Goal: Task Accomplishment & Management: Complete application form

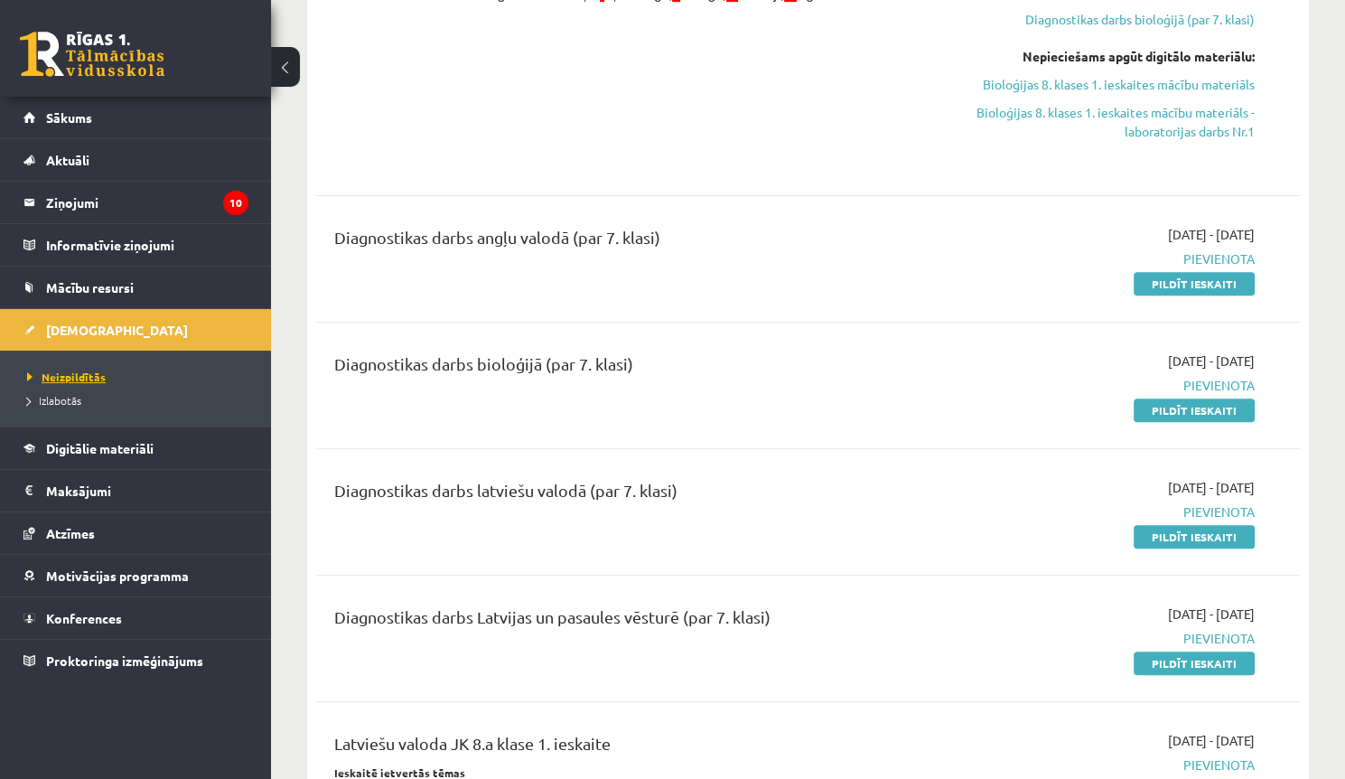
scroll to position [434, 0]
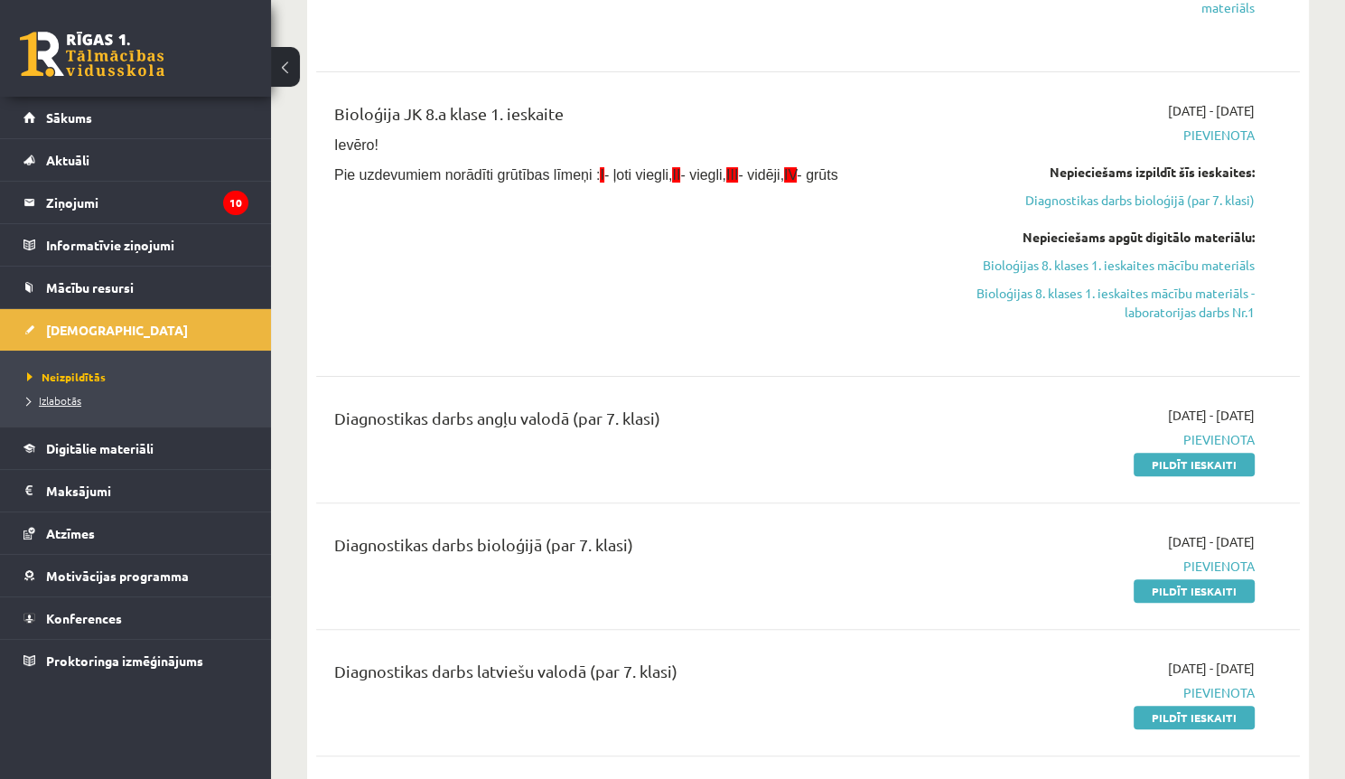
click at [78, 392] on link "Izlabotās" at bounding box center [140, 400] width 226 height 16
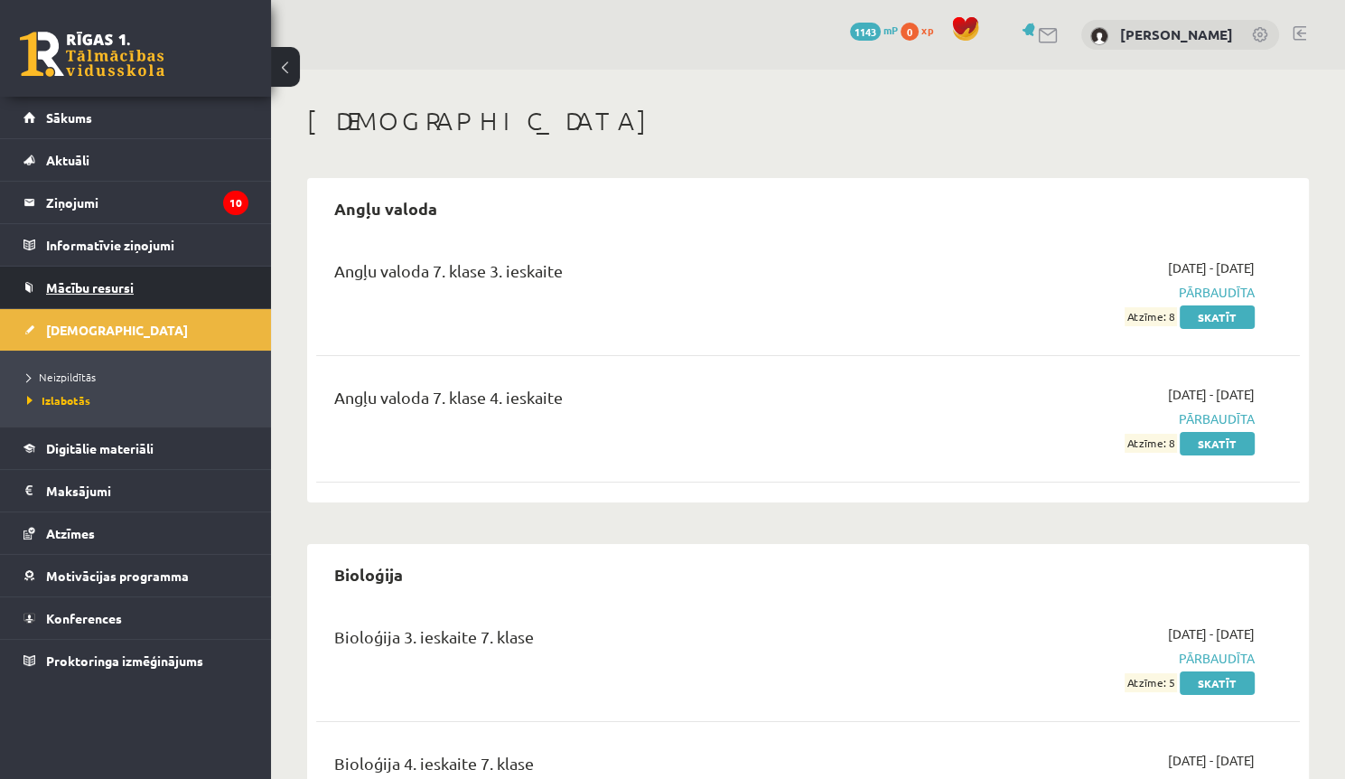
click at [174, 285] on link "Mācību resursi" at bounding box center [135, 288] width 225 height 42
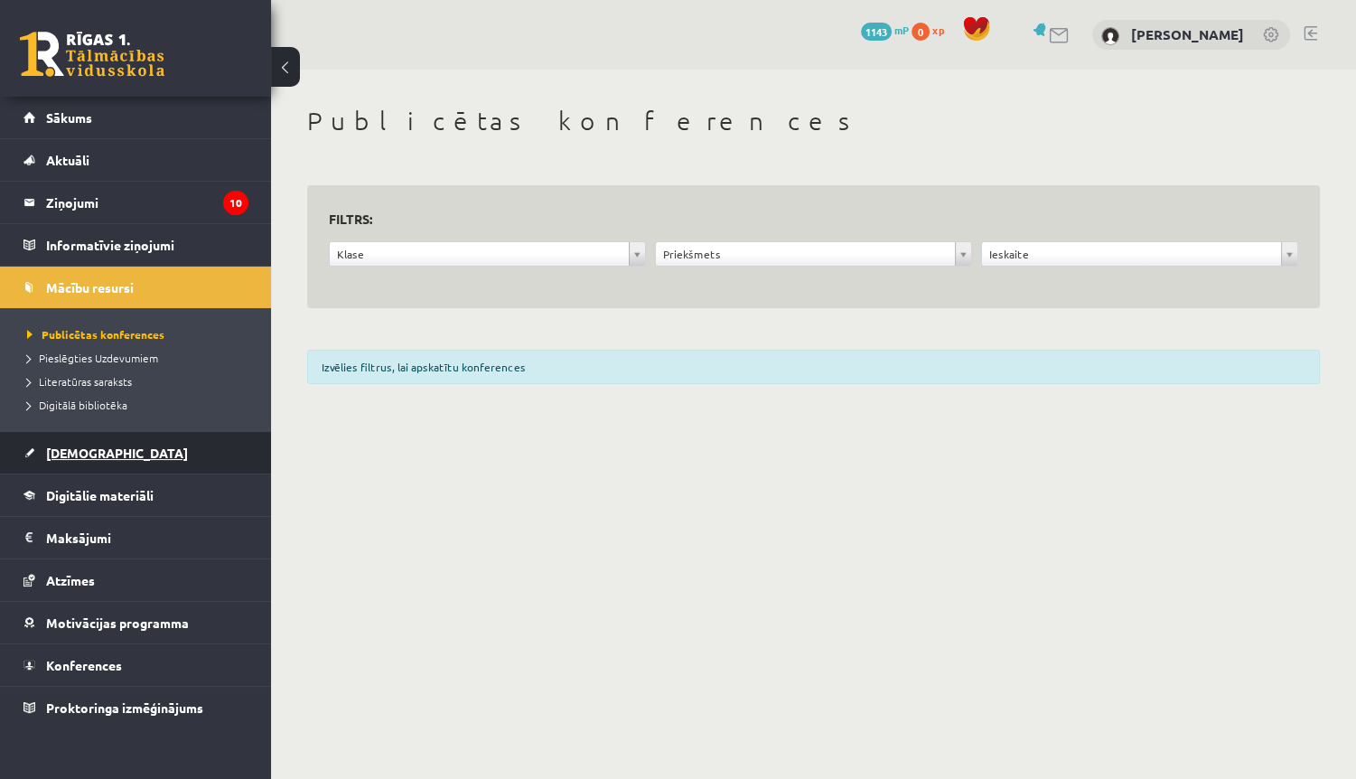
click at [114, 444] on link "[DEMOGRAPHIC_DATA]" at bounding box center [135, 453] width 225 height 42
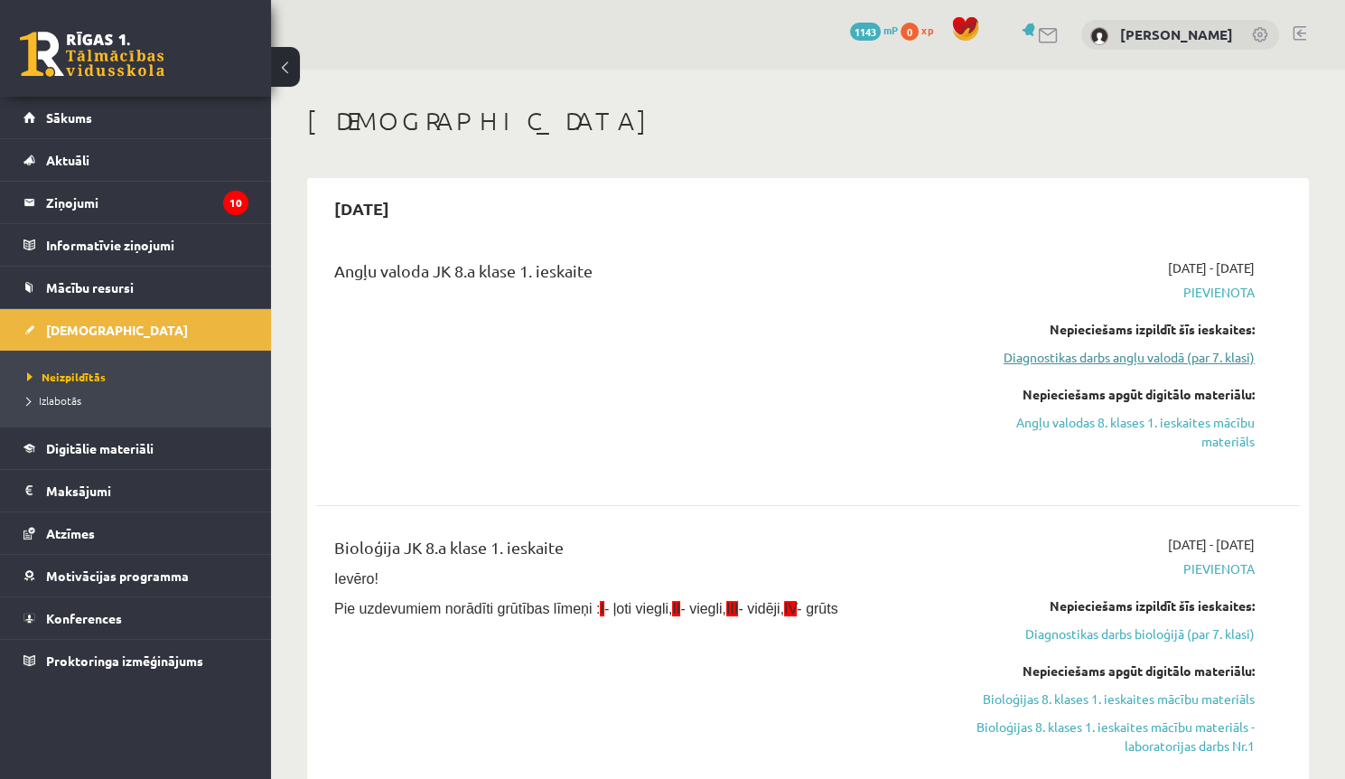
click at [1155, 348] on link "Diagnostikas darbs angļu valodā (par 7. klasi)" at bounding box center [1110, 357] width 289 height 19
drag, startPoint x: 977, startPoint y: 404, endPoint x: 949, endPoint y: 258, distance: 148.1
click at [1162, 358] on link "Diagnostikas darbs angļu valodā (par 7. klasi)" at bounding box center [1110, 357] width 289 height 19
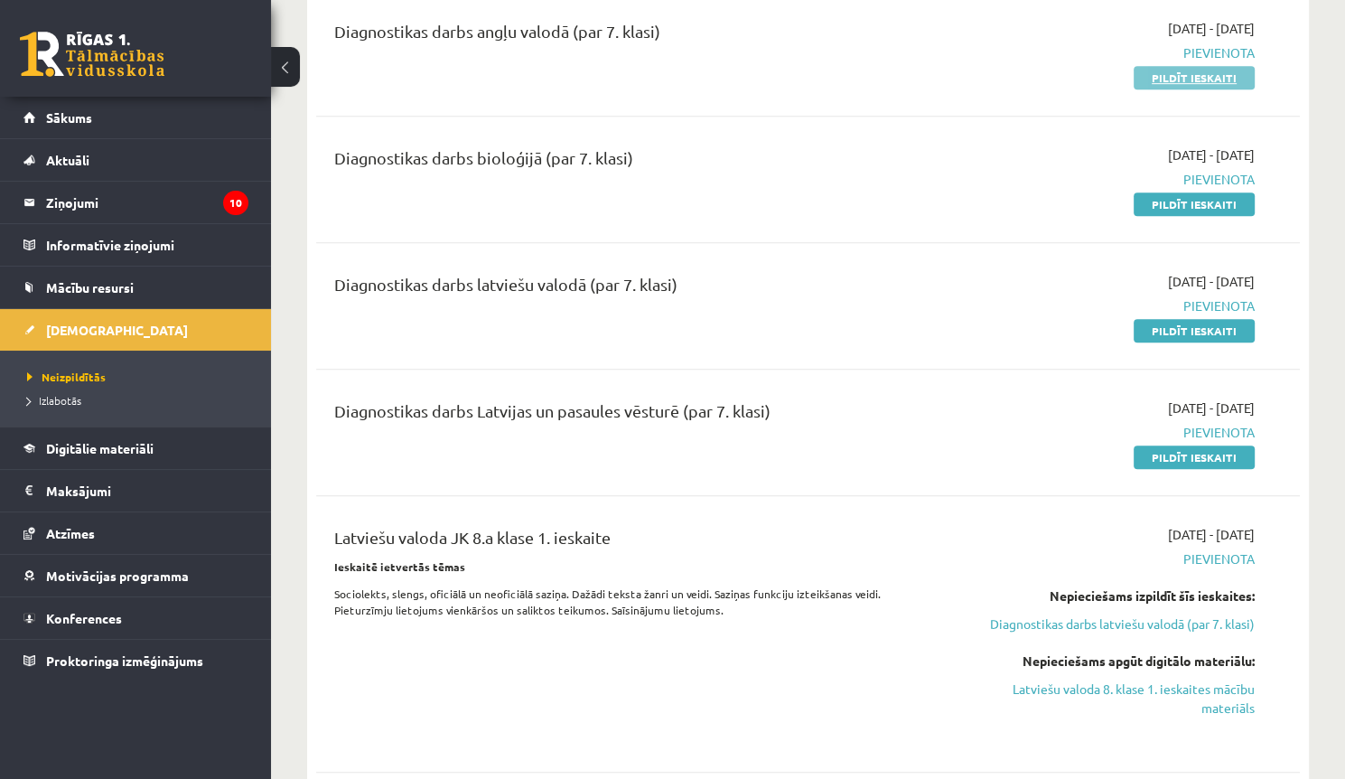
click at [1220, 81] on link "Pildīt ieskaiti" at bounding box center [1194, 77] width 121 height 23
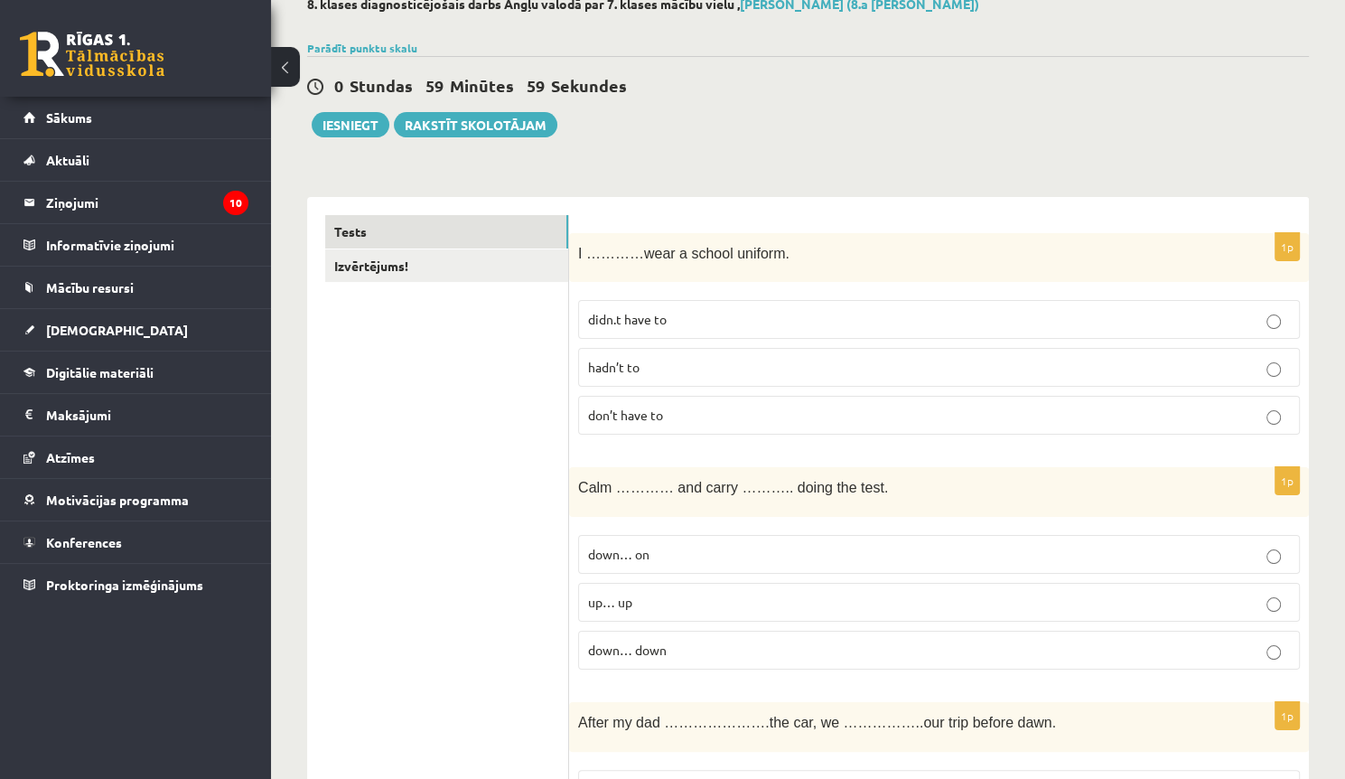
scroll to position [145, 0]
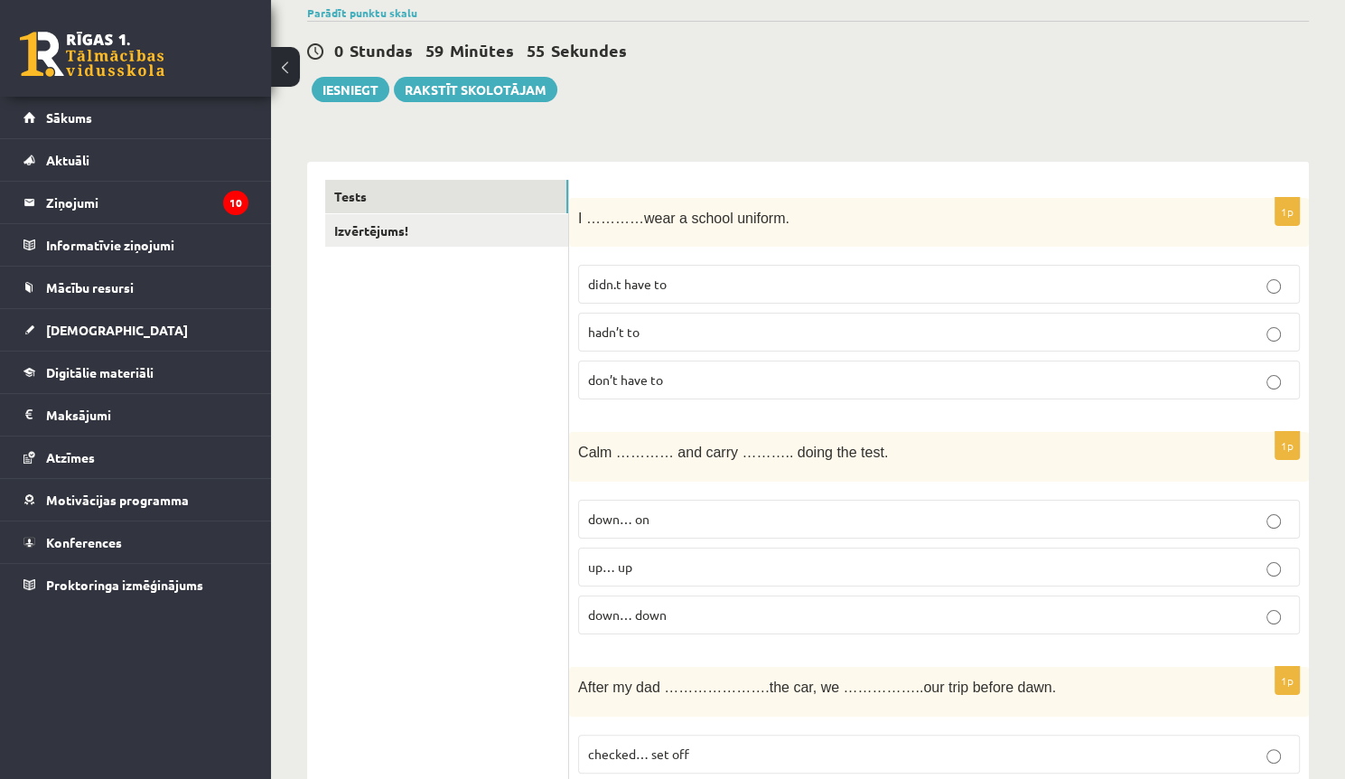
click at [727, 365] on label "don’t have to" at bounding box center [939, 379] width 722 height 39
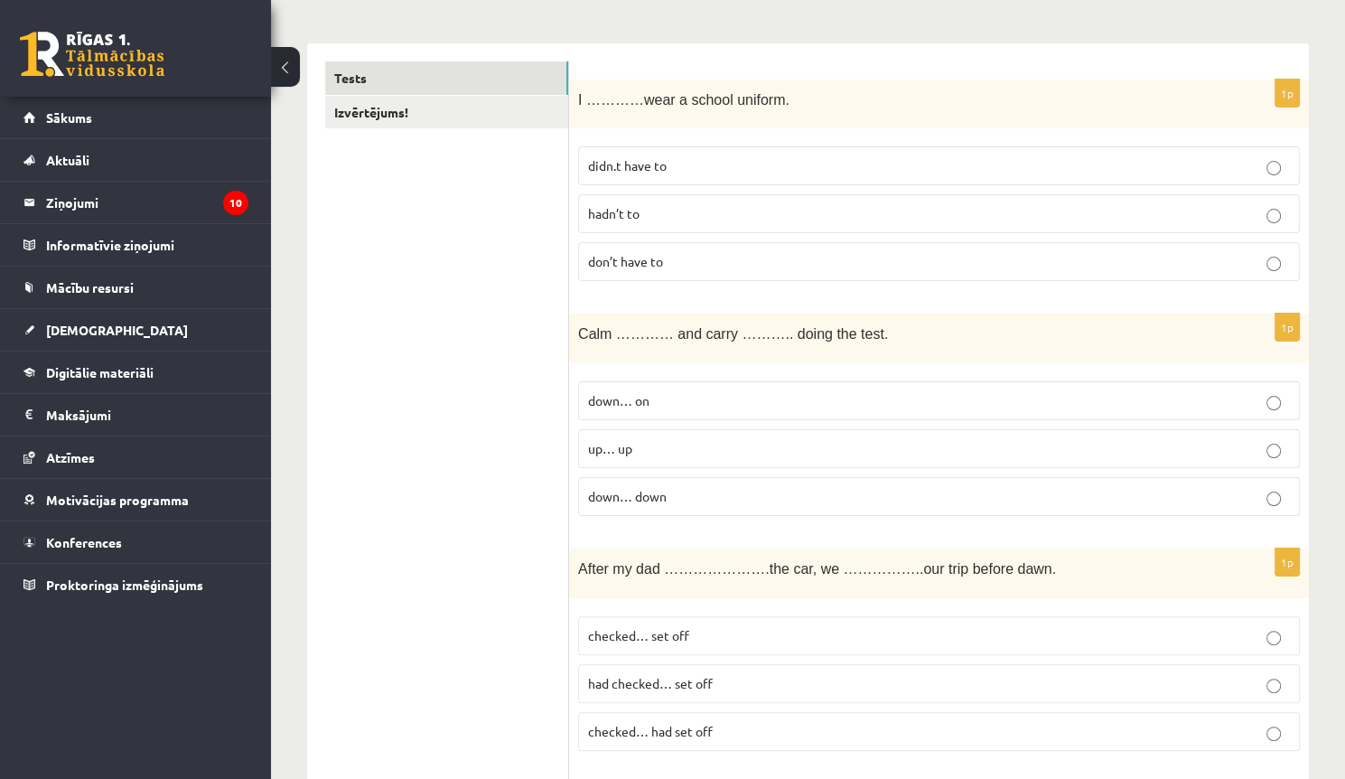
scroll to position [289, 0]
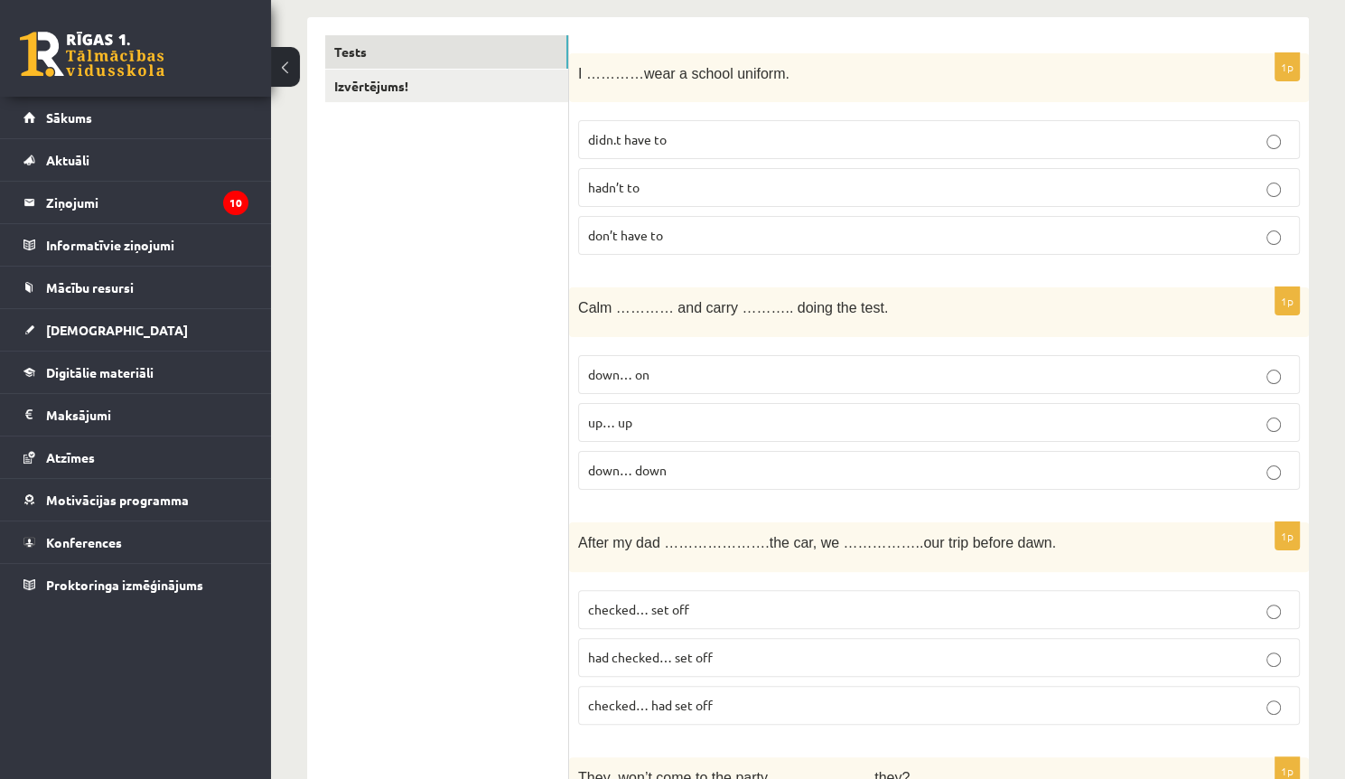
click at [662, 369] on p "down… on" at bounding box center [939, 374] width 702 height 19
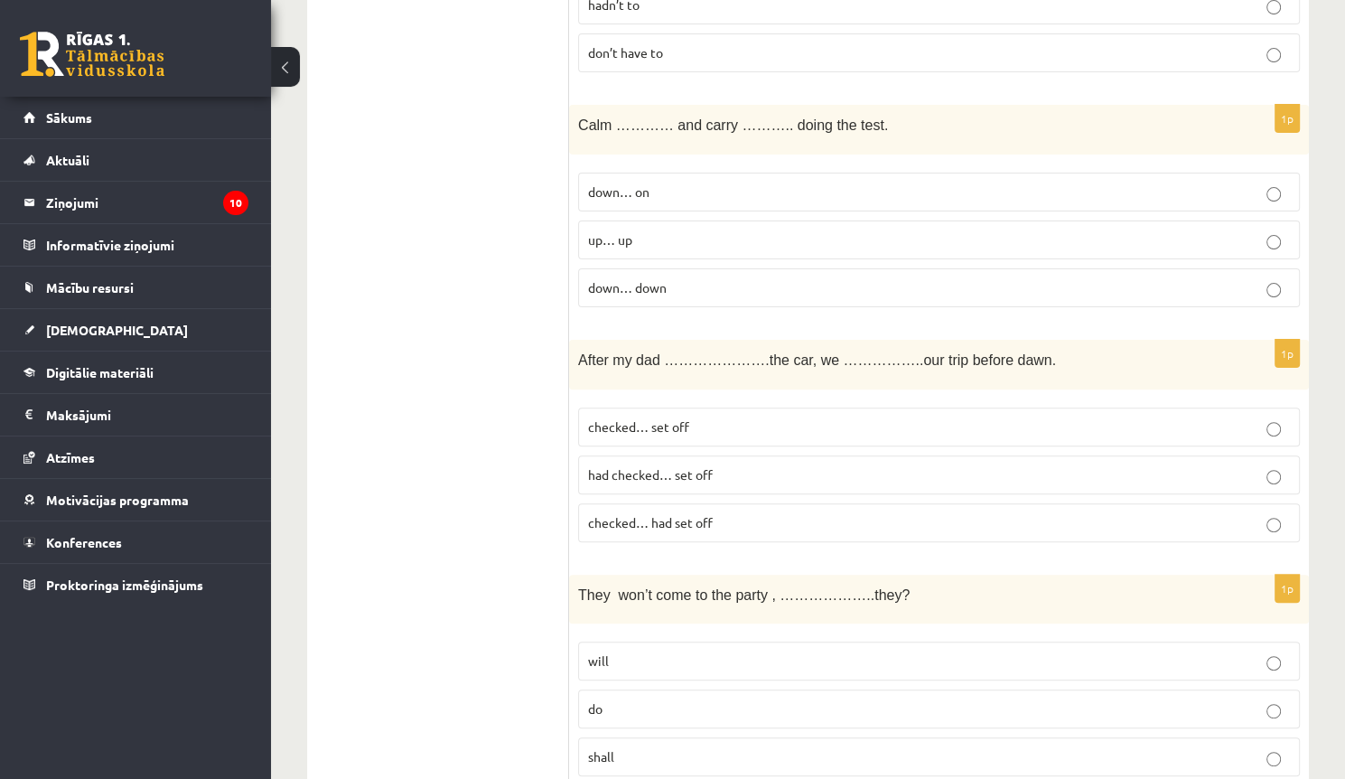
scroll to position [506, 0]
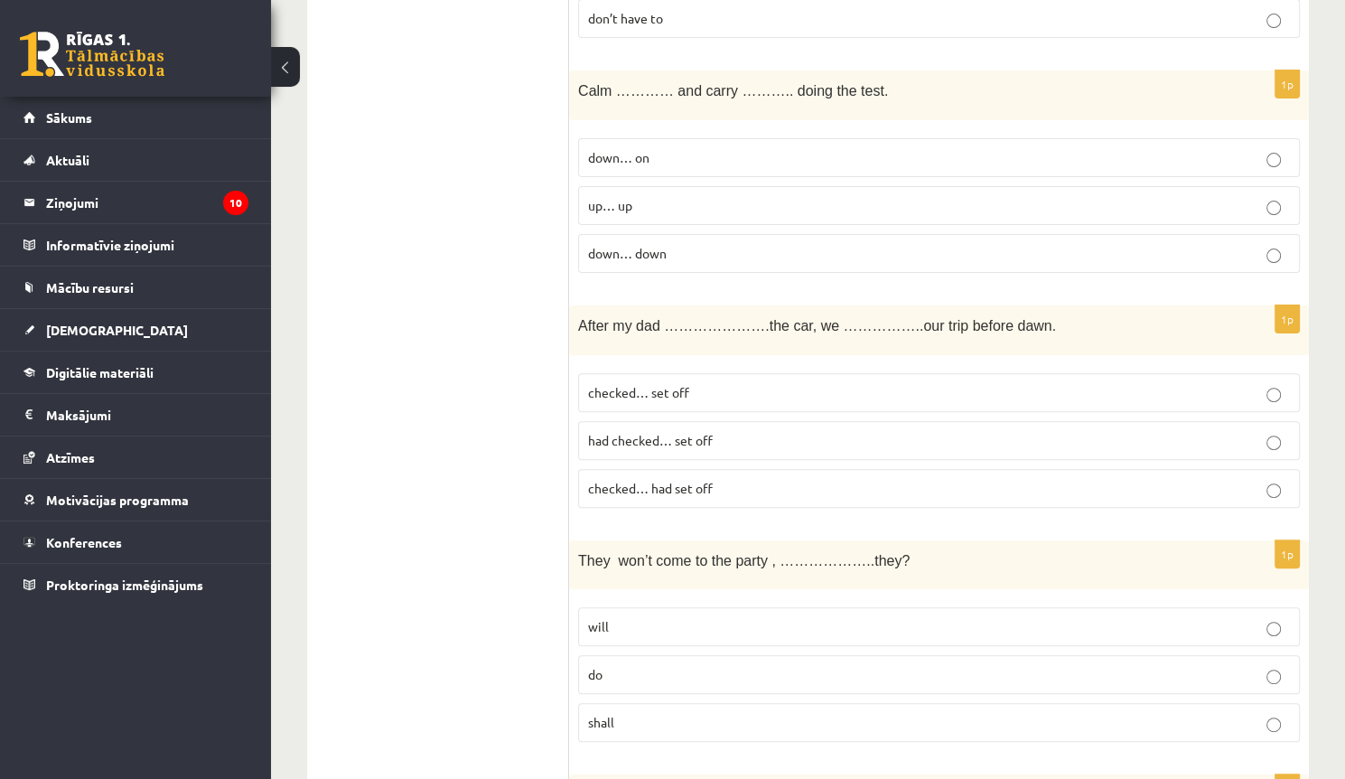
click at [766, 431] on p "had checked… set off" at bounding box center [939, 440] width 702 height 19
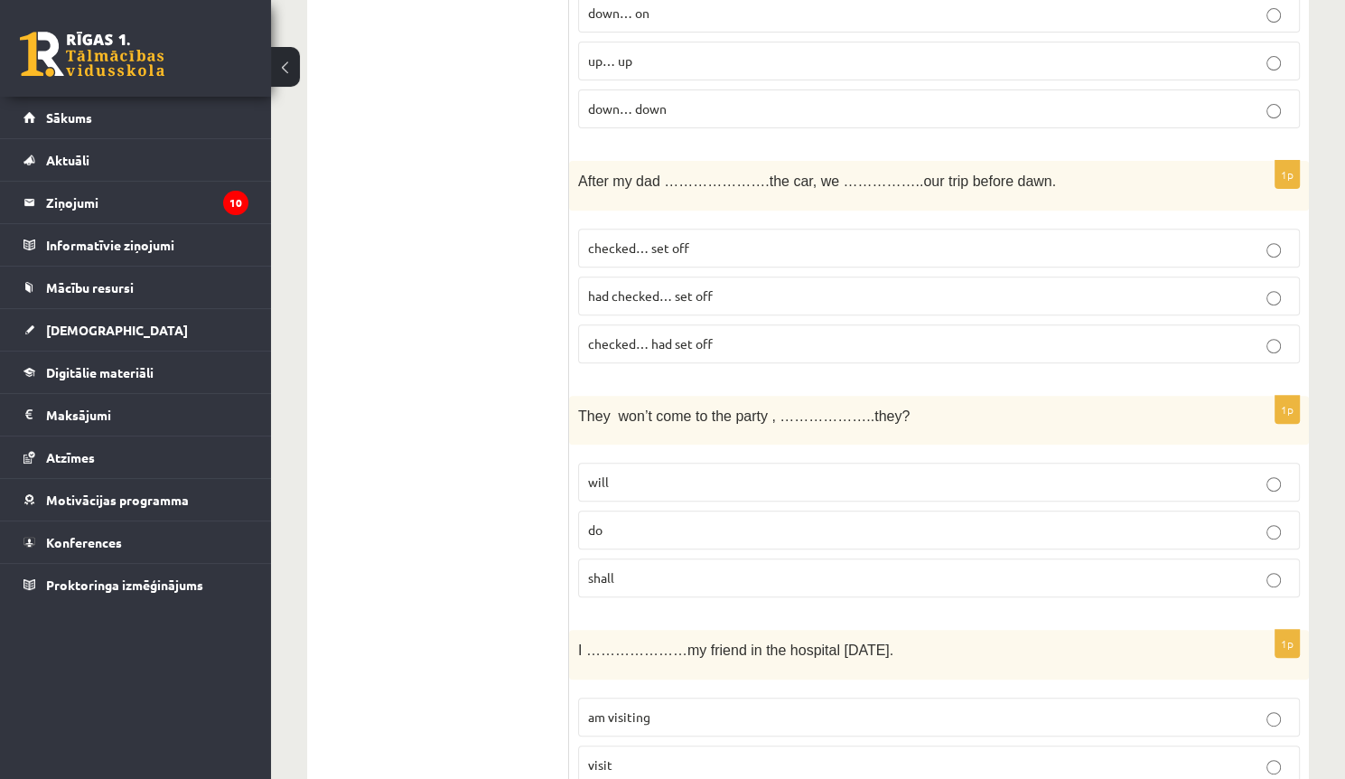
scroll to position [723, 0]
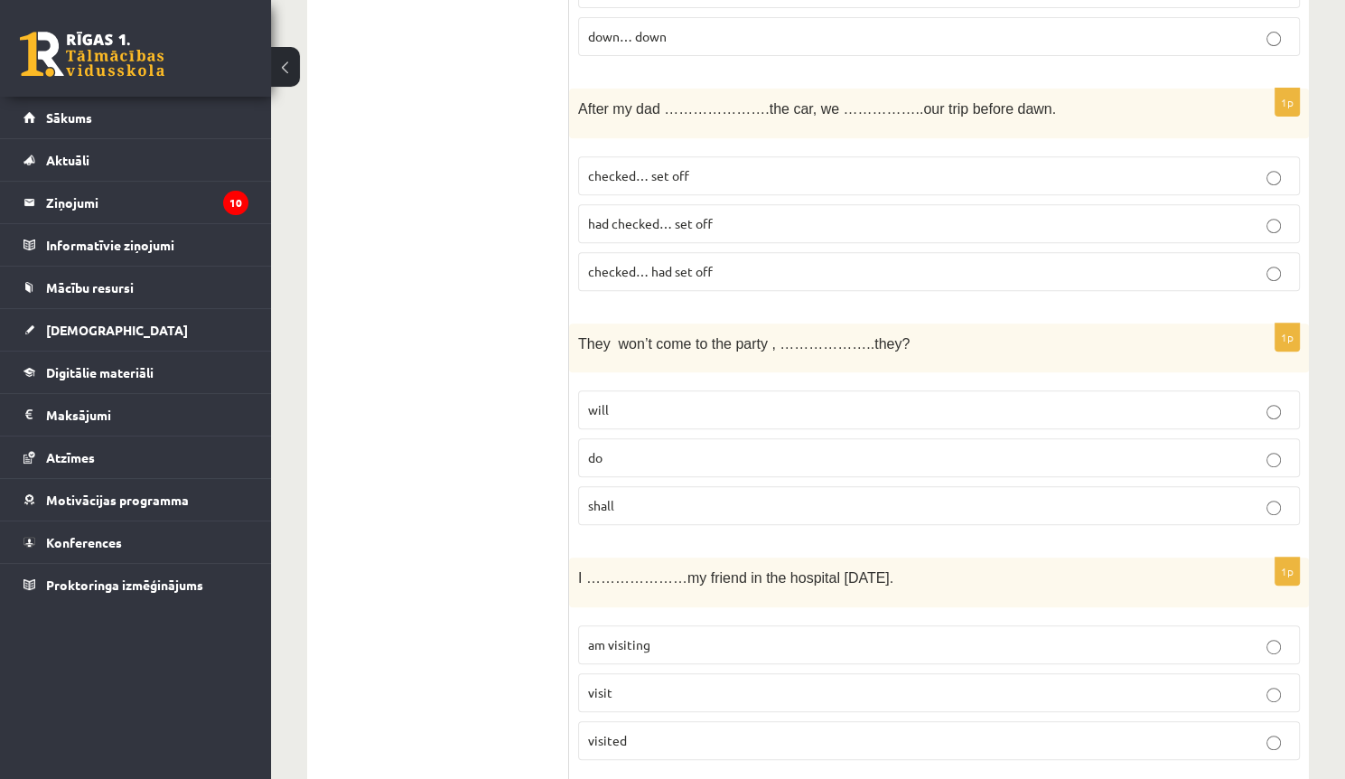
click at [700, 405] on p "will" at bounding box center [939, 409] width 702 height 19
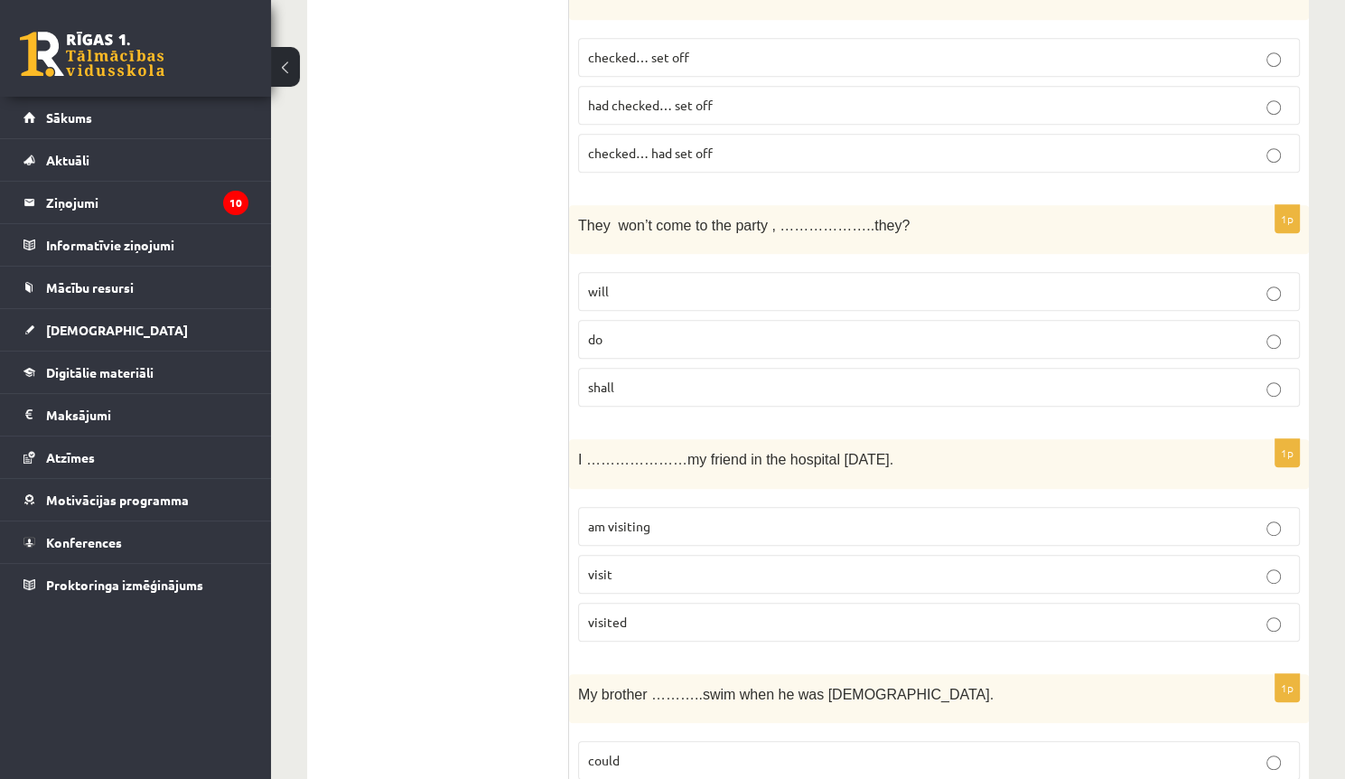
scroll to position [867, 0]
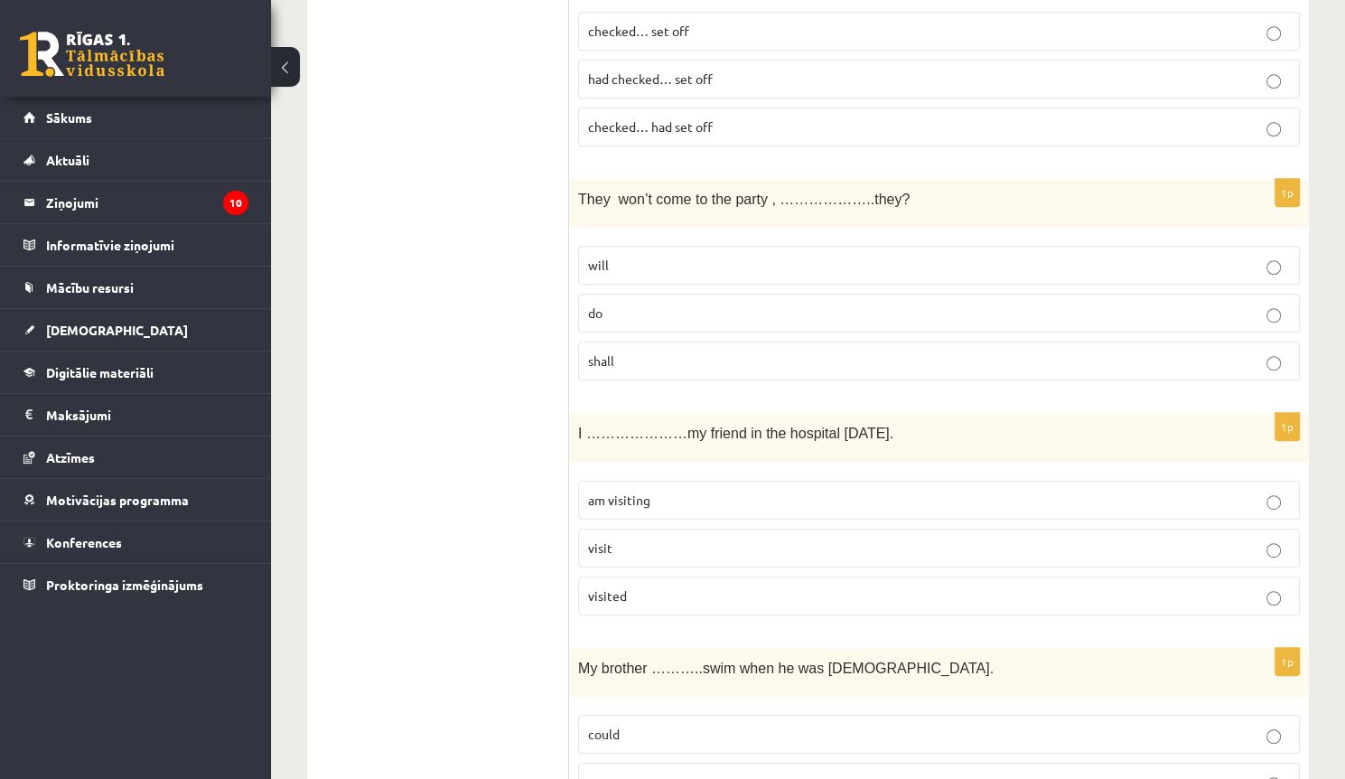
click at [720, 491] on p "am visiting" at bounding box center [939, 500] width 702 height 19
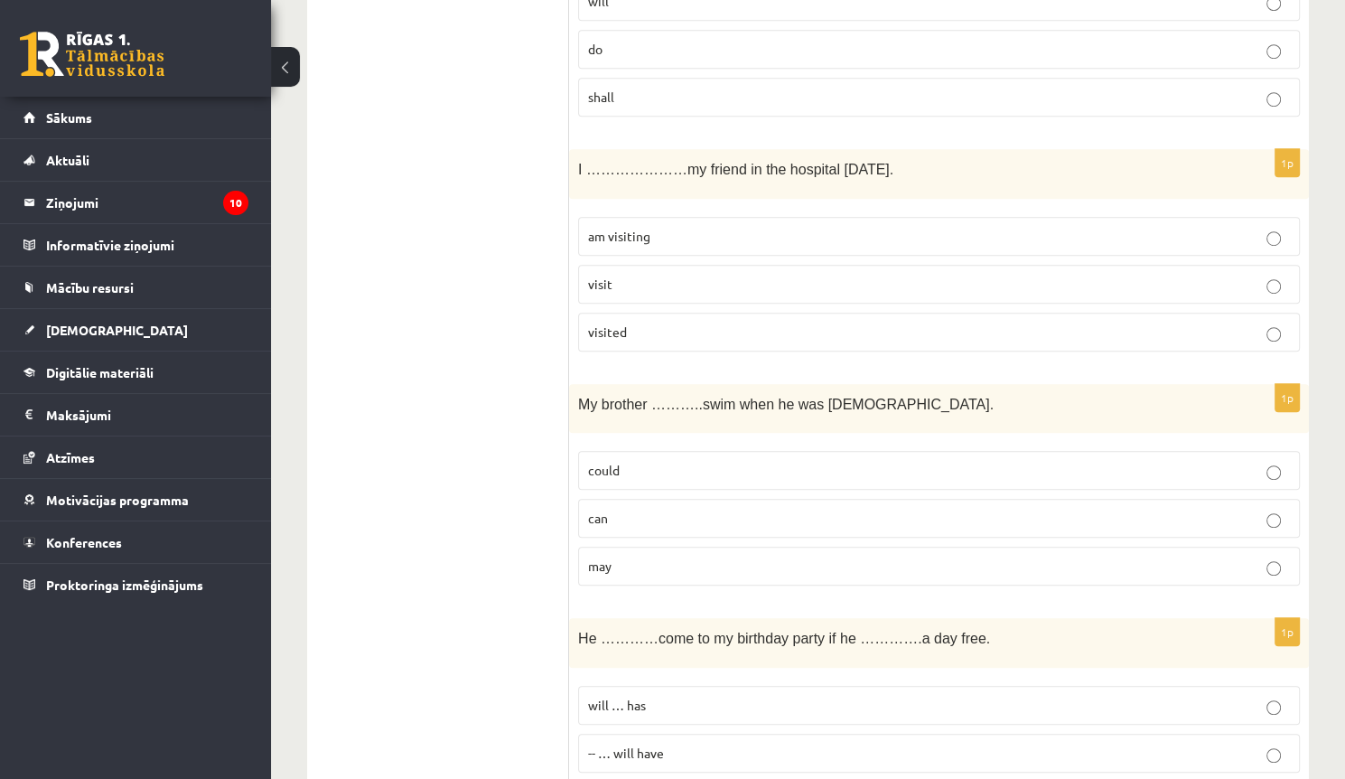
scroll to position [1156, 0]
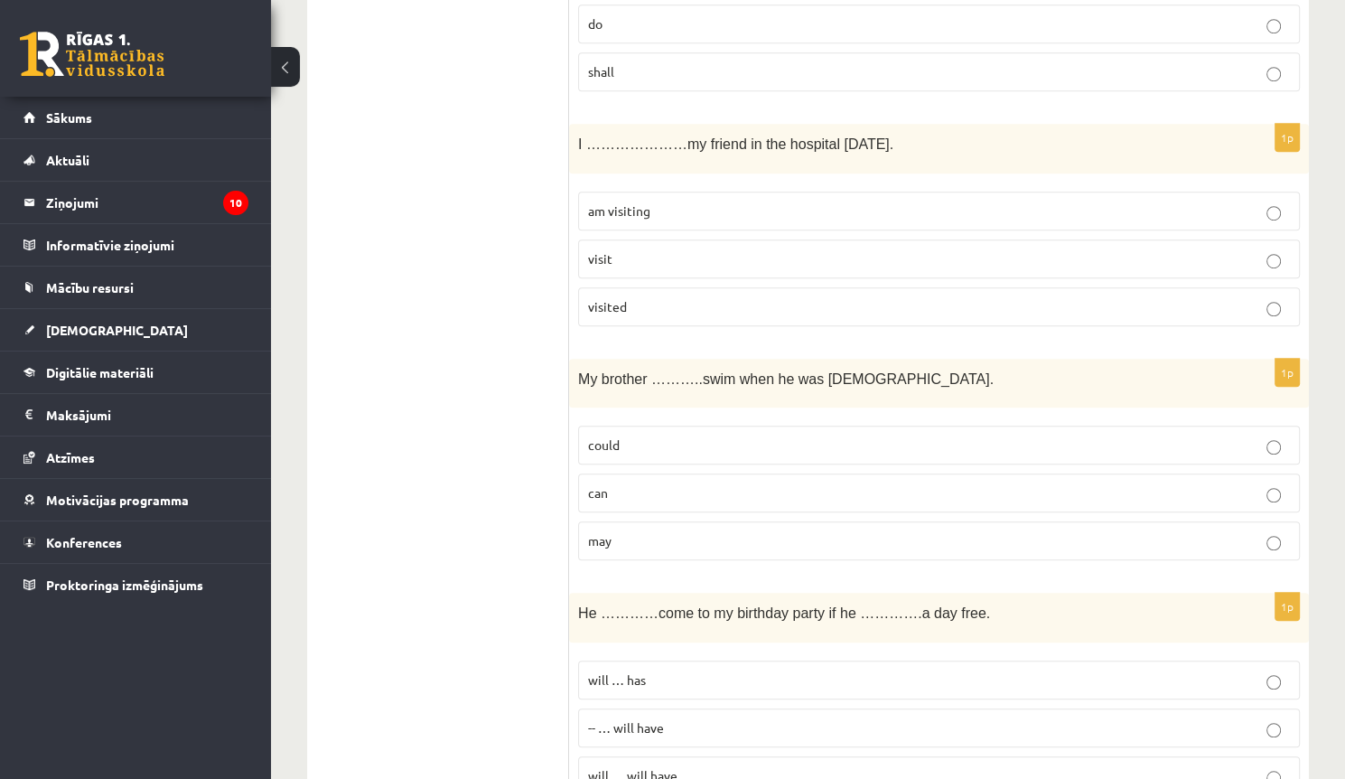
click at [640, 442] on p "could" at bounding box center [939, 444] width 702 height 19
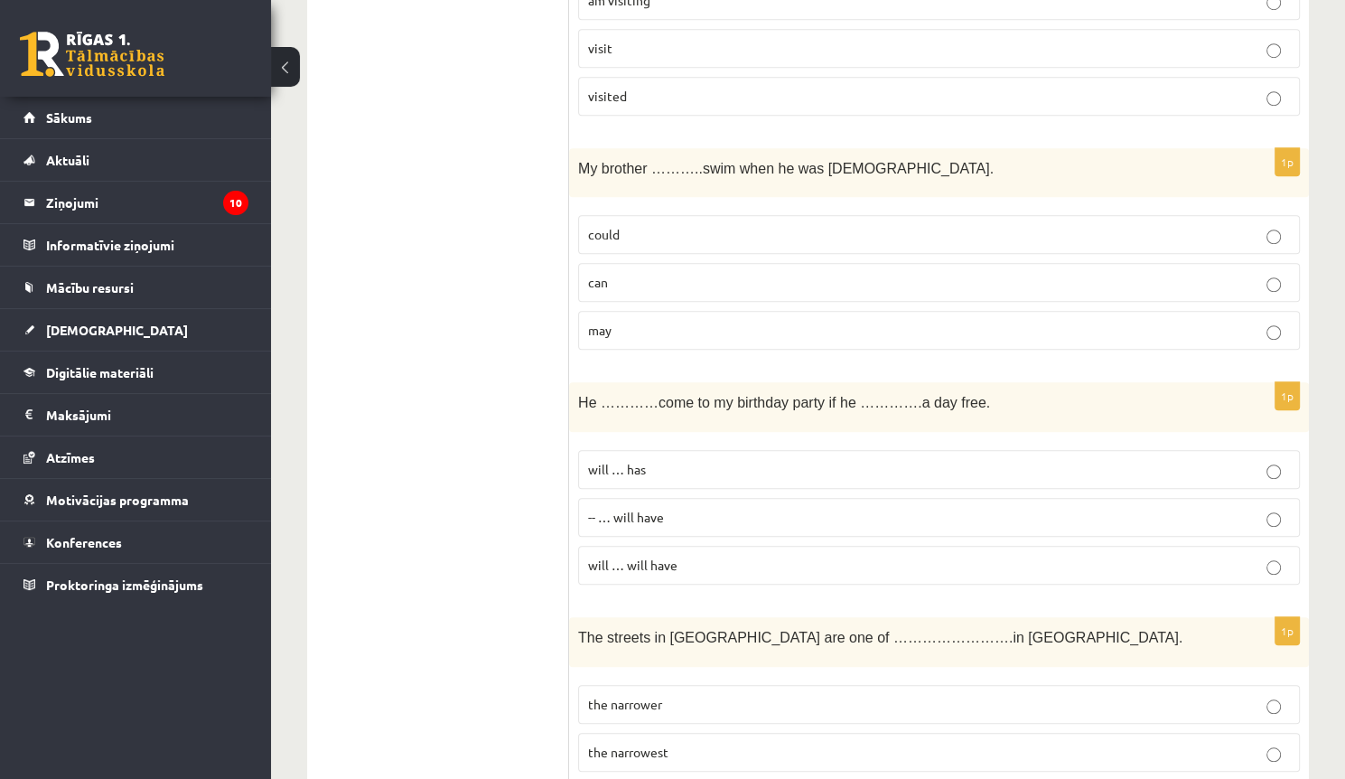
scroll to position [1373, 0]
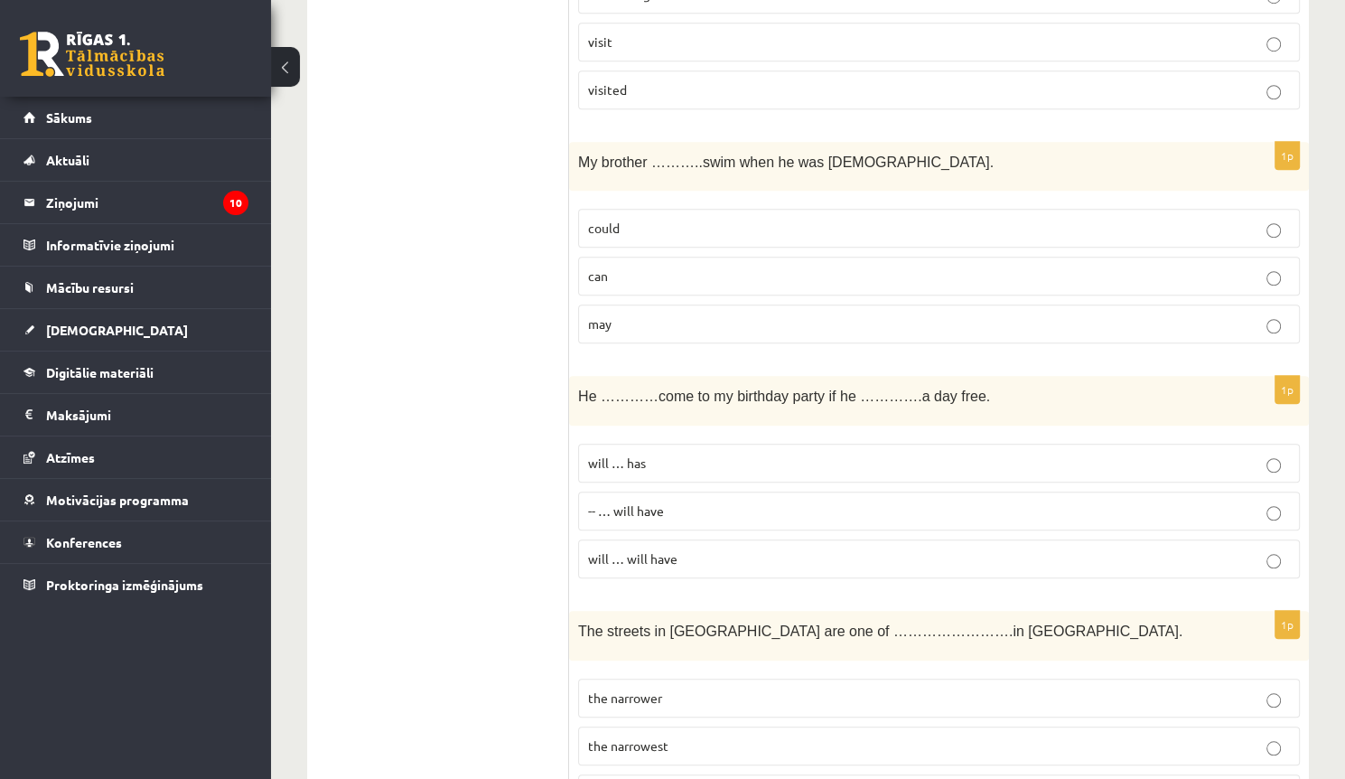
click at [660, 454] on p "will … has" at bounding box center [939, 463] width 702 height 19
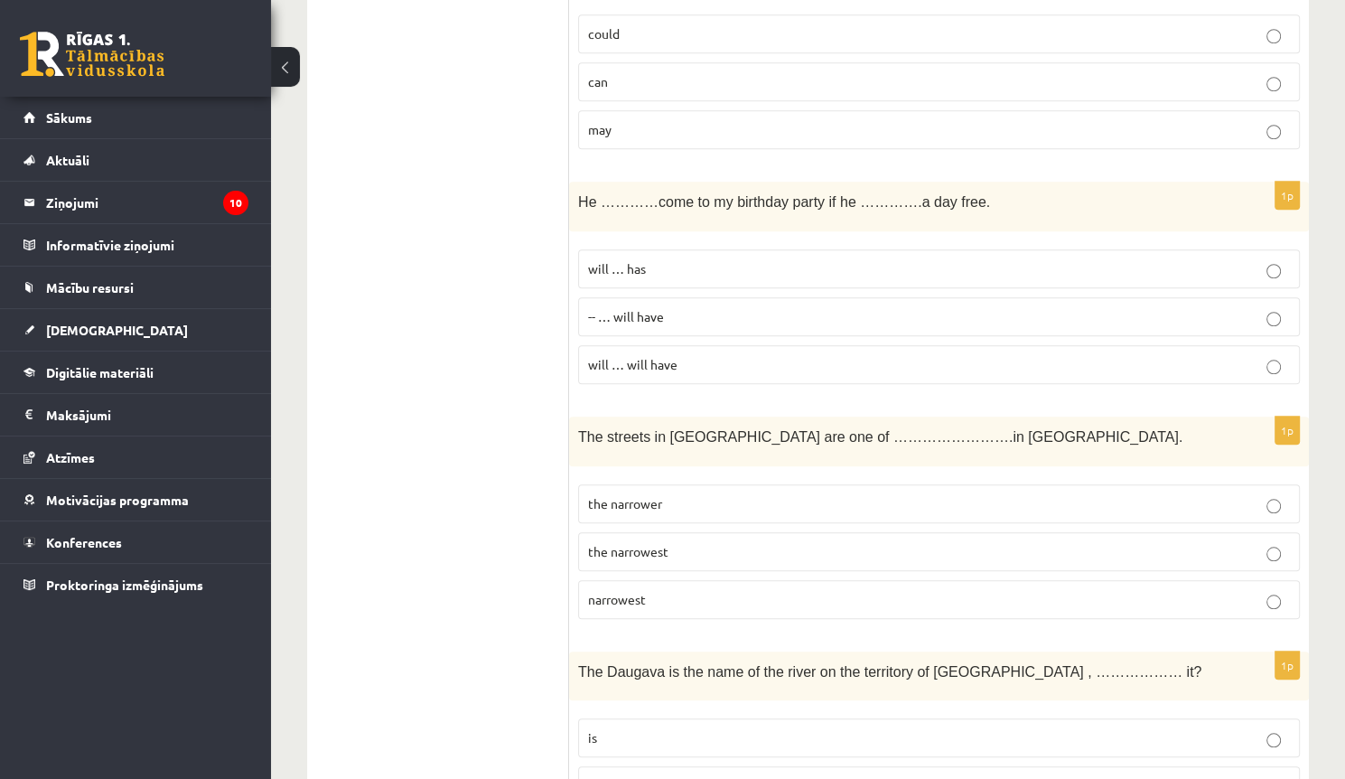
scroll to position [1590, 0]
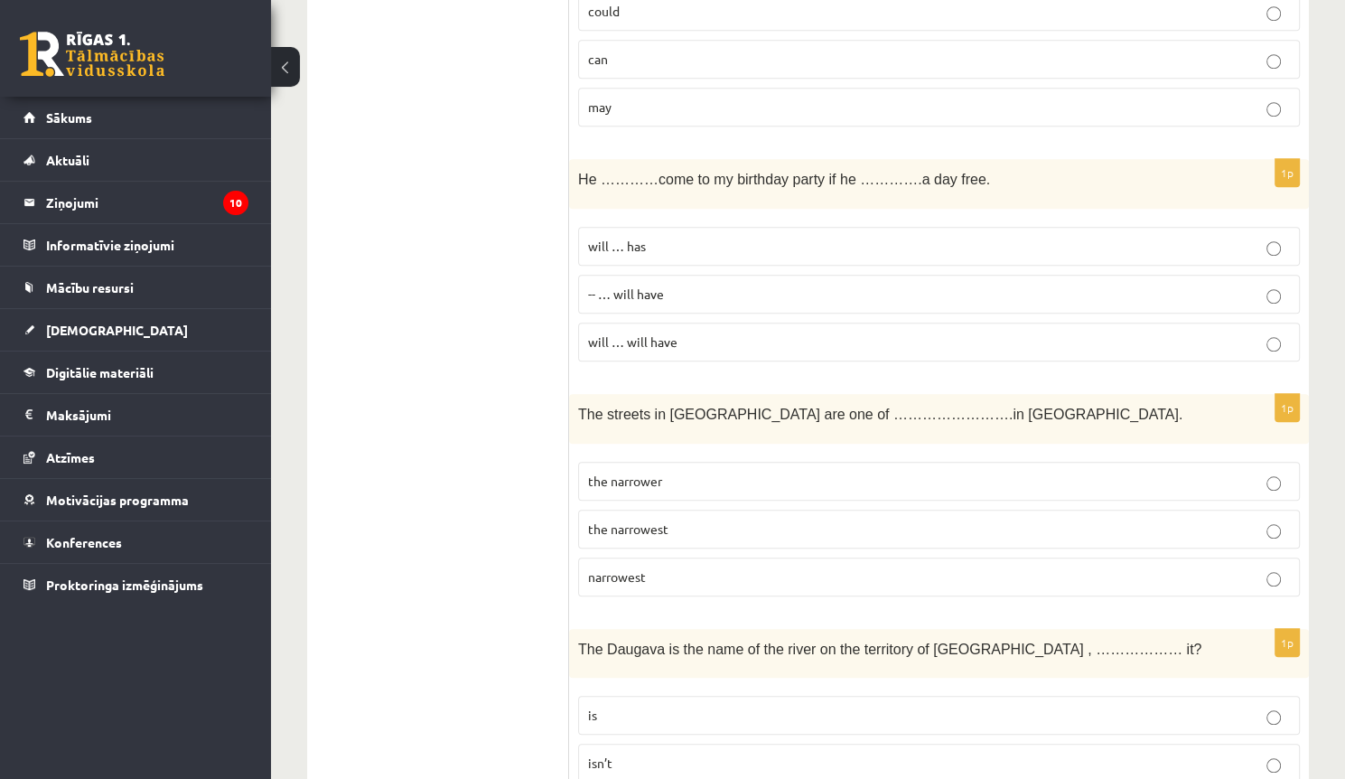
click at [684, 529] on label "the narrowest" at bounding box center [939, 529] width 722 height 39
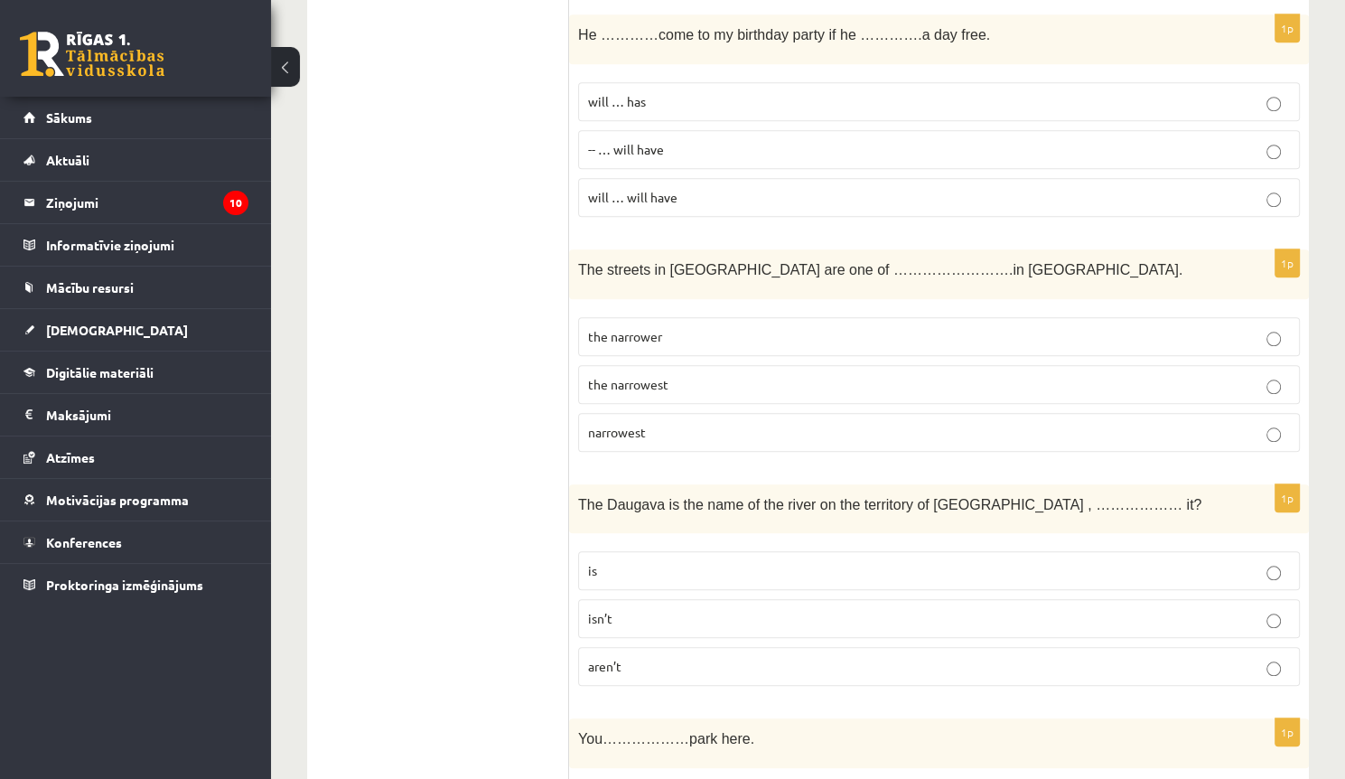
scroll to position [1807, 0]
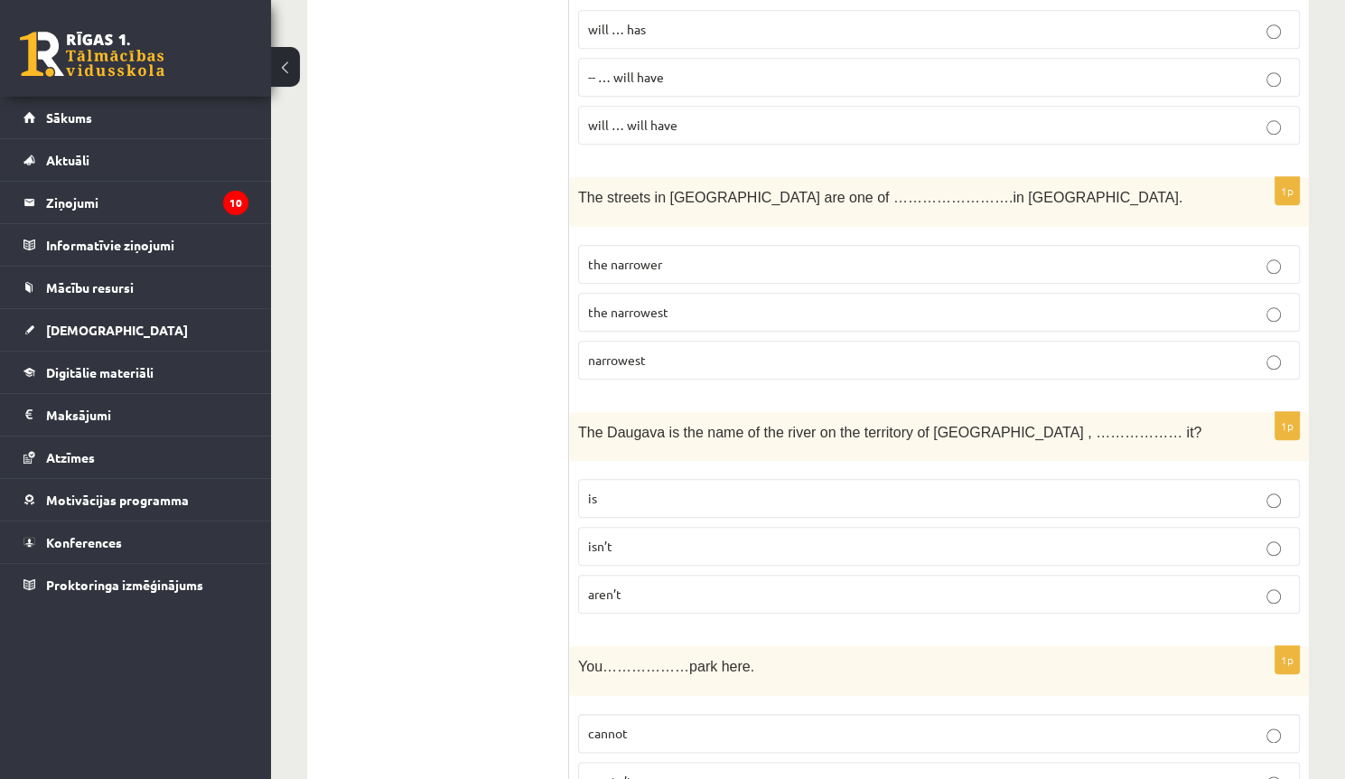
click at [692, 537] on p "isn’t" at bounding box center [939, 546] width 702 height 19
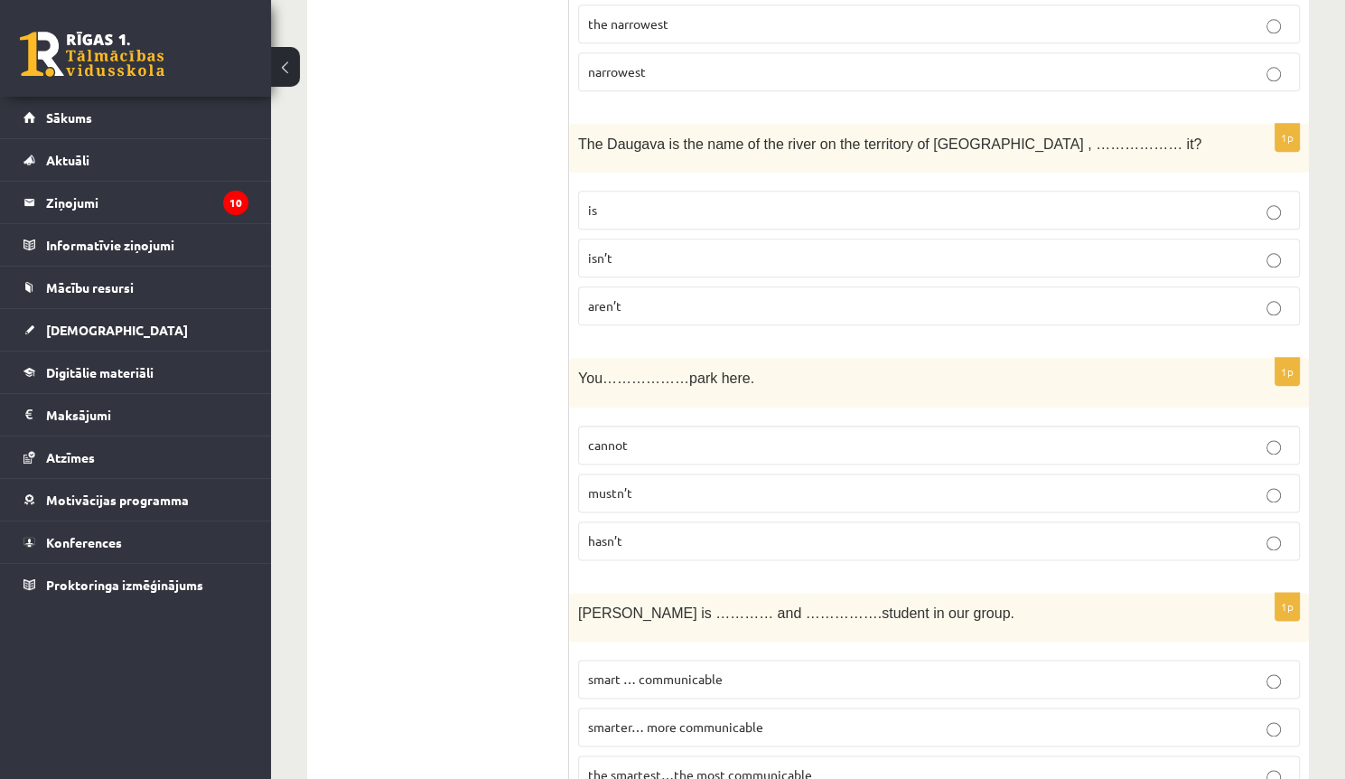
scroll to position [2096, 0]
click at [659, 435] on p "cannot" at bounding box center [939, 444] width 702 height 19
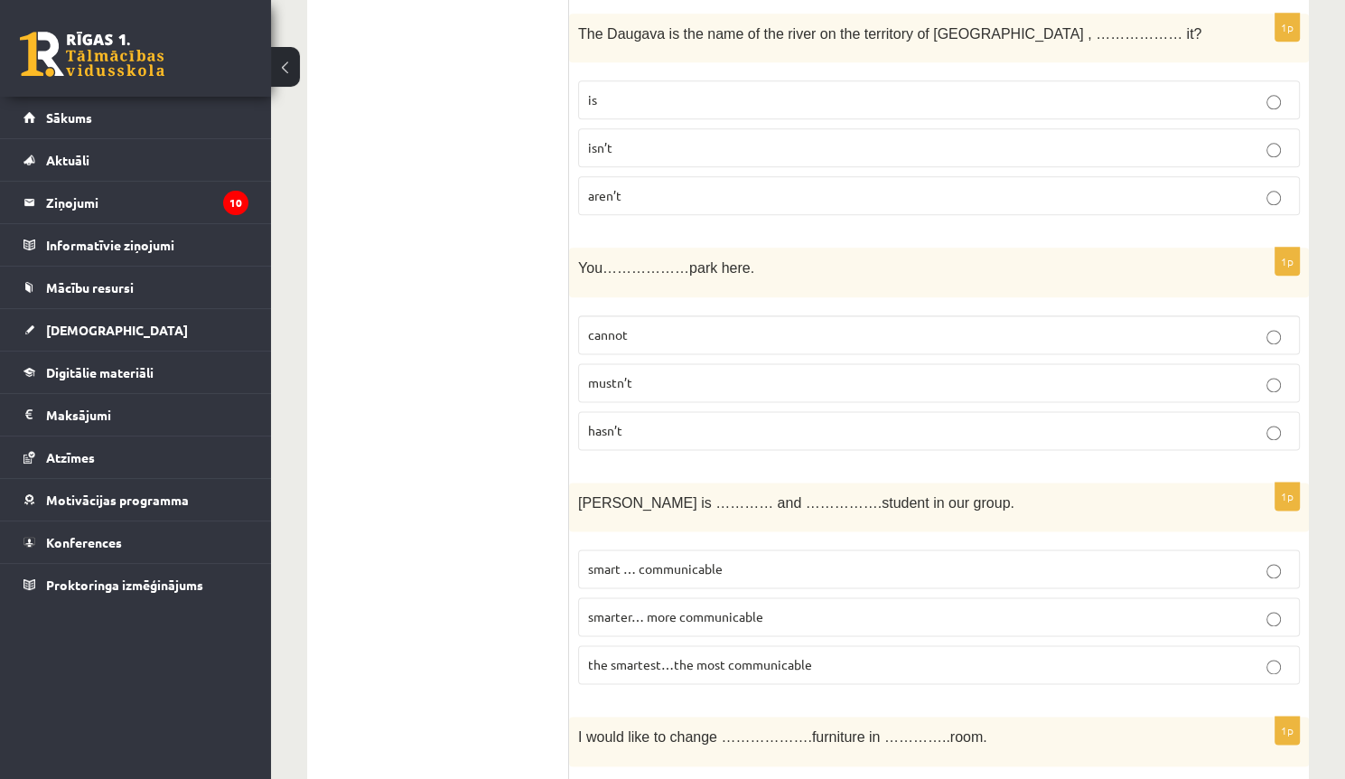
scroll to position [2240, 0]
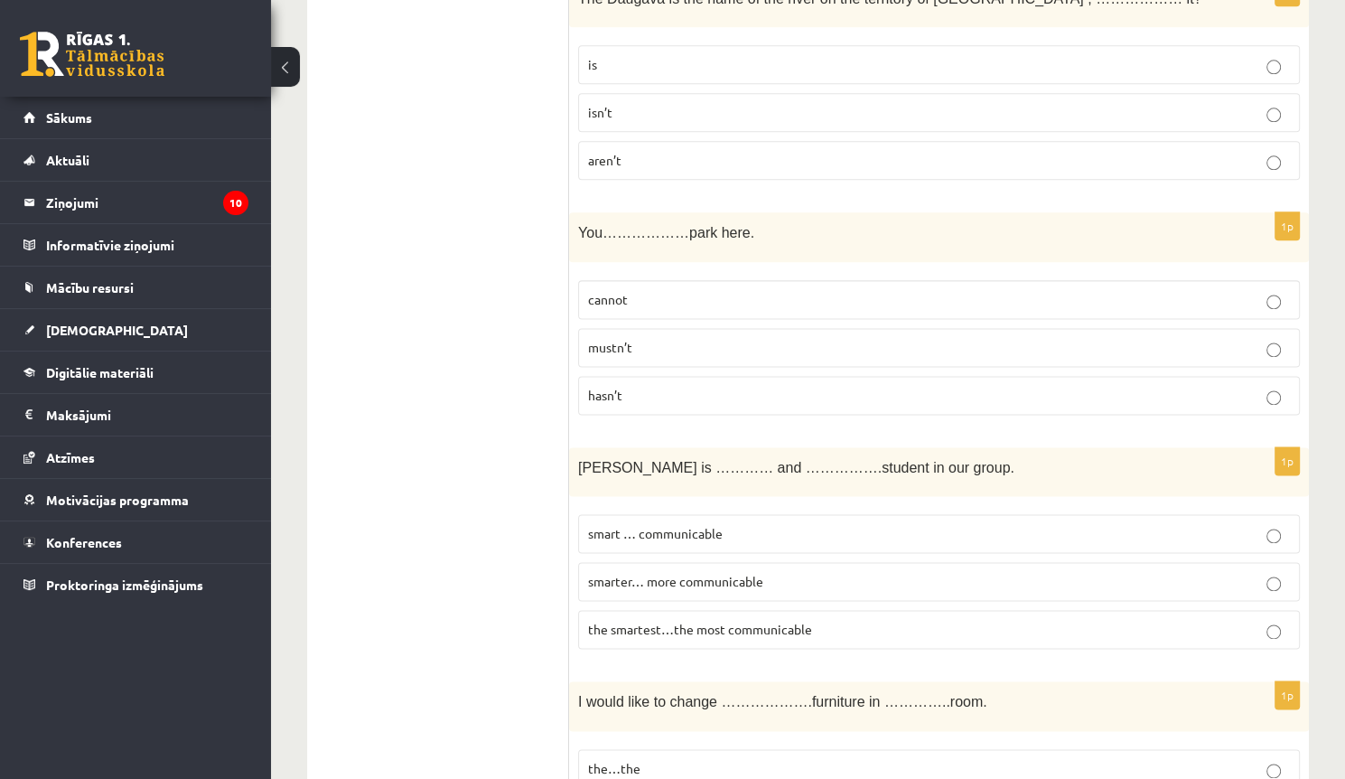
click at [685, 514] on label "smart … communicable" at bounding box center [939, 533] width 722 height 39
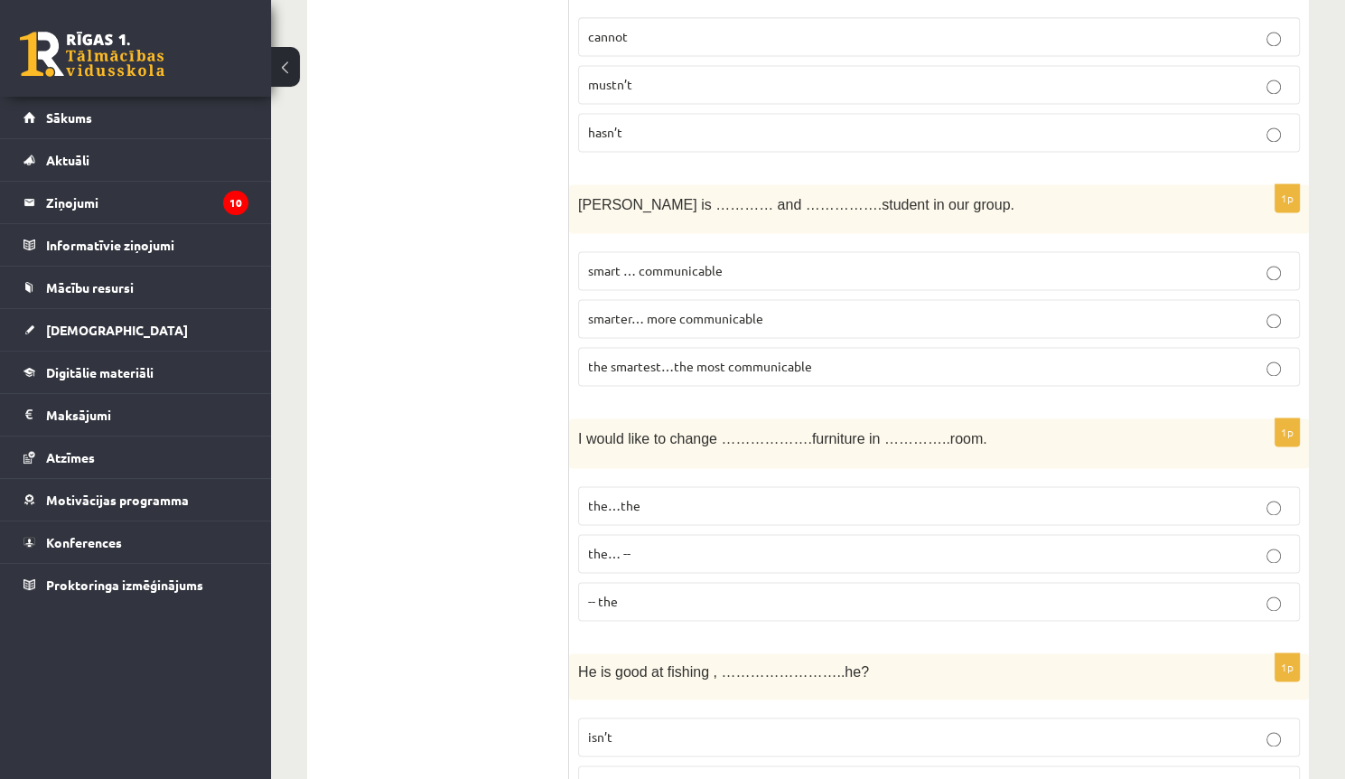
scroll to position [2530, 0]
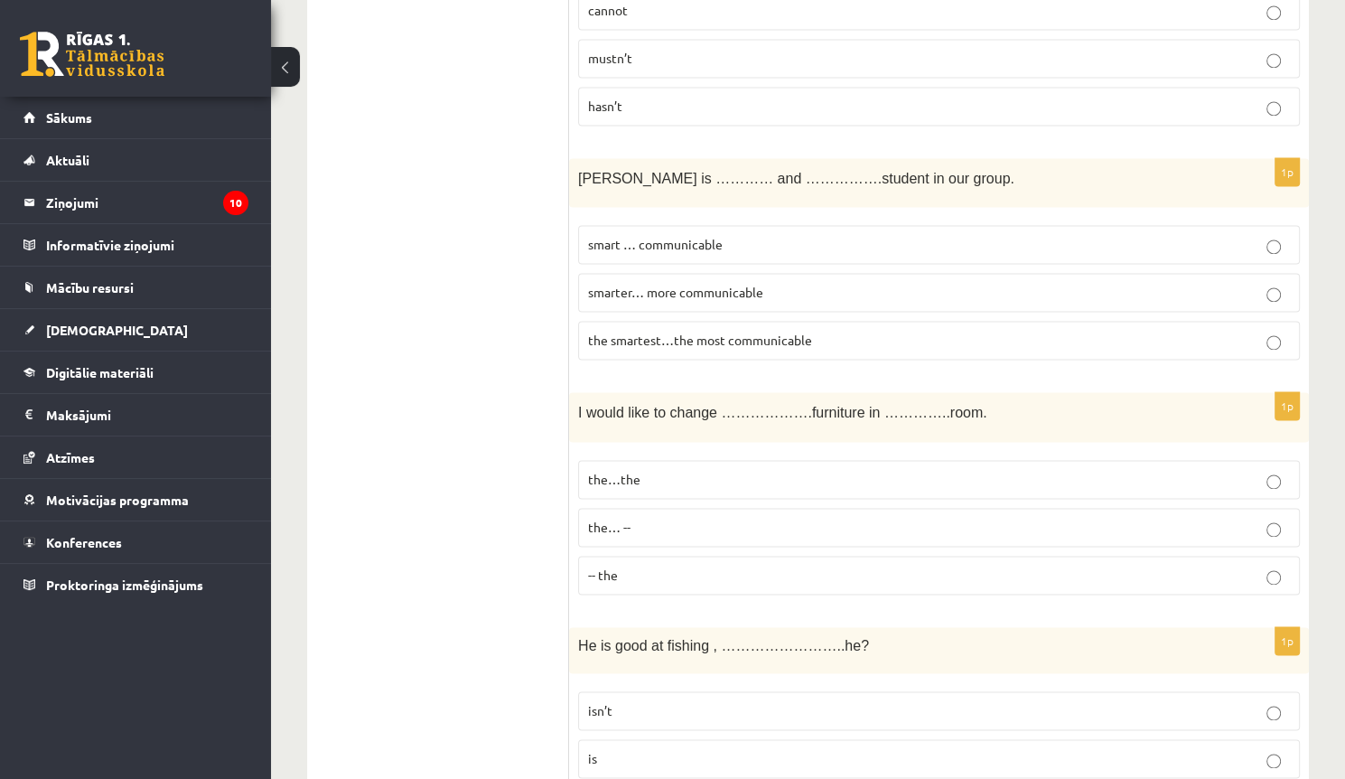
click at [662, 460] on label "the…the" at bounding box center [939, 479] width 722 height 39
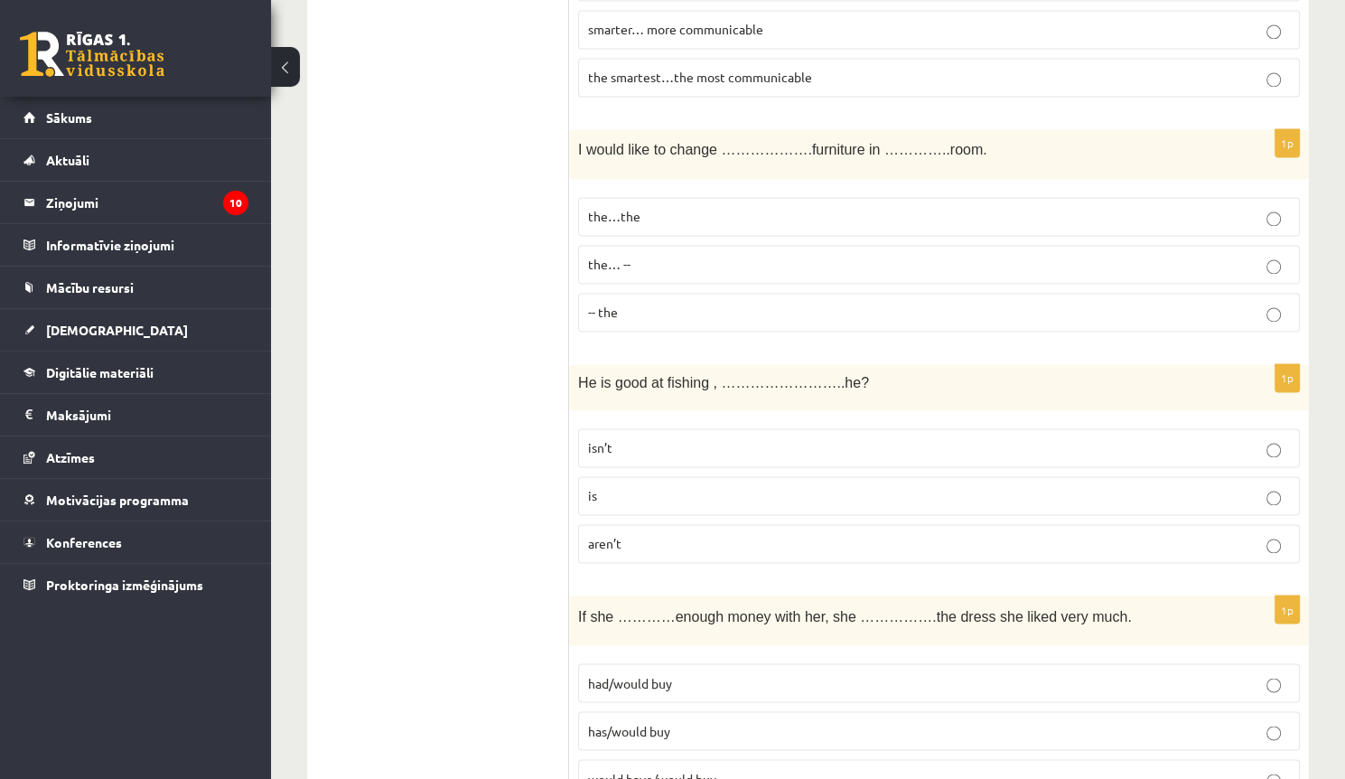
scroll to position [2819, 0]
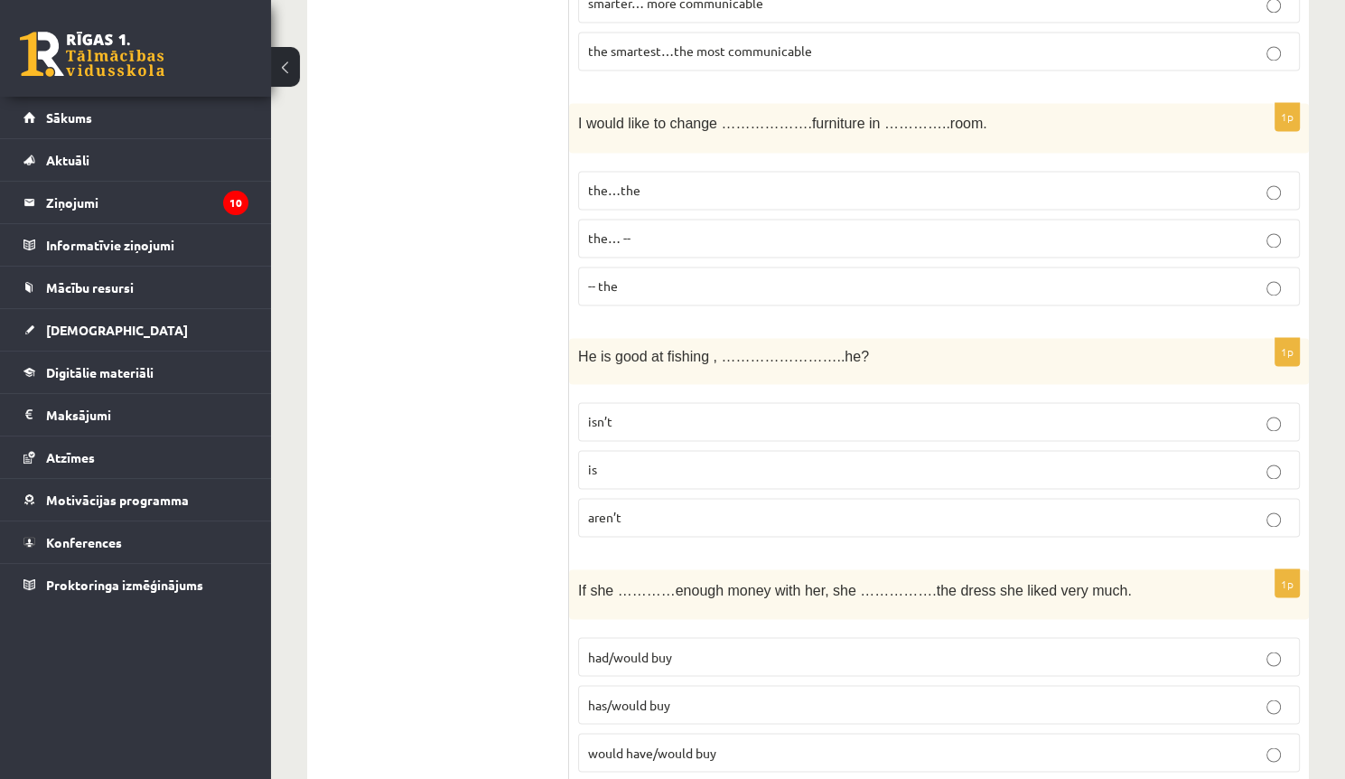
click at [664, 402] on label "isn’t" at bounding box center [939, 421] width 722 height 39
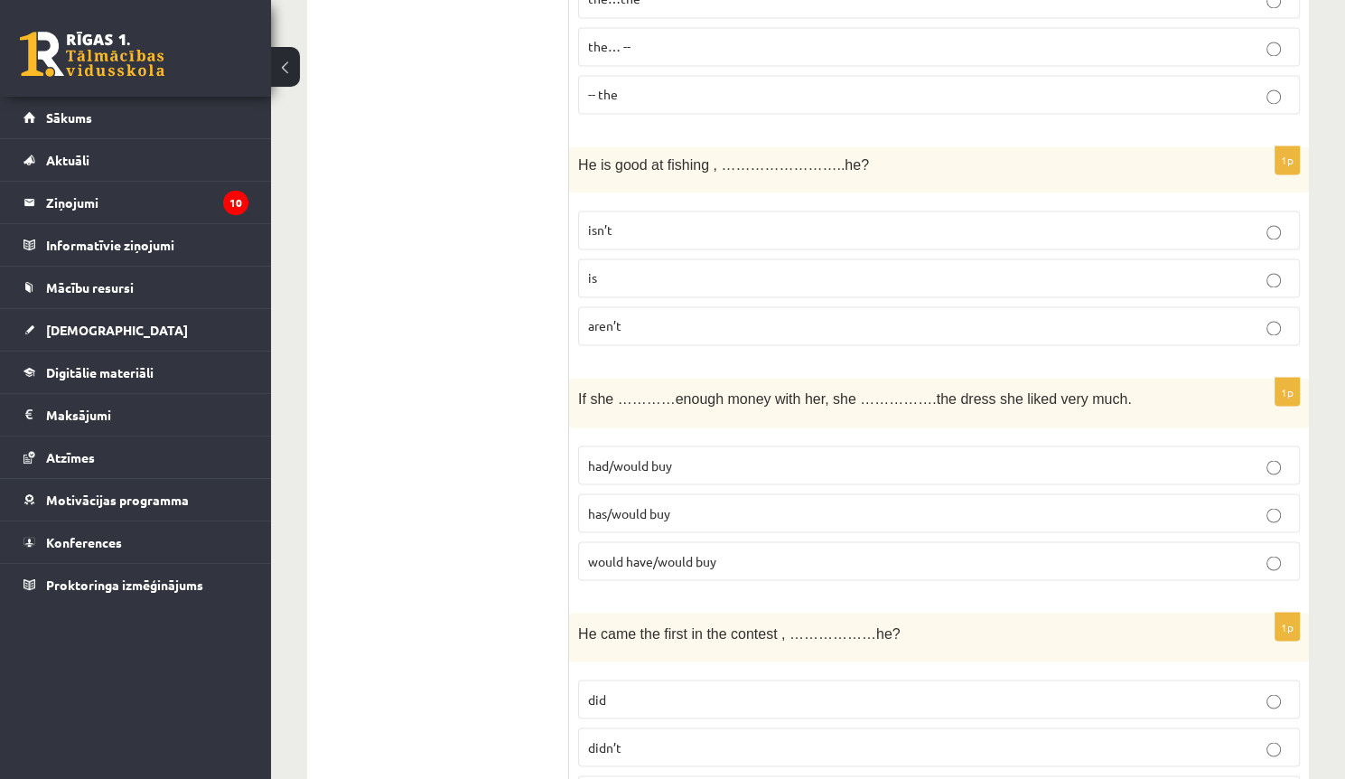
scroll to position [3036, 0]
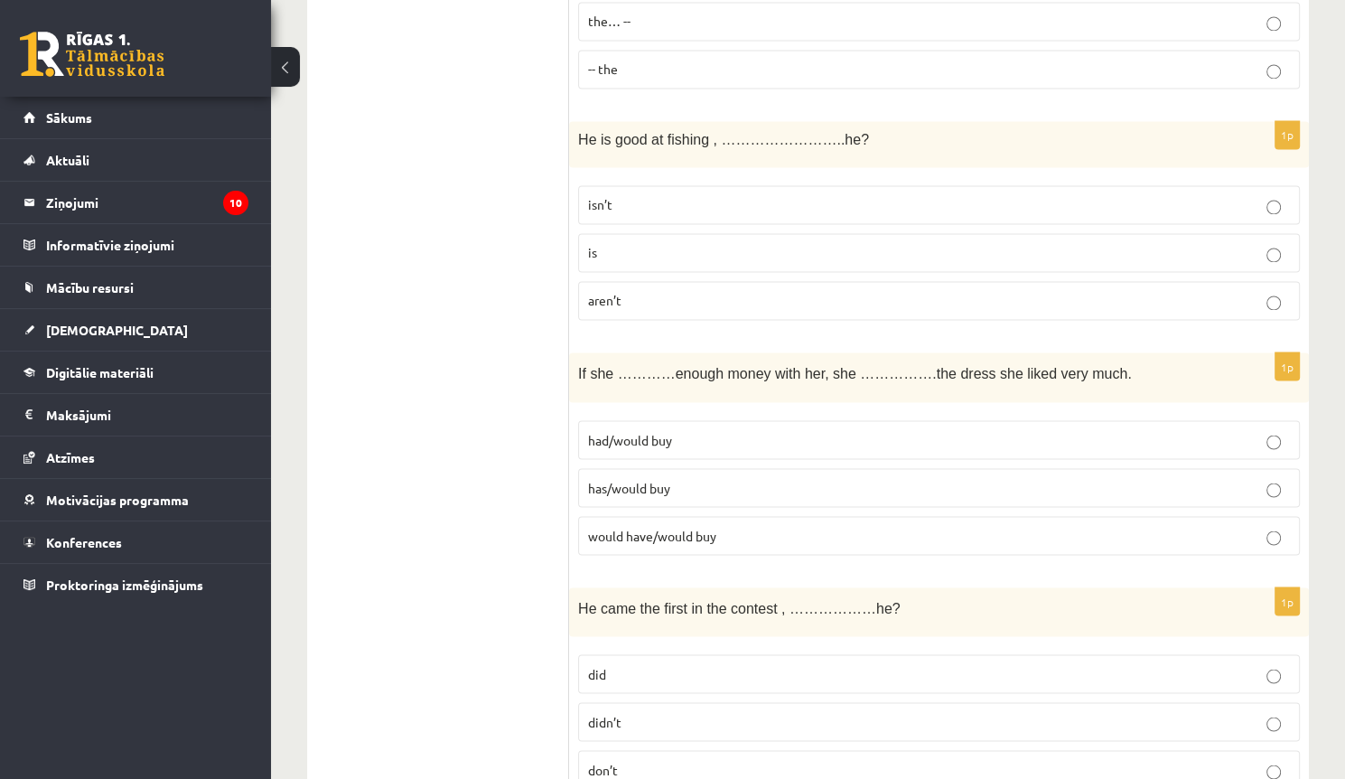
click at [718, 526] on p "would have/would buy" at bounding box center [939, 535] width 702 height 19
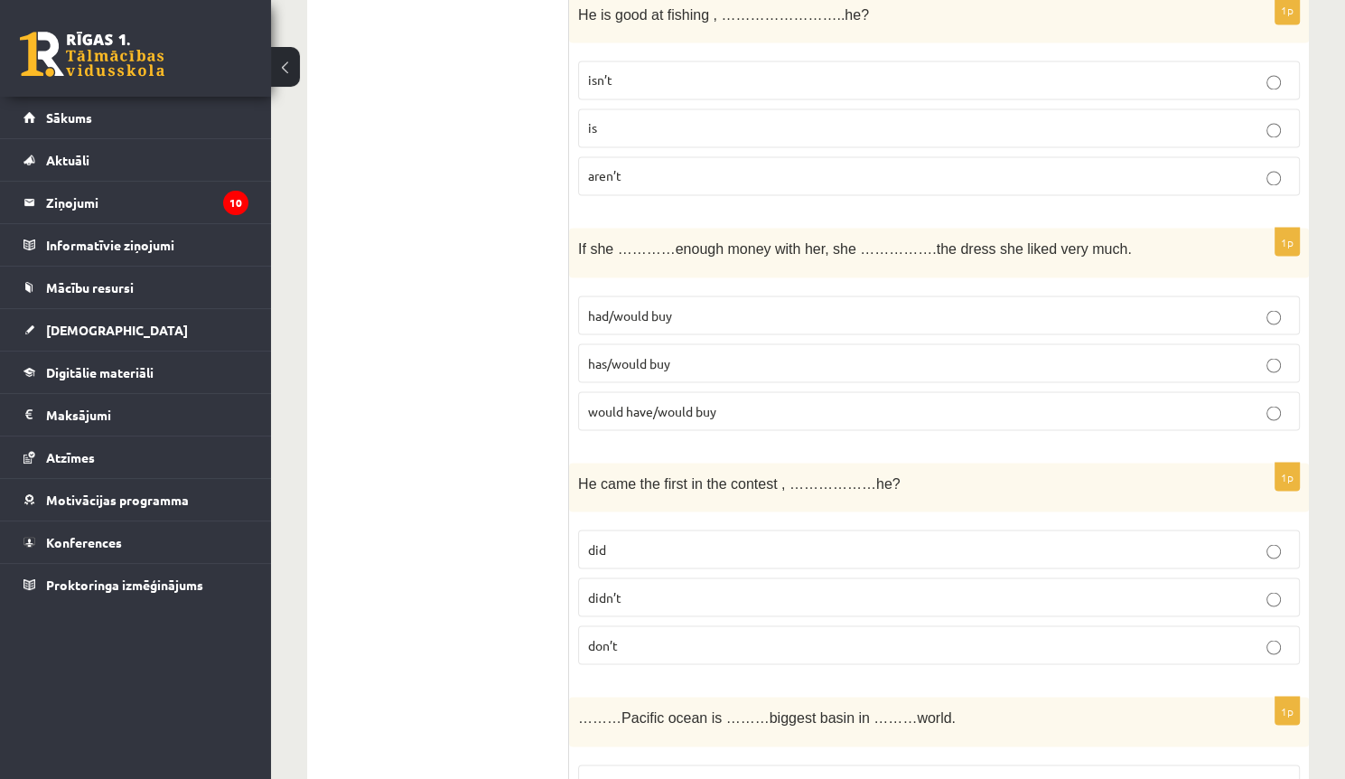
scroll to position [3180, 0]
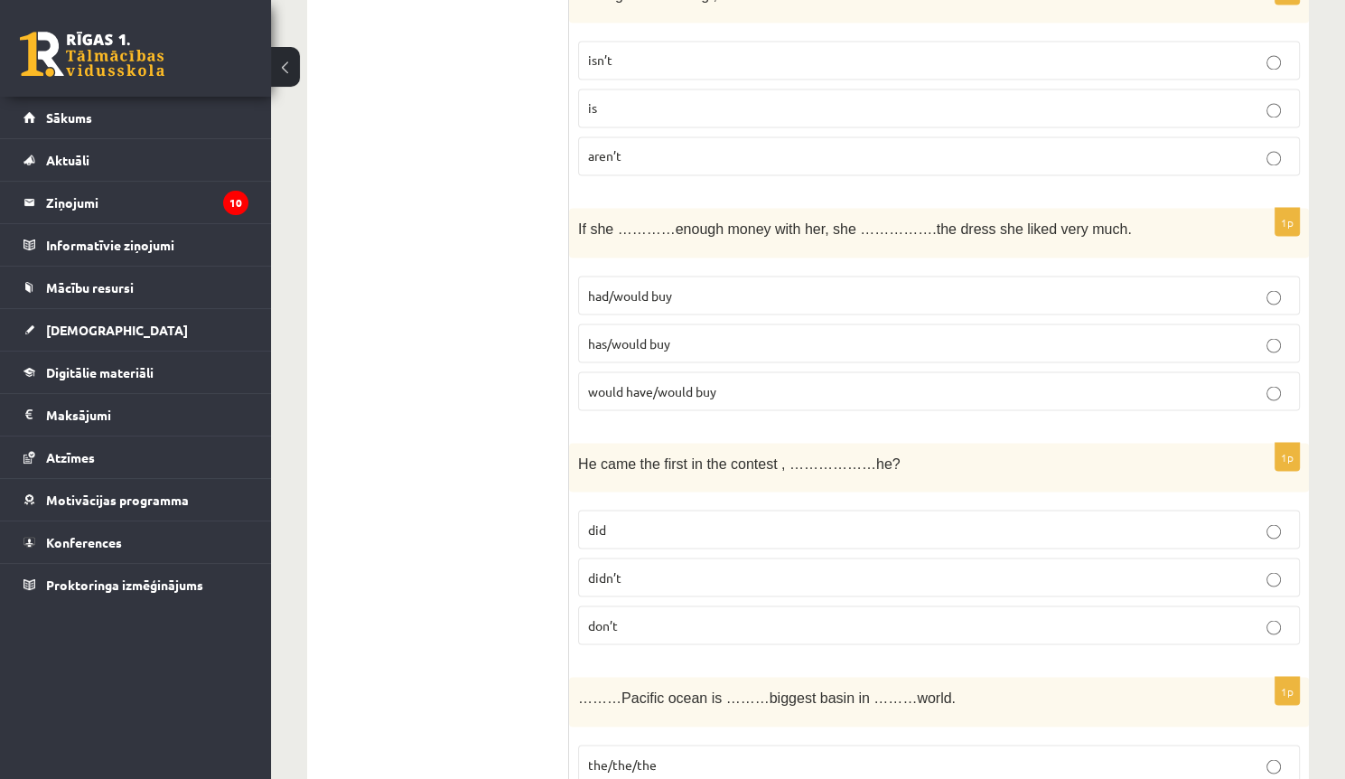
click at [625, 572] on label "didn’t" at bounding box center [939, 576] width 722 height 39
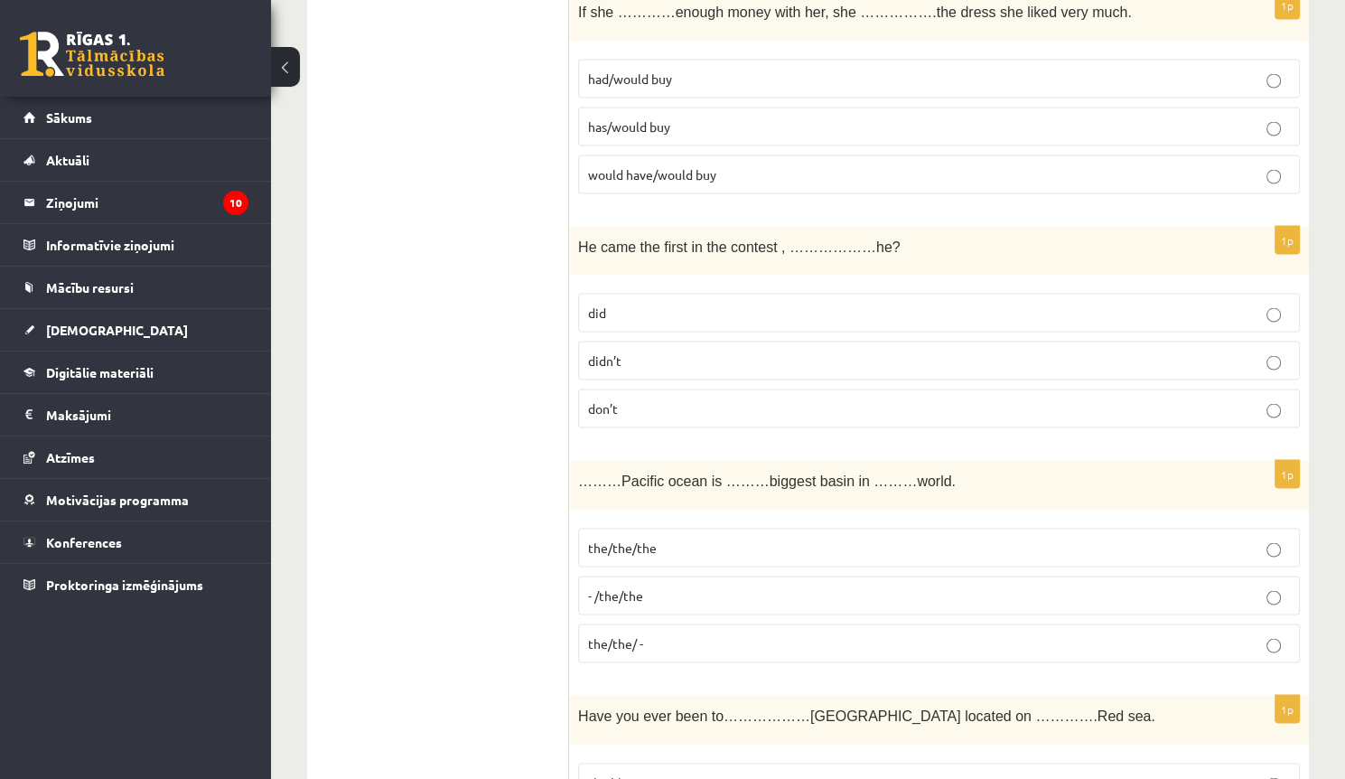
scroll to position [3397, 0]
click at [706, 539] on label "the/the/the" at bounding box center [939, 547] width 722 height 39
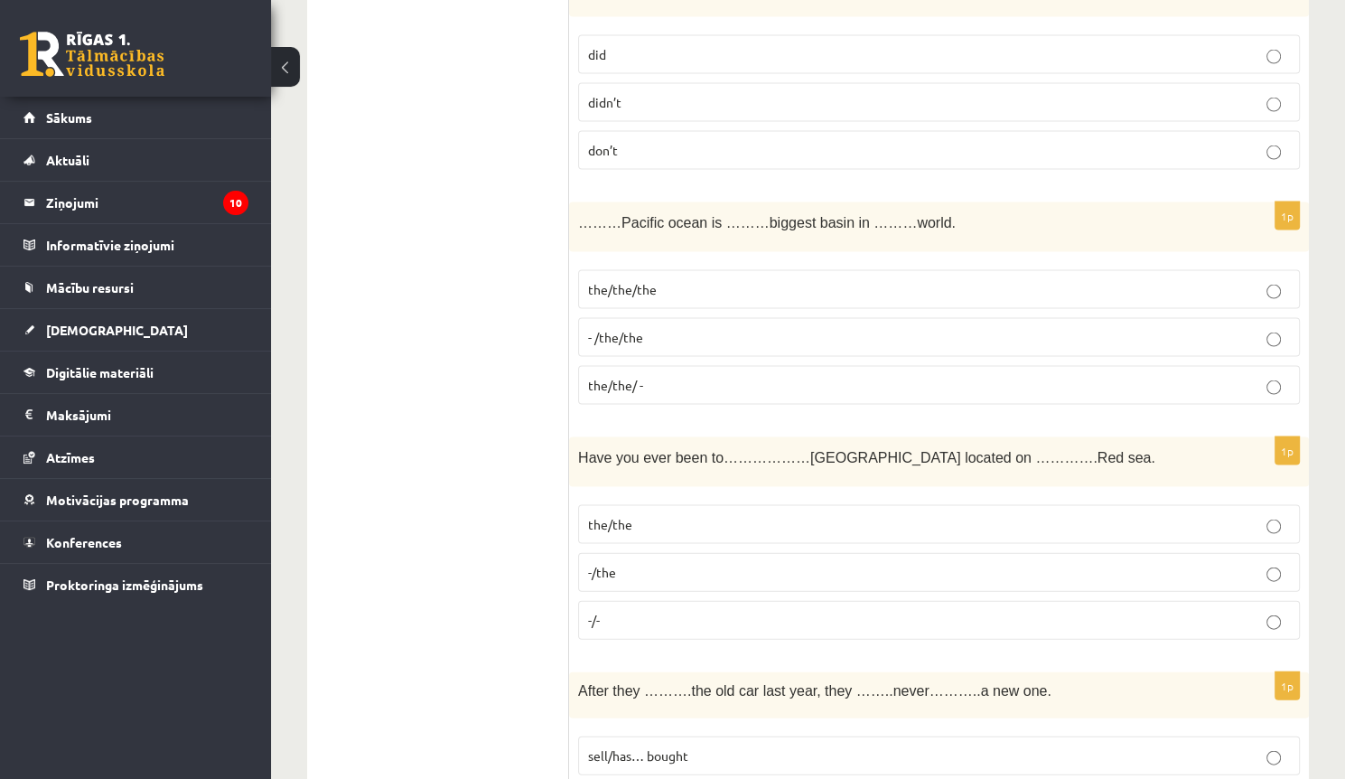
scroll to position [3686, 0]
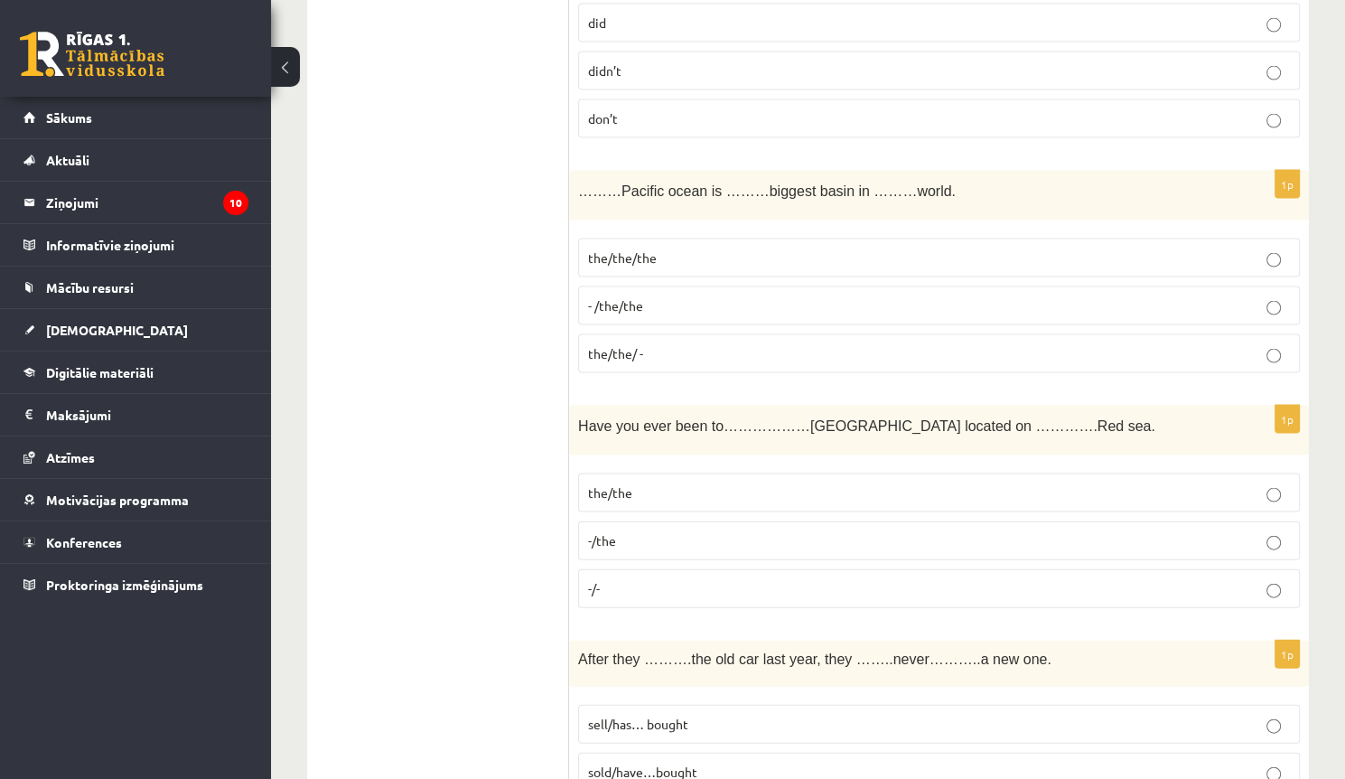
click at [643, 531] on p "-/the" at bounding box center [939, 540] width 702 height 19
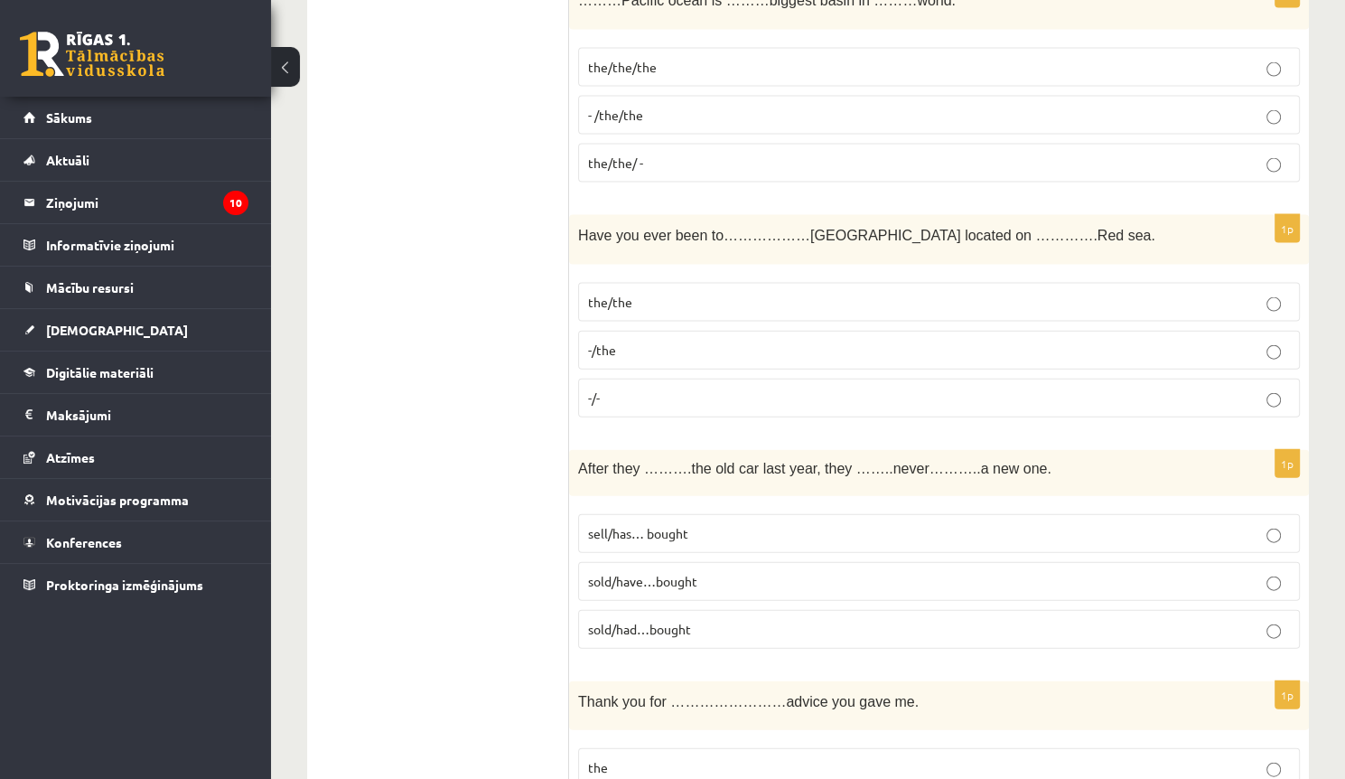
scroll to position [3903, 0]
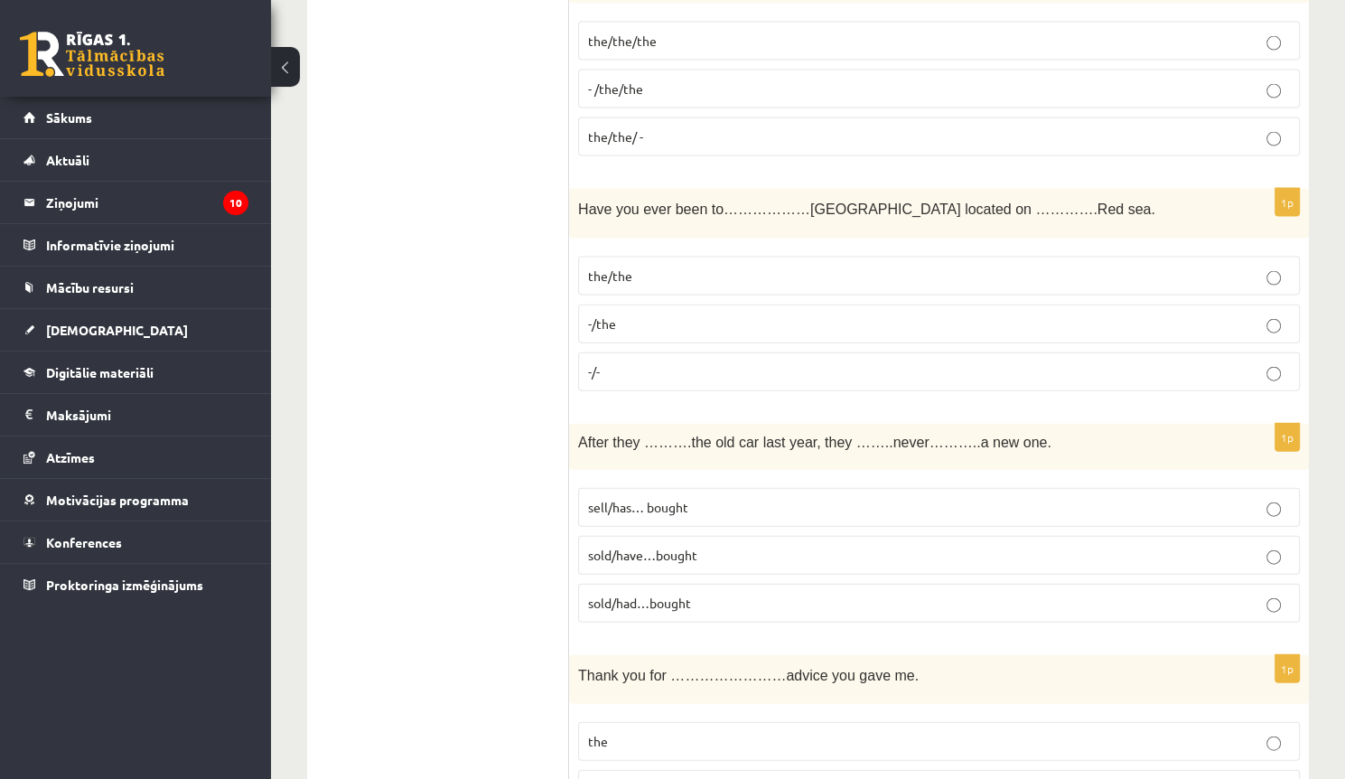
click at [721, 594] on p "sold/had…bought" at bounding box center [939, 603] width 702 height 19
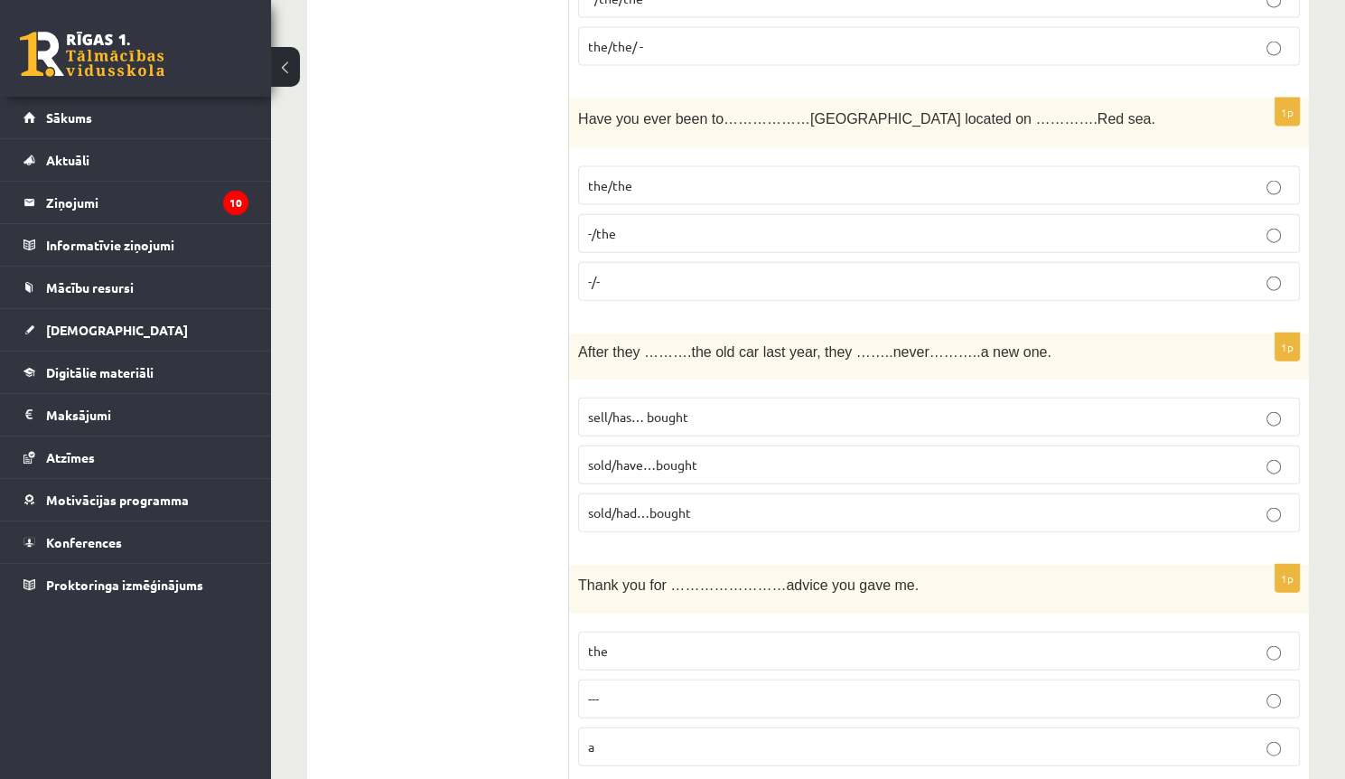
scroll to position [4047, 0]
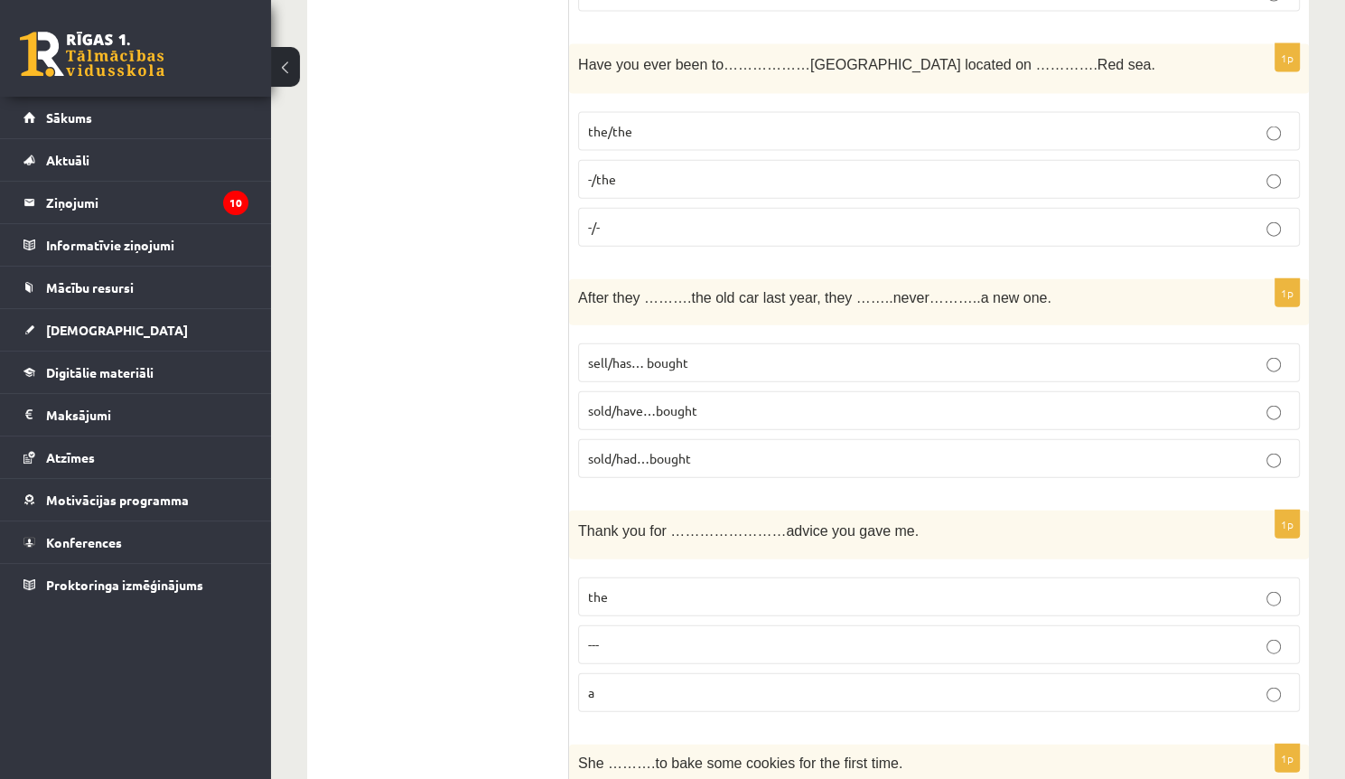
click at [718, 407] on label "sold/have…bought" at bounding box center [939, 410] width 722 height 39
click at [750, 587] on p "the" at bounding box center [939, 596] width 702 height 19
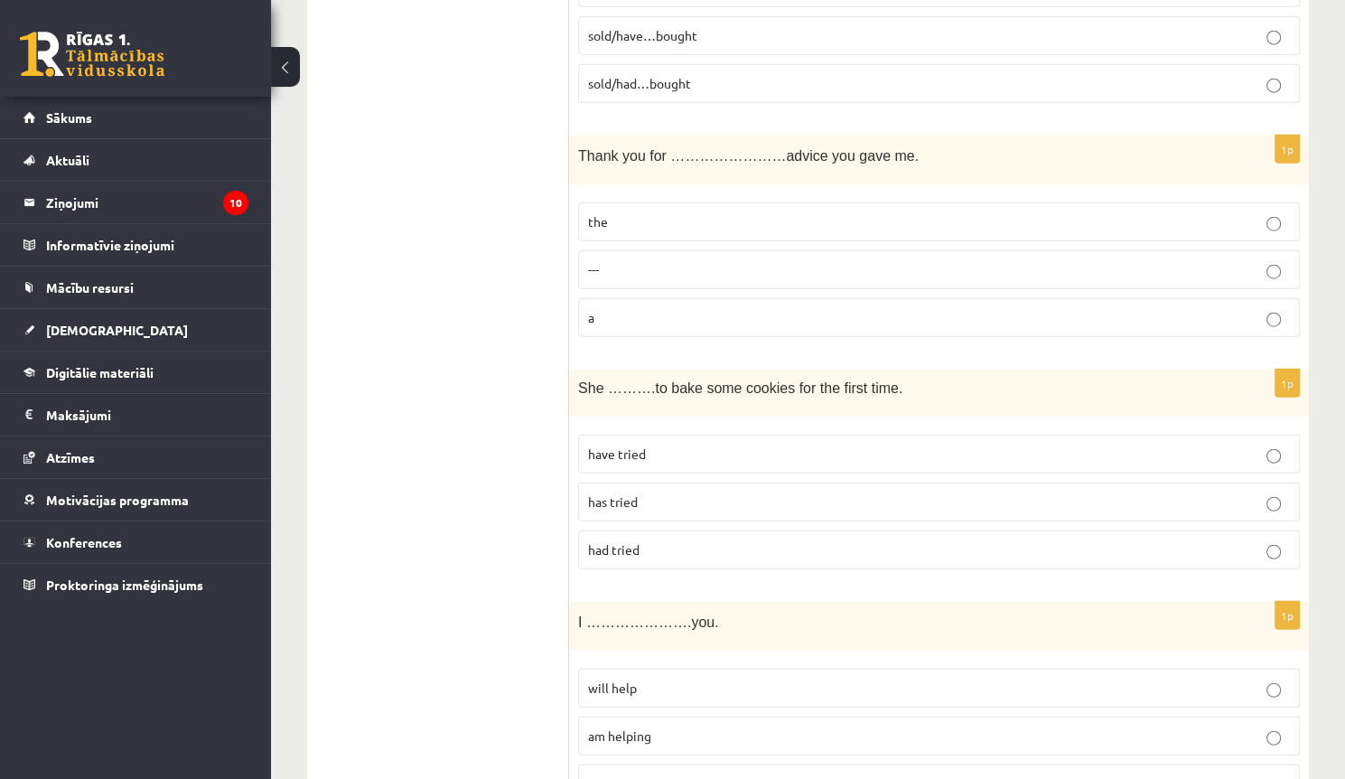
scroll to position [4481, 0]
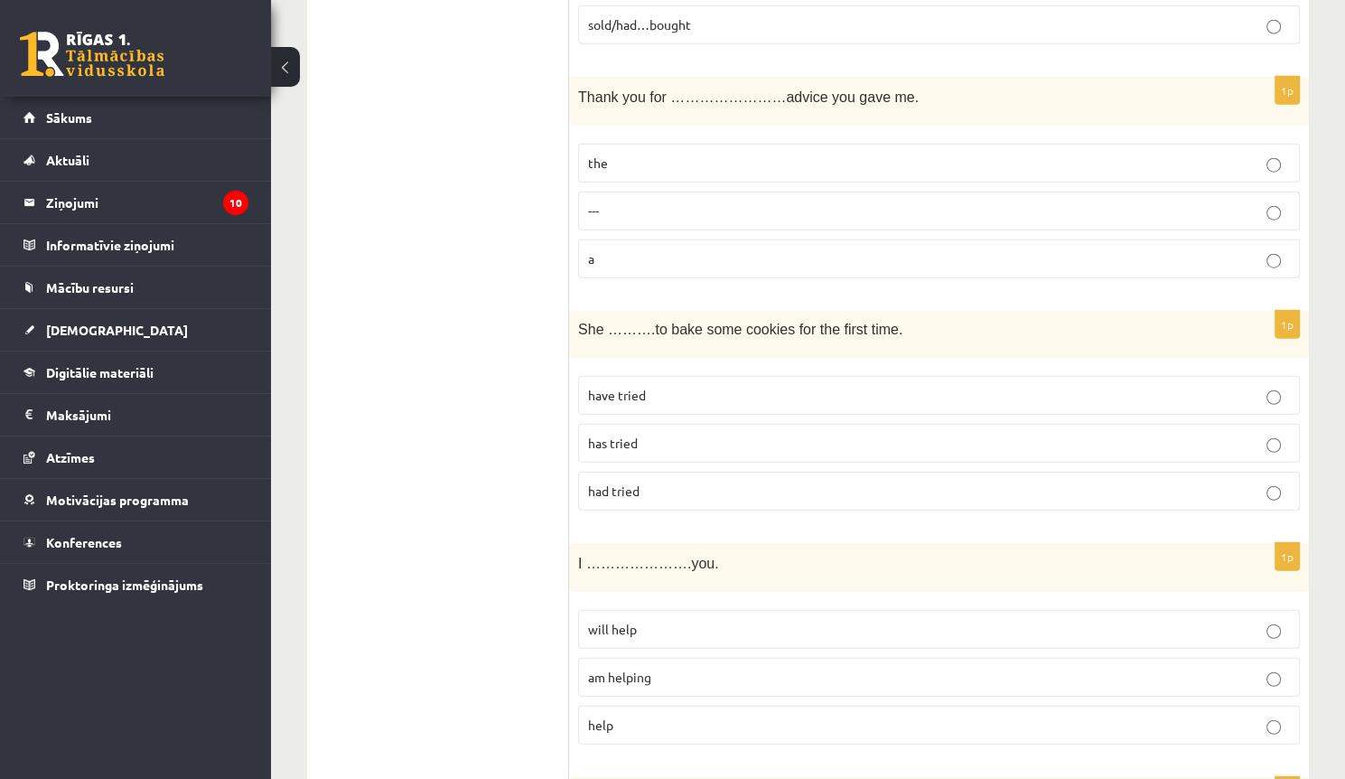
click at [650, 482] on p "had tried" at bounding box center [939, 491] width 702 height 19
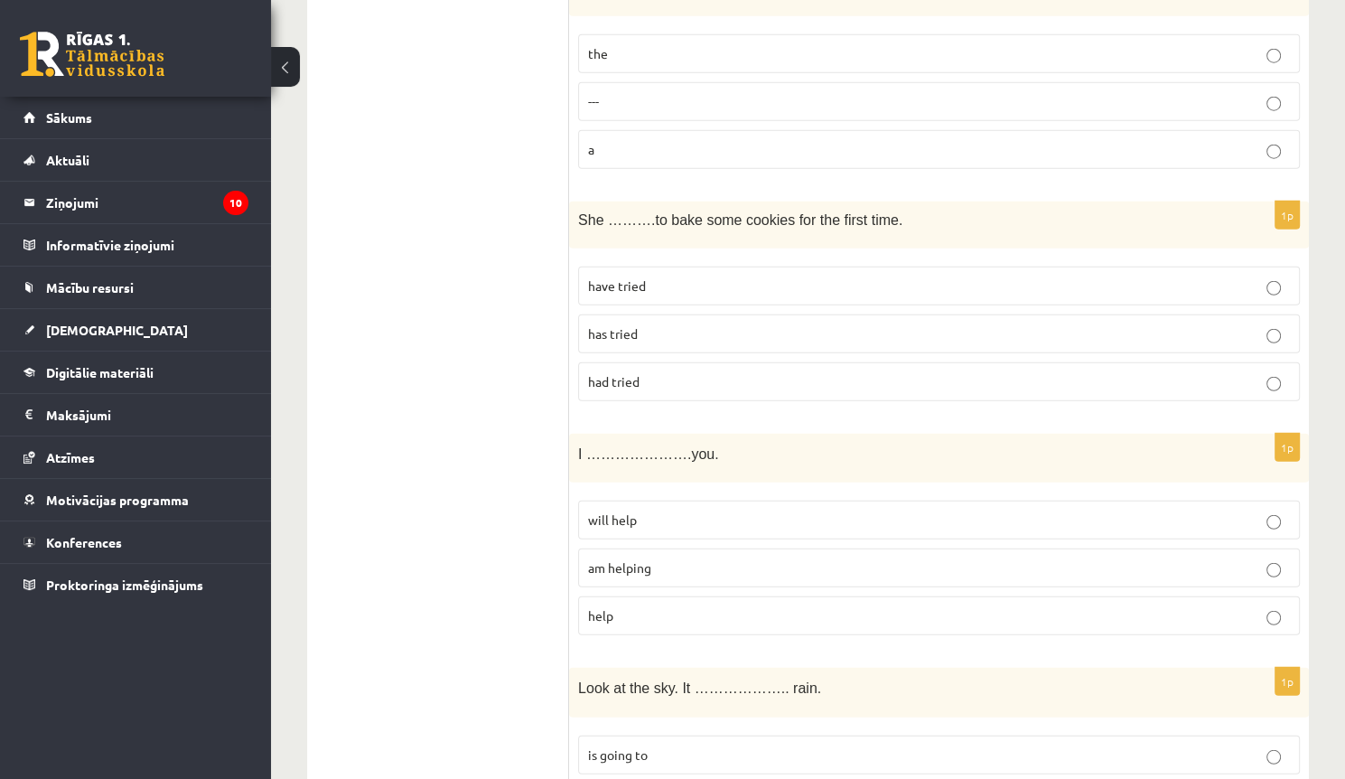
scroll to position [4626, 0]
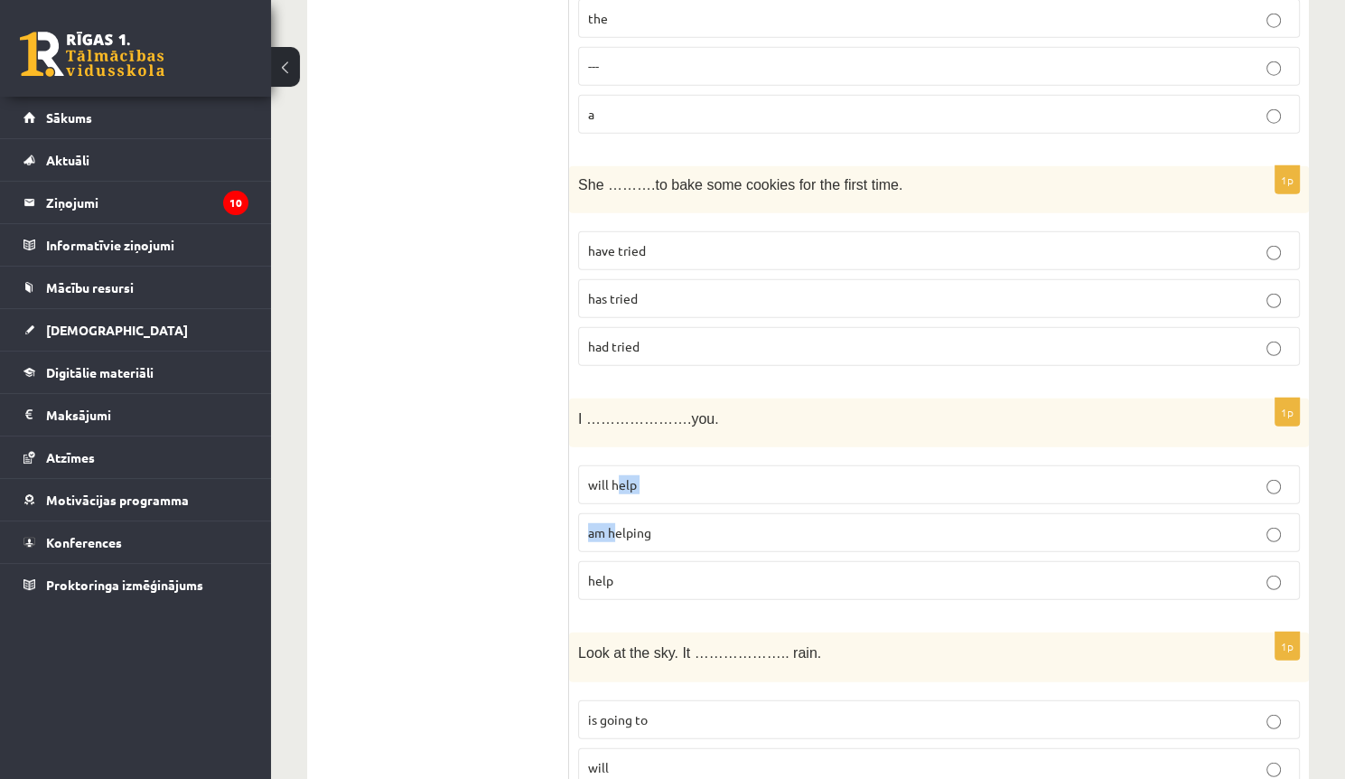
click at [618, 481] on fieldset "will help am helping help" at bounding box center [939, 530] width 722 height 149
click at [674, 475] on p "will help" at bounding box center [939, 484] width 702 height 19
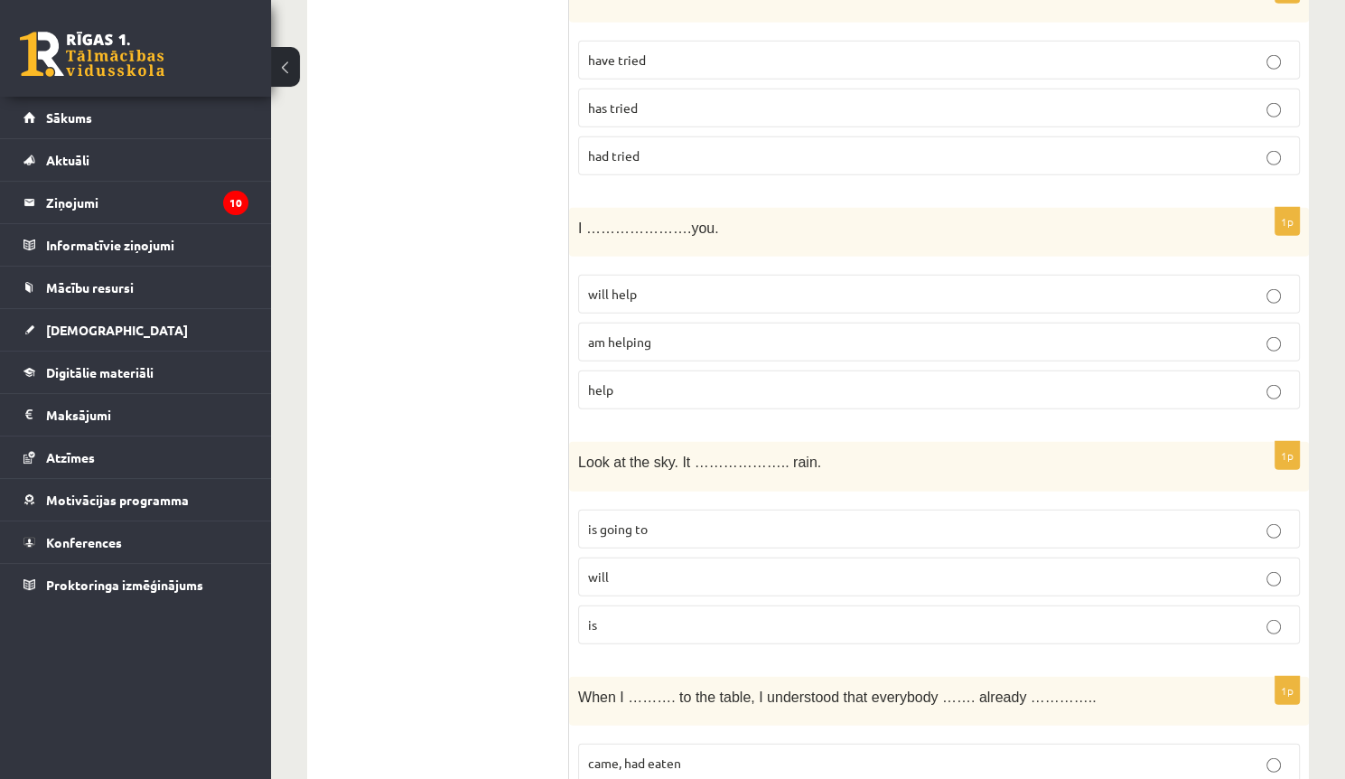
scroll to position [4842, 0]
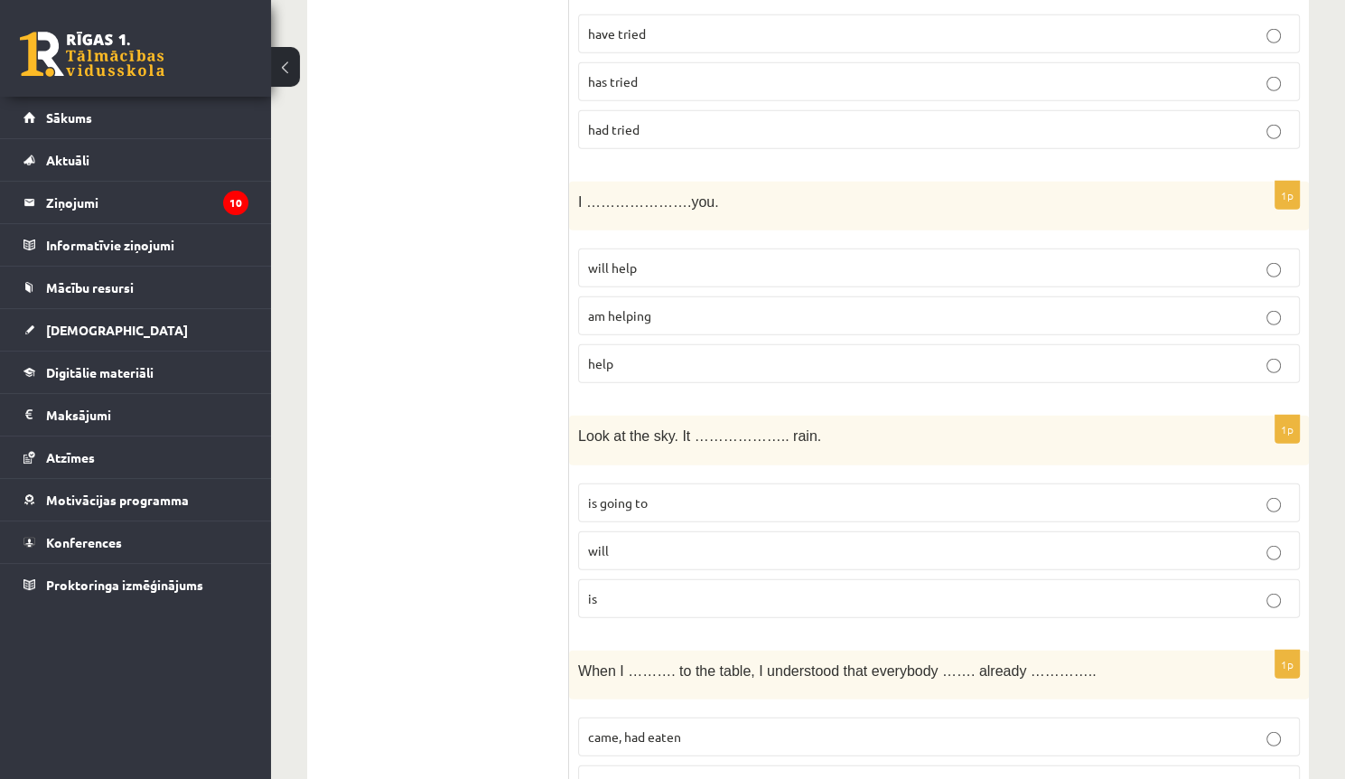
click at [664, 493] on p "is going to" at bounding box center [939, 502] width 702 height 19
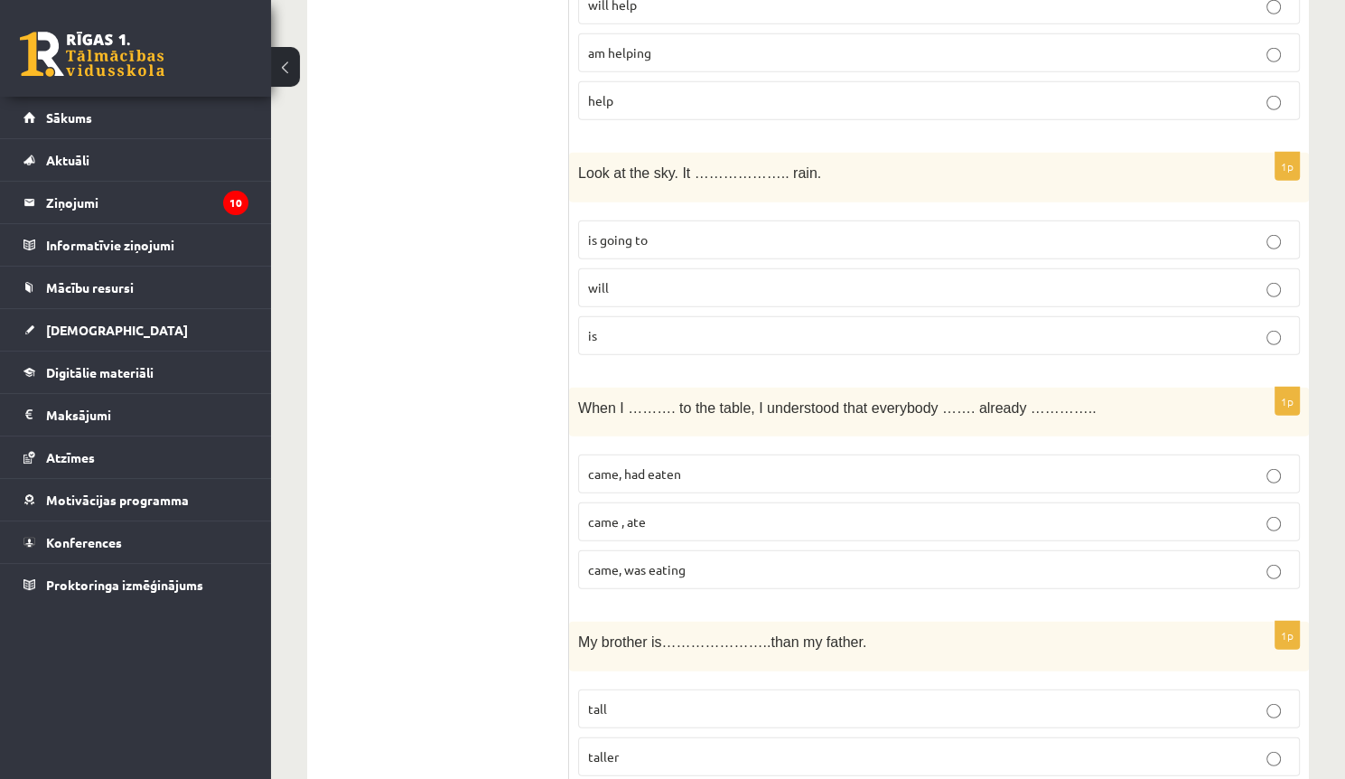
scroll to position [5131, 0]
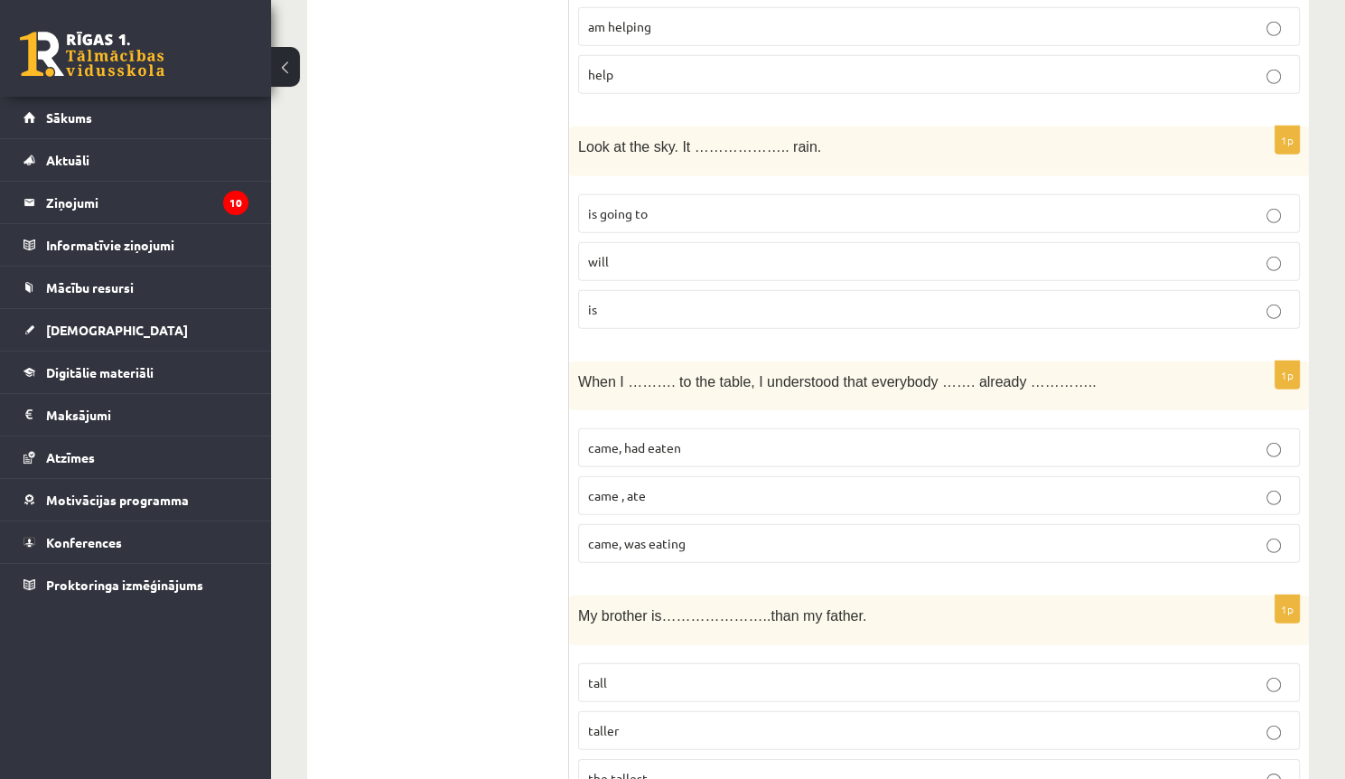
click at [687, 432] on label "came, had eaten" at bounding box center [939, 447] width 722 height 39
click at [701, 437] on label "came, had eaten" at bounding box center [939, 447] width 722 height 39
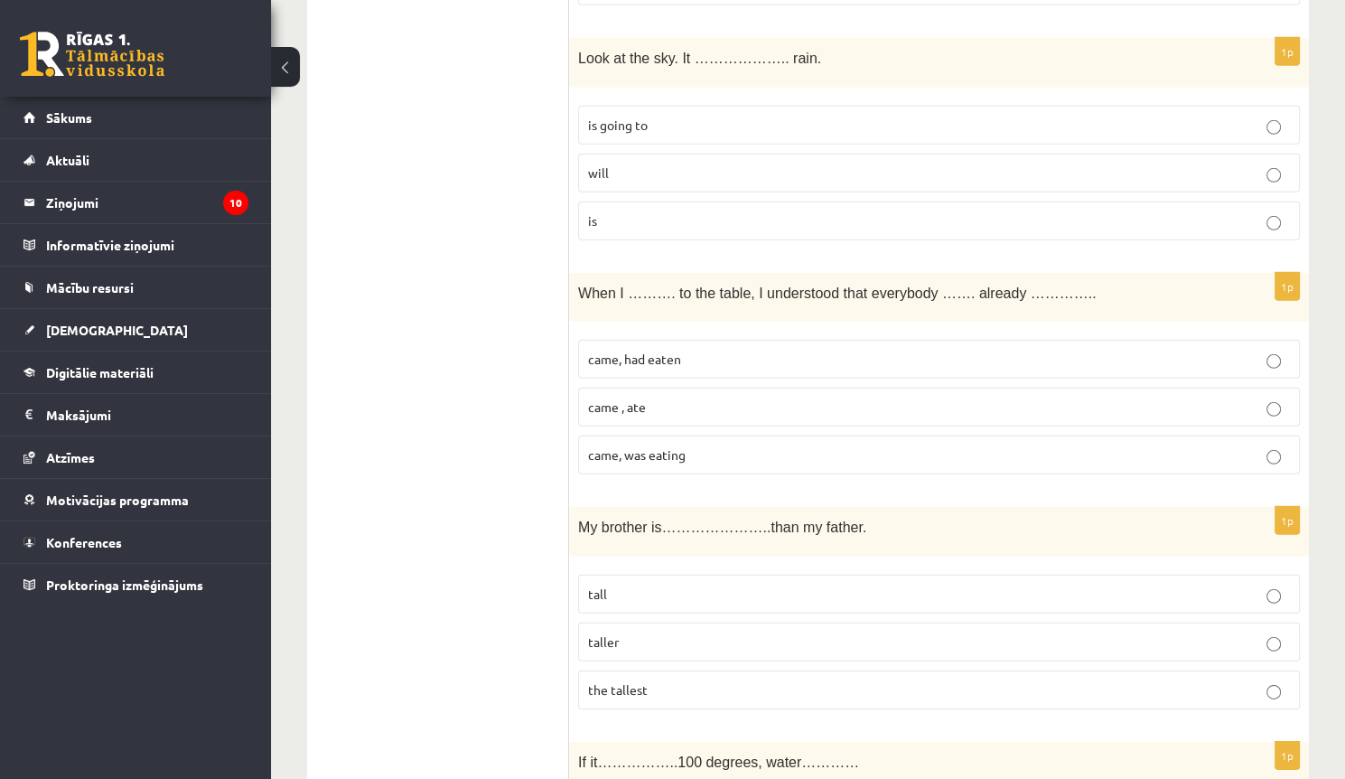
scroll to position [5276, 0]
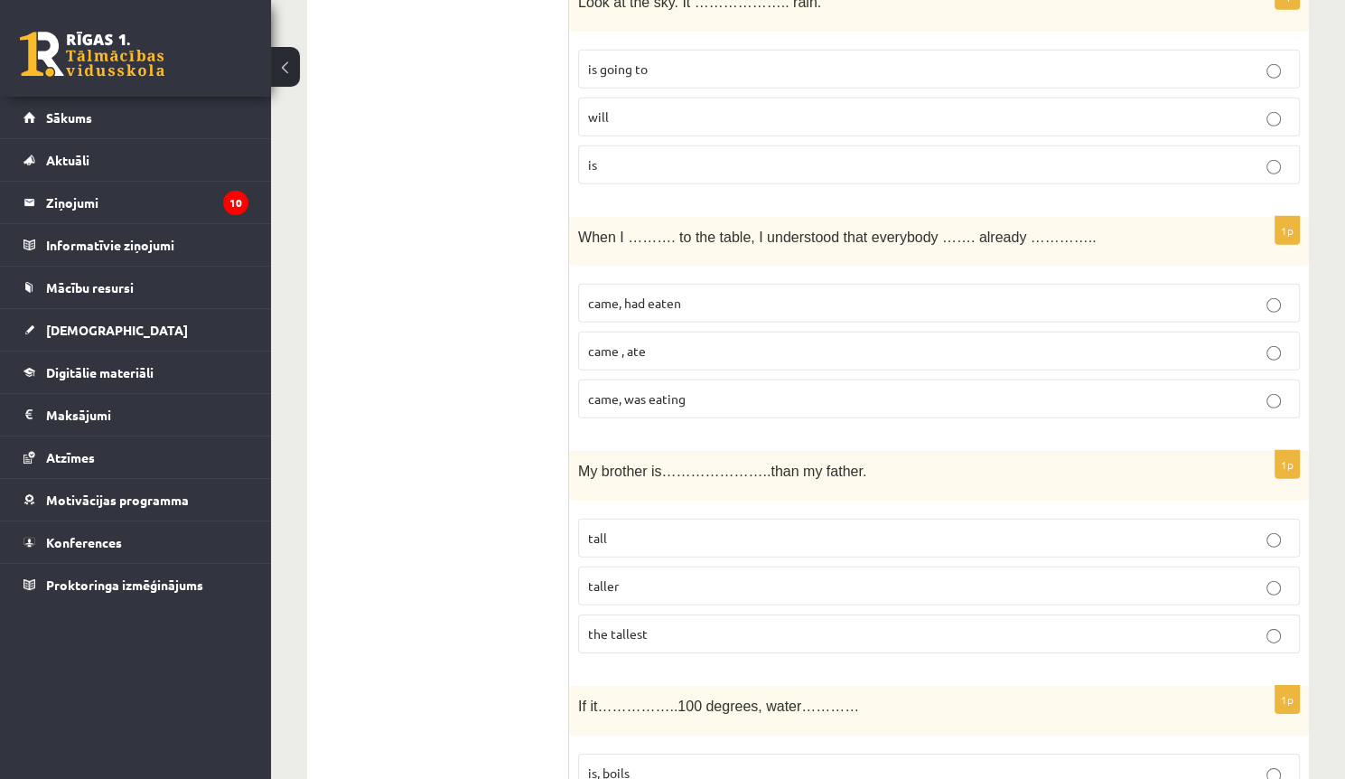
click at [706, 386] on label "came, was eating" at bounding box center [939, 398] width 722 height 39
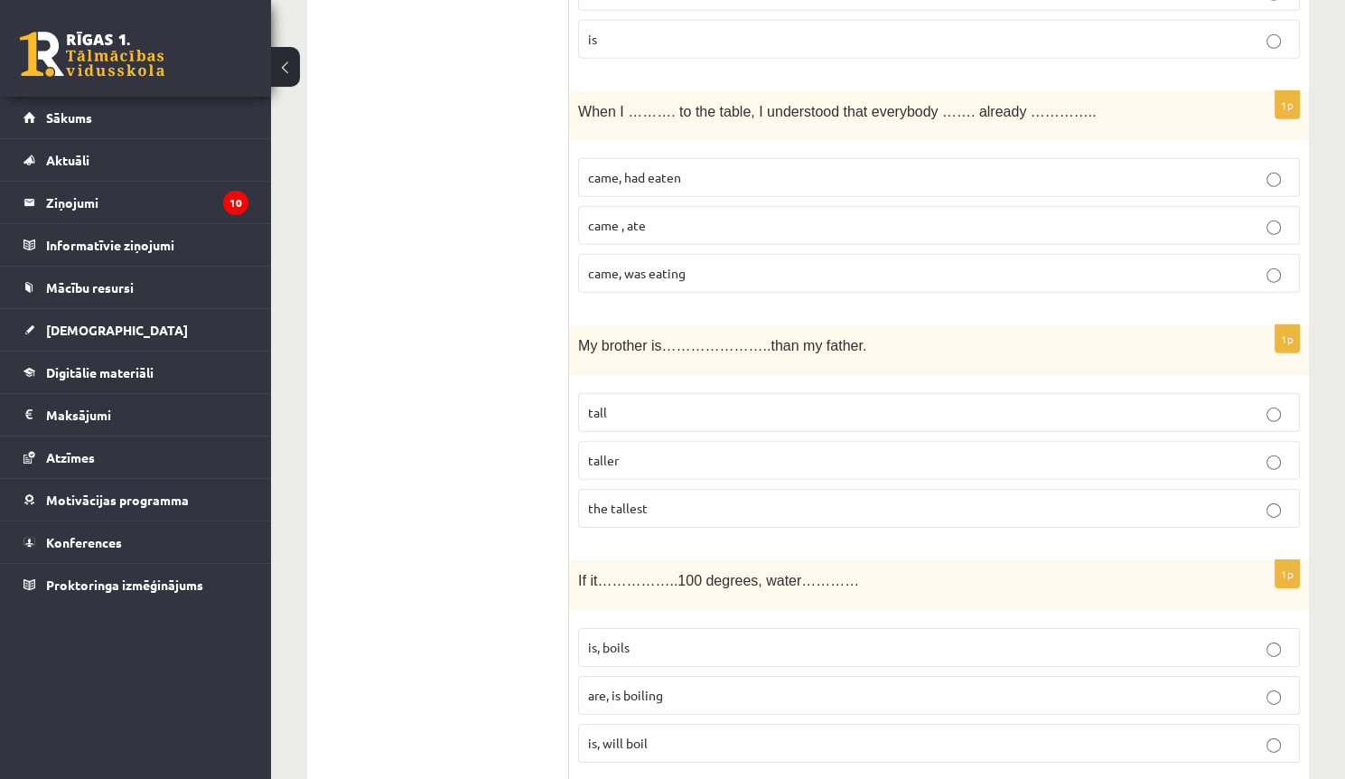
scroll to position [5421, 0]
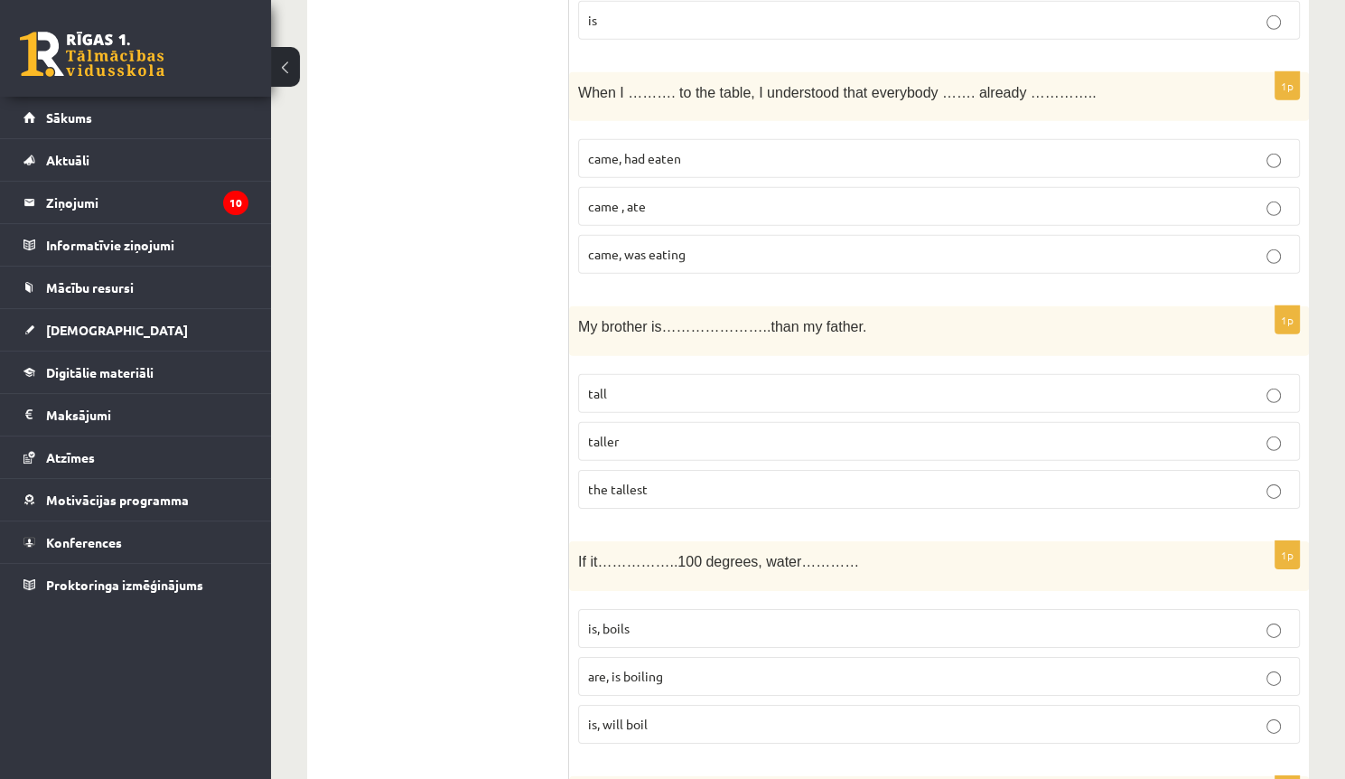
click at [683, 432] on p "taller" at bounding box center [939, 441] width 702 height 19
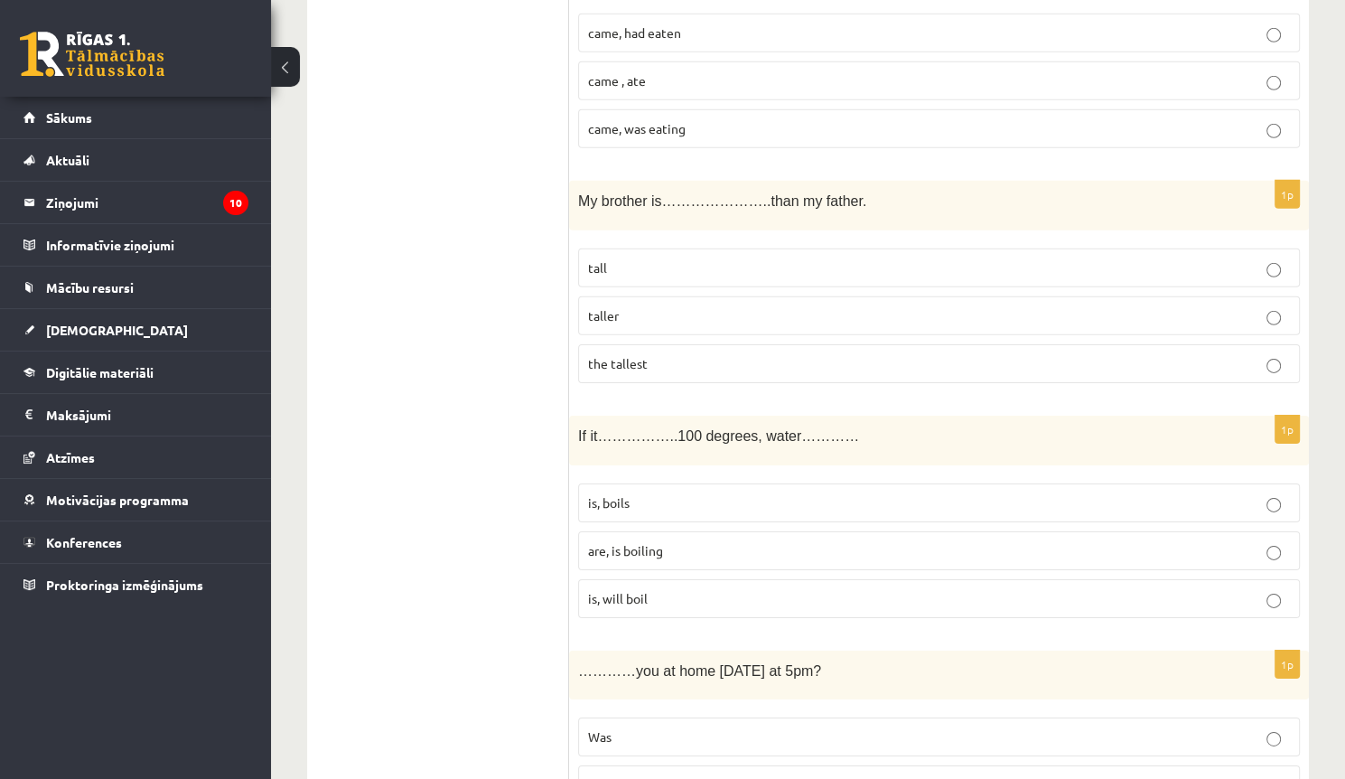
scroll to position [5565, 0]
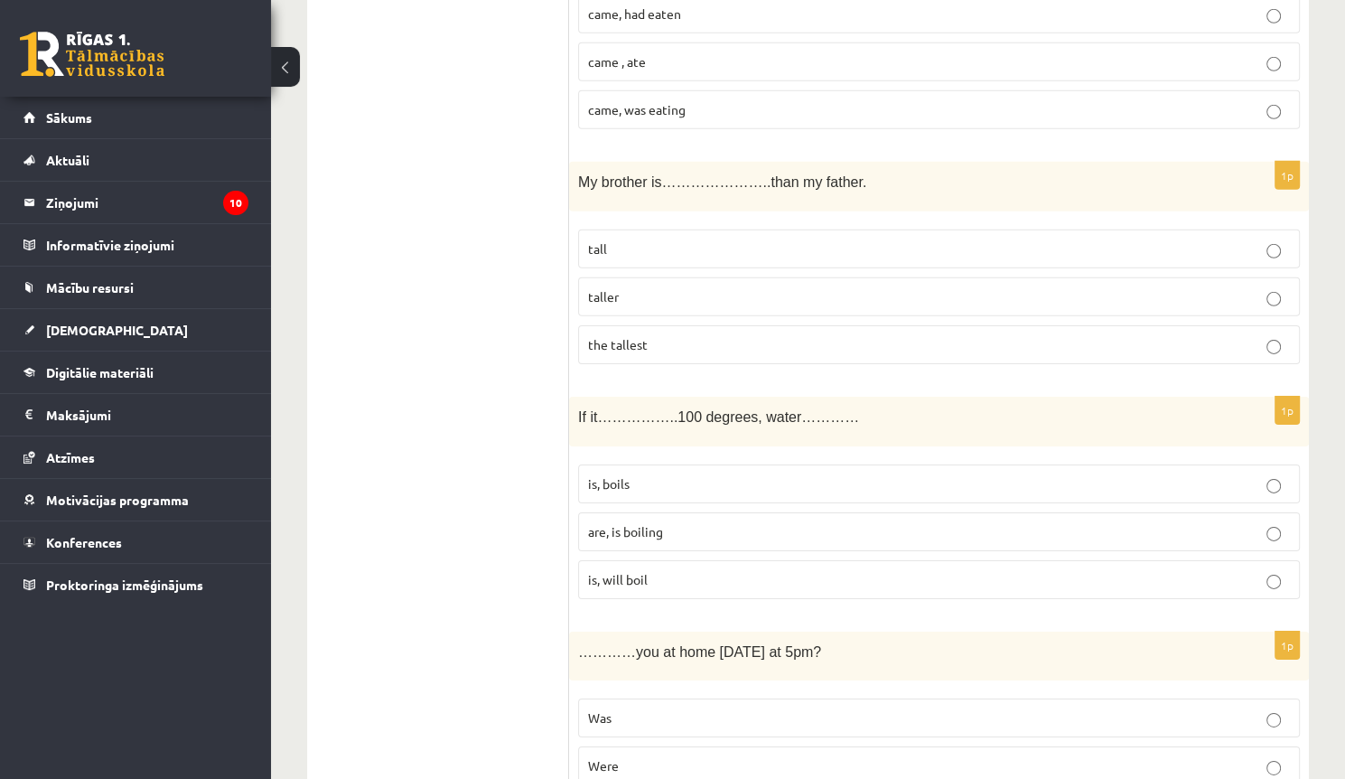
click at [632, 560] on label "is, will boil" at bounding box center [939, 579] width 722 height 39
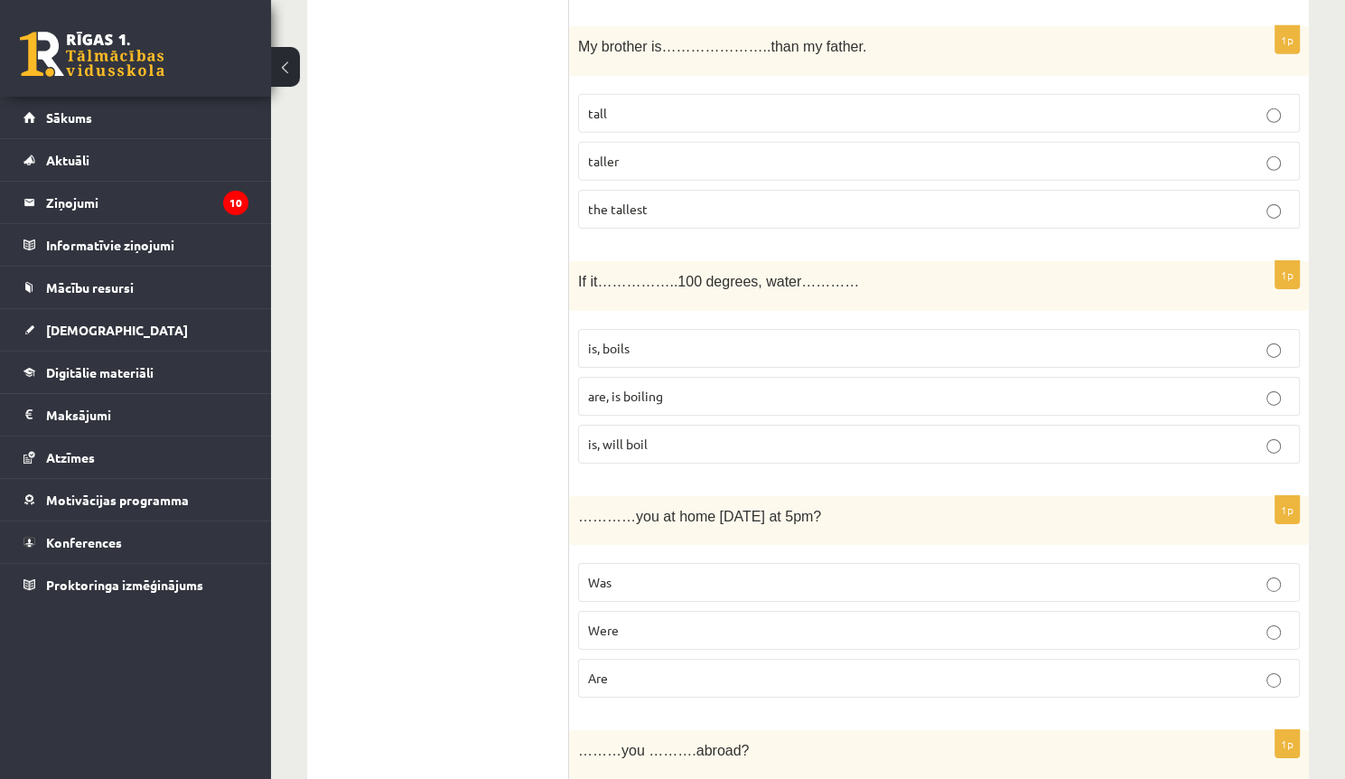
scroll to position [5710, 0]
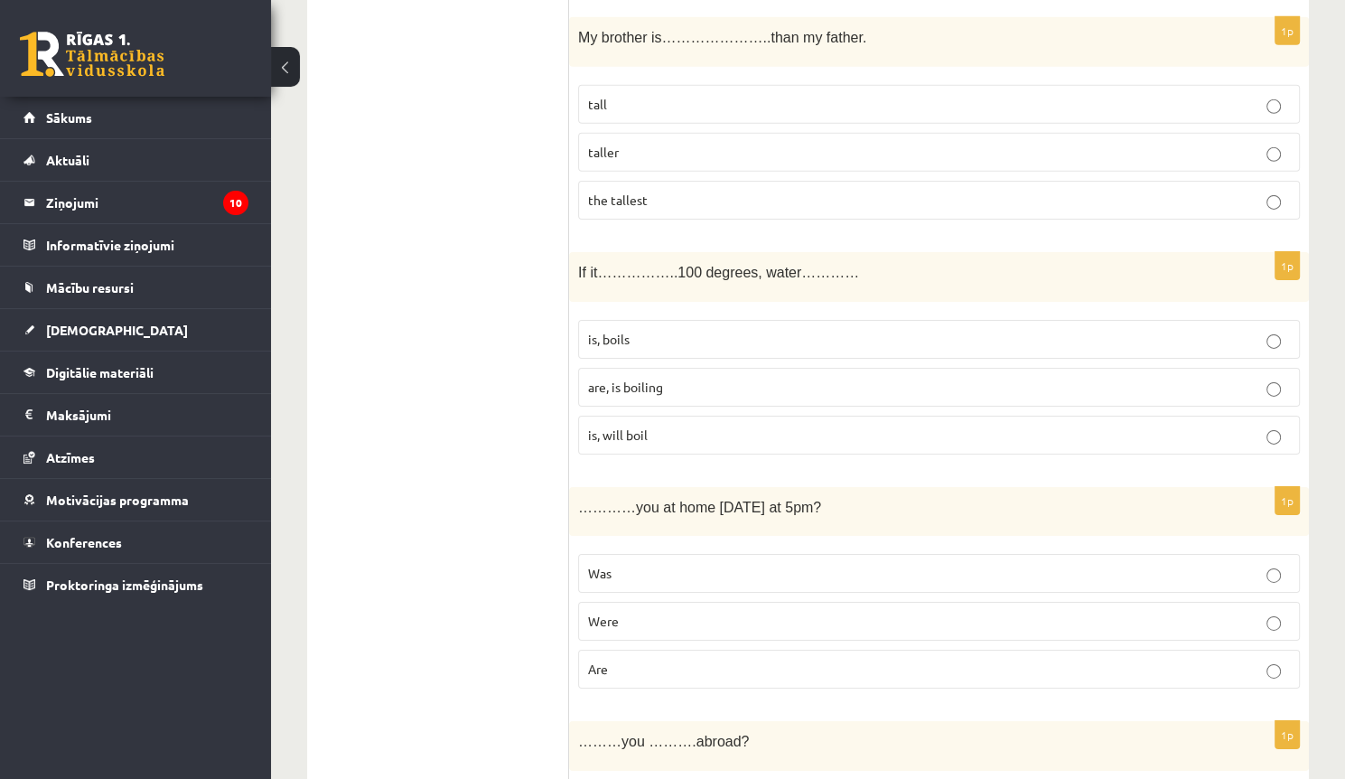
click at [669, 602] on label "Were" at bounding box center [939, 621] width 722 height 39
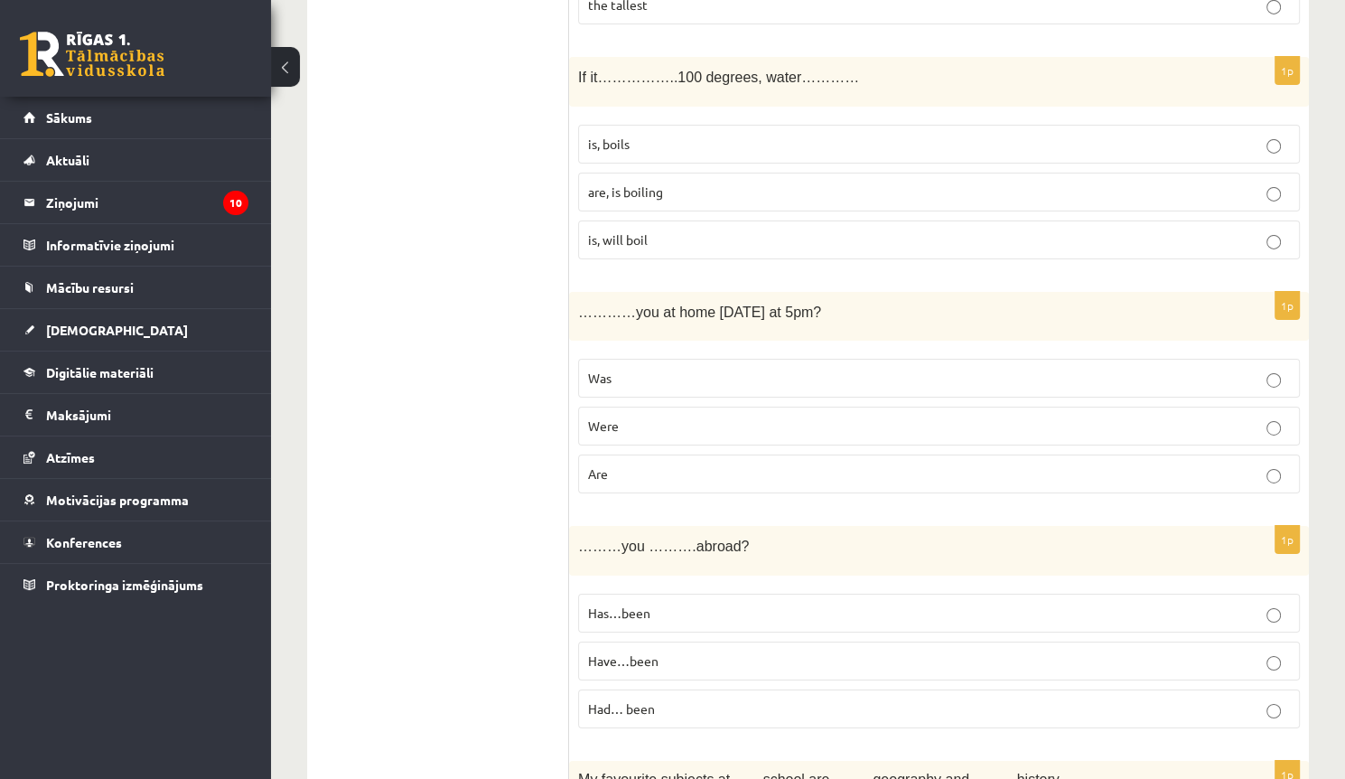
scroll to position [5926, 0]
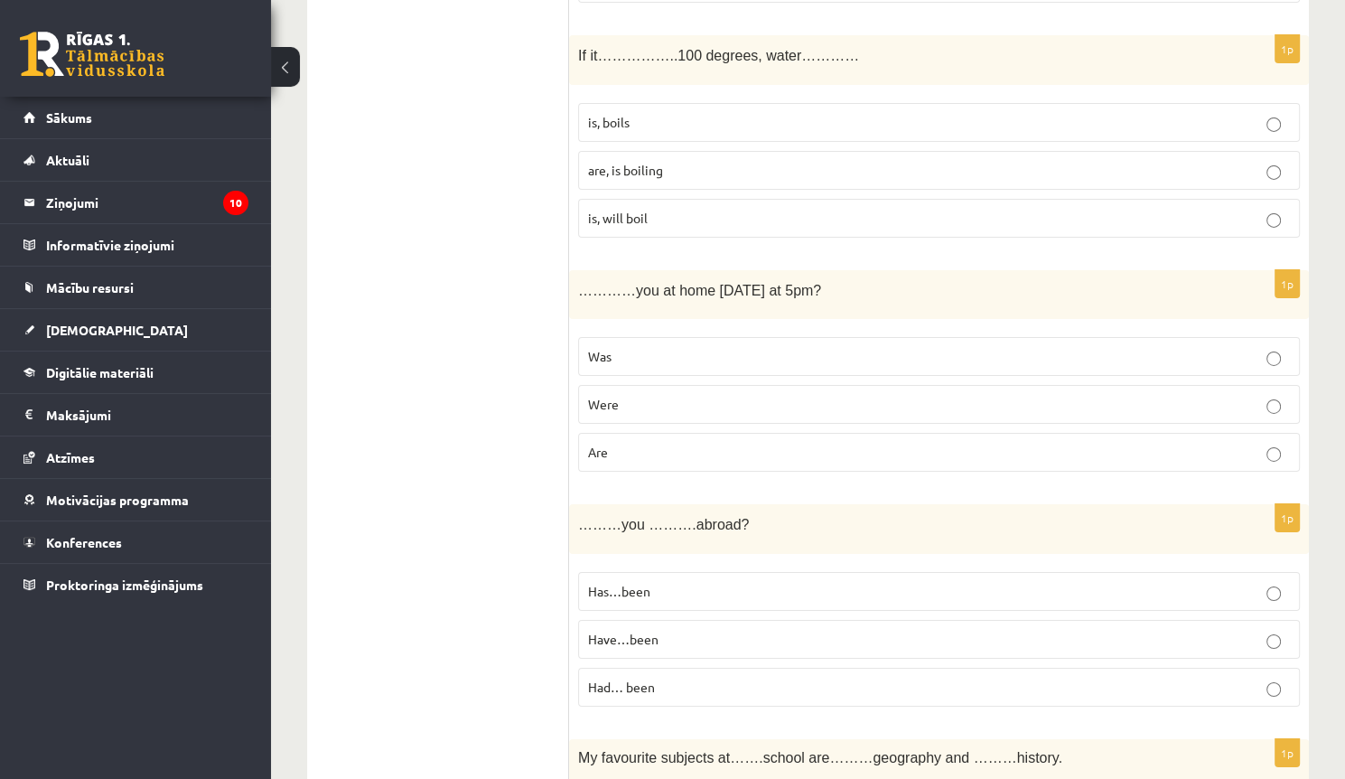
click at [679, 630] on p "Have…been" at bounding box center [939, 639] width 702 height 19
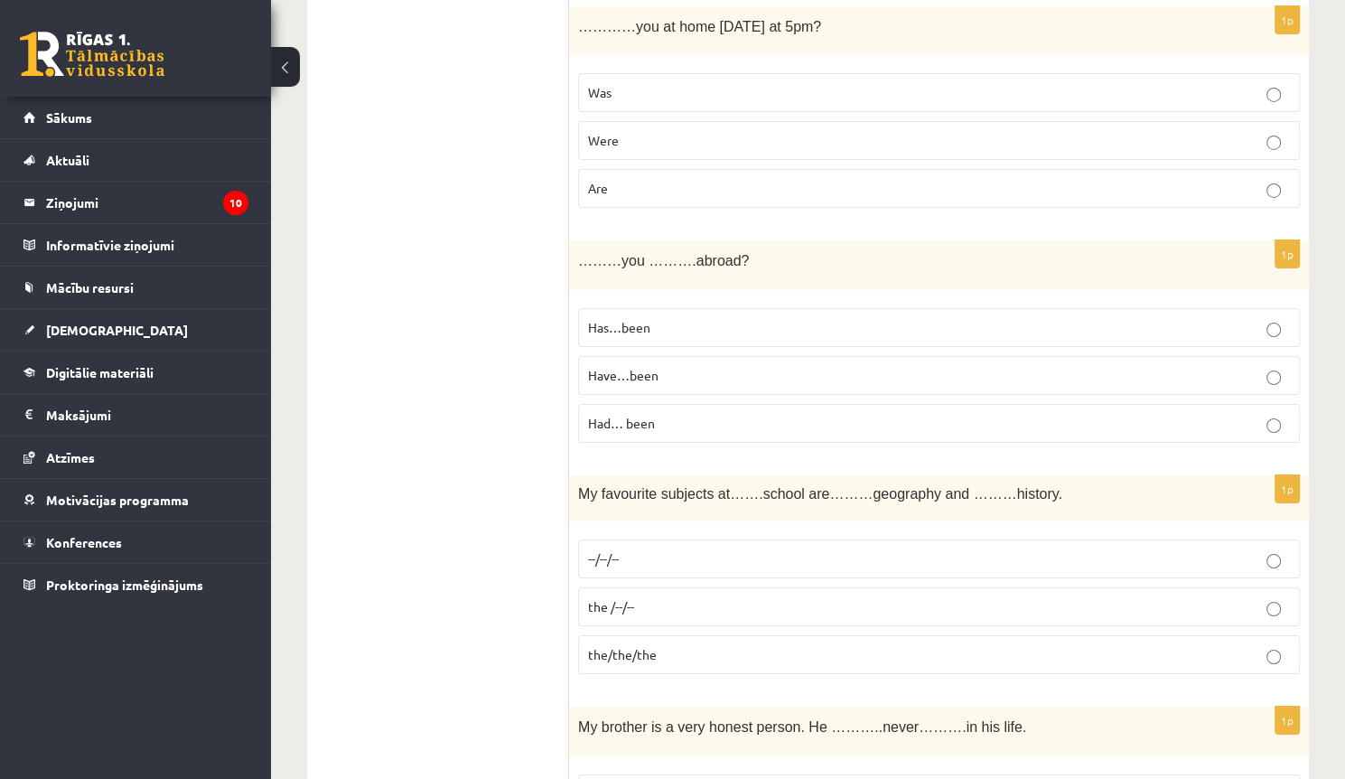
scroll to position [6216, 0]
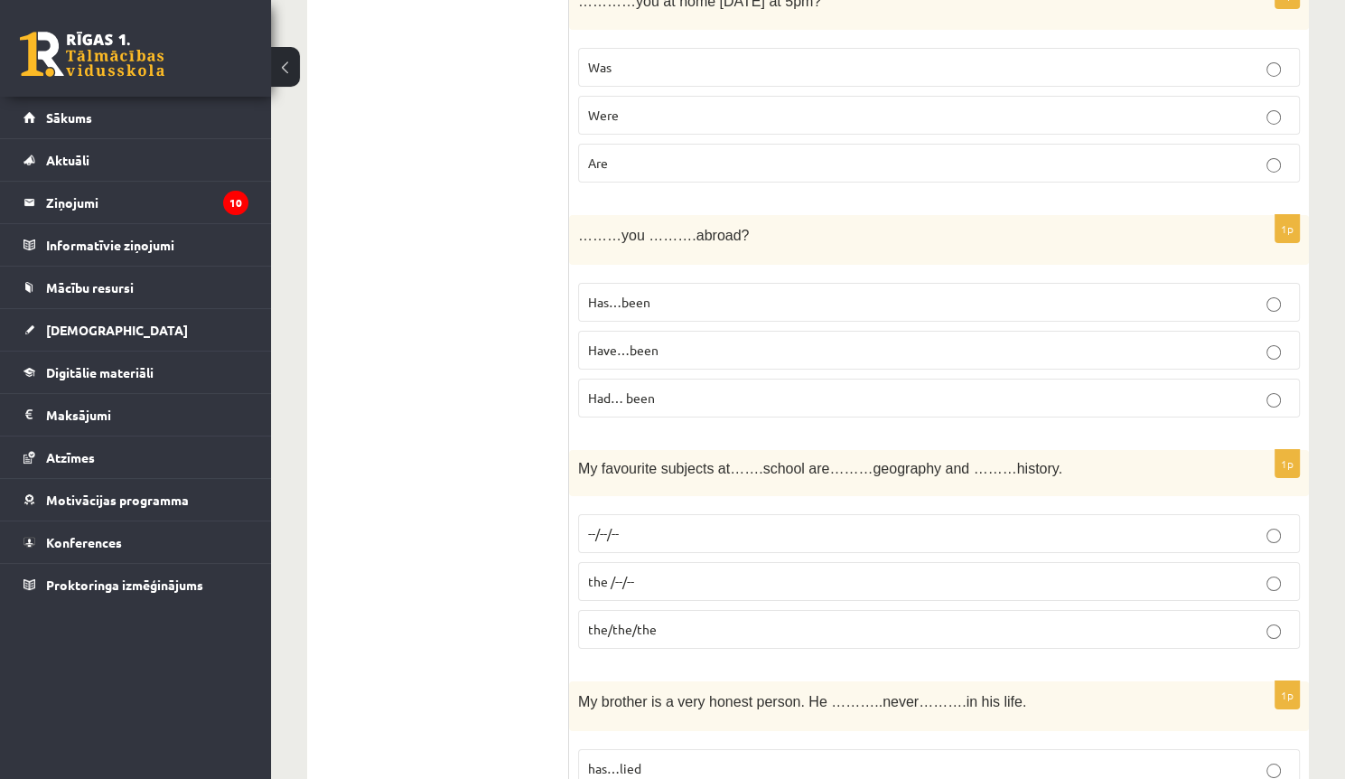
click at [658, 524] on p "--/--/--" at bounding box center [939, 533] width 702 height 19
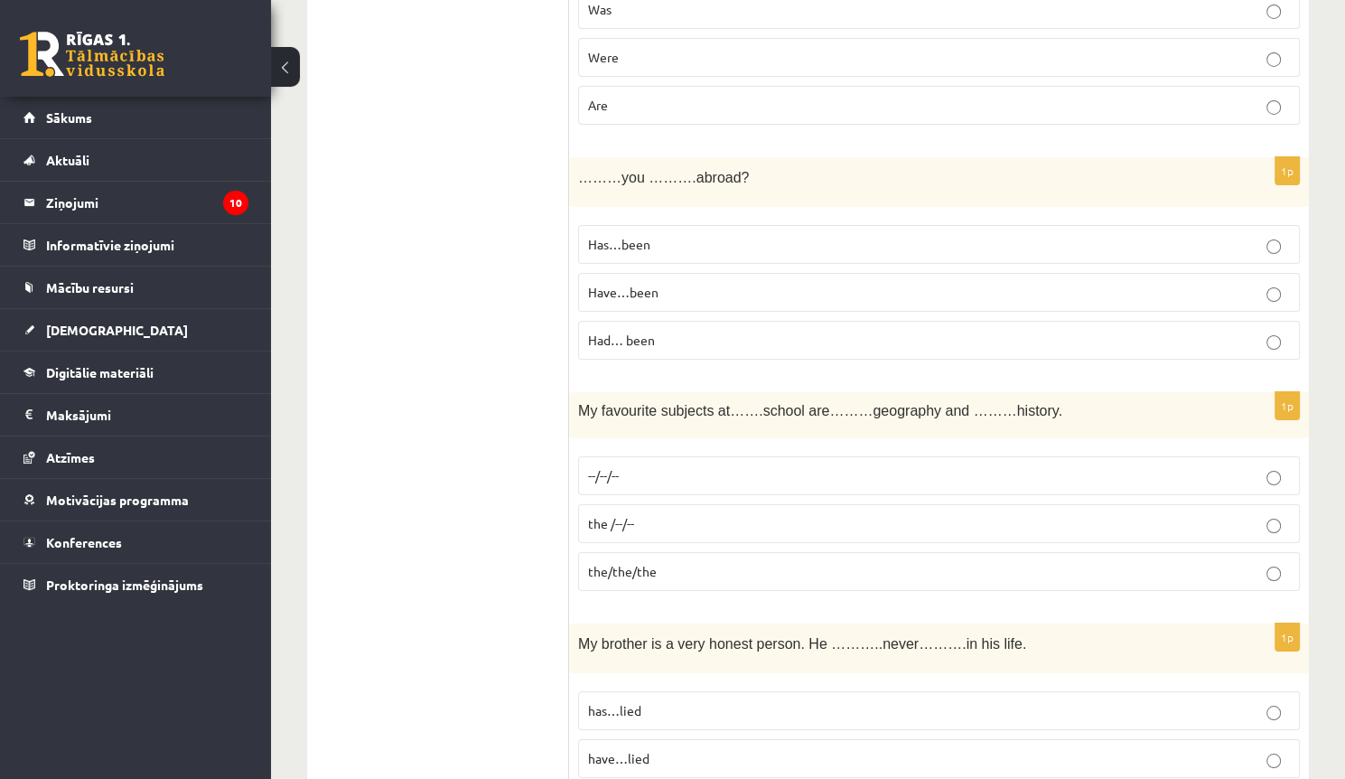
scroll to position [6352, 0]
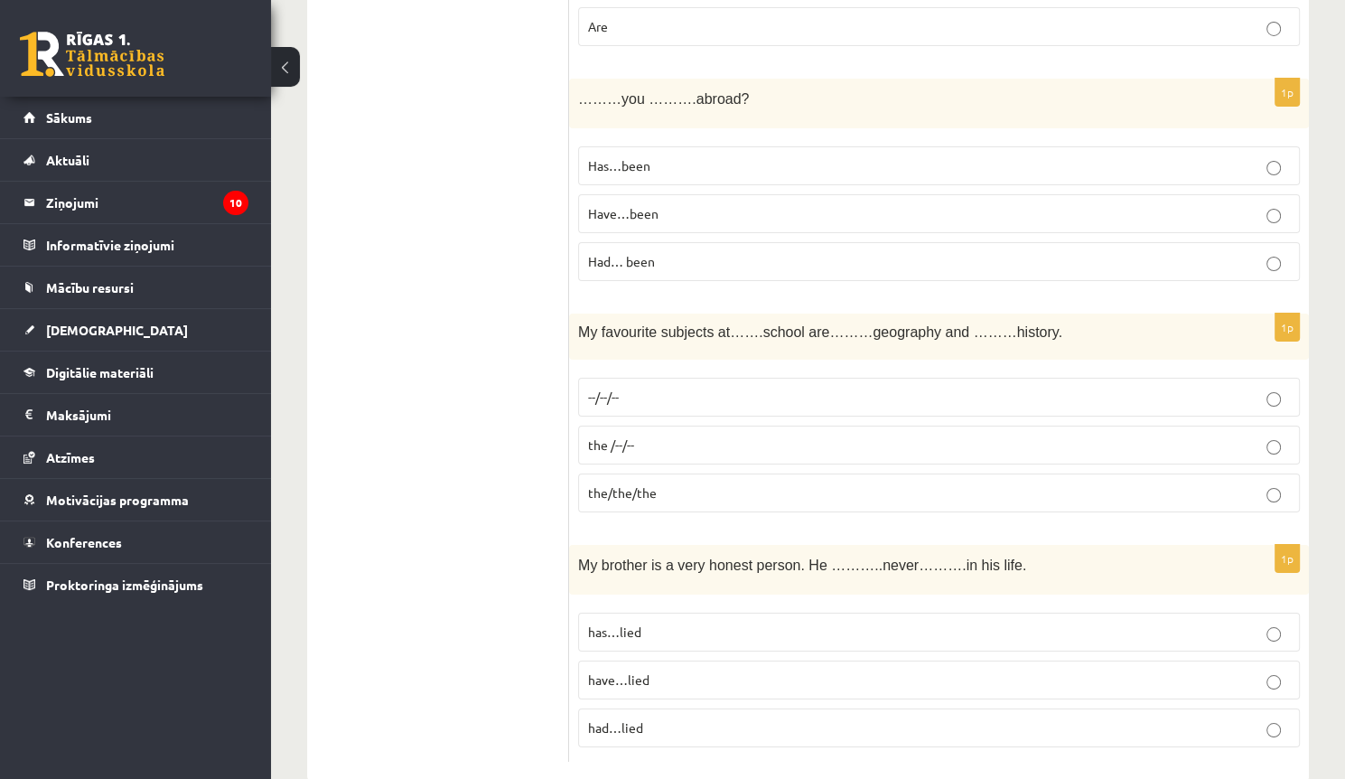
click at [687, 622] on p "has…lied" at bounding box center [939, 631] width 702 height 19
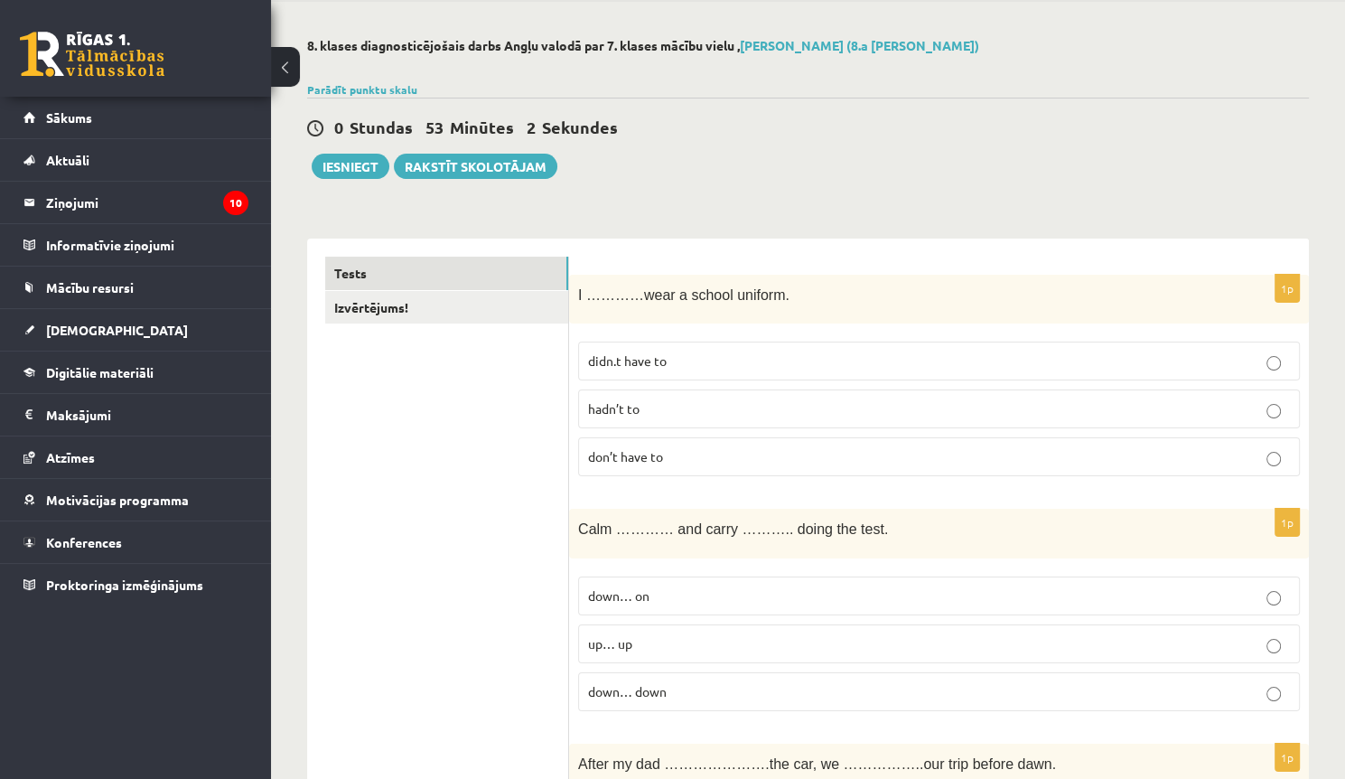
scroll to position [40, 0]
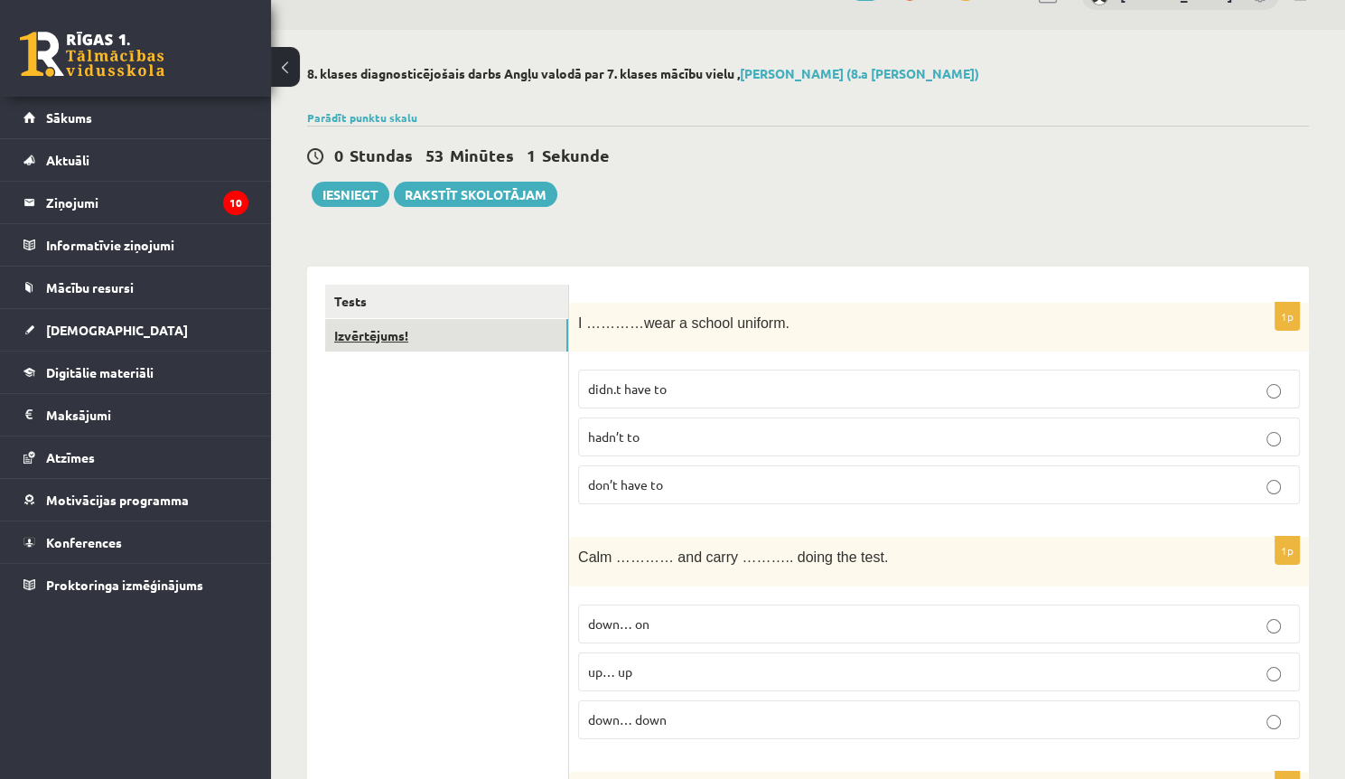
click at [414, 338] on link "Izvērtējums!" at bounding box center [446, 335] width 243 height 33
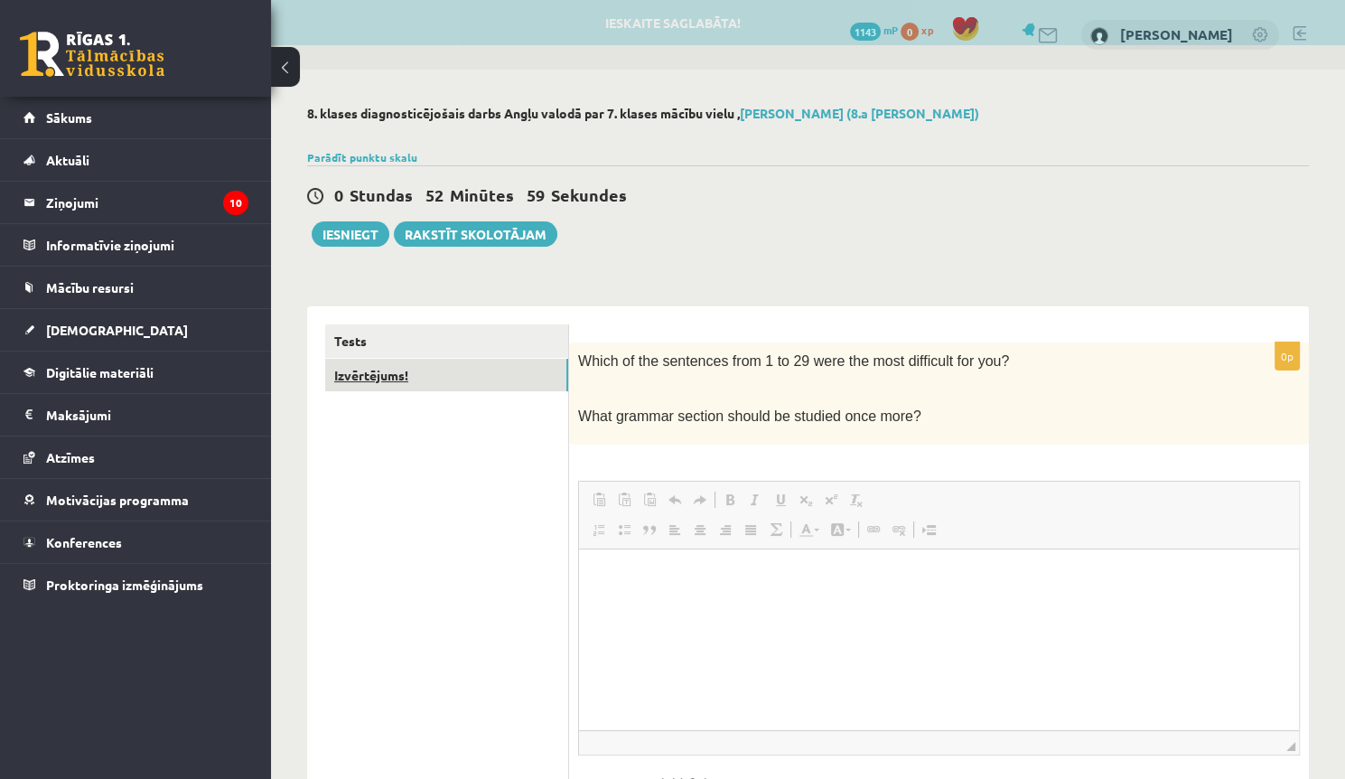
scroll to position [0, 0]
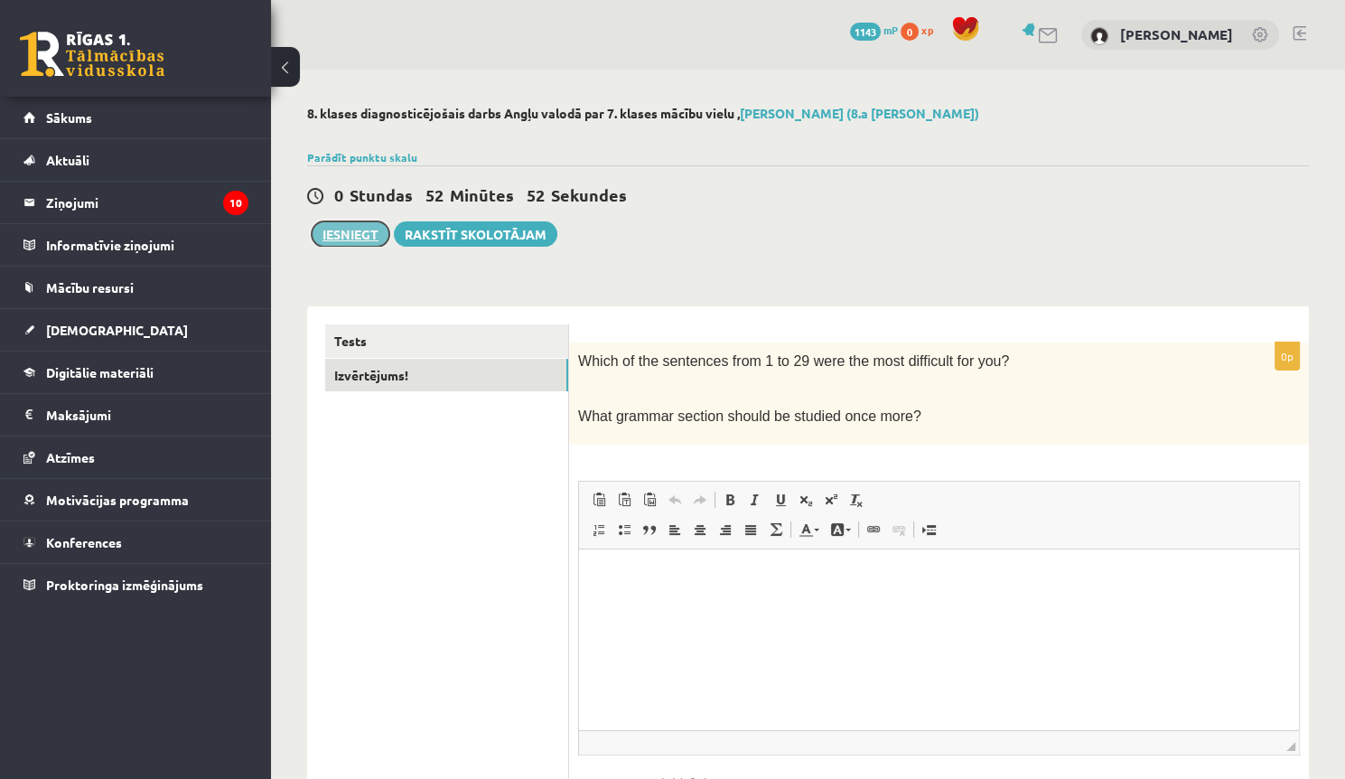
click at [372, 237] on button "Iesniegt" at bounding box center [351, 233] width 78 height 25
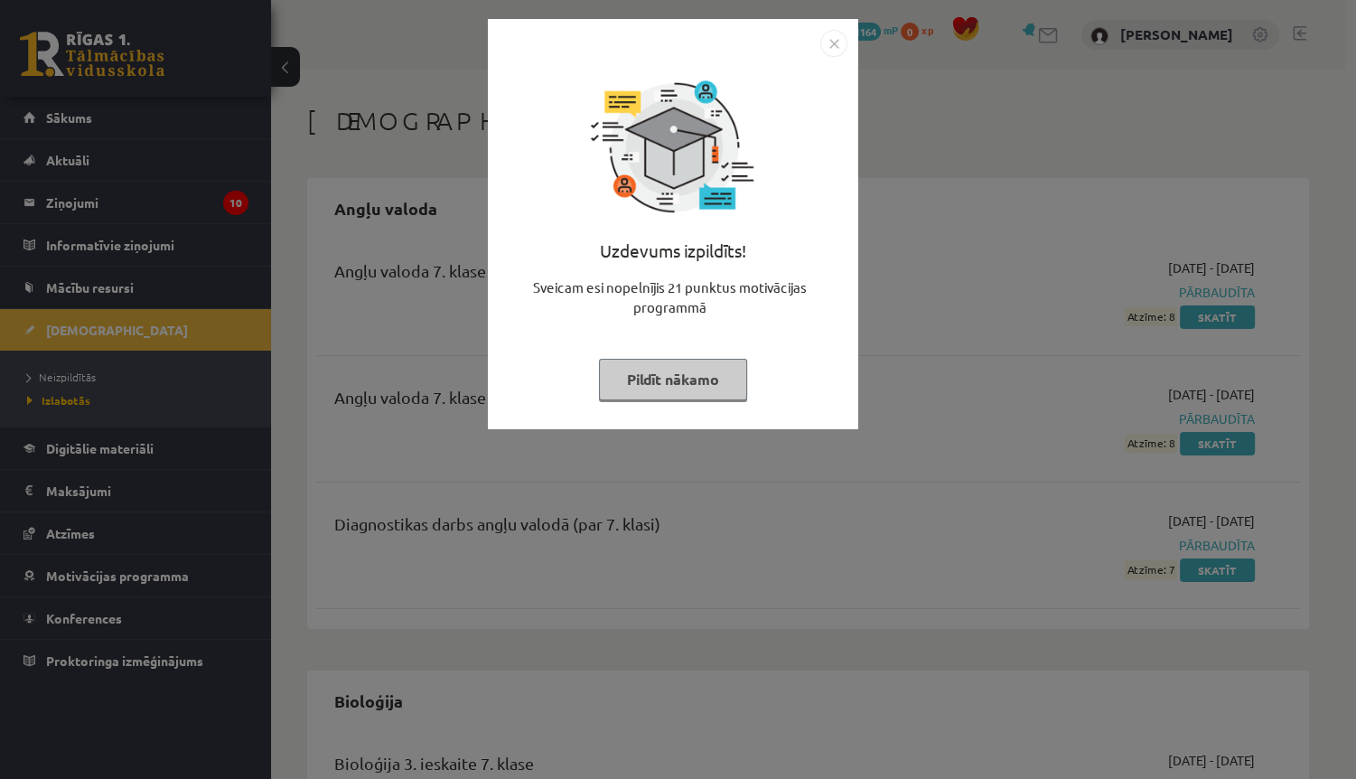
click at [643, 381] on button "Pildīt nākamo" at bounding box center [673, 380] width 148 height 42
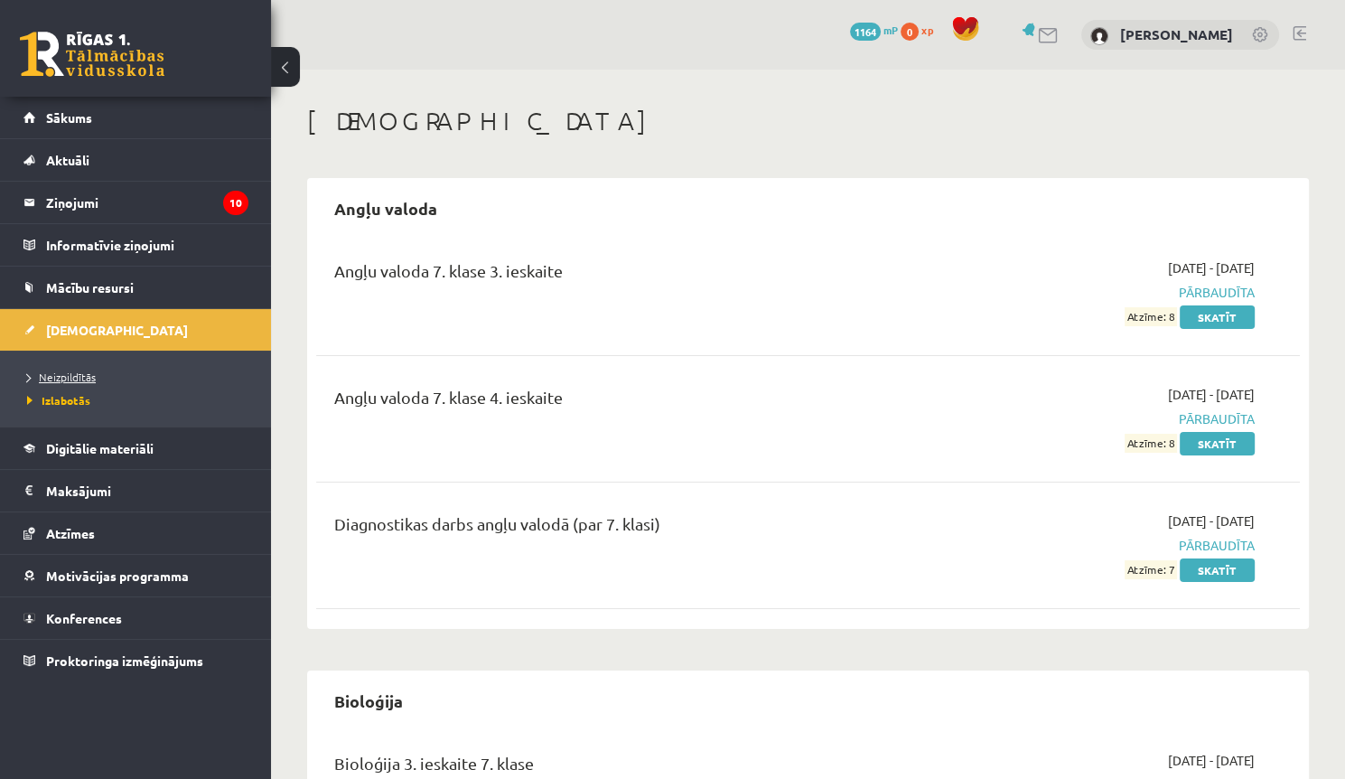
click at [72, 376] on span "Neizpildītās" at bounding box center [61, 376] width 69 height 14
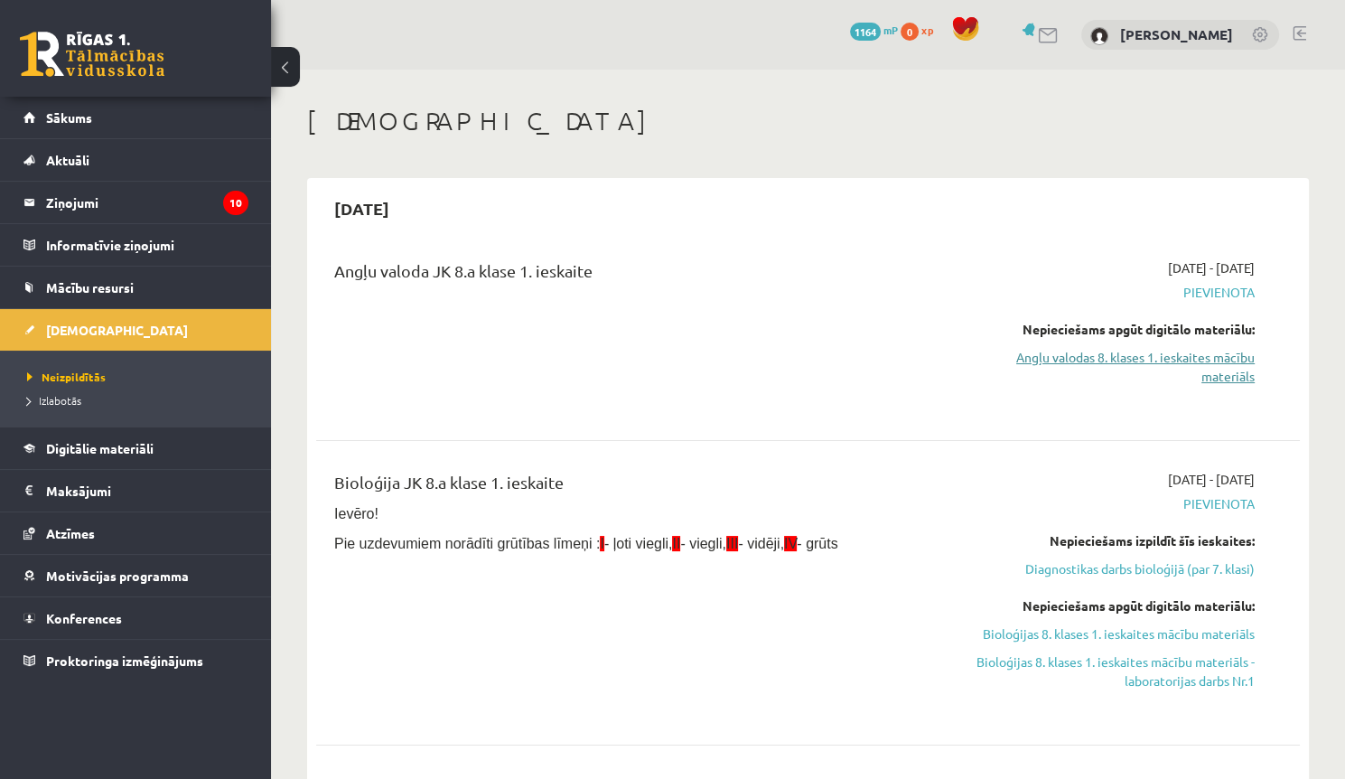
click at [1234, 358] on link "Angļu valodas 8. klases 1. ieskaites mācību materiāls" at bounding box center [1110, 367] width 289 height 38
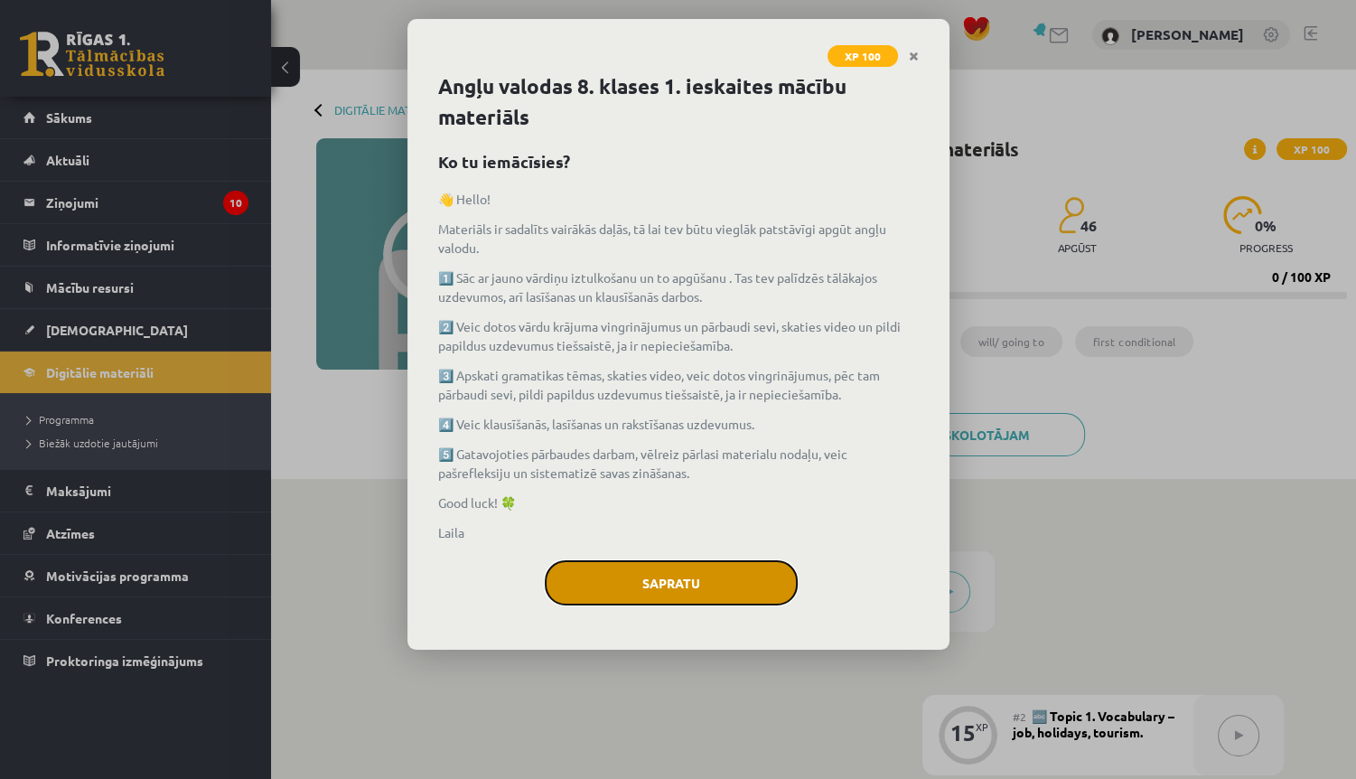
click at [677, 585] on button "Sapratu" at bounding box center [671, 582] width 253 height 45
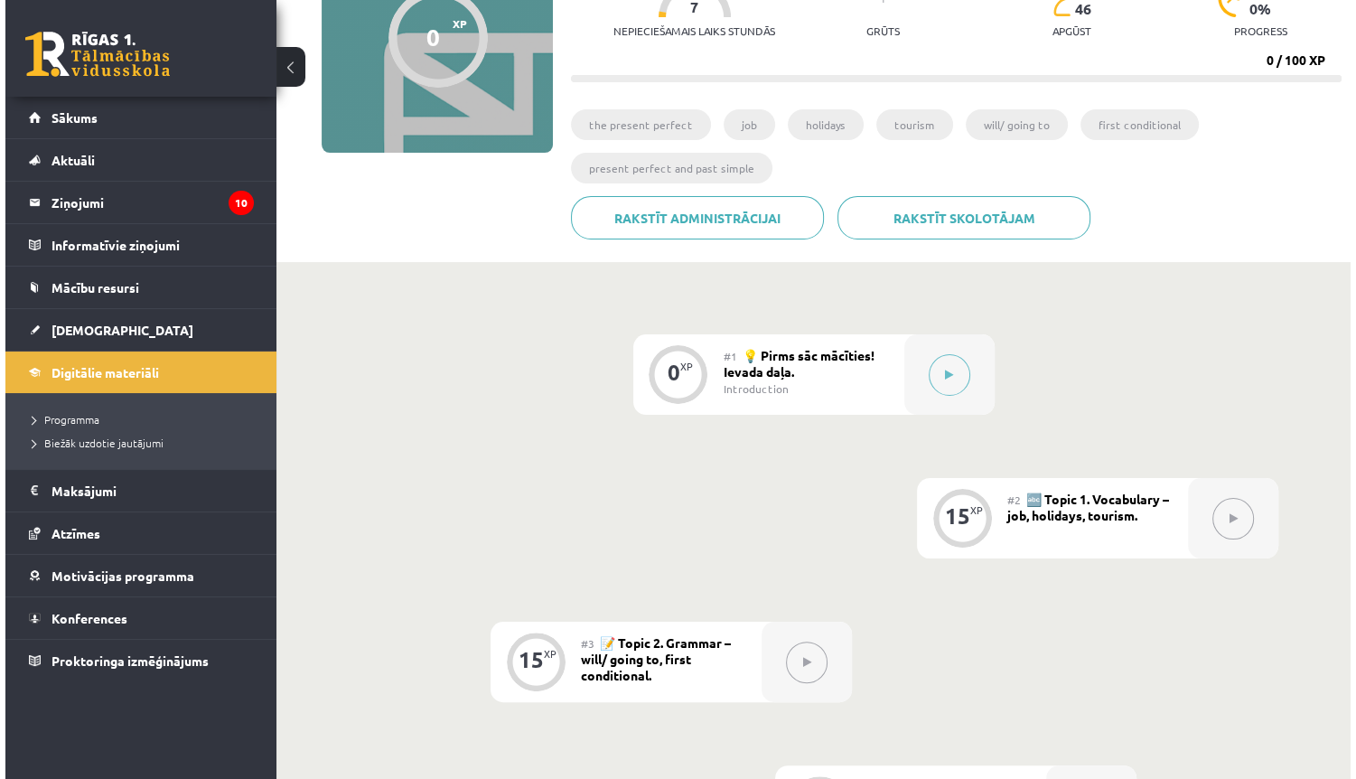
scroll to position [217, 0]
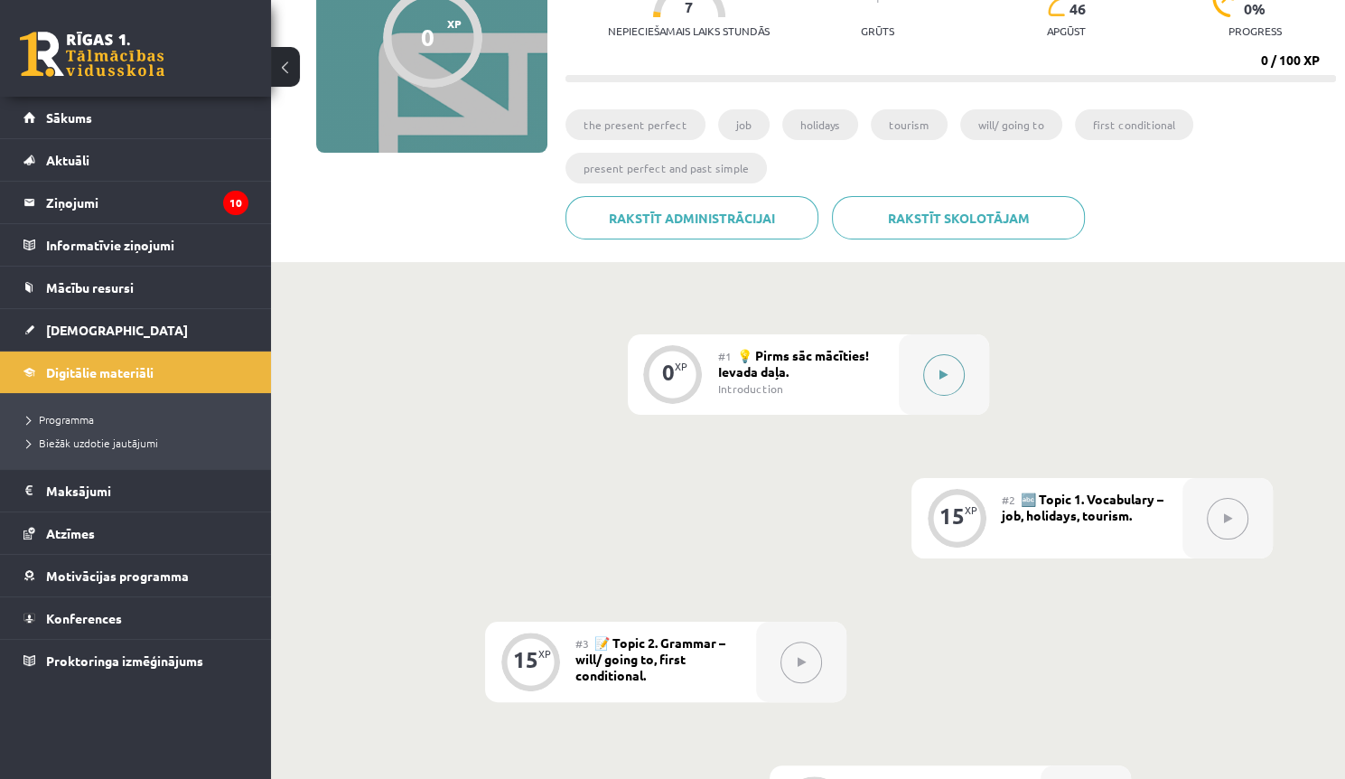
click at [926, 368] on button at bounding box center [944, 375] width 42 height 42
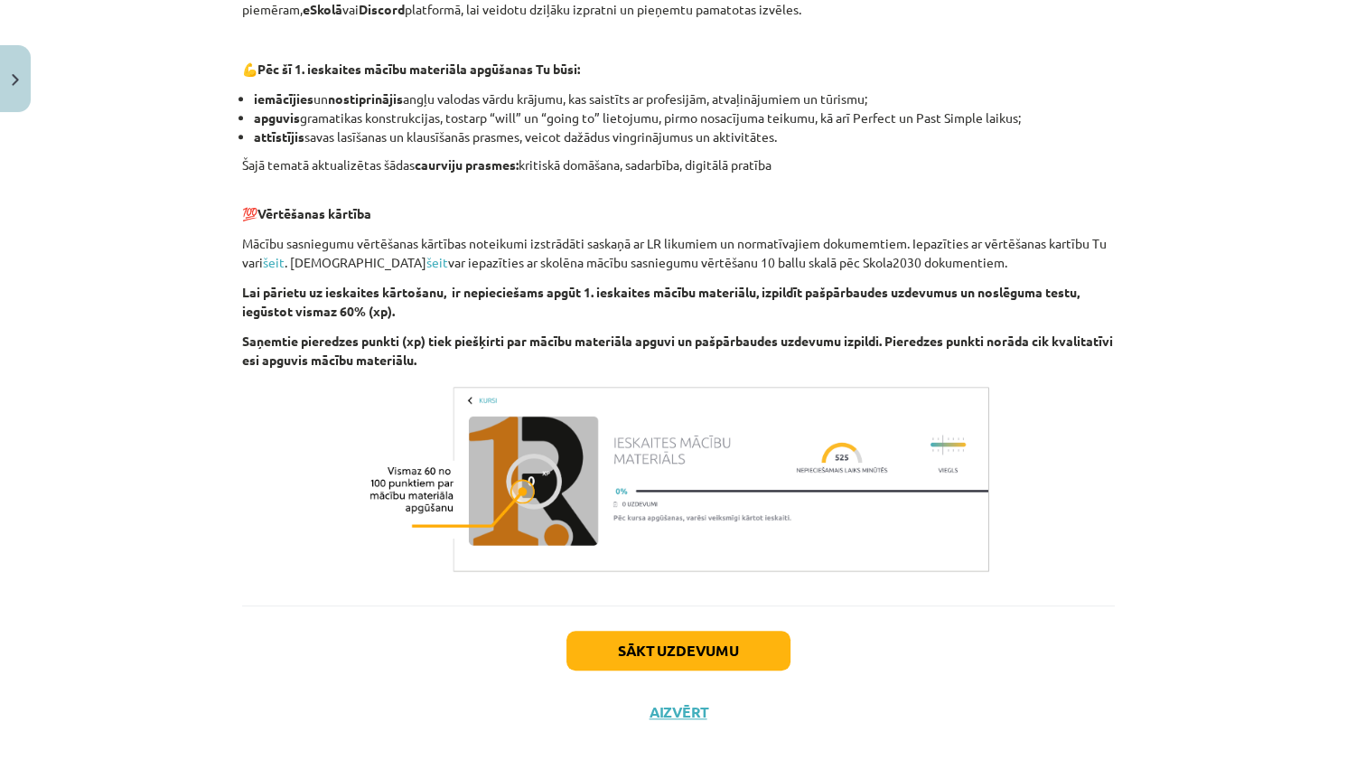
scroll to position [1146, 0]
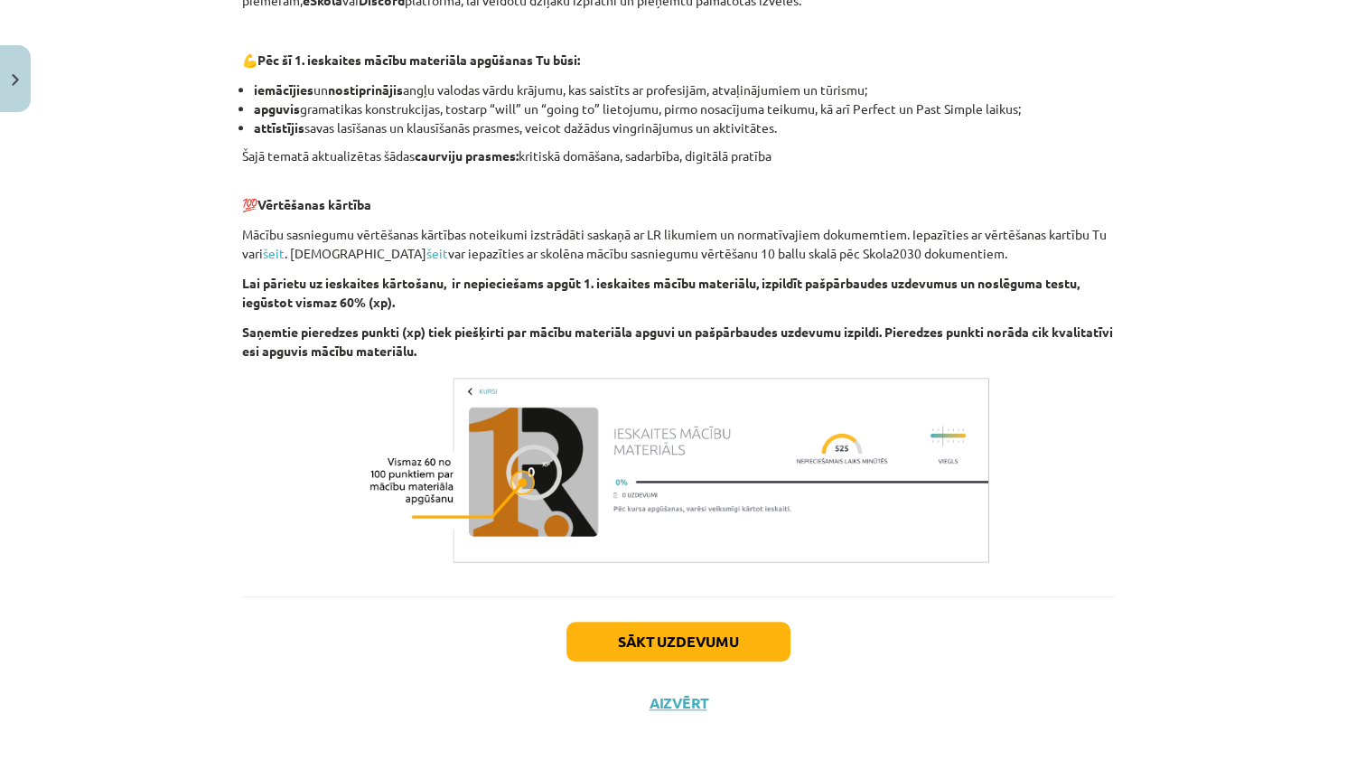
drag, startPoint x: 946, startPoint y: 465, endPoint x: 932, endPoint y: 523, distance: 59.4
click at [776, 630] on button "Sākt uzdevumu" at bounding box center [678, 642] width 224 height 40
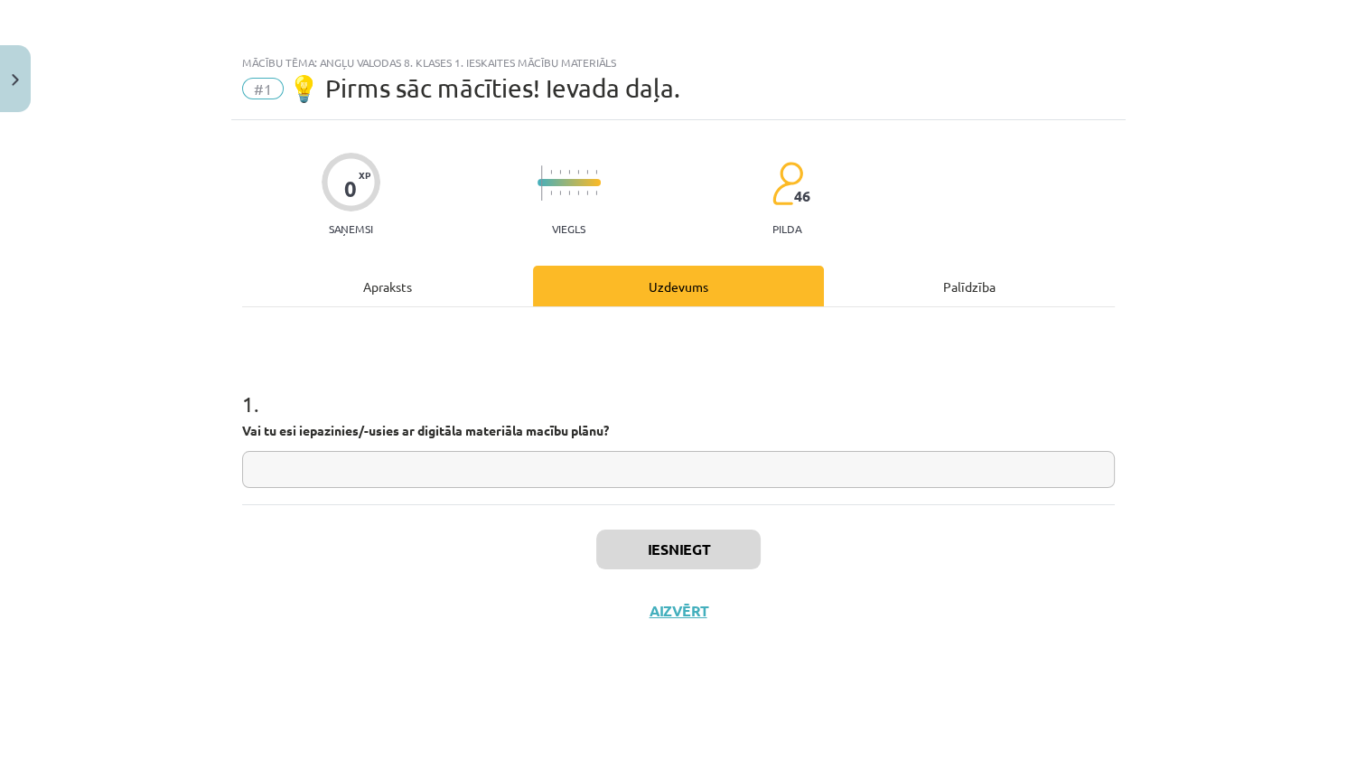
scroll to position [0, 0]
click at [693, 491] on div "1 . Vai tu esi iepazinies/-usies ar digitāla materiāla macību plānu?" at bounding box center [678, 405] width 873 height 197
click at [697, 478] on input "text" at bounding box center [678, 469] width 873 height 37
type input "*"
type input "**"
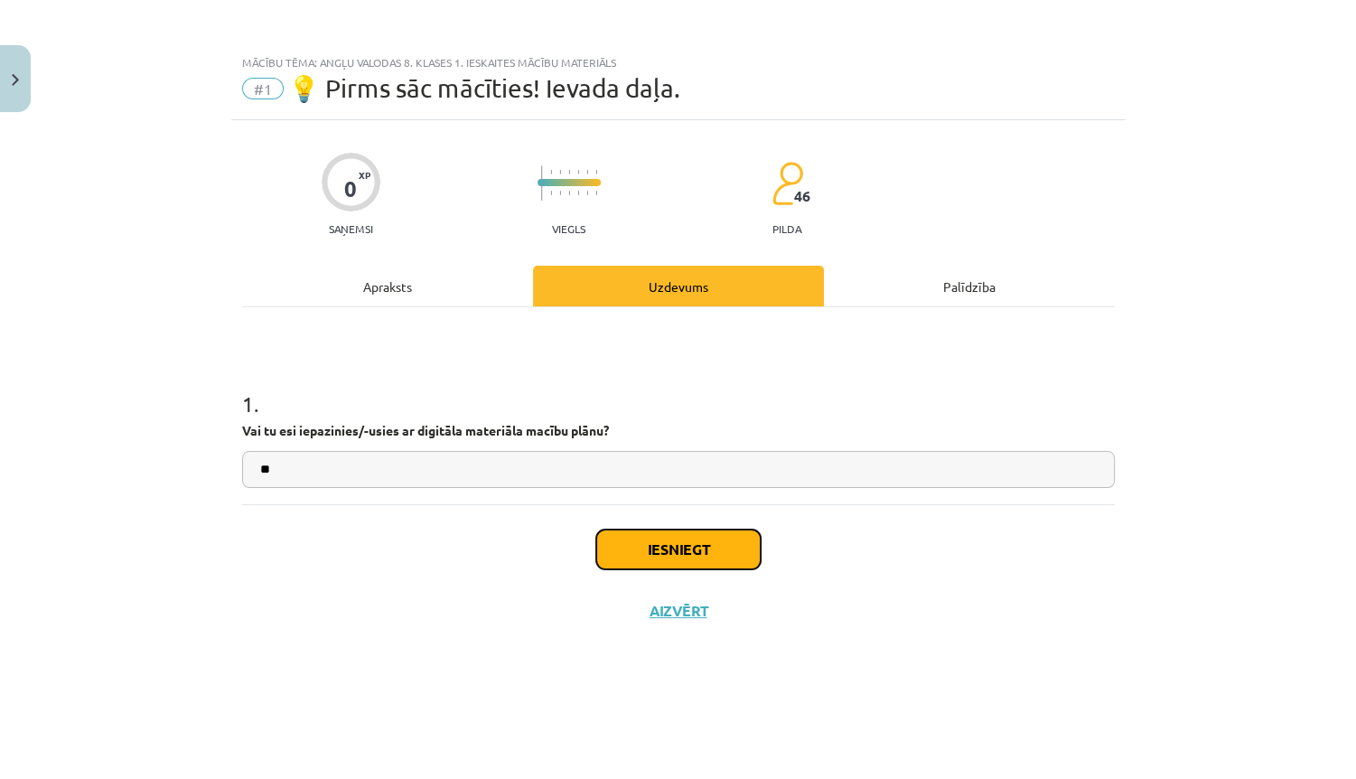
click at [690, 549] on button "Iesniegt" at bounding box center [678, 549] width 164 height 40
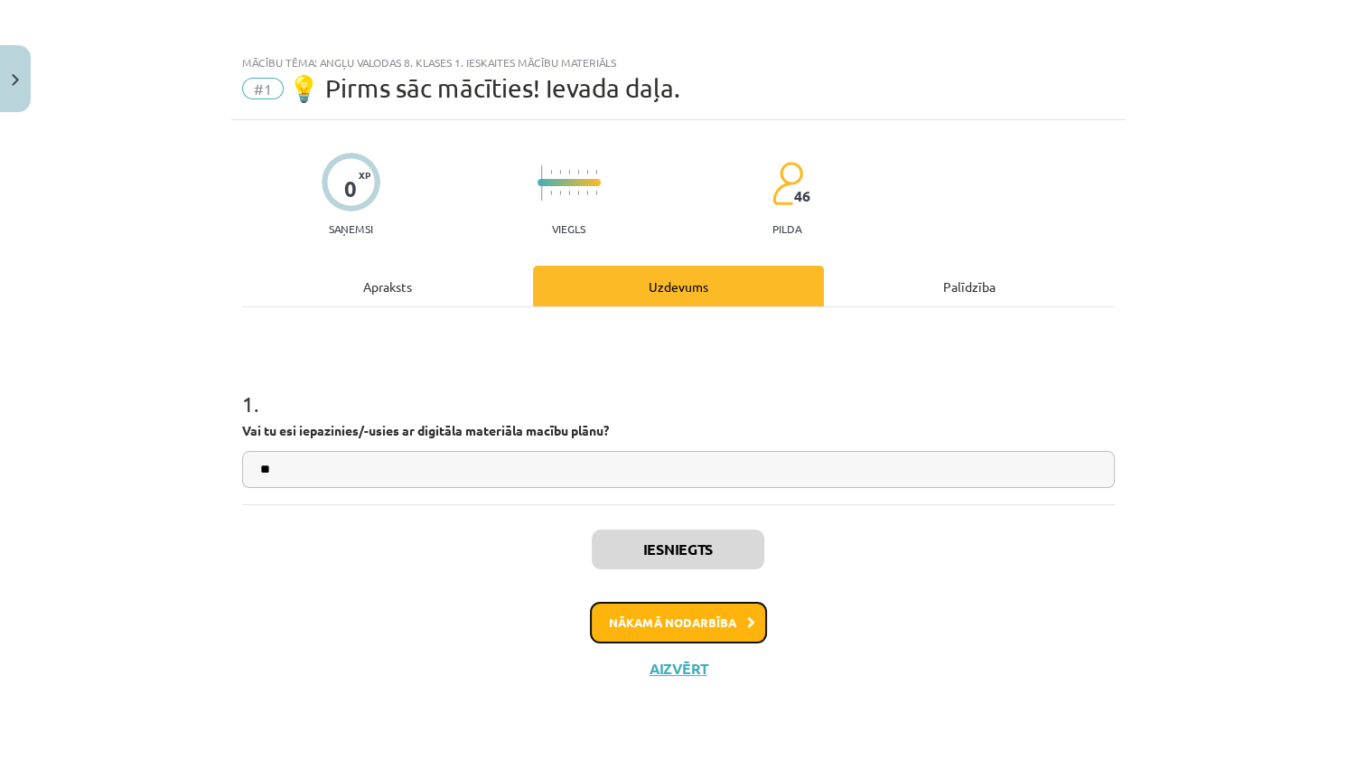
click at [735, 616] on button "Nākamā nodarbība" at bounding box center [678, 623] width 177 height 42
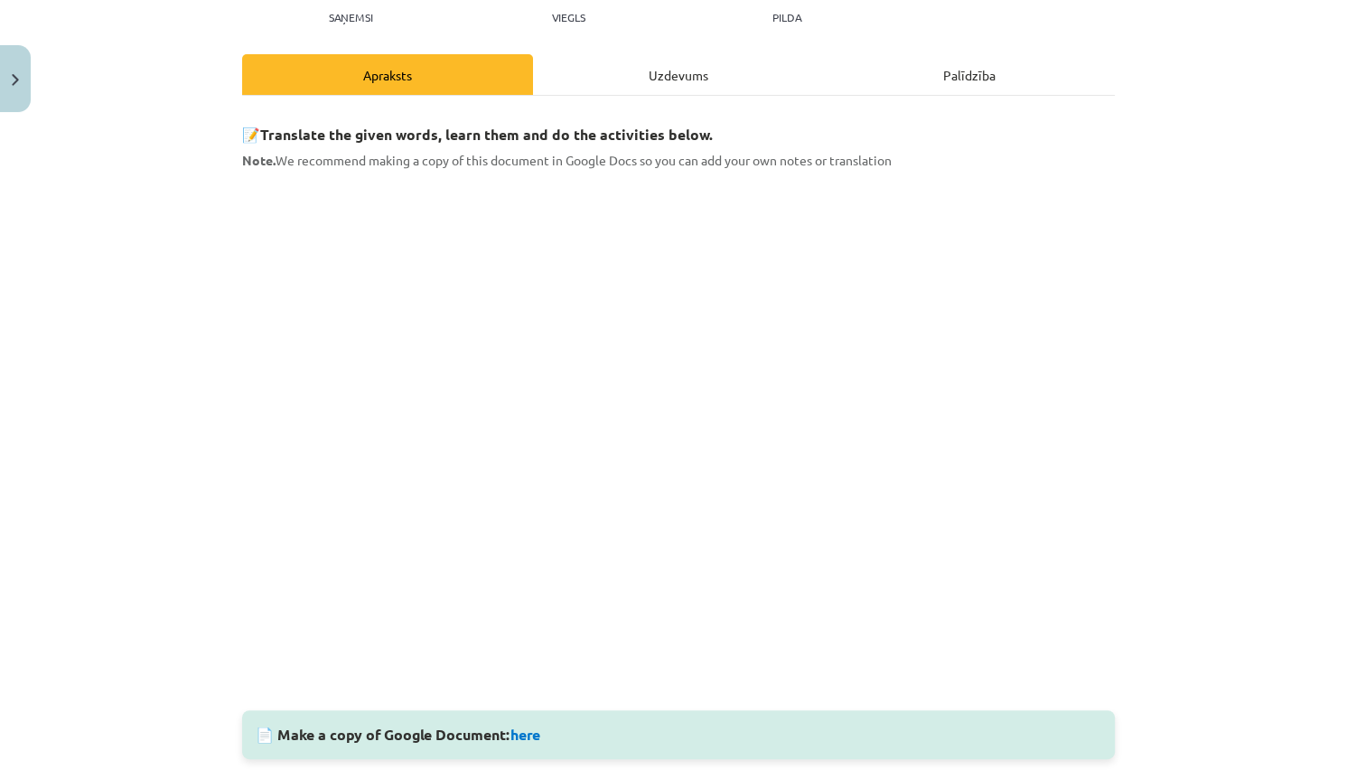
scroll to position [237, 0]
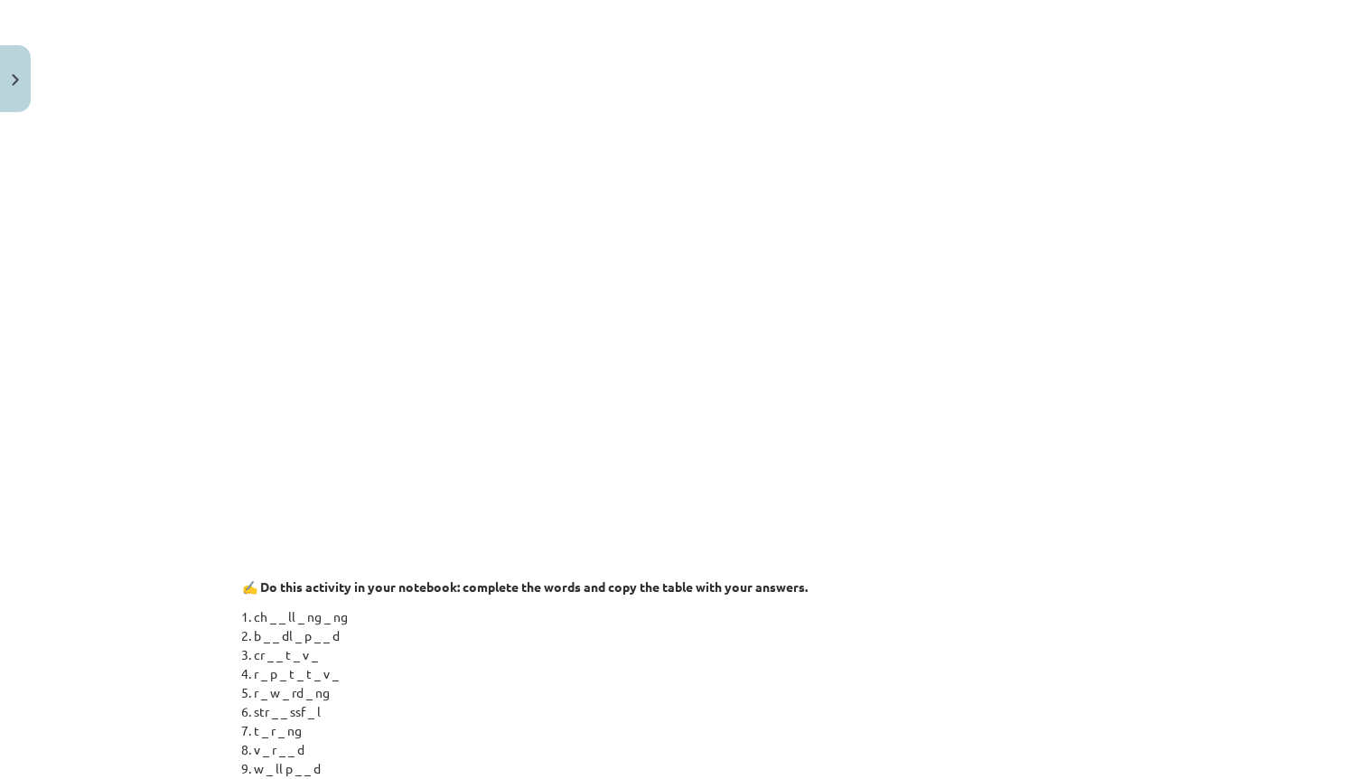
drag, startPoint x: 1315, startPoint y: 310, endPoint x: 1294, endPoint y: 379, distance: 72.9
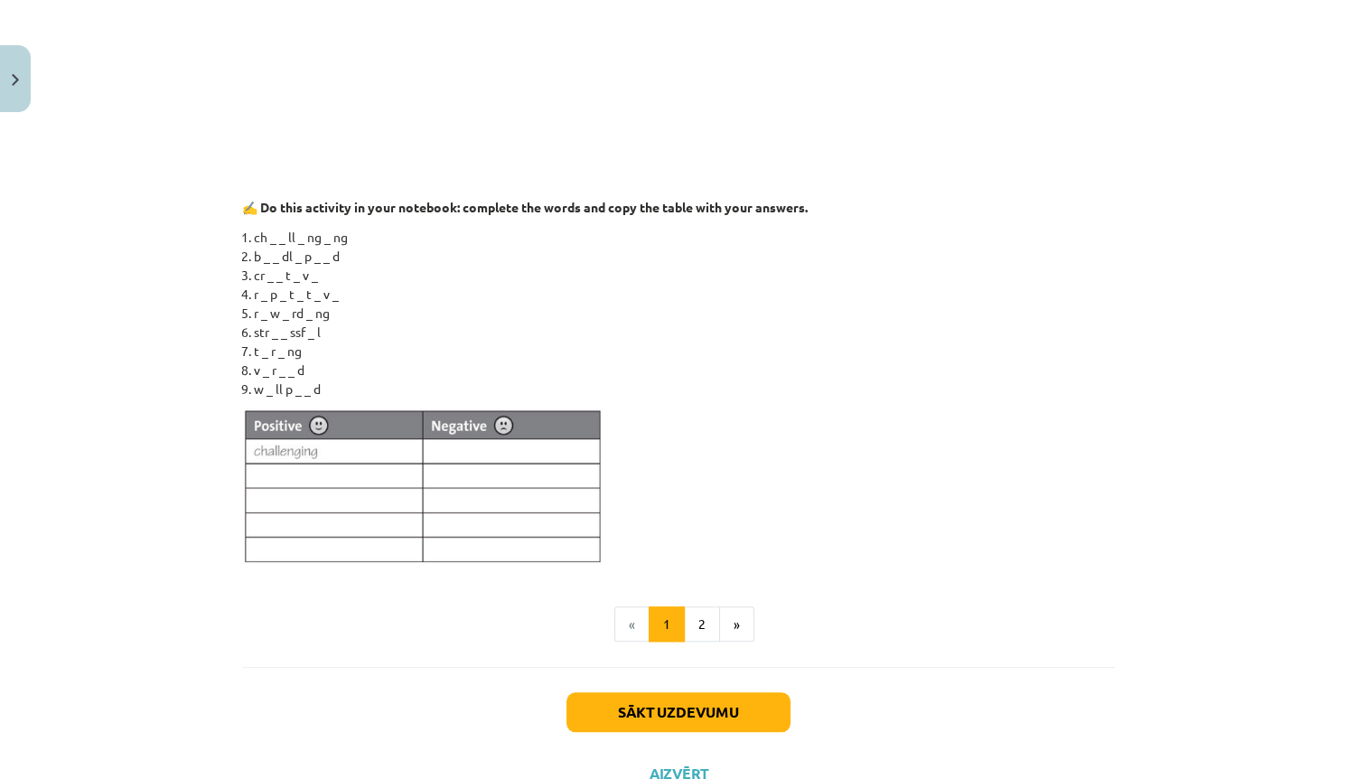
scroll to position [1560, 0]
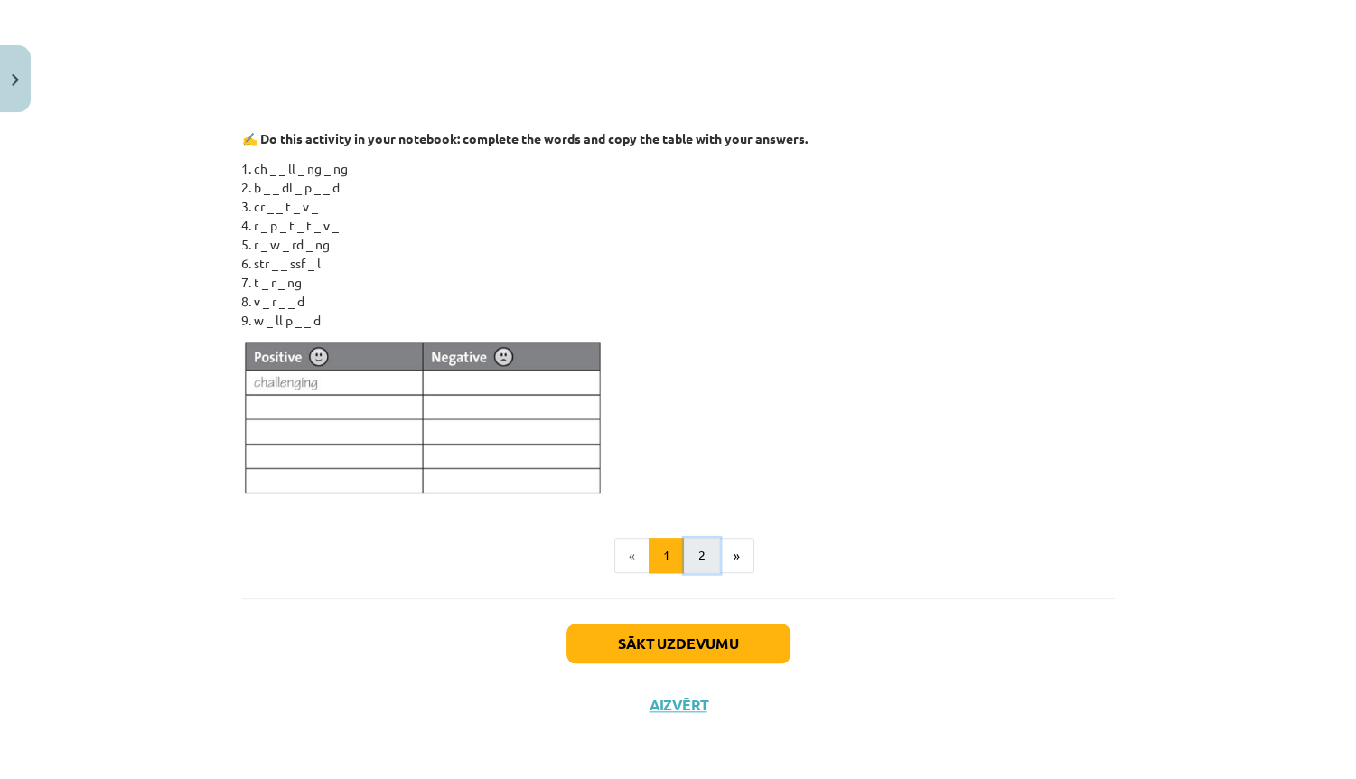
click at [710, 561] on button "2" at bounding box center [702, 556] width 36 height 36
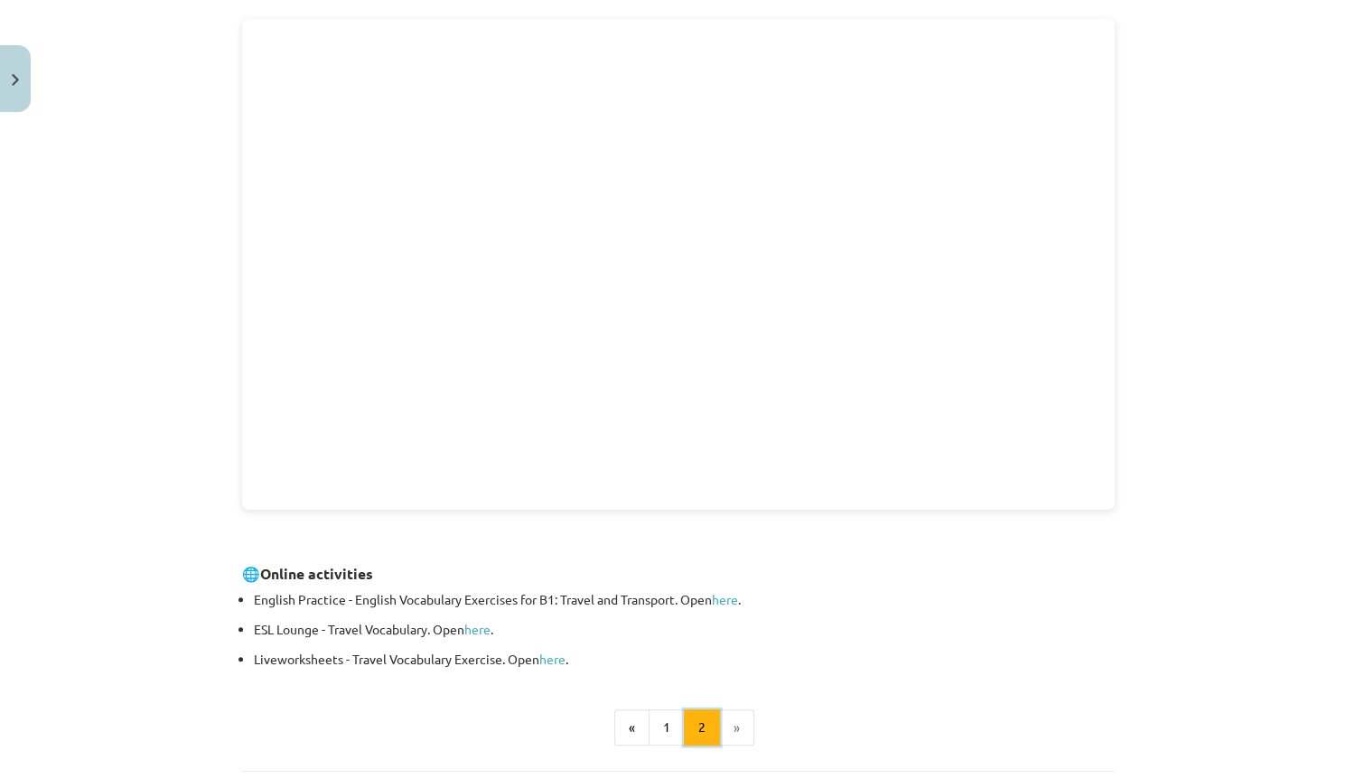
scroll to position [323, 0]
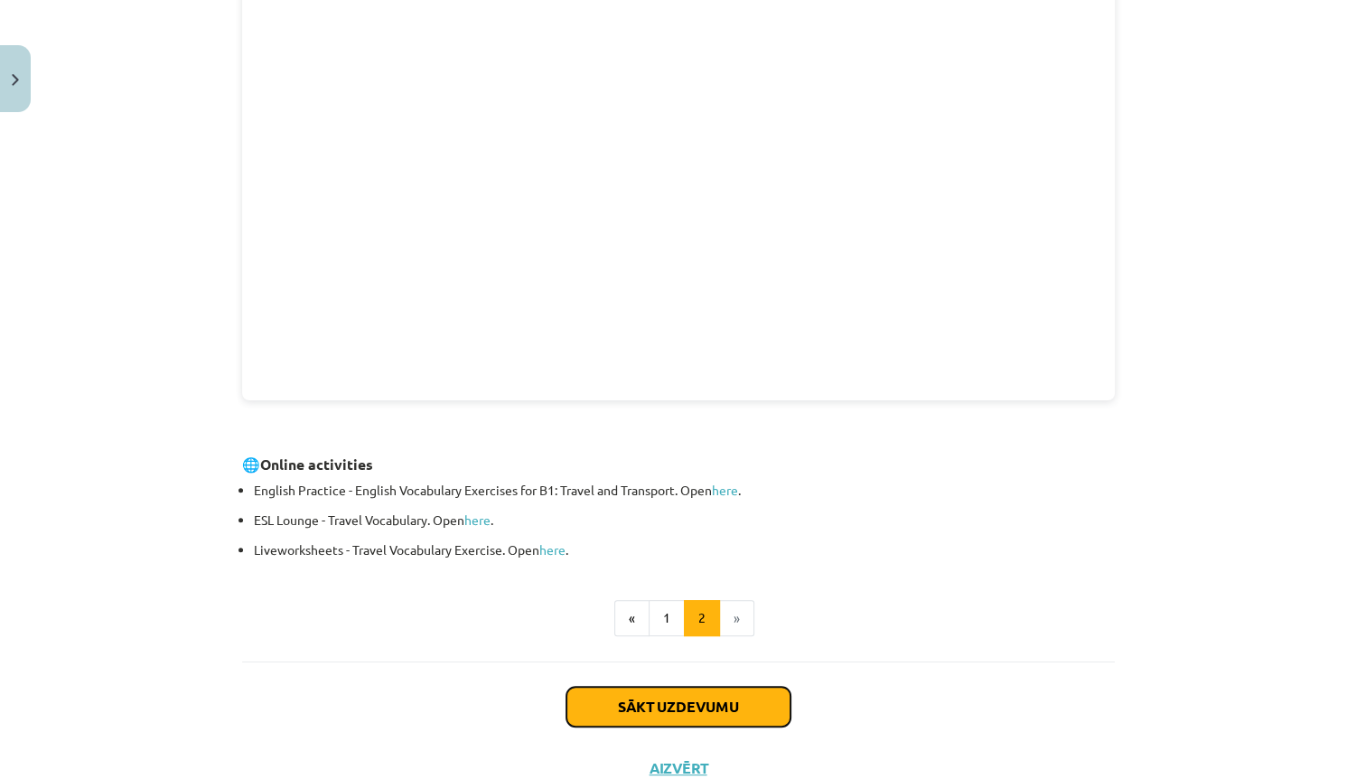
click at [688, 690] on button "Sākt uzdevumu" at bounding box center [678, 707] width 224 height 40
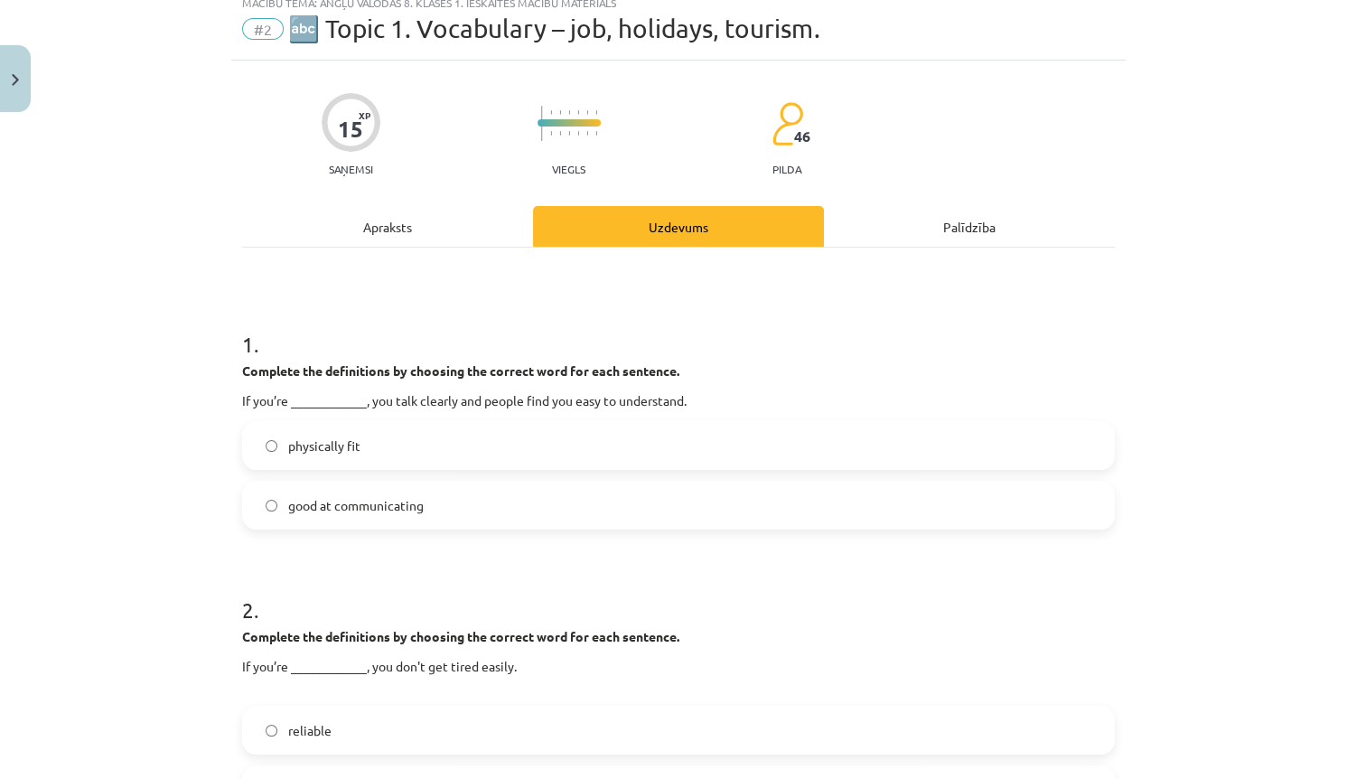
scroll to position [45, 0]
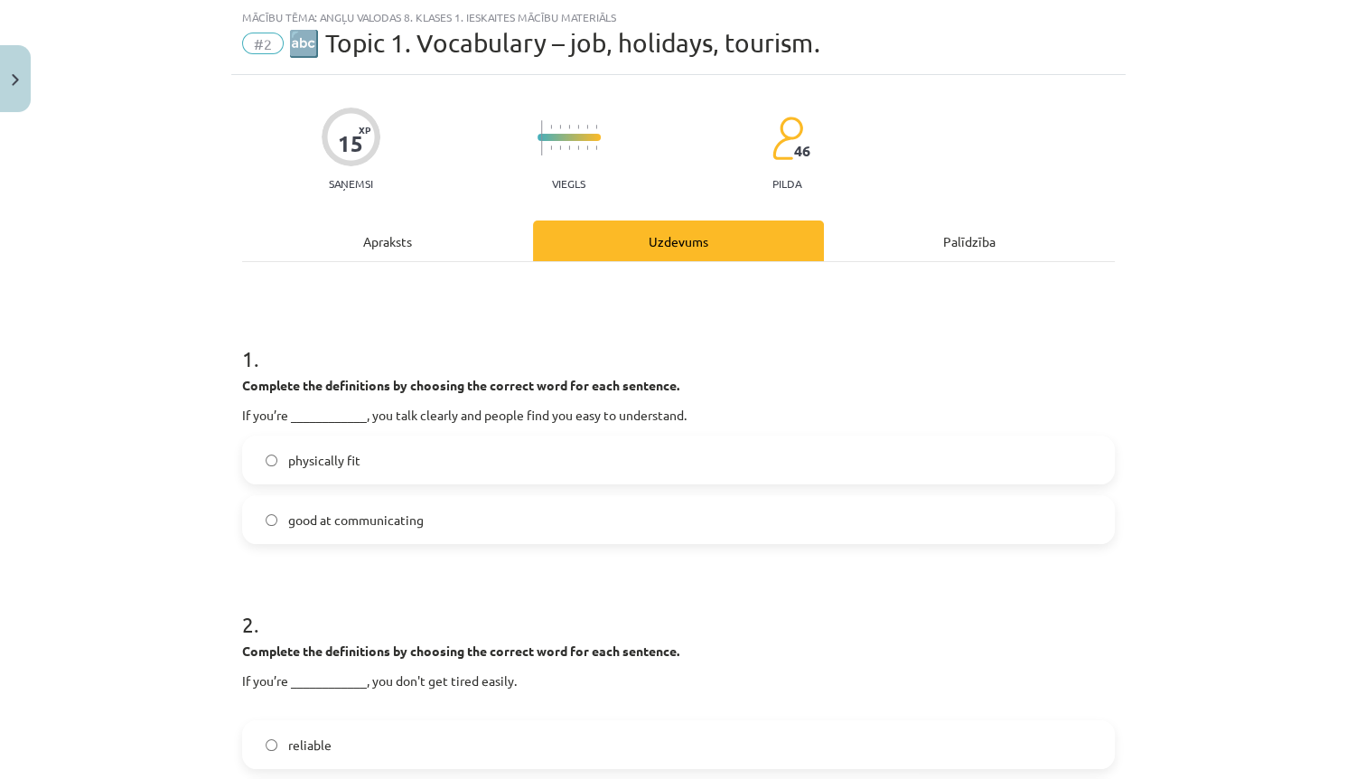
click at [390, 524] on span "good at communicating" at bounding box center [356, 519] width 136 height 19
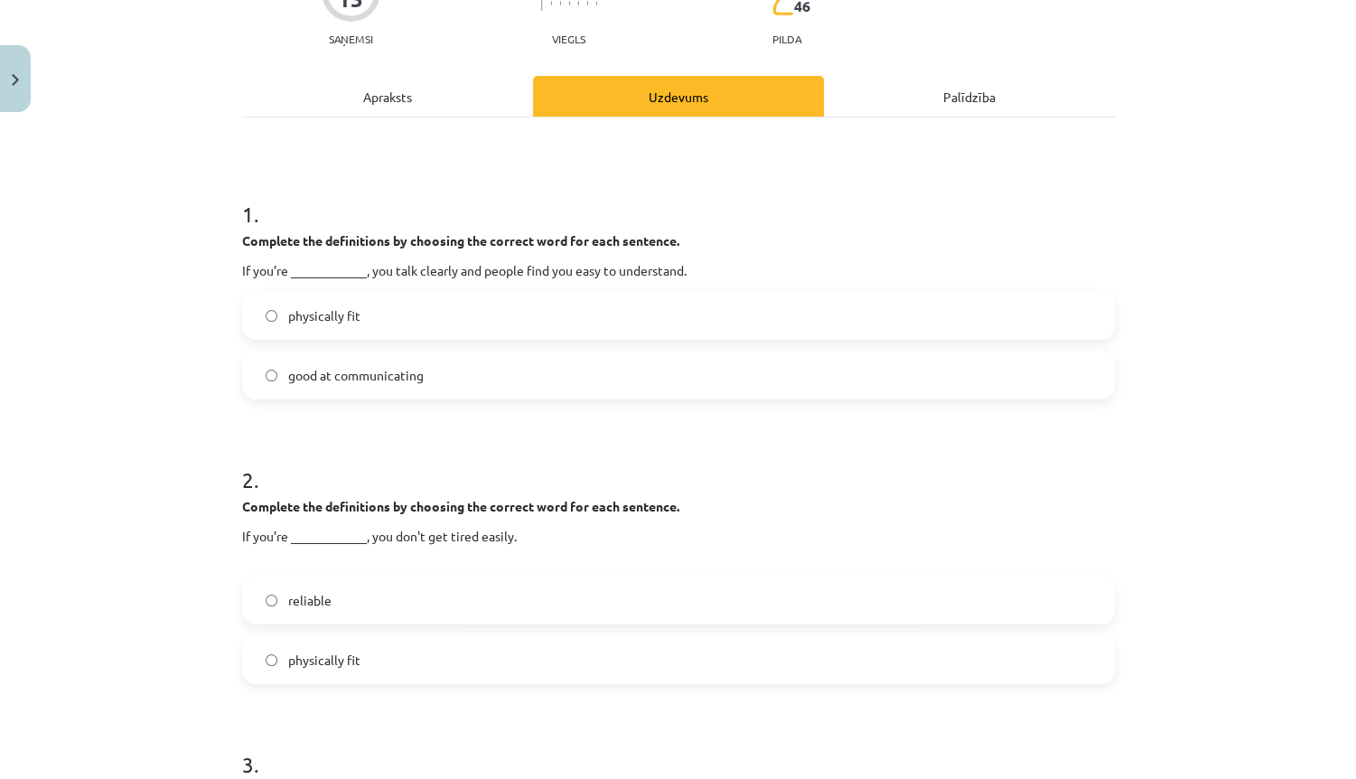
scroll to position [262, 0]
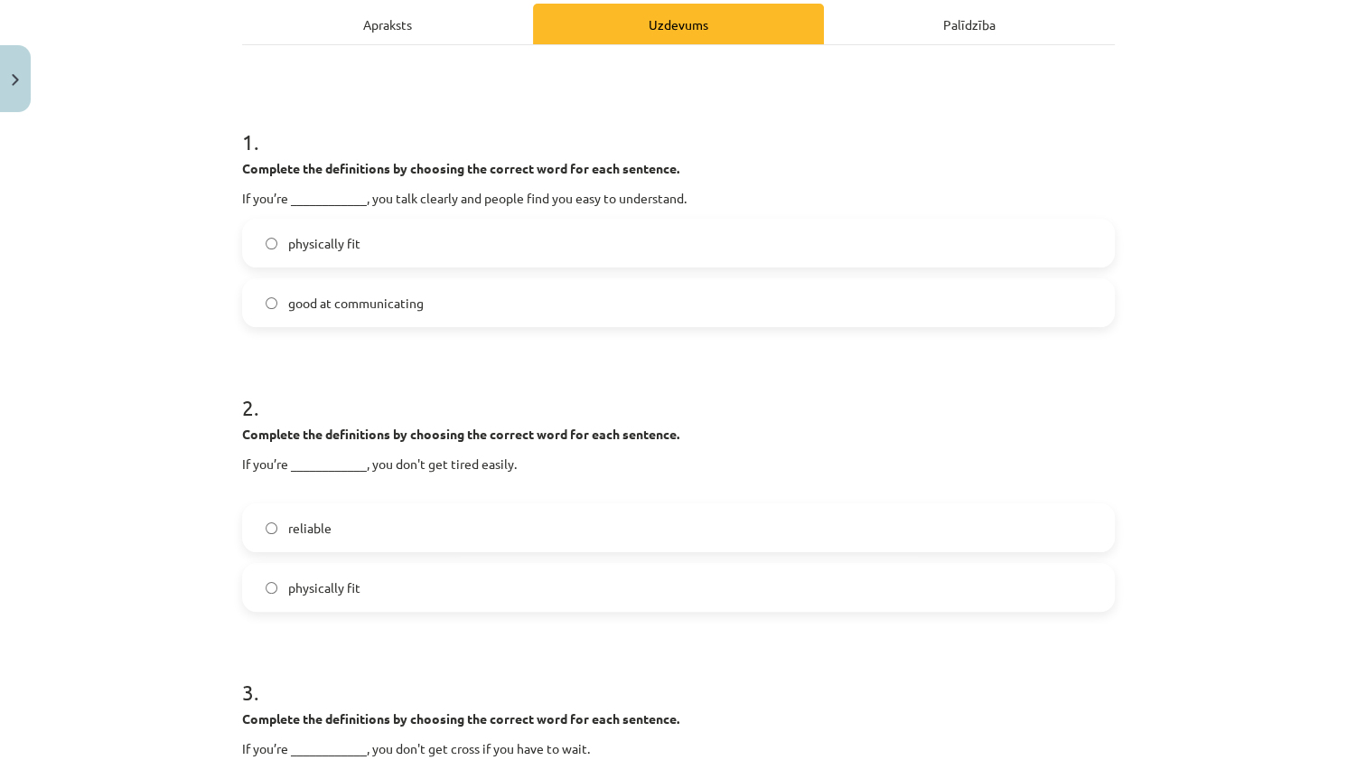
click at [441, 588] on label "physically fit" at bounding box center [678, 587] width 869 height 45
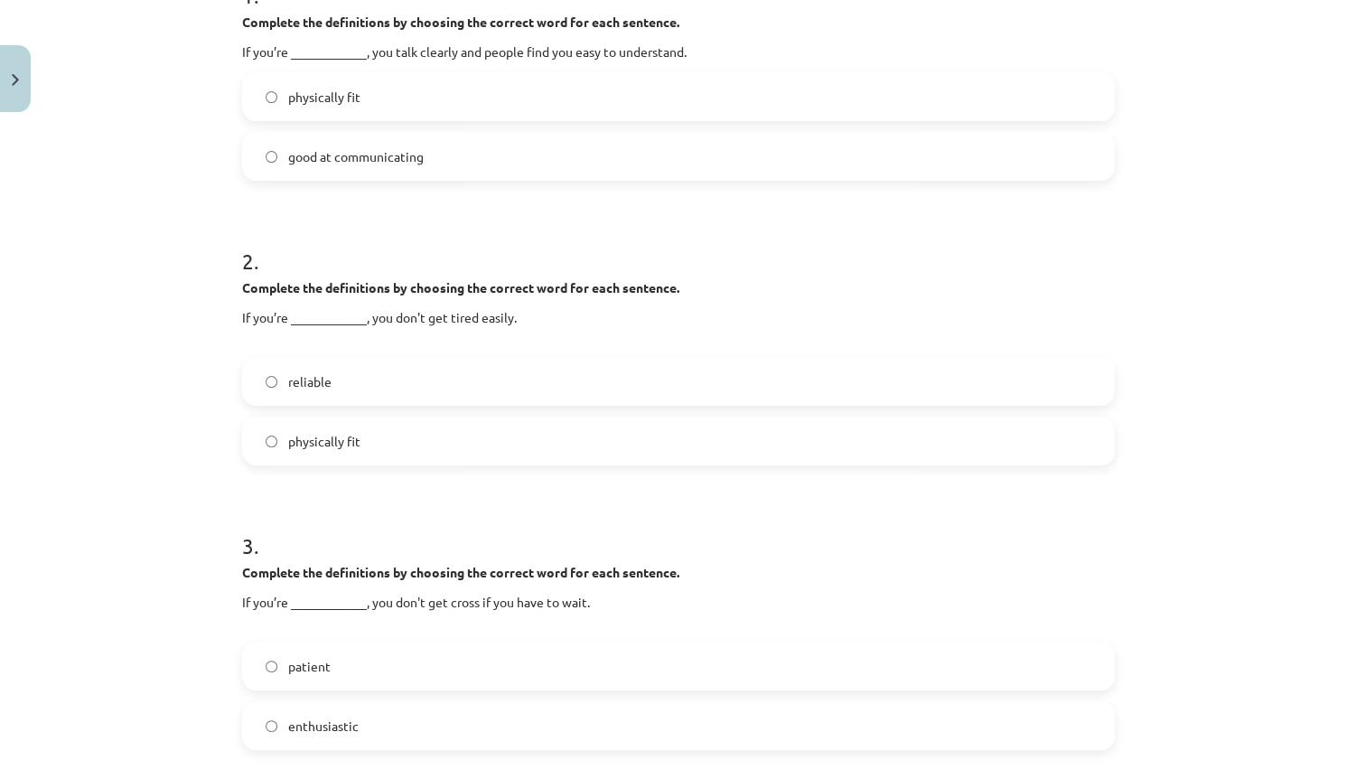
scroll to position [479, 0]
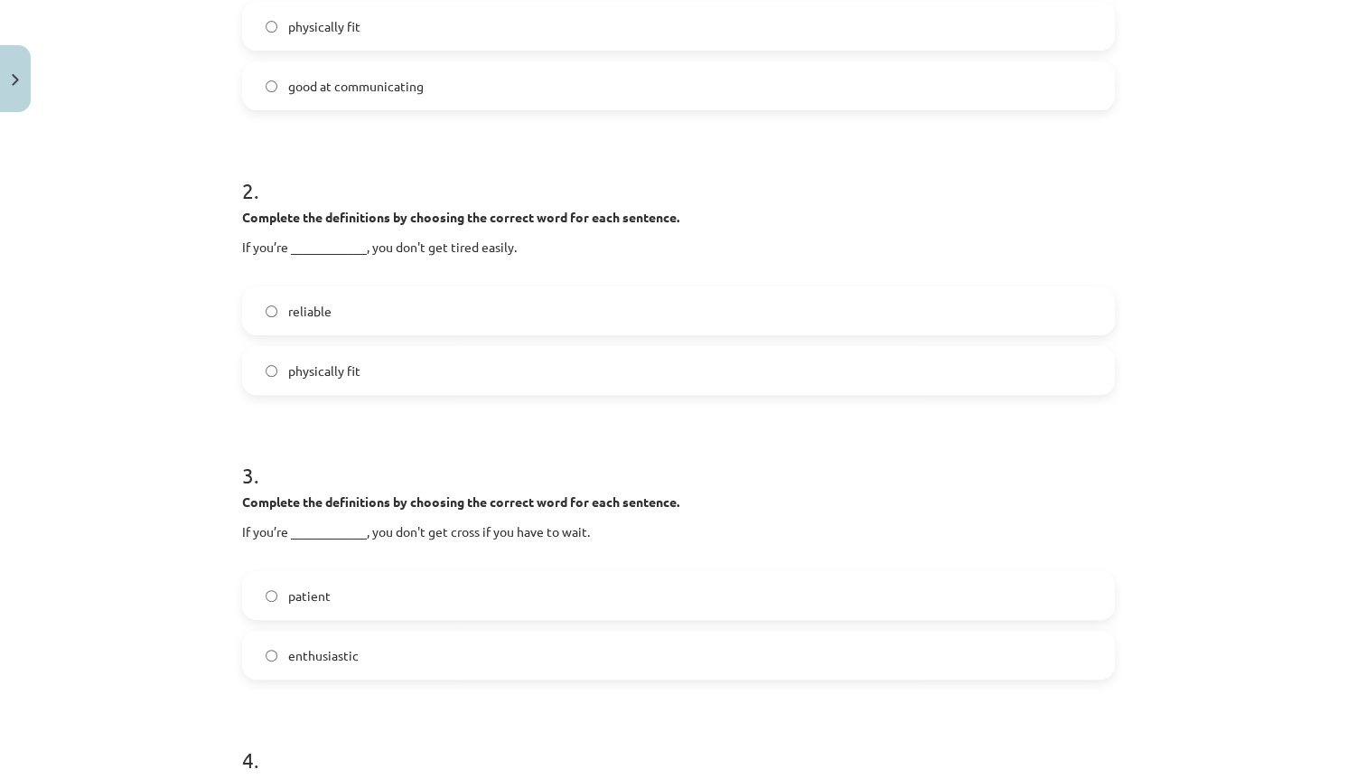
click at [399, 578] on label "patient" at bounding box center [678, 595] width 869 height 45
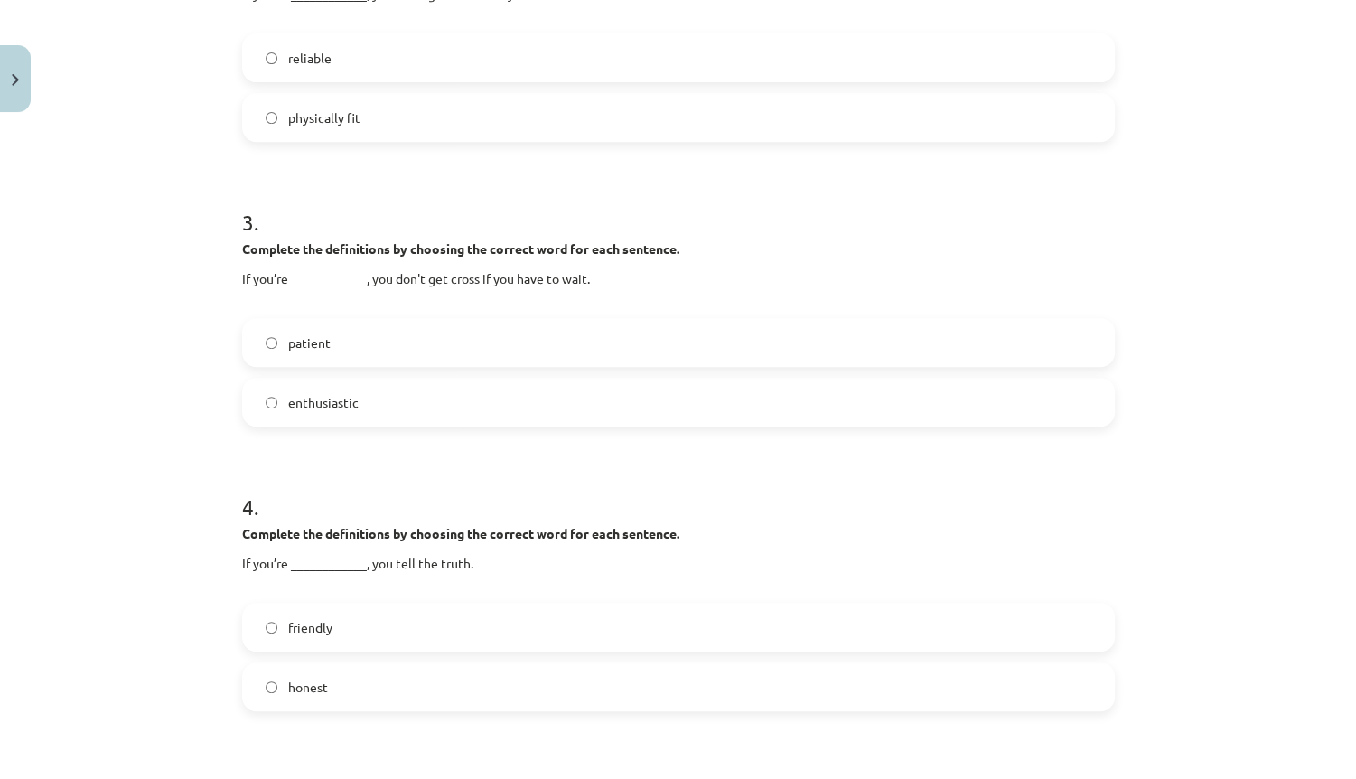
scroll to position [768, 0]
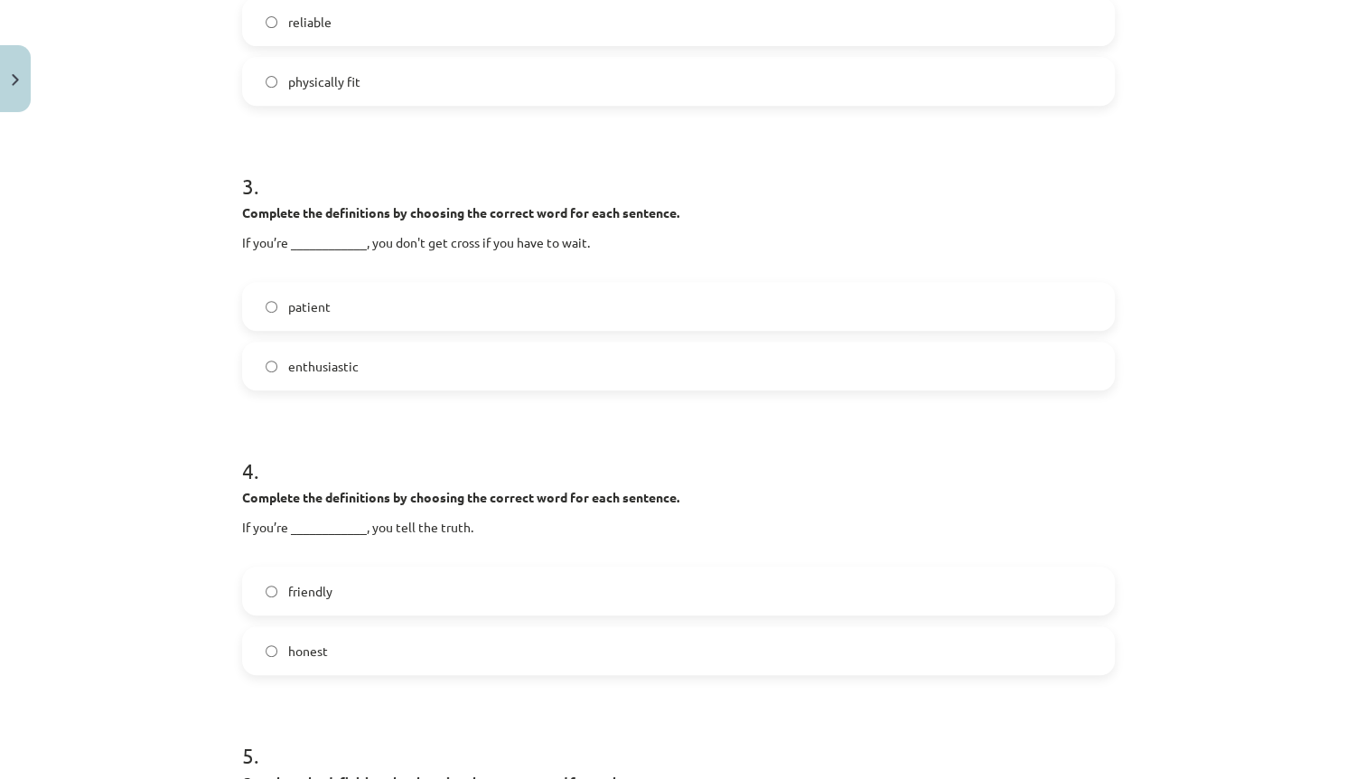
click at [364, 651] on label "honest" at bounding box center [678, 650] width 869 height 45
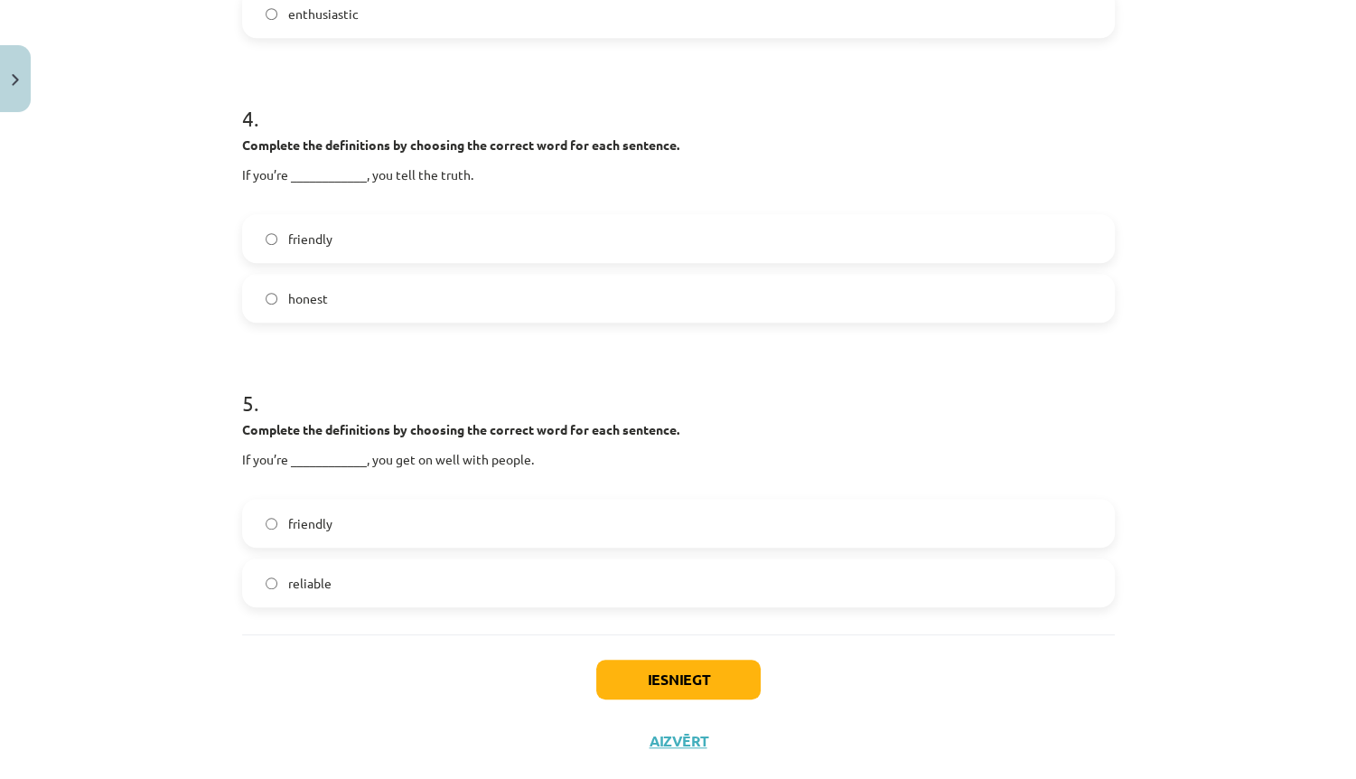
scroll to position [1129, 0]
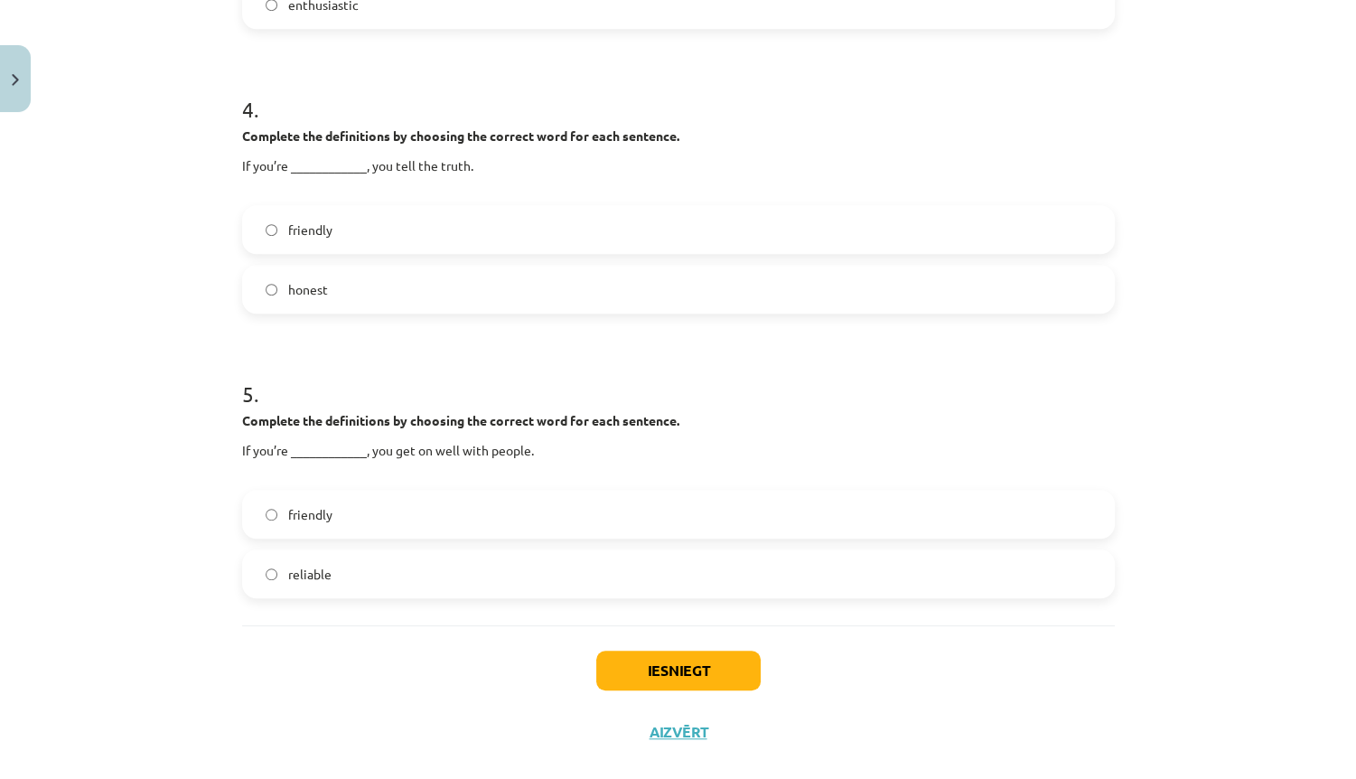
click at [325, 558] on label "reliable" at bounding box center [678, 573] width 869 height 45
click at [333, 537] on div "friendly" at bounding box center [678, 514] width 873 height 49
click at [343, 559] on label "reliable" at bounding box center [678, 573] width 869 height 45
click at [354, 524] on label "friendly" at bounding box center [678, 513] width 869 height 45
click at [354, 566] on label "reliable" at bounding box center [678, 573] width 869 height 45
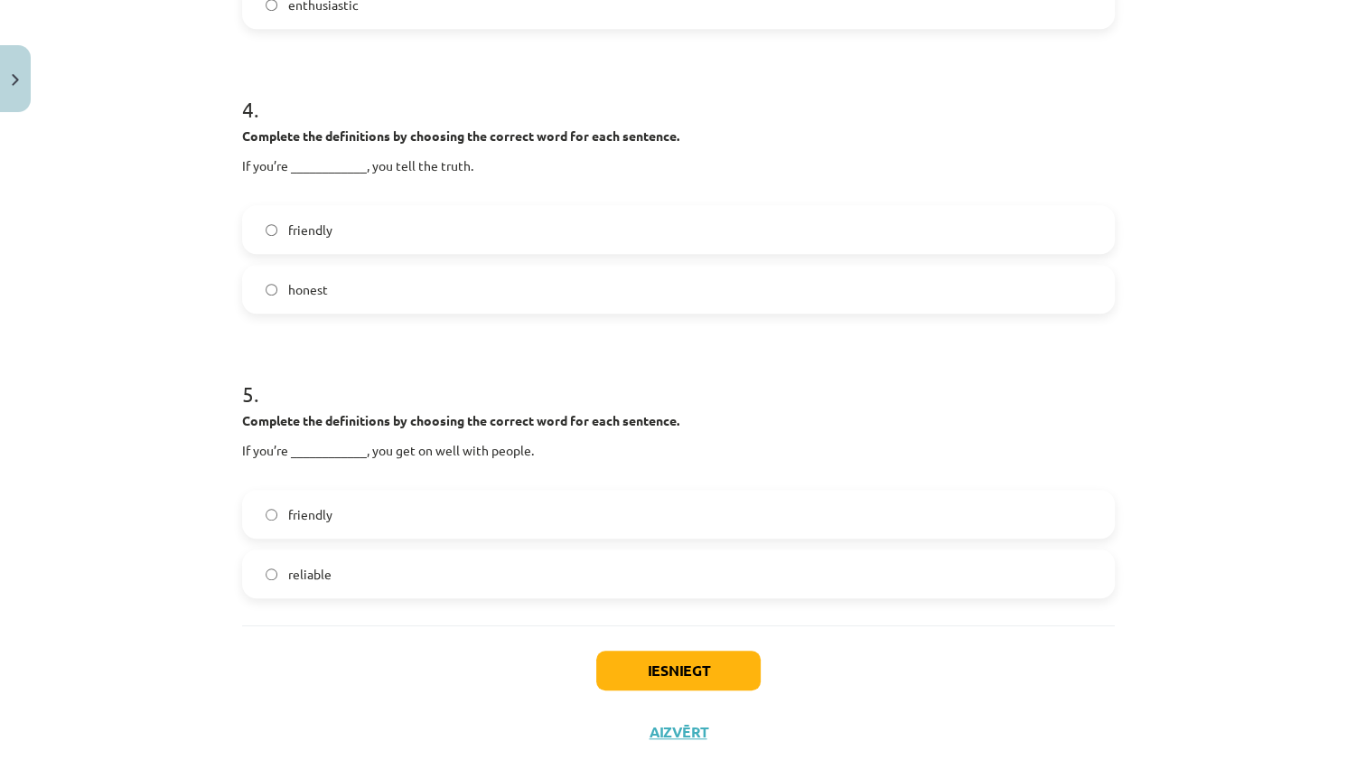
click at [369, 528] on label "friendly" at bounding box center [678, 513] width 869 height 45
click at [371, 560] on label "reliable" at bounding box center [678, 573] width 869 height 45
click at [380, 521] on label "friendly" at bounding box center [678, 513] width 869 height 45
click at [388, 560] on label "reliable" at bounding box center [678, 573] width 869 height 45
click at [388, 507] on label "friendly" at bounding box center [678, 513] width 869 height 45
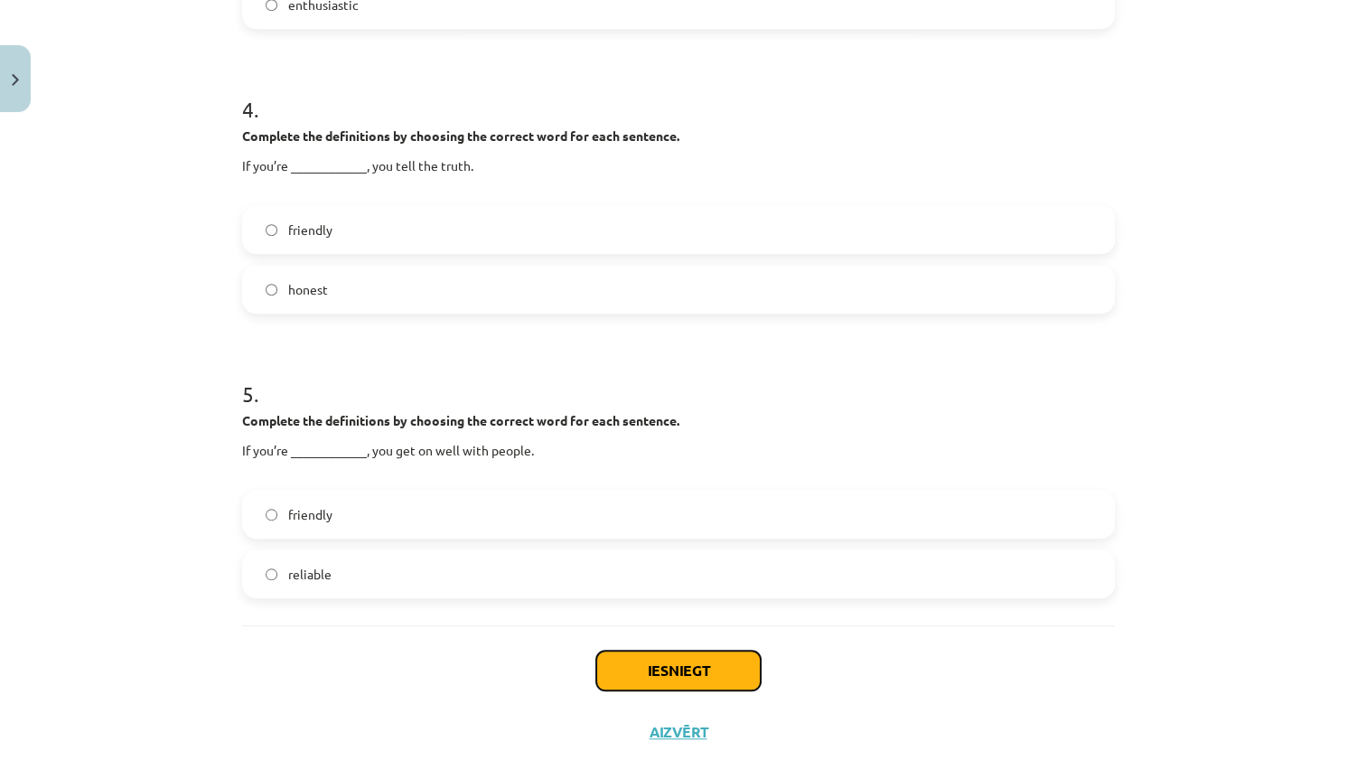
click at [694, 660] on button "Iesniegt" at bounding box center [678, 670] width 164 height 40
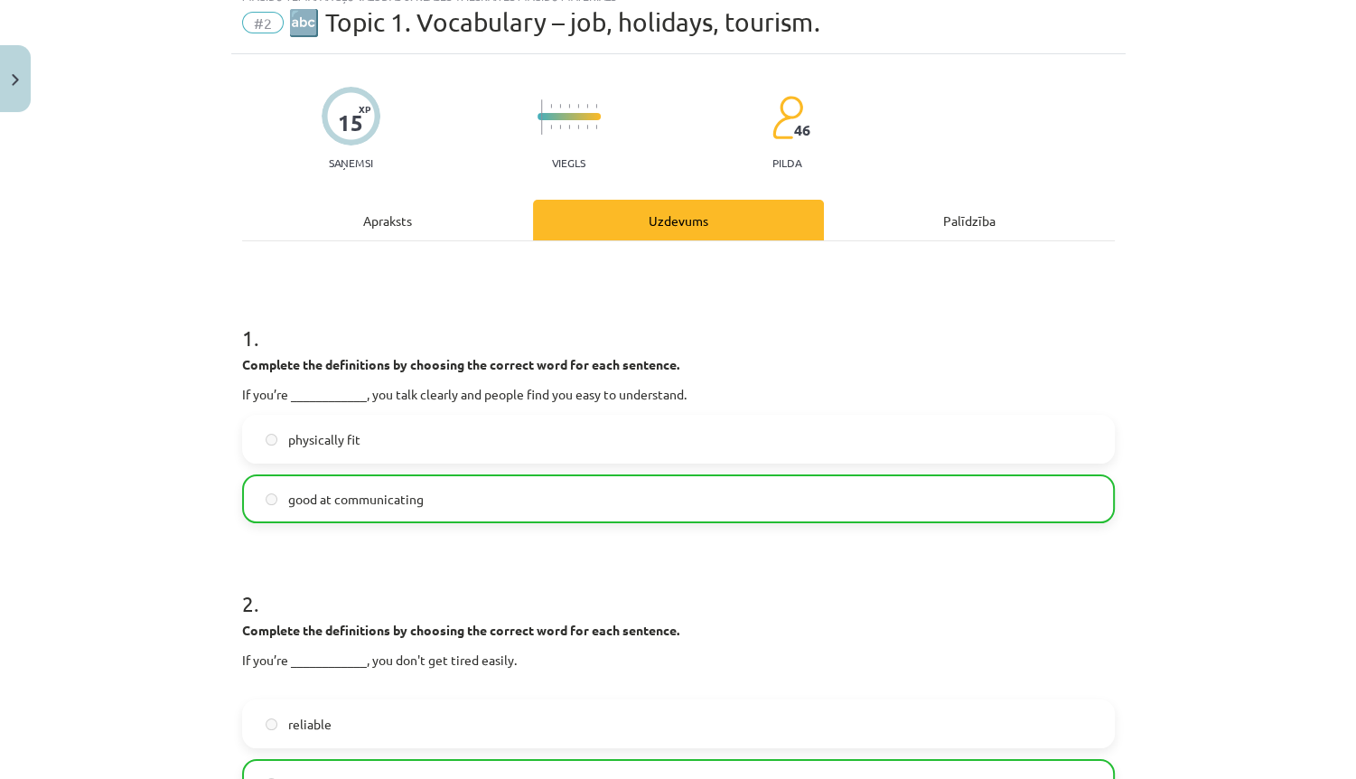
scroll to position [0, 0]
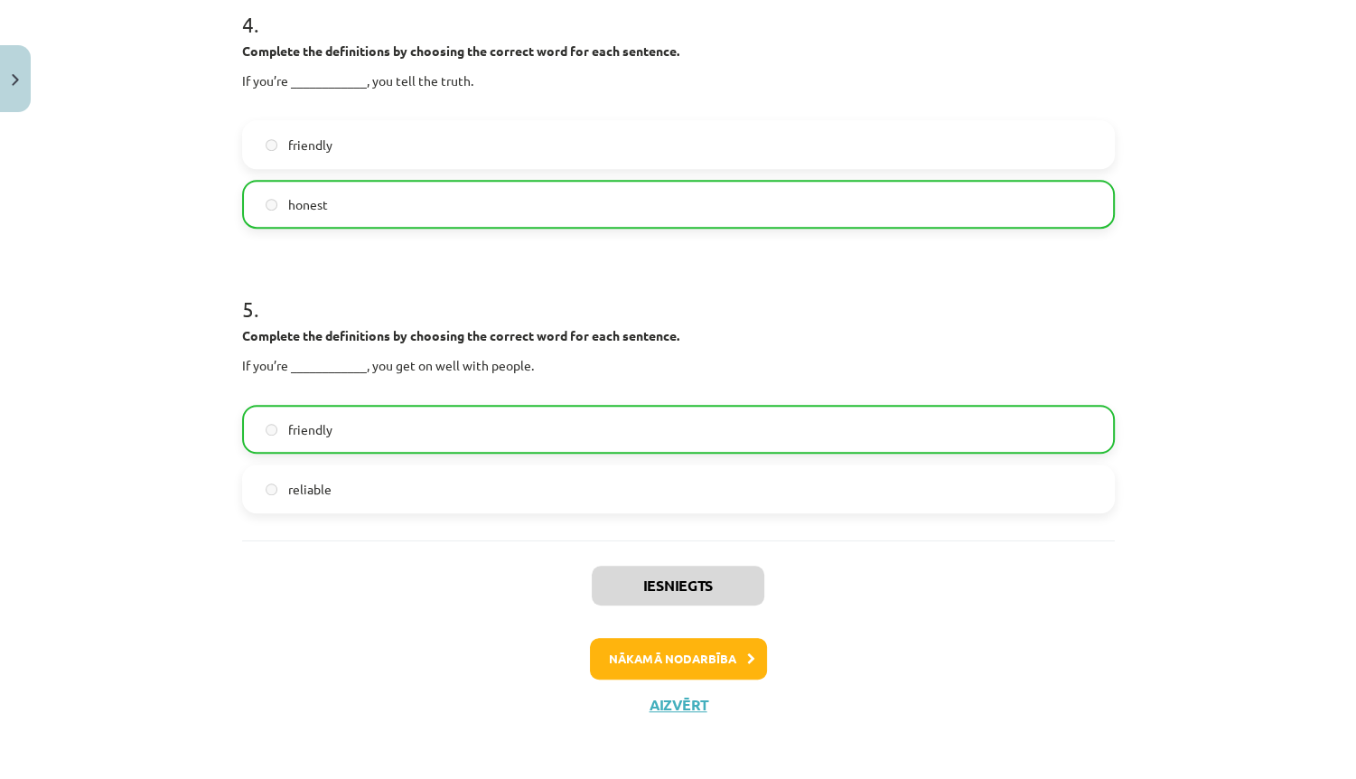
drag, startPoint x: 596, startPoint y: 472, endPoint x: 568, endPoint y: 721, distance: 250.9
click at [650, 648] on button "Nākamā nodarbība" at bounding box center [678, 659] width 177 height 42
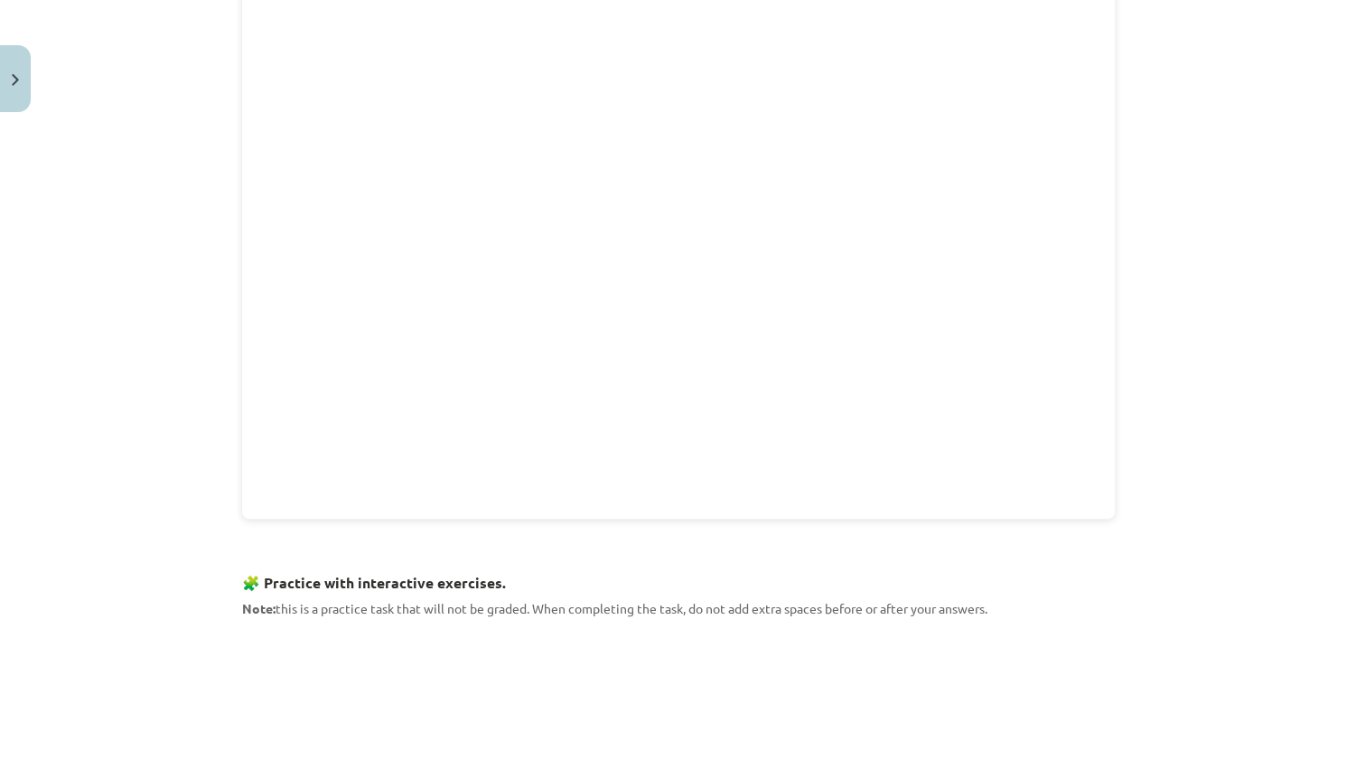
scroll to position [2115, 0]
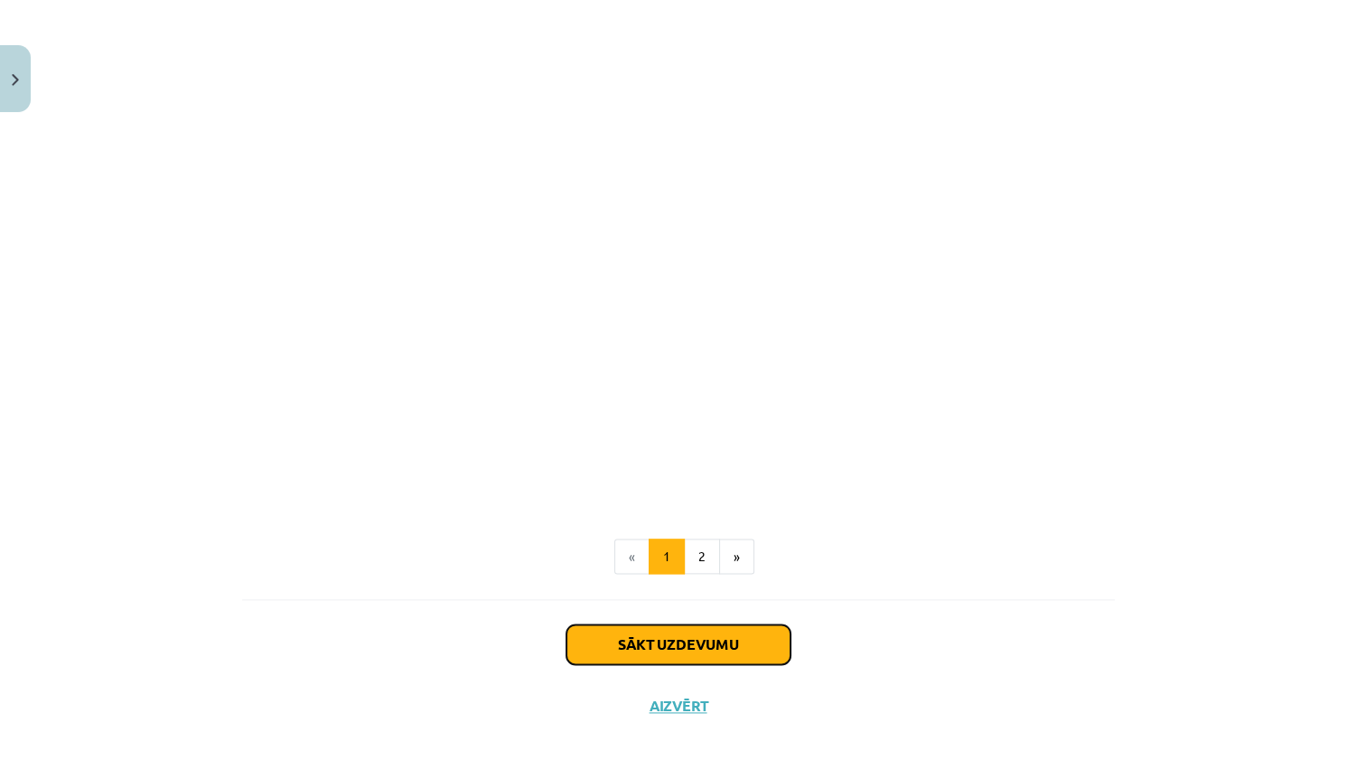
click at [640, 648] on button "Sākt uzdevumu" at bounding box center [678, 644] width 224 height 40
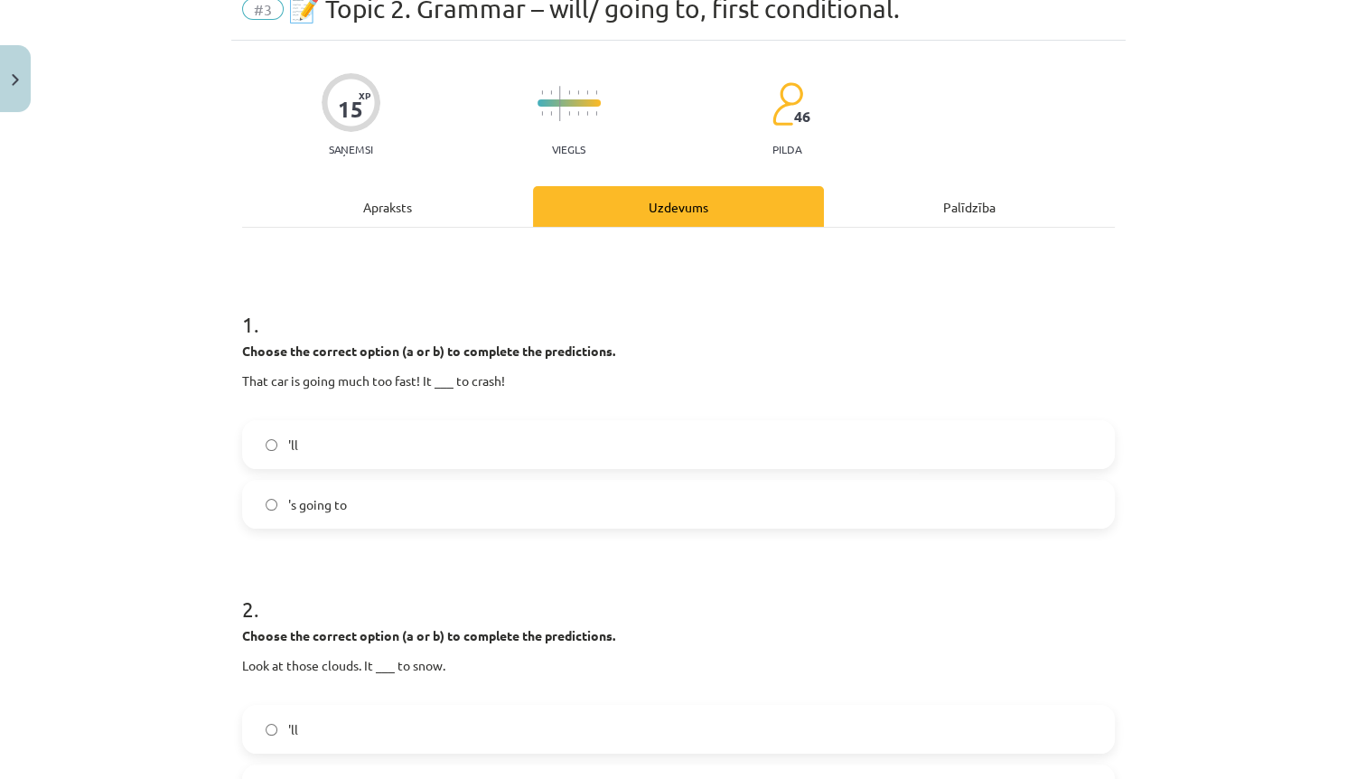
scroll to position [45, 0]
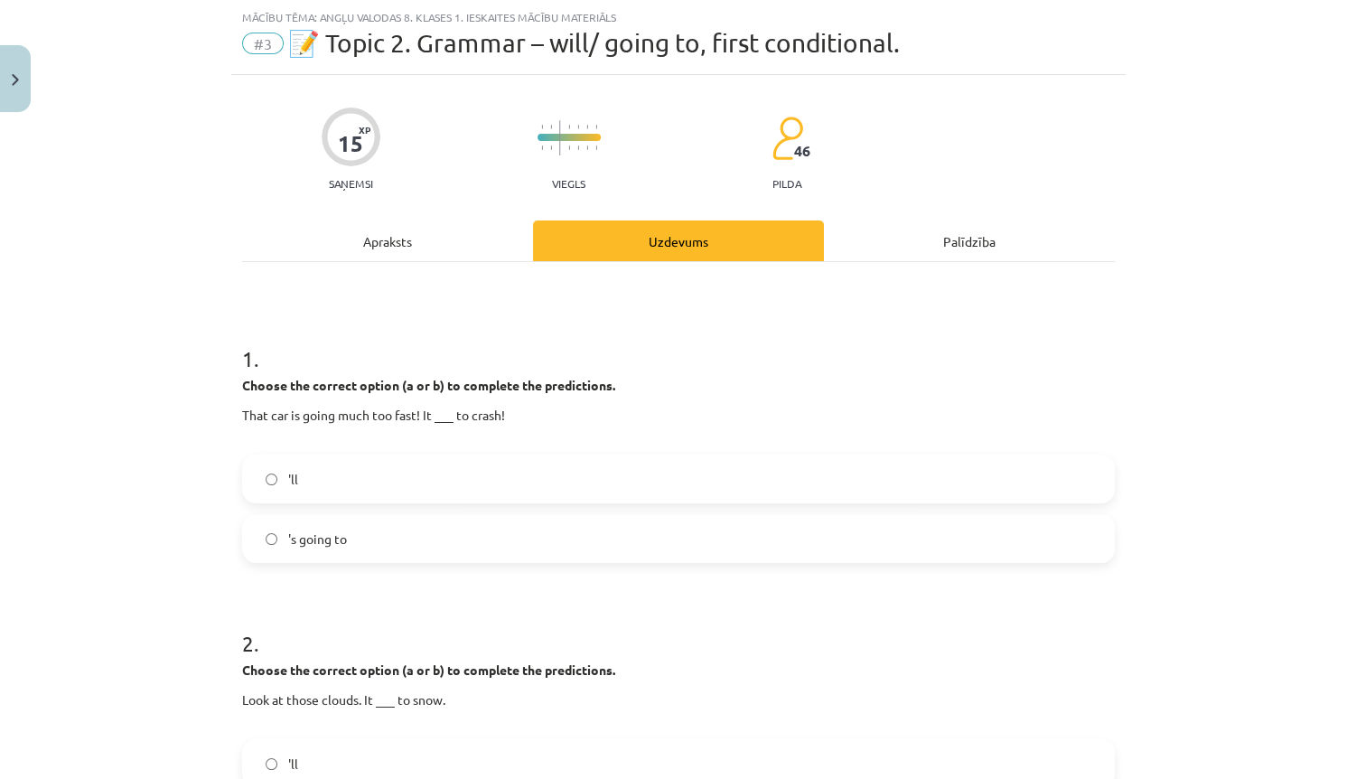
click at [386, 525] on label "'s going to" at bounding box center [678, 538] width 869 height 45
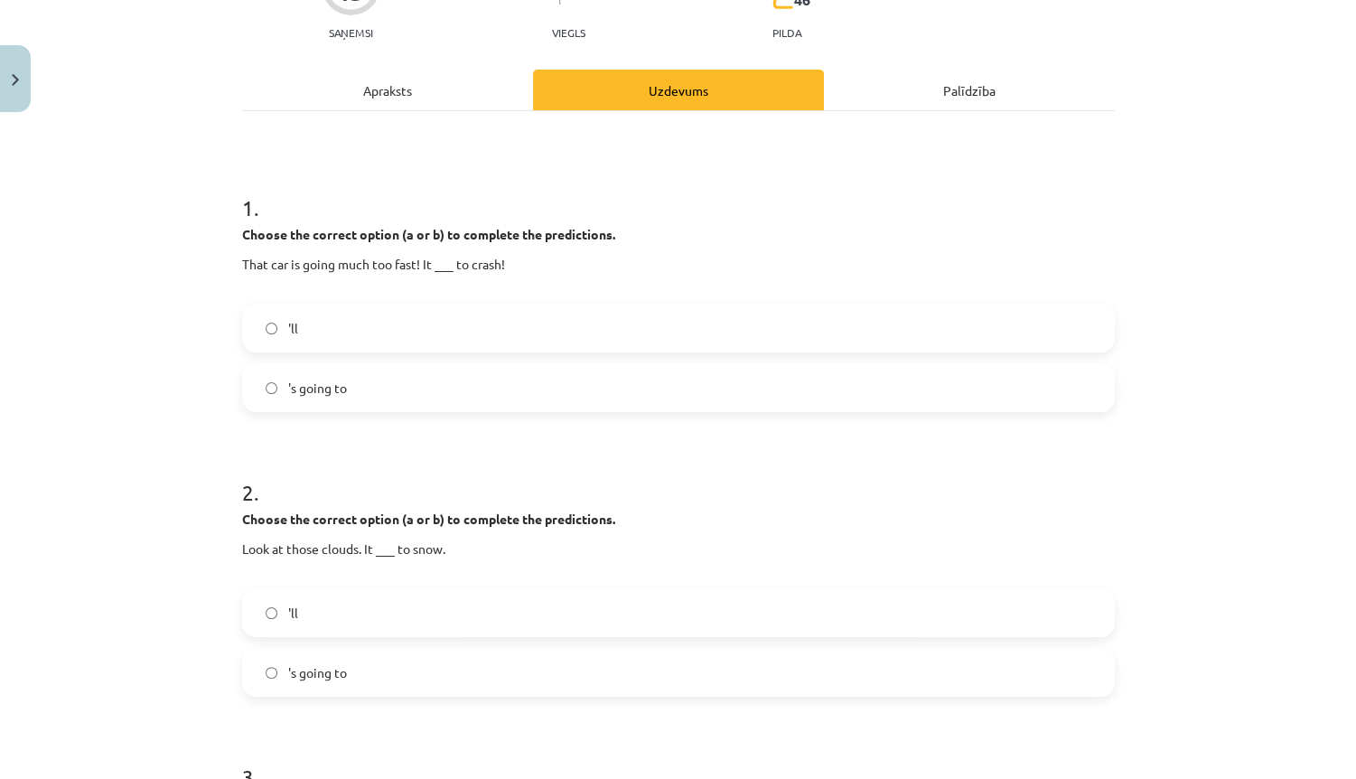
scroll to position [190, 0]
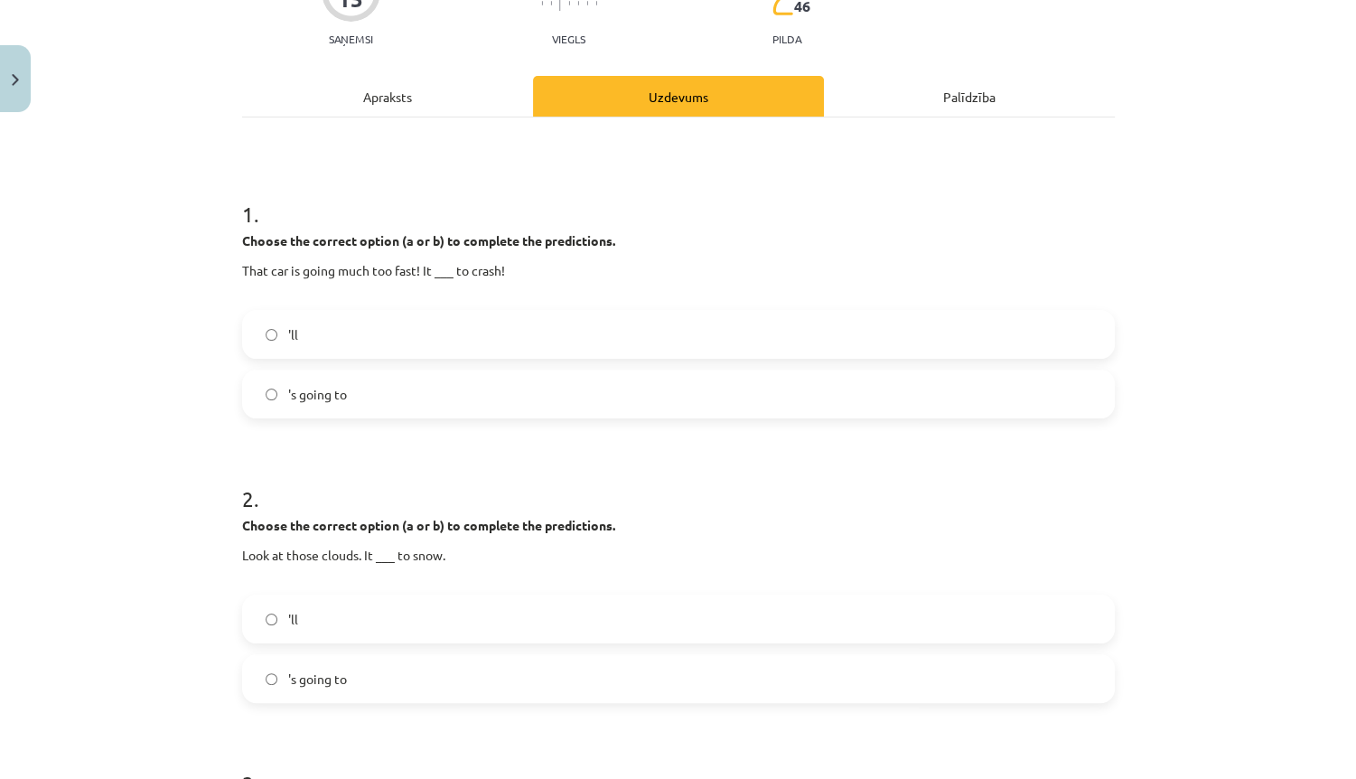
click at [351, 669] on label "'s going to" at bounding box center [678, 678] width 869 height 45
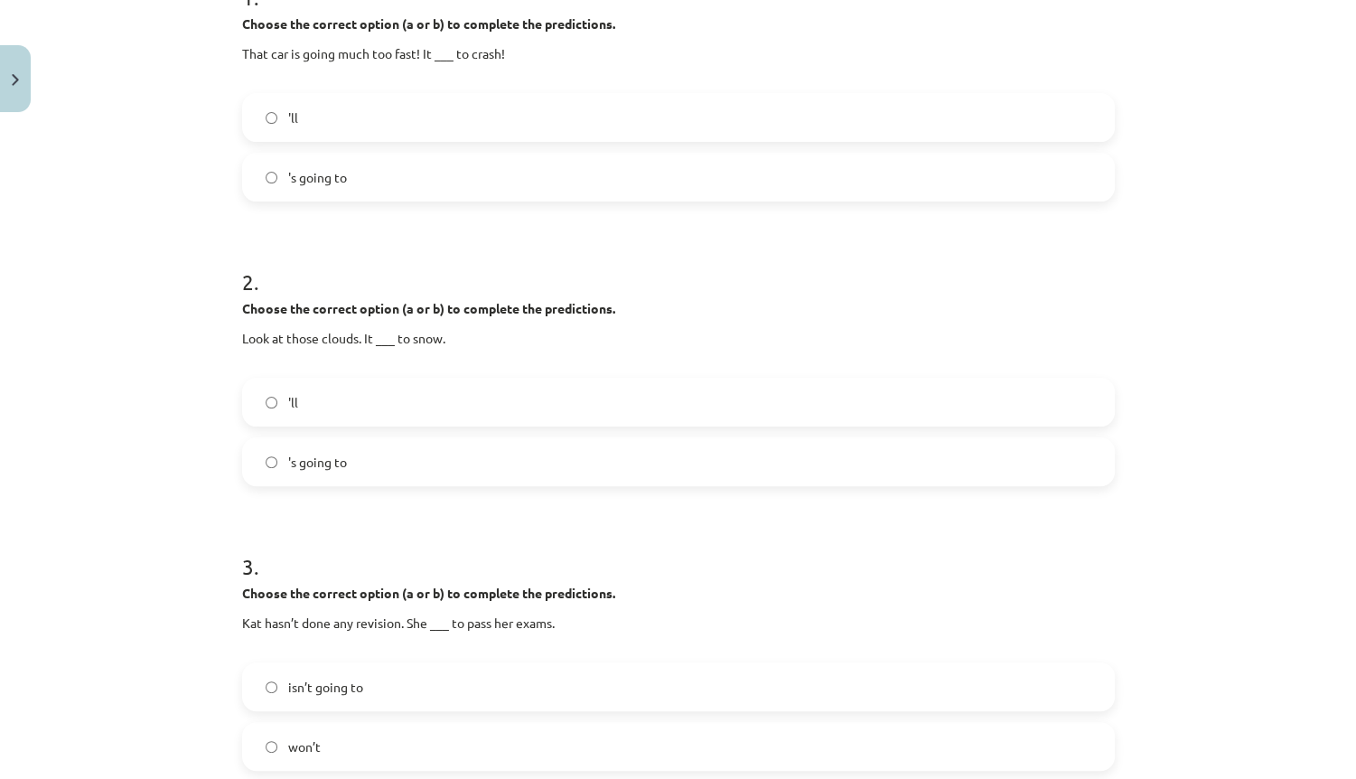
scroll to position [479, 0]
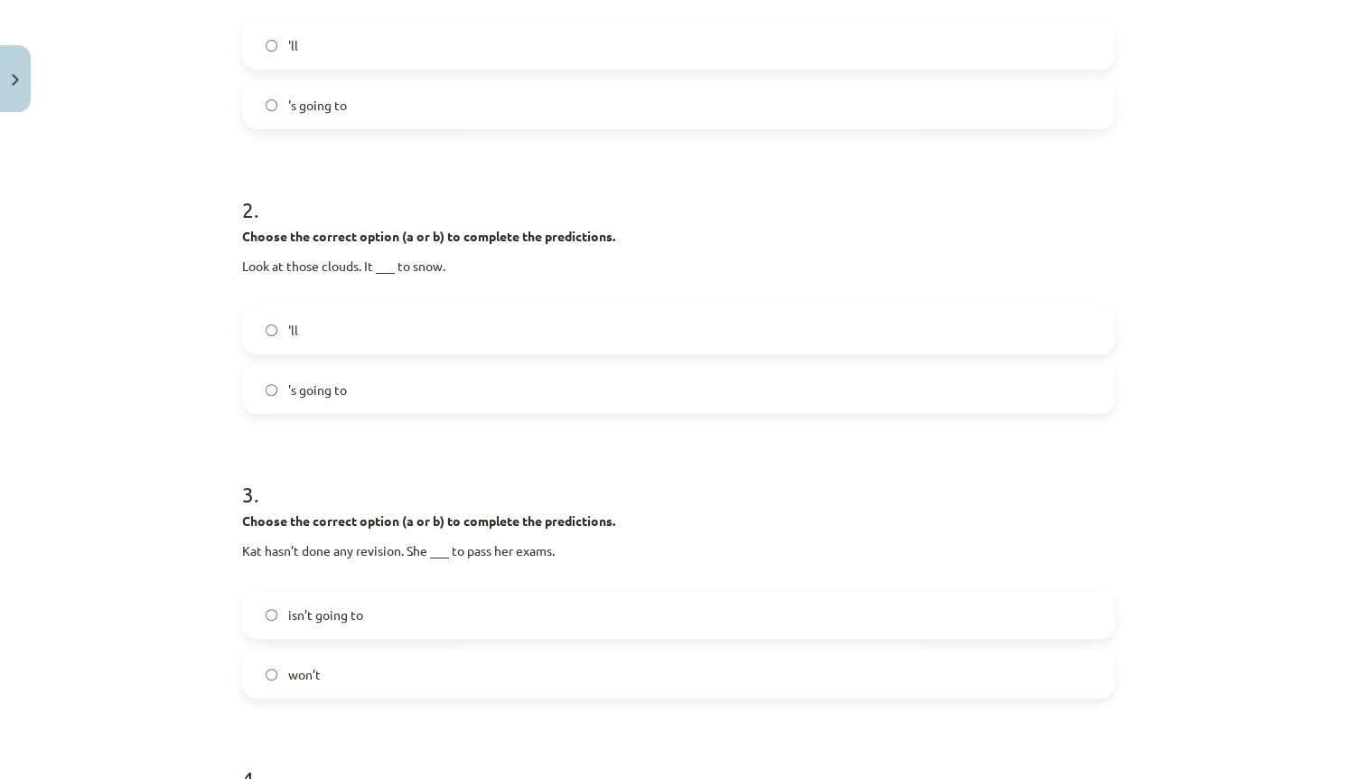
click at [336, 341] on label "'ll" at bounding box center [678, 329] width 869 height 45
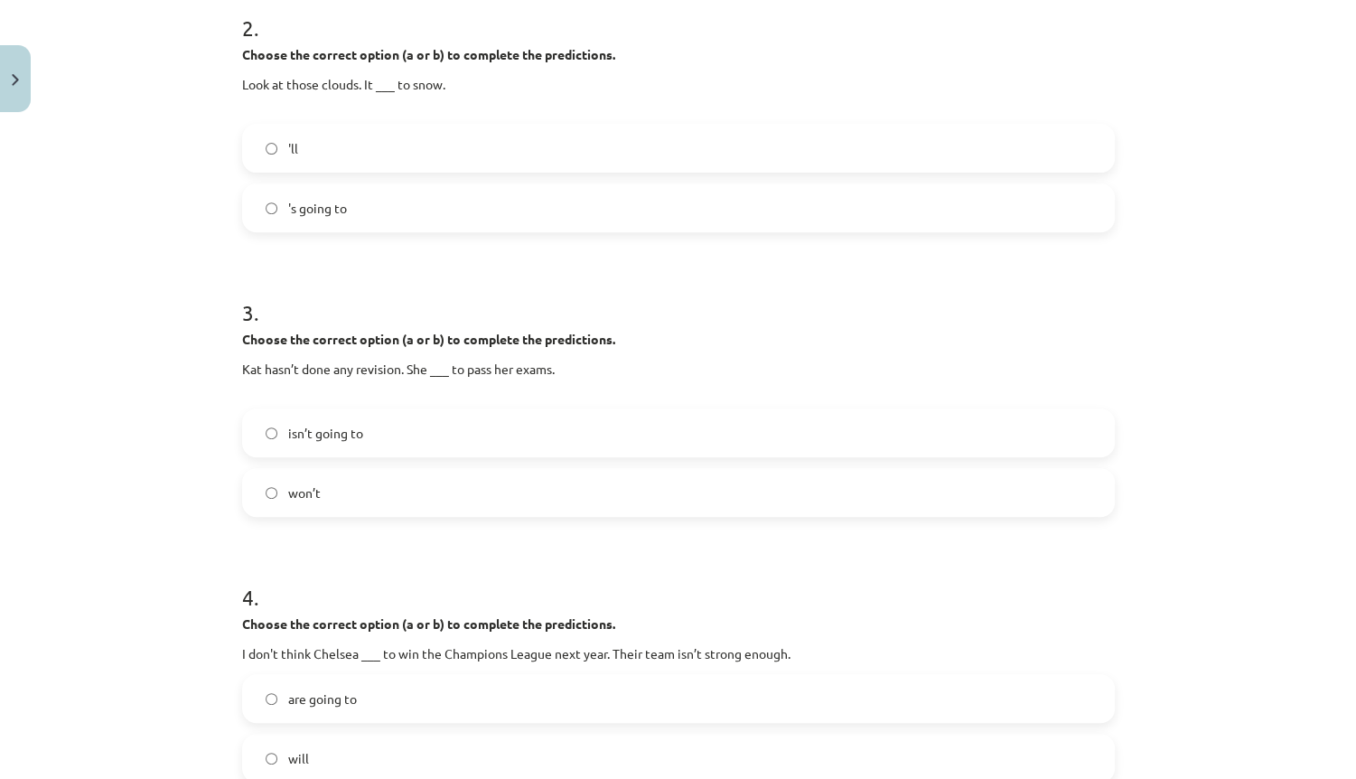
scroll to position [669, 0]
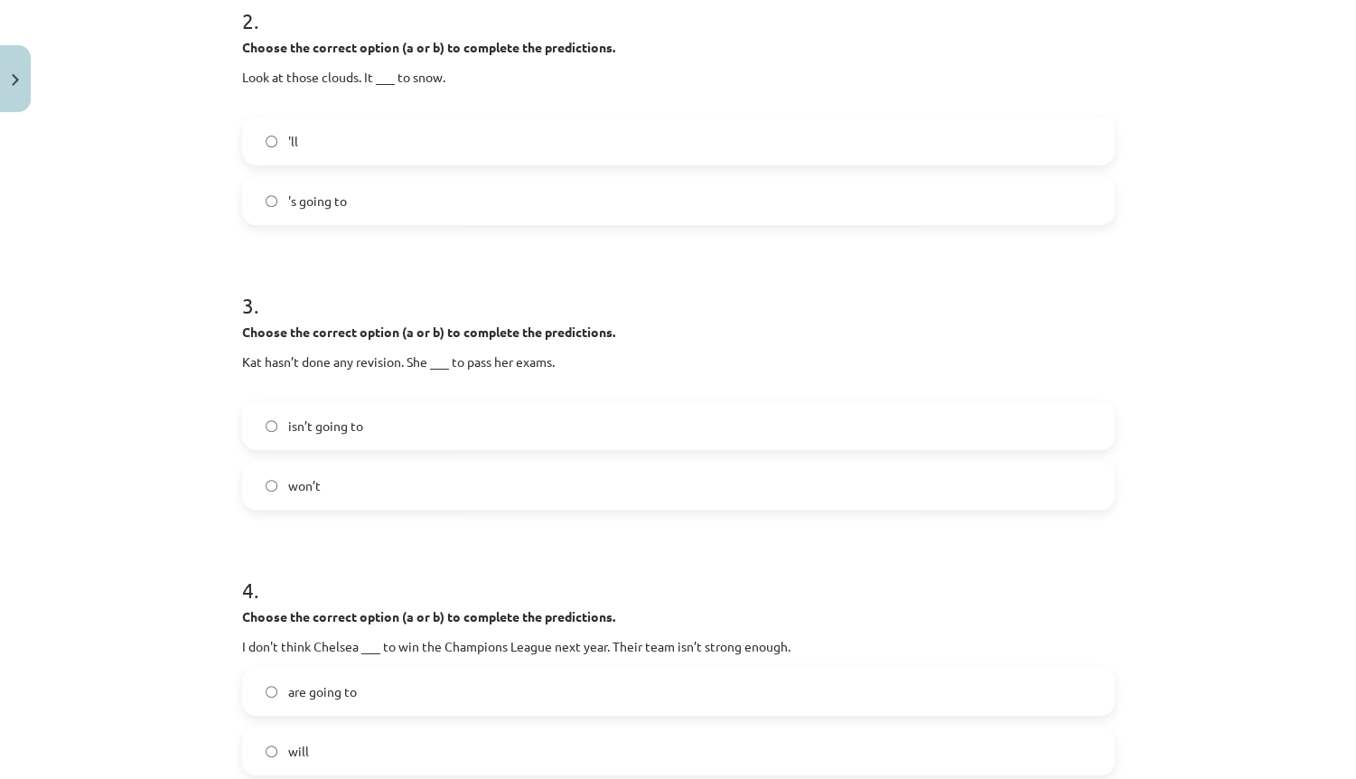
drag, startPoint x: 192, startPoint y: 430, endPoint x: 173, endPoint y: 463, distance: 37.2
click at [321, 488] on label "won’t" at bounding box center [678, 483] width 869 height 45
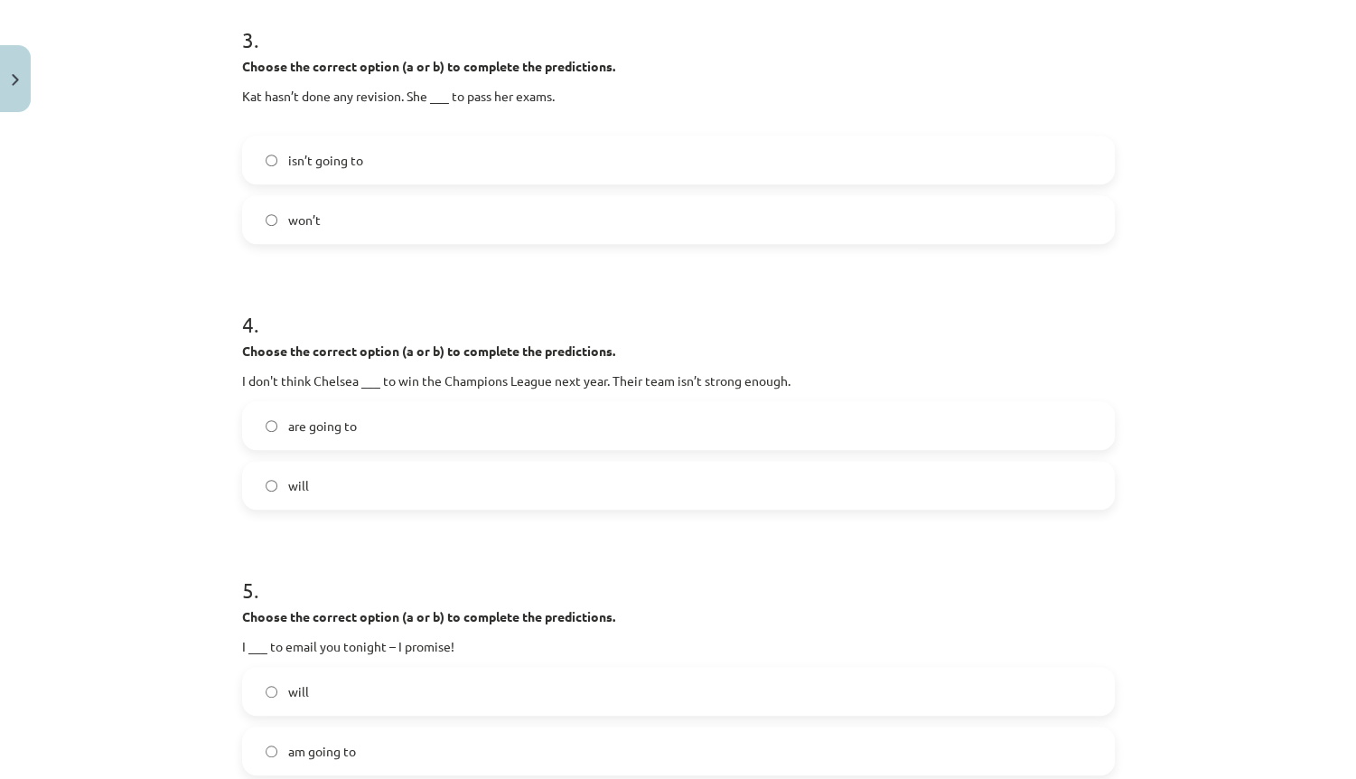
drag, startPoint x: 116, startPoint y: 443, endPoint x: 119, endPoint y: 495, distance: 52.5
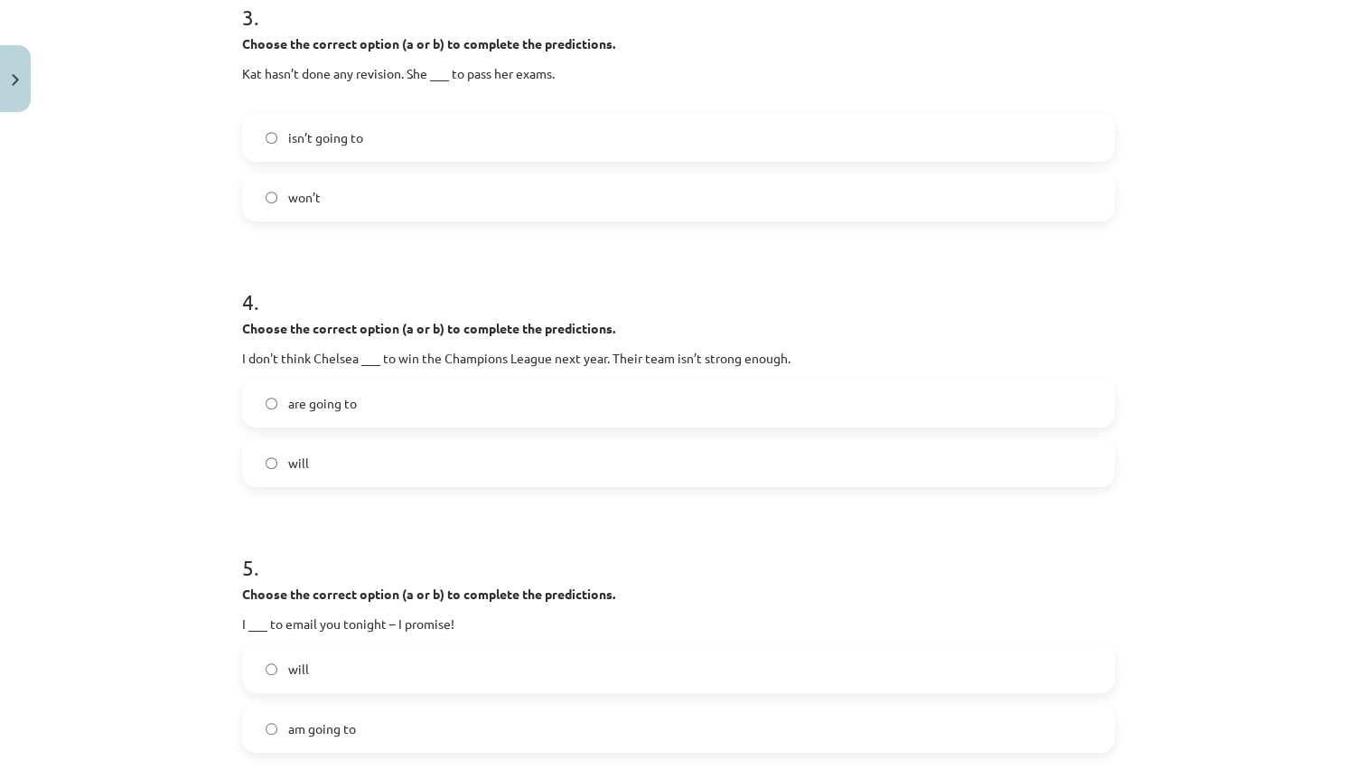
click at [288, 460] on span "will" at bounding box center [298, 463] width 21 height 19
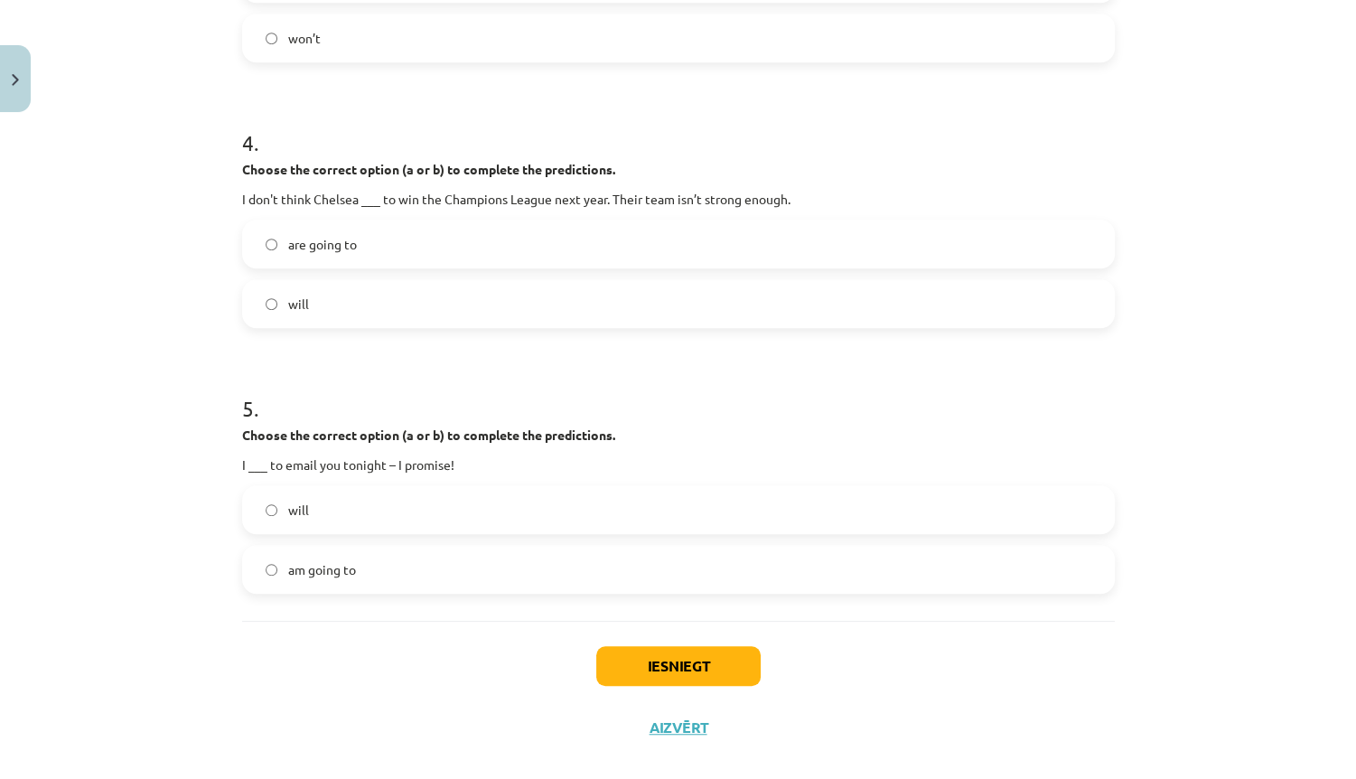
scroll to position [1127, 0]
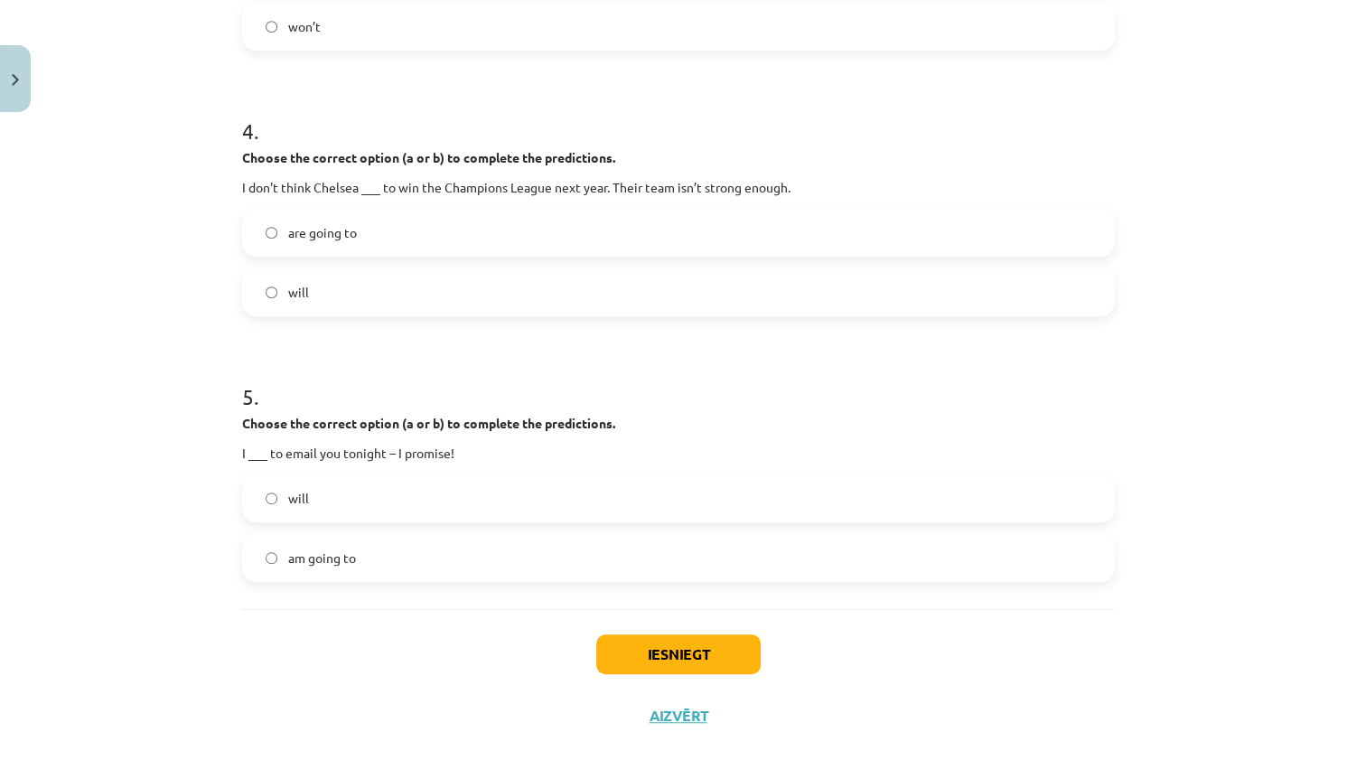
drag, startPoint x: 184, startPoint y: 425, endPoint x: 186, endPoint y: 461, distance: 36.2
click at [341, 488] on label "will" at bounding box center [678, 497] width 869 height 45
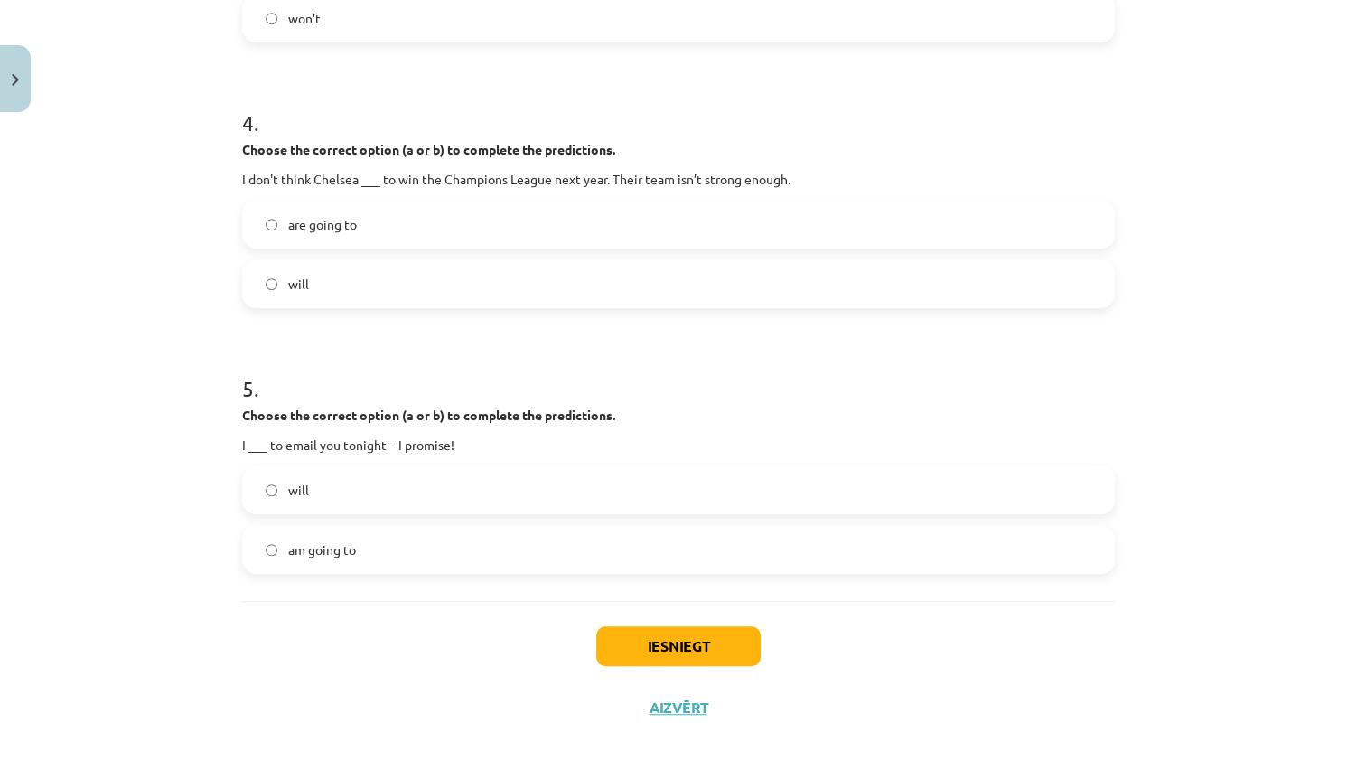
scroll to position [1138, 0]
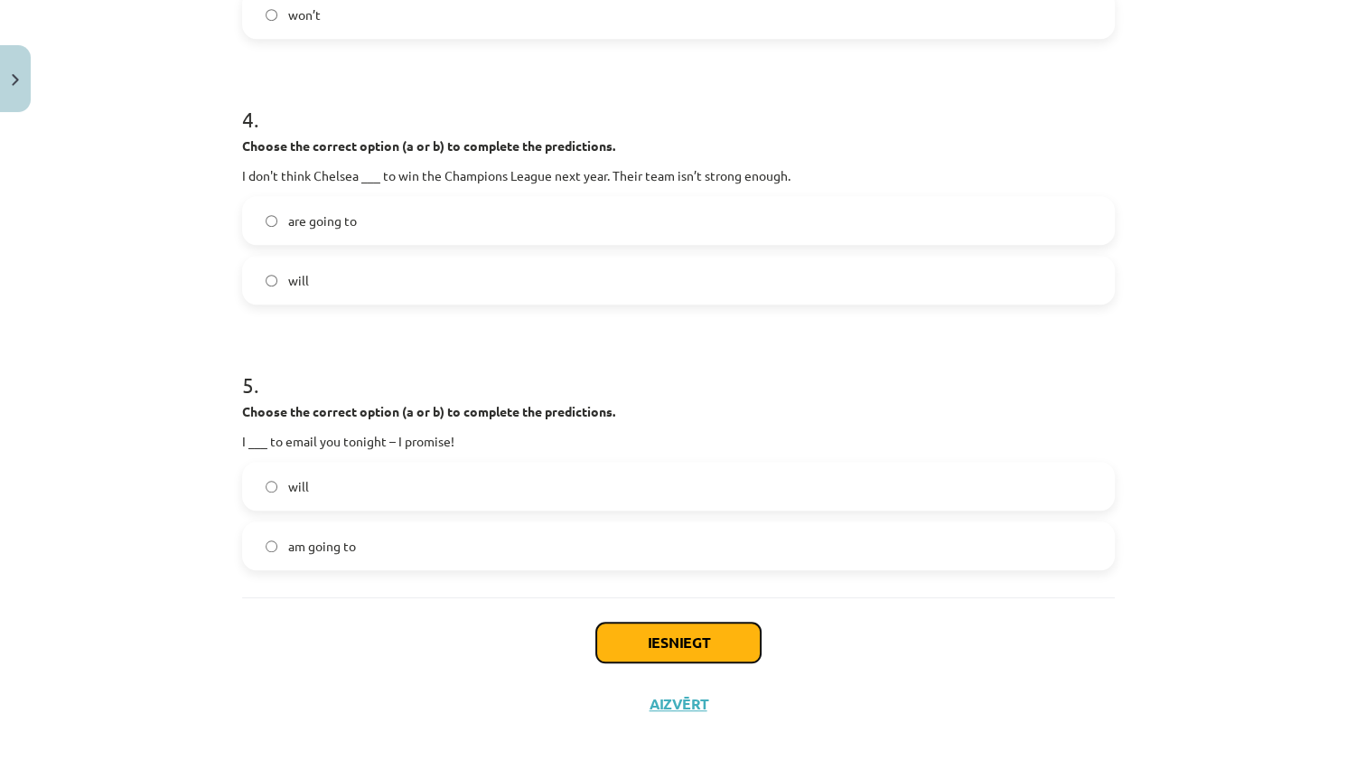
click at [737, 632] on button "Iesniegt" at bounding box center [678, 642] width 164 height 40
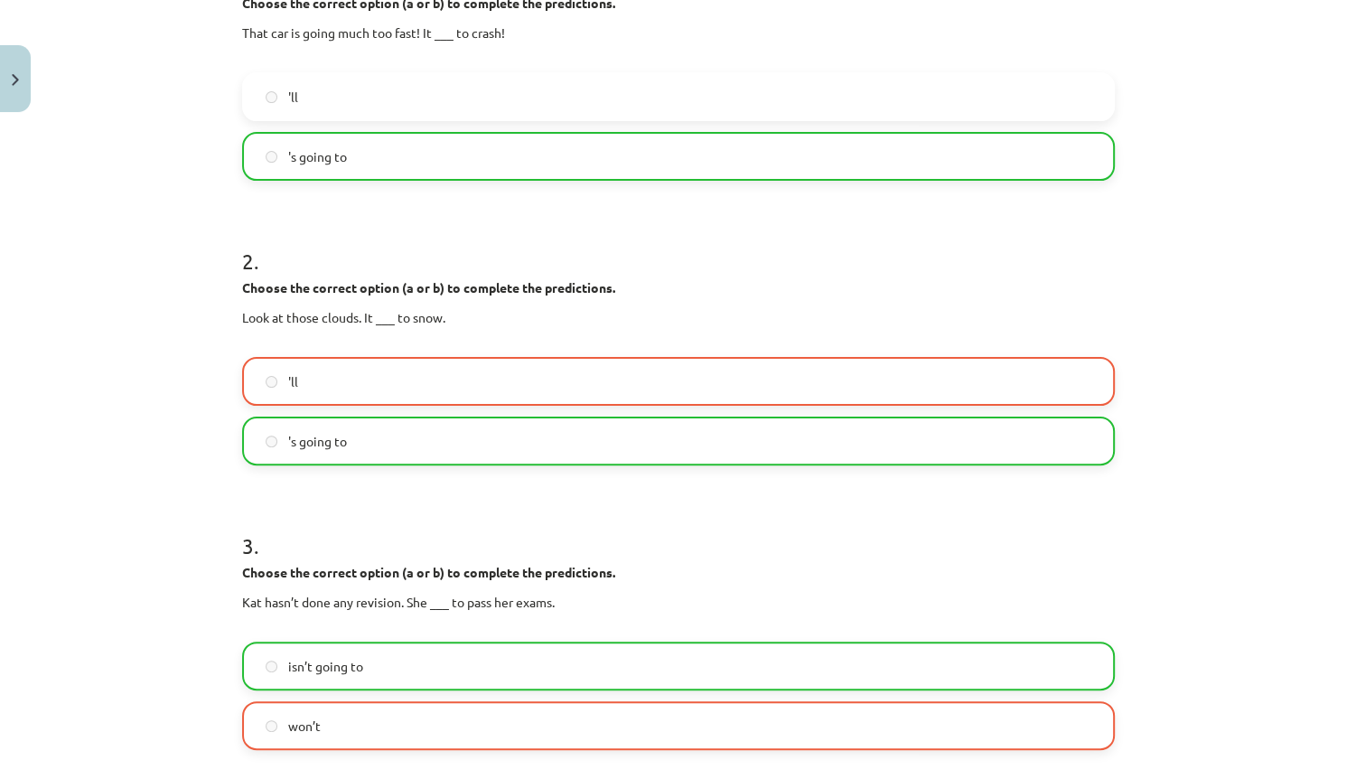
drag, startPoint x: 787, startPoint y: 481, endPoint x: 747, endPoint y: 380, distance: 107.9
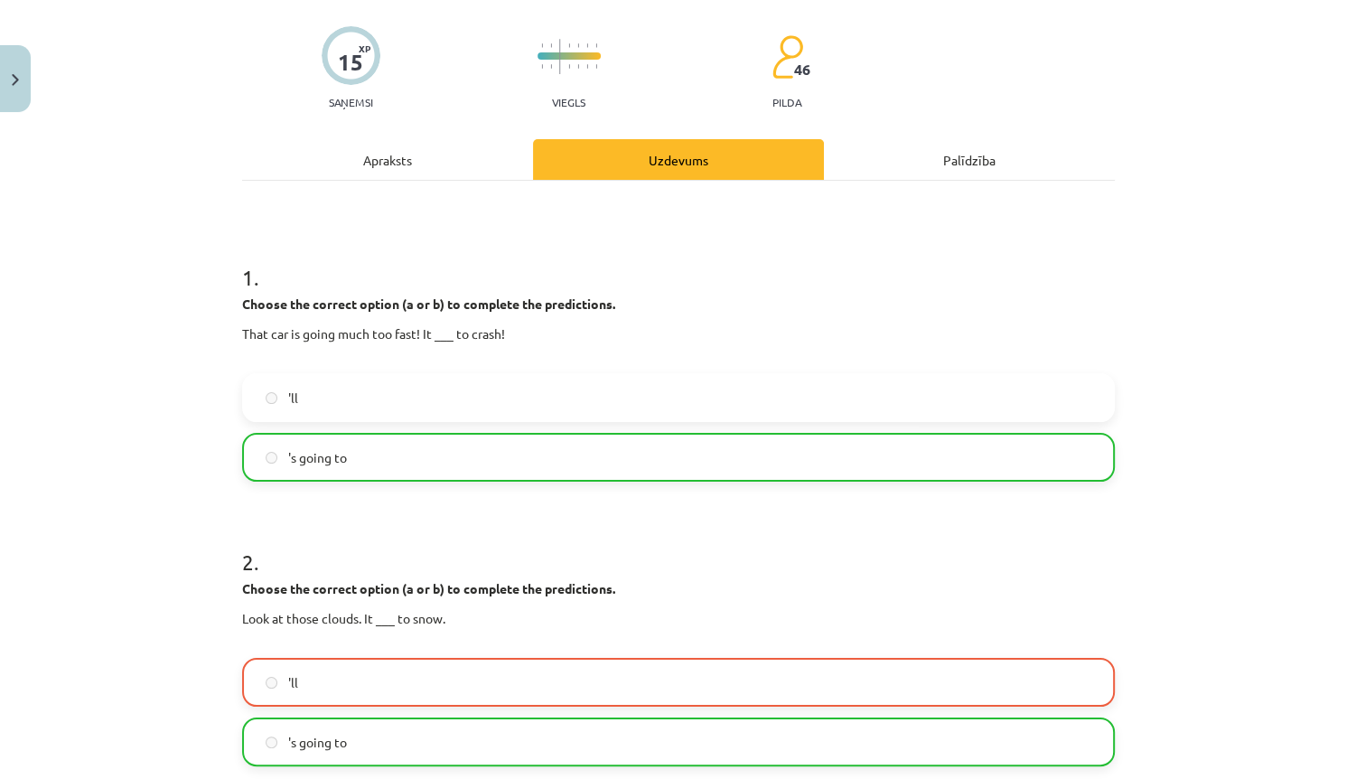
scroll to position [0, 0]
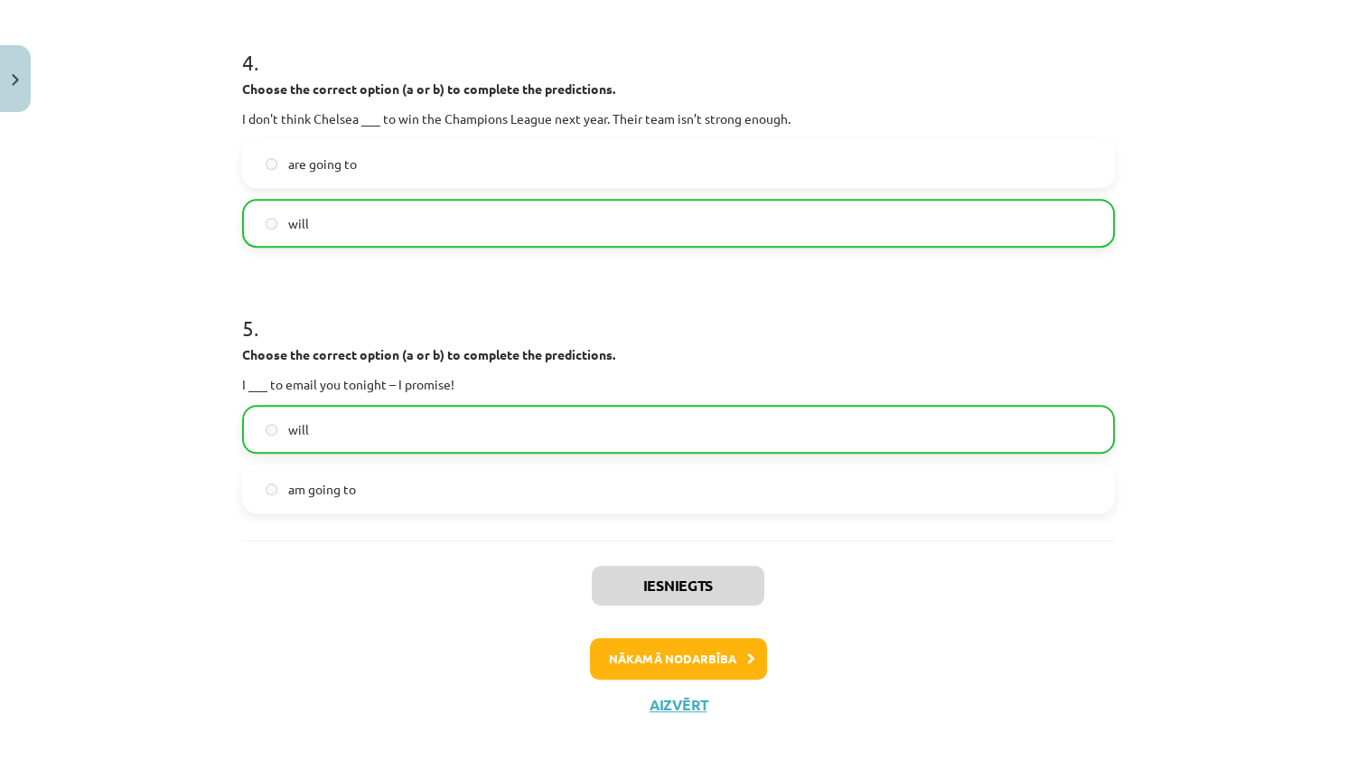
drag, startPoint x: 747, startPoint y: 380, endPoint x: 581, endPoint y: 624, distance: 295.2
click at [686, 669] on button "Nākamā nodarbība" at bounding box center [678, 659] width 177 height 42
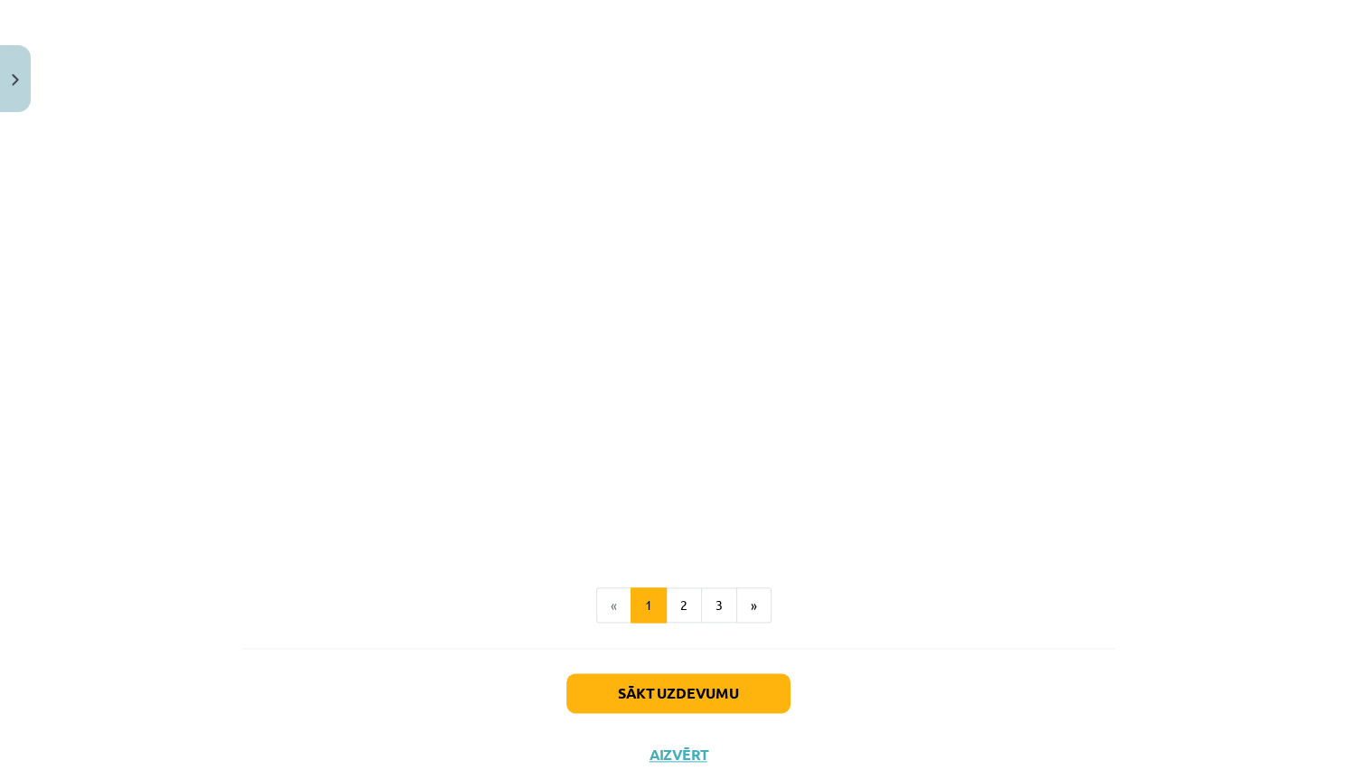
scroll to position [1997, 0]
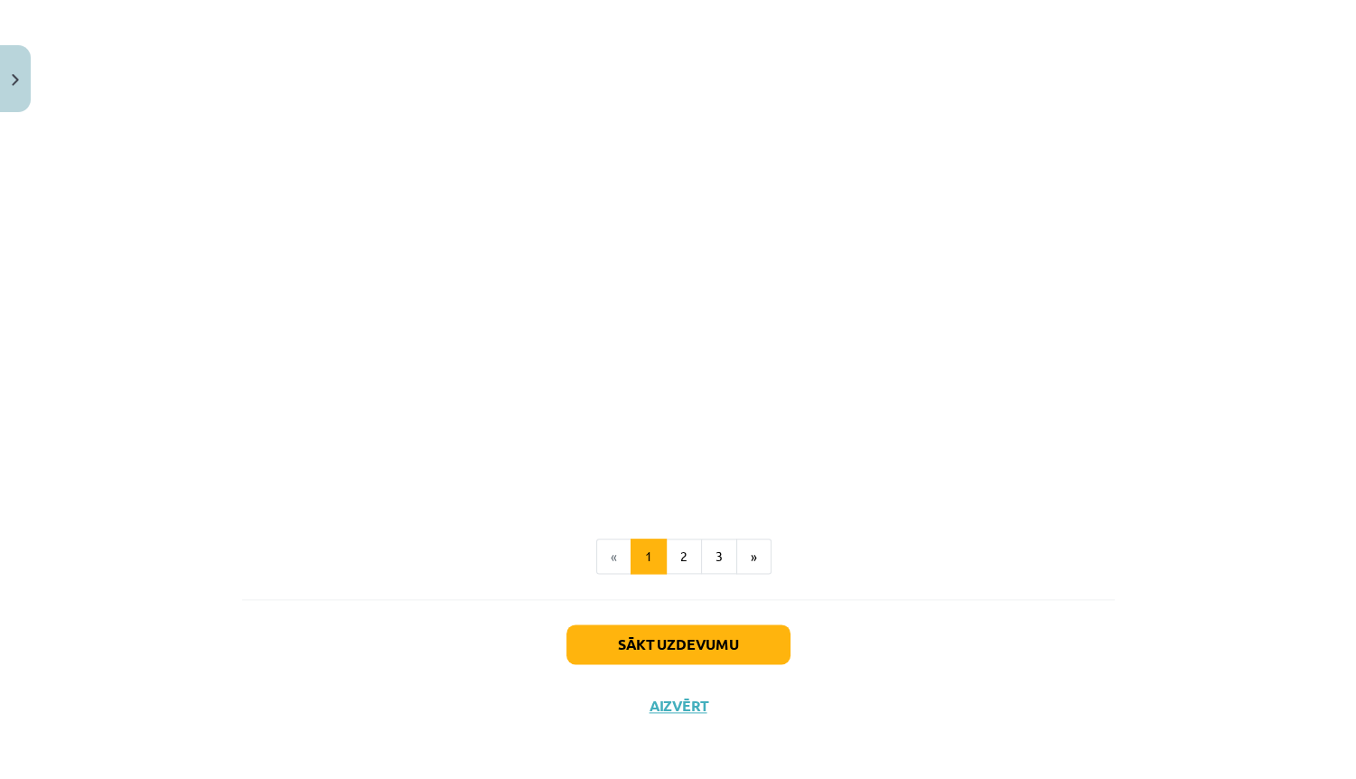
drag, startPoint x: 1127, startPoint y: 632, endPoint x: 1127, endPoint y: 654, distance: 21.7
click at [641, 642] on button "Sākt uzdevumu" at bounding box center [678, 644] width 224 height 40
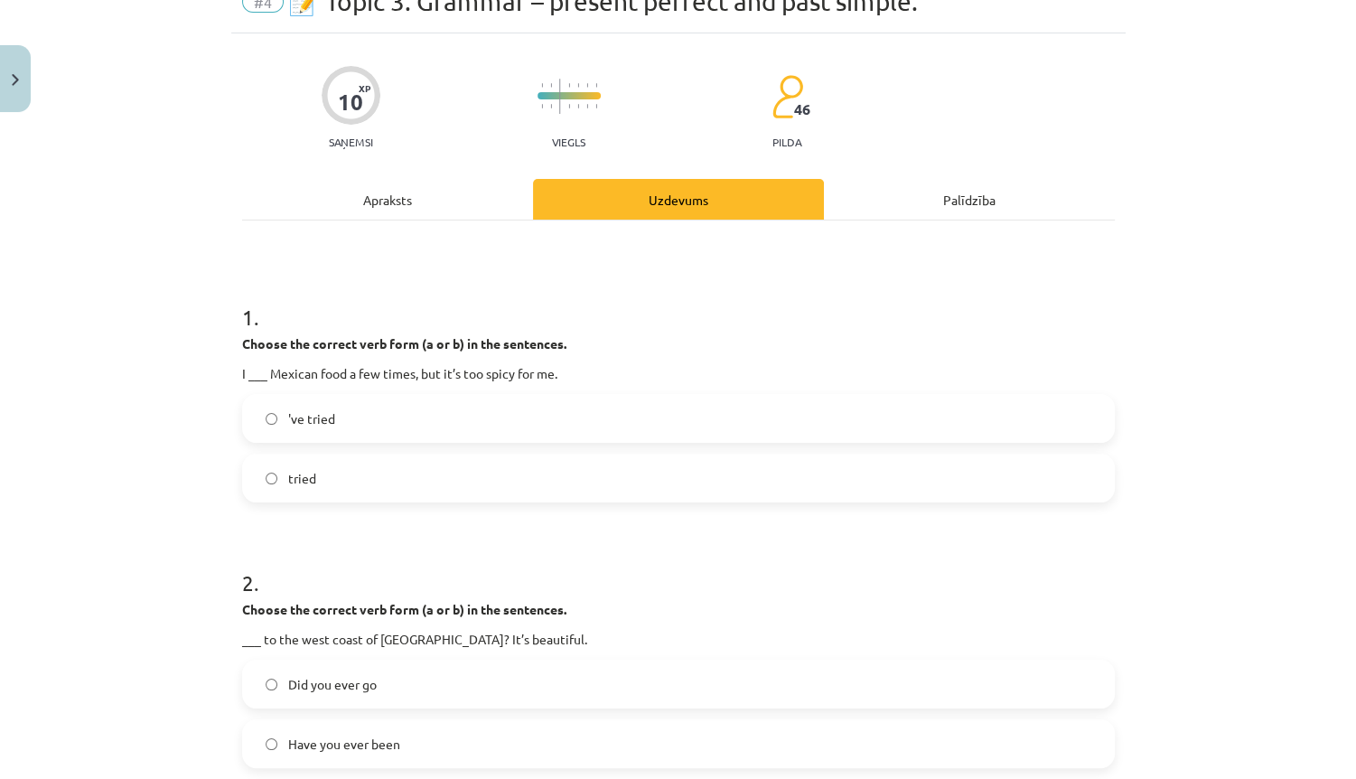
scroll to position [45, 0]
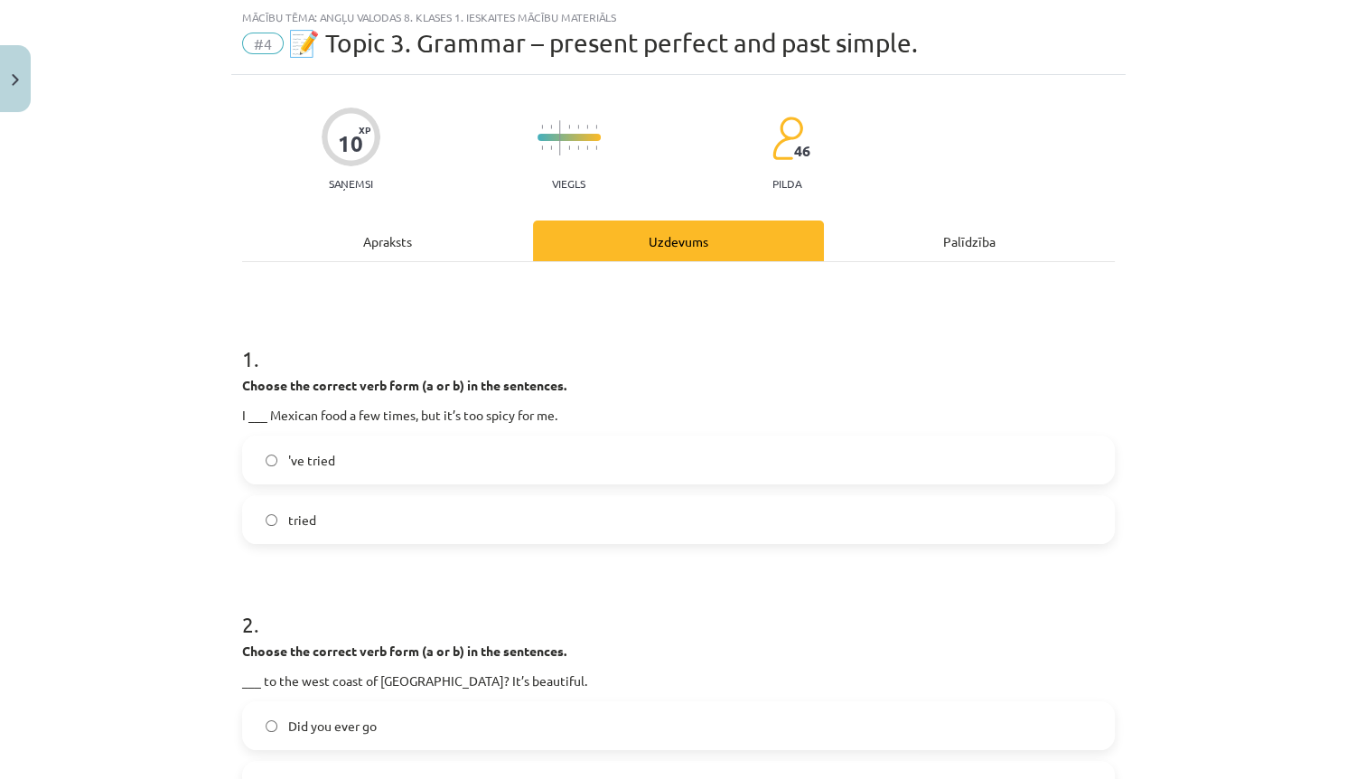
click at [303, 473] on label "'ve tried" at bounding box center [678, 459] width 869 height 45
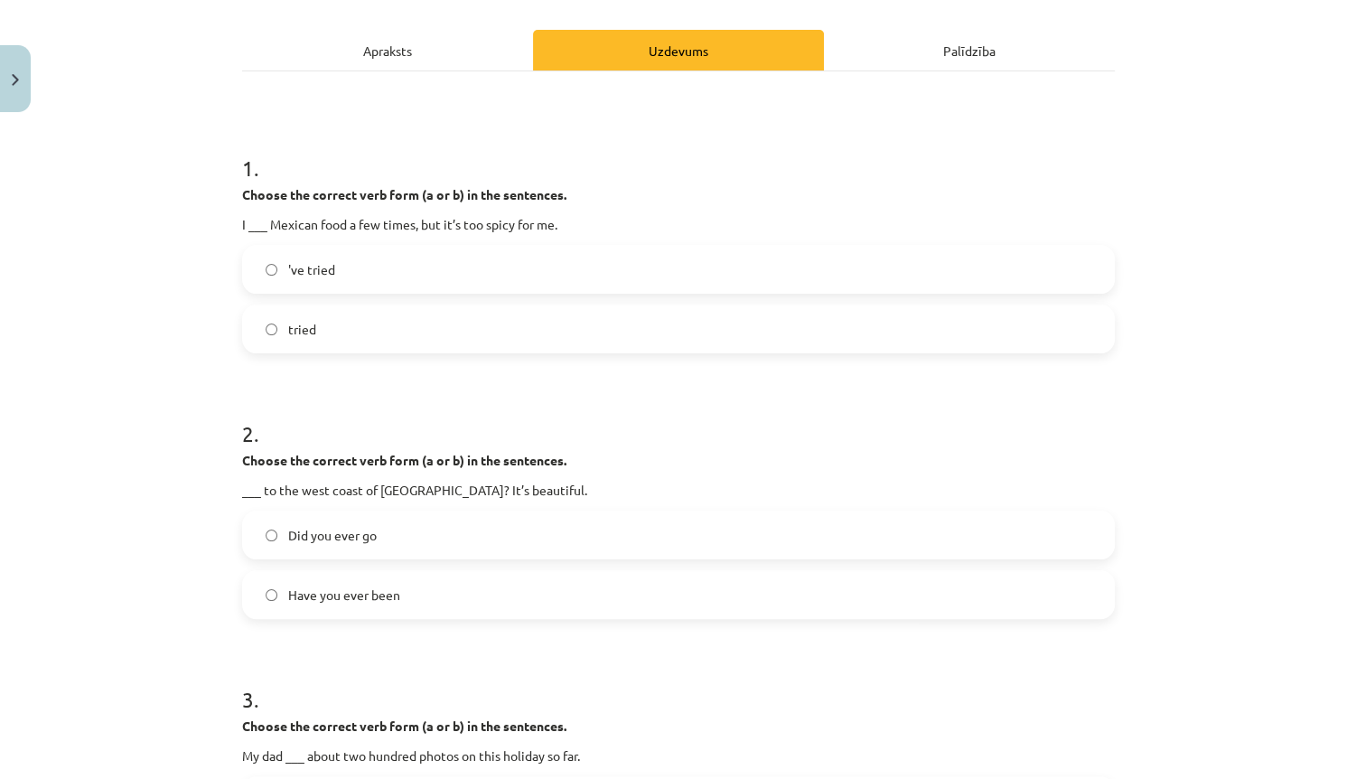
scroll to position [262, 0]
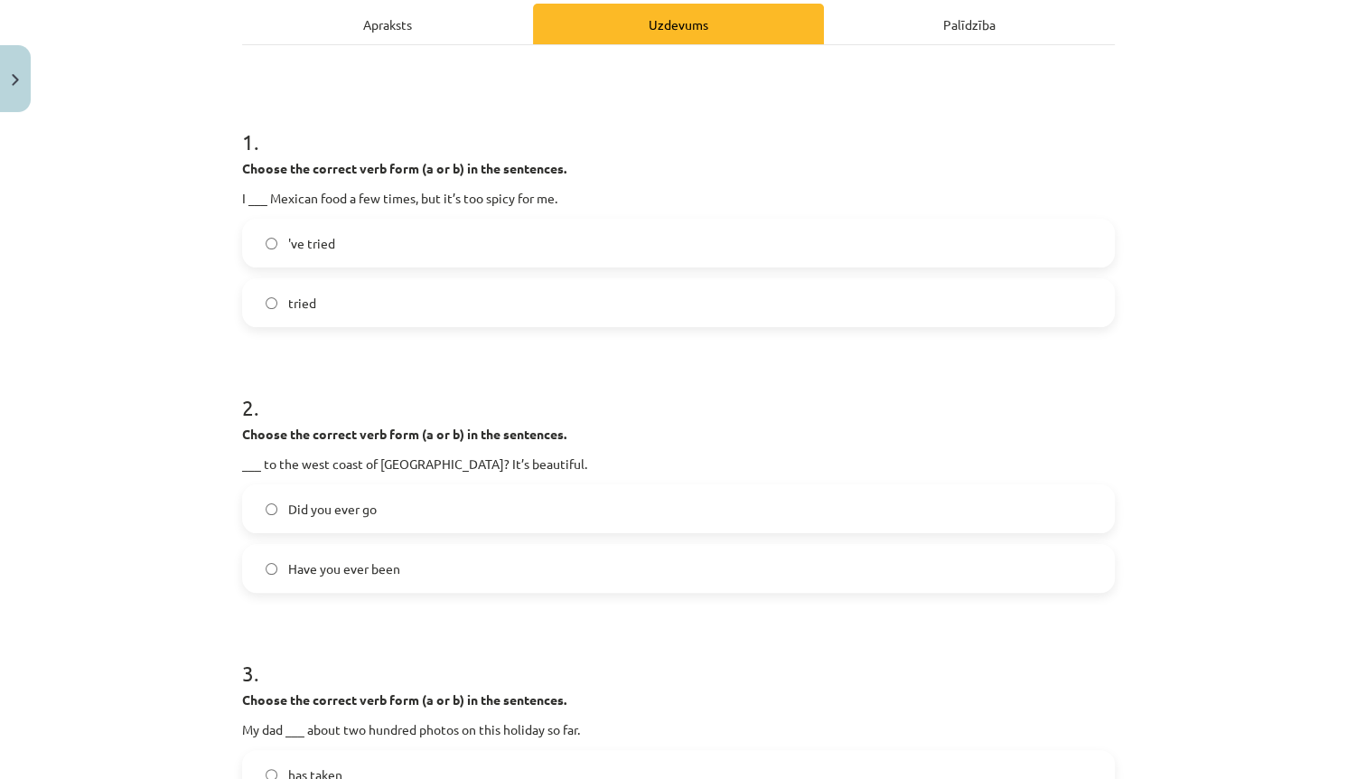
click at [395, 565] on label "Have you ever been" at bounding box center [678, 568] width 869 height 45
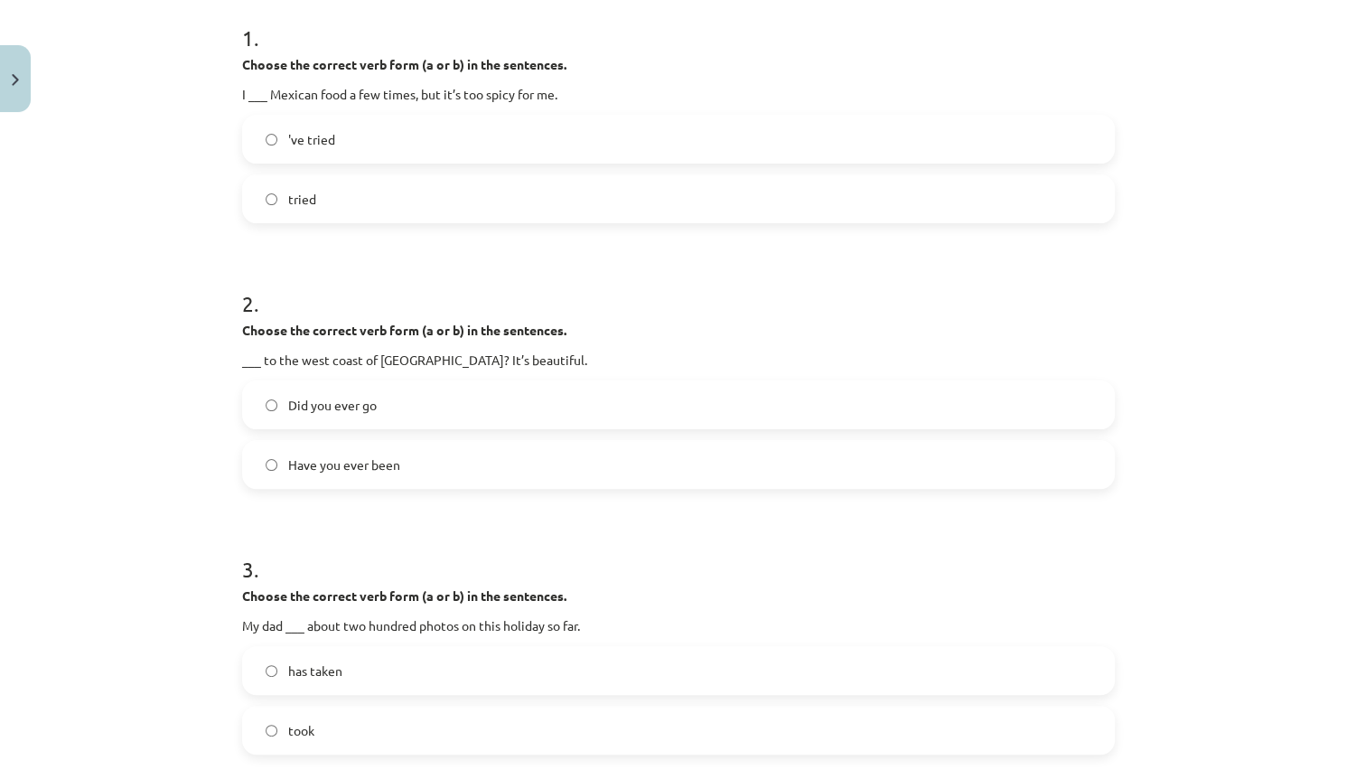
scroll to position [488, 0]
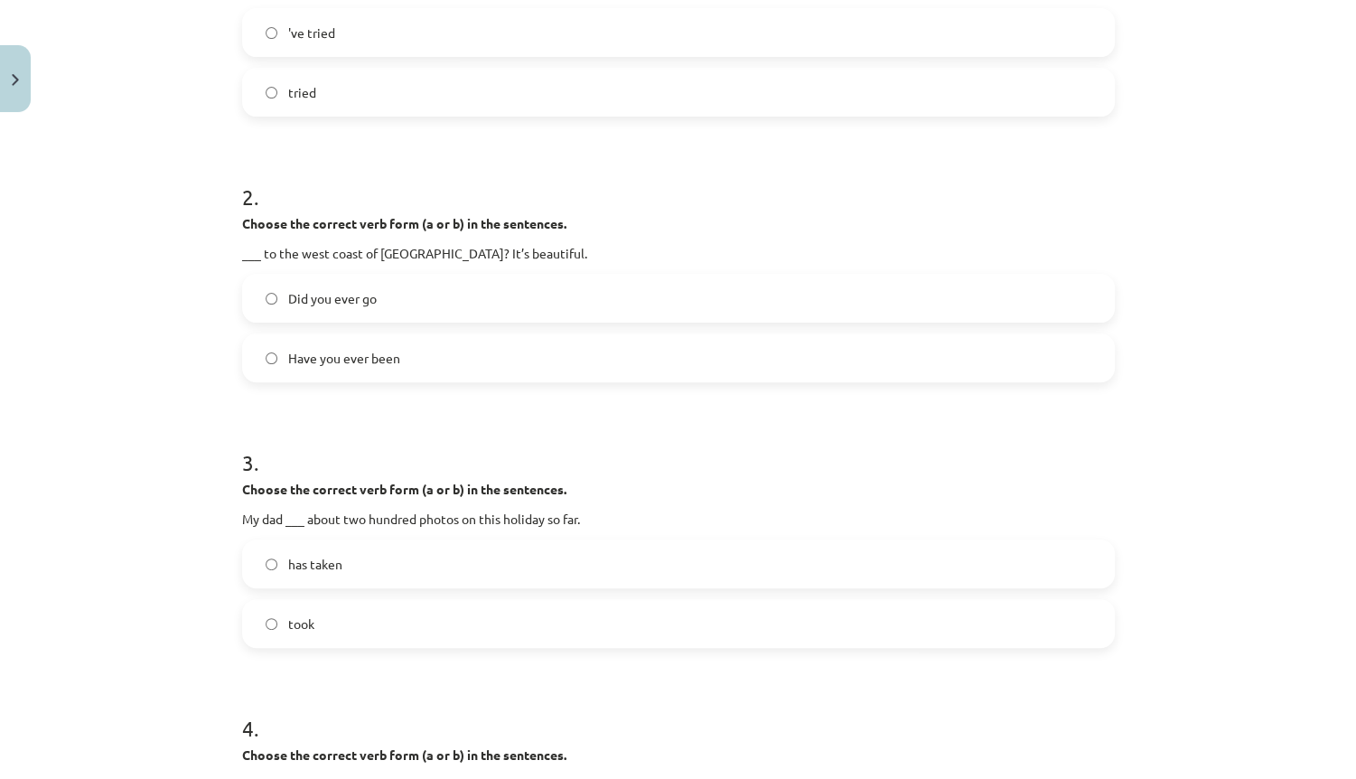
drag, startPoint x: 400, startPoint y: 581, endPoint x: 352, endPoint y: 671, distance: 102.2
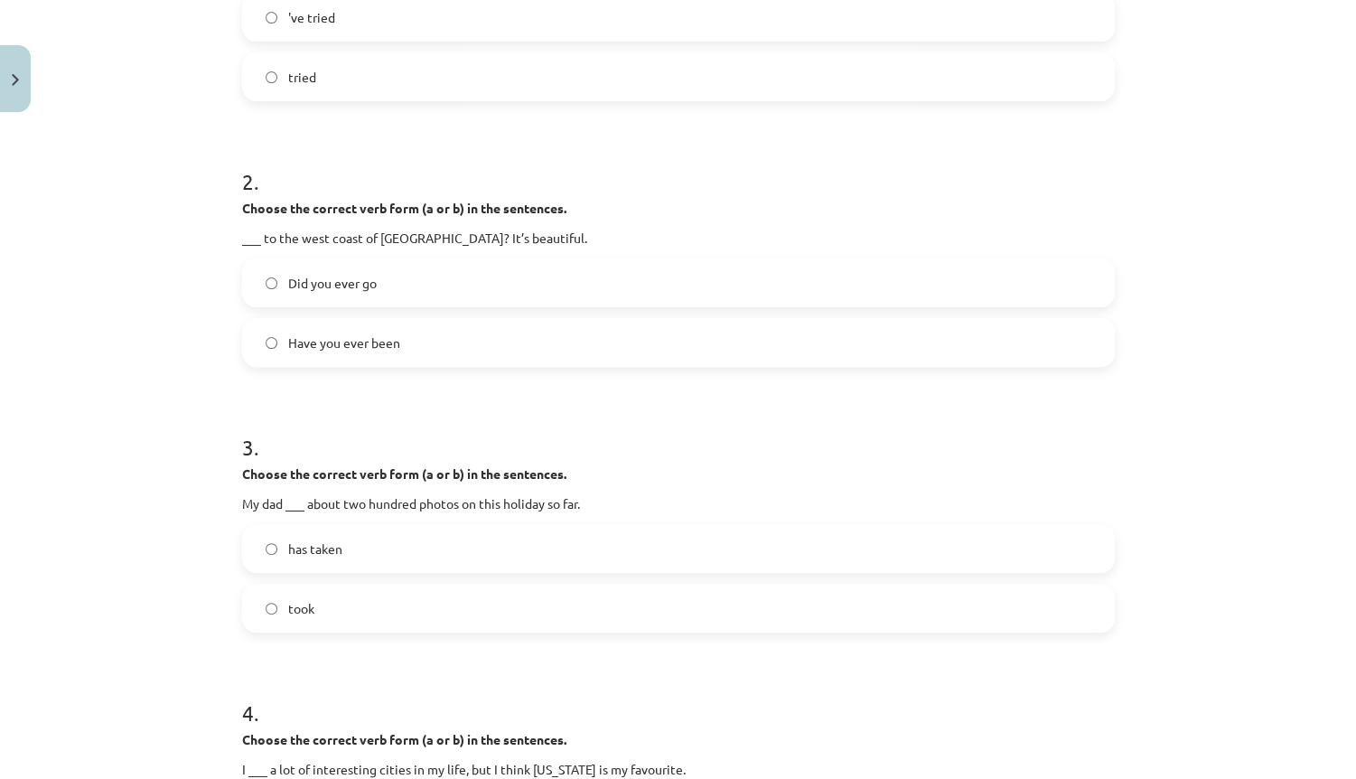
click at [312, 622] on label "took" at bounding box center [678, 607] width 869 height 45
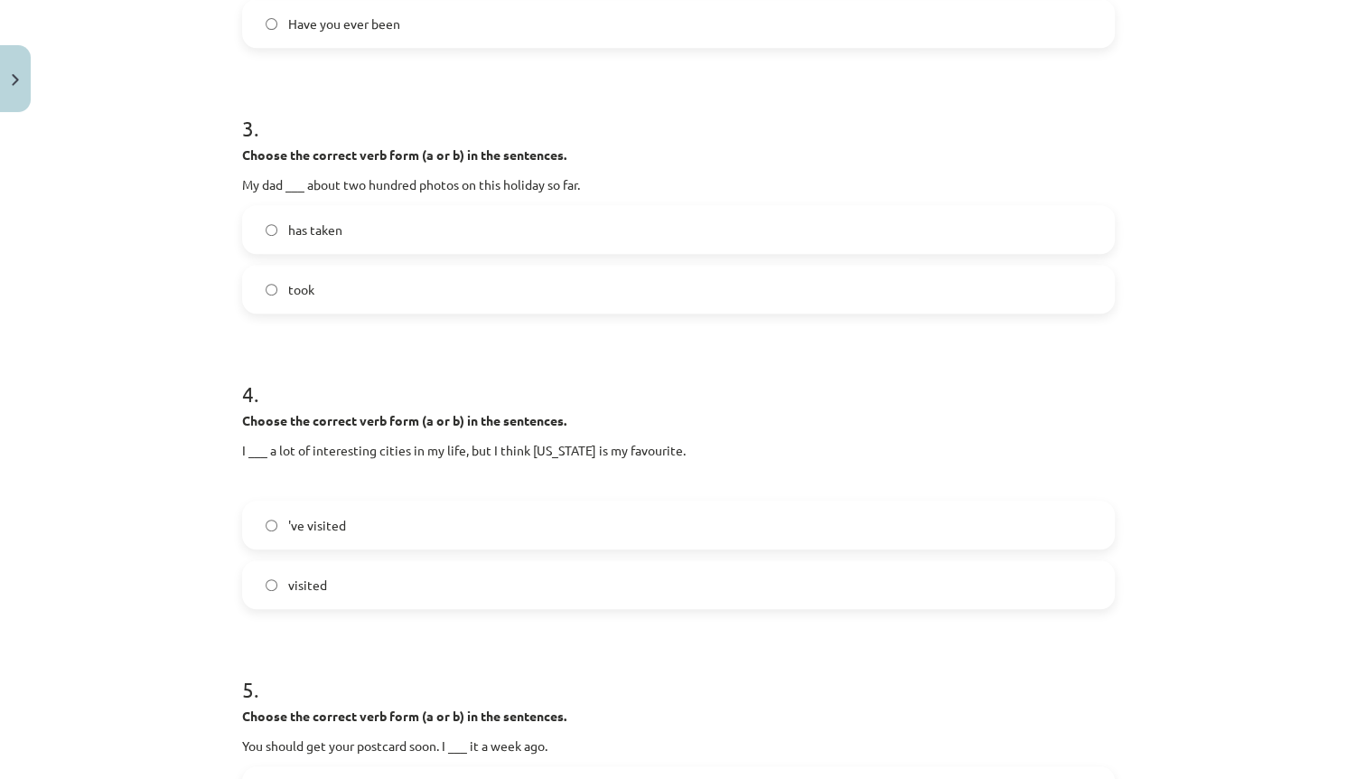
drag, startPoint x: 437, startPoint y: 480, endPoint x: 390, endPoint y: 546, distance: 81.0
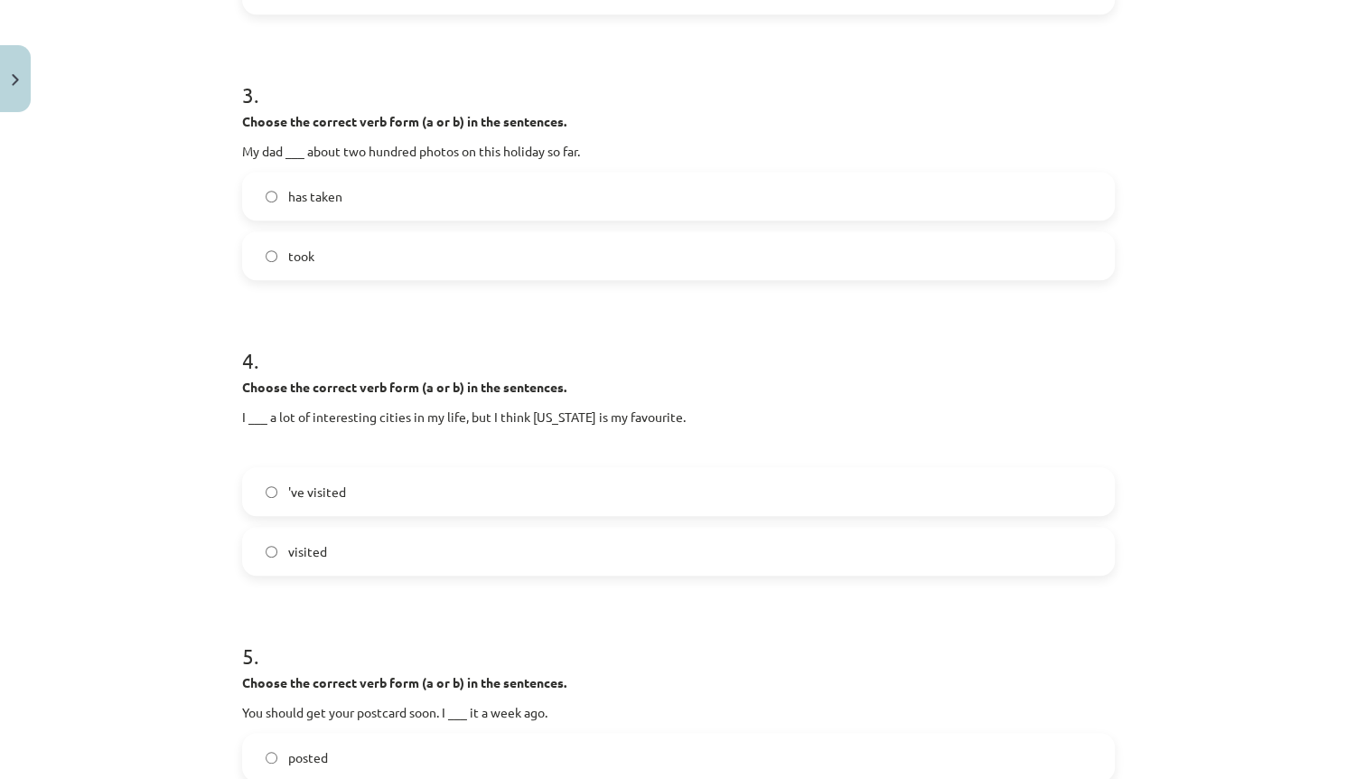
click at [294, 502] on label "'ve visited" at bounding box center [678, 491] width 869 height 45
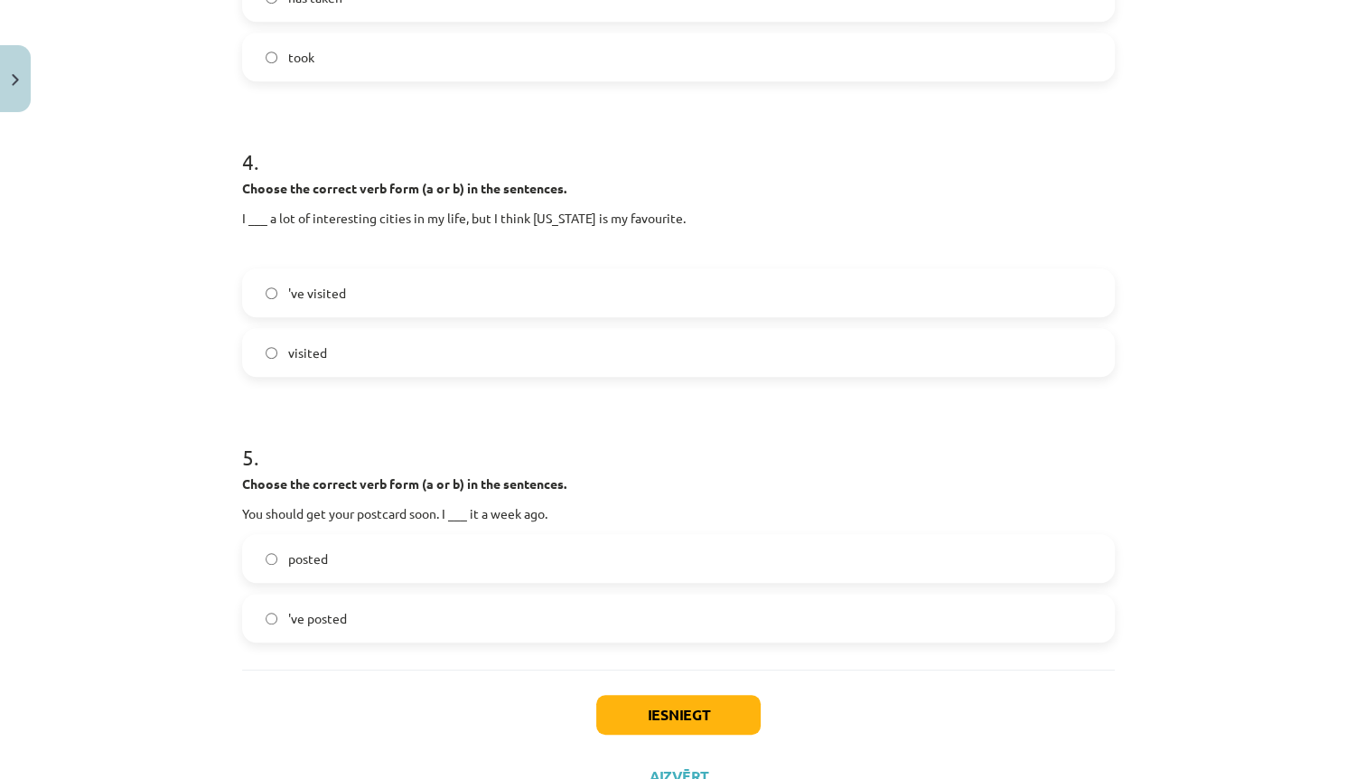
scroll to position [1111, 0]
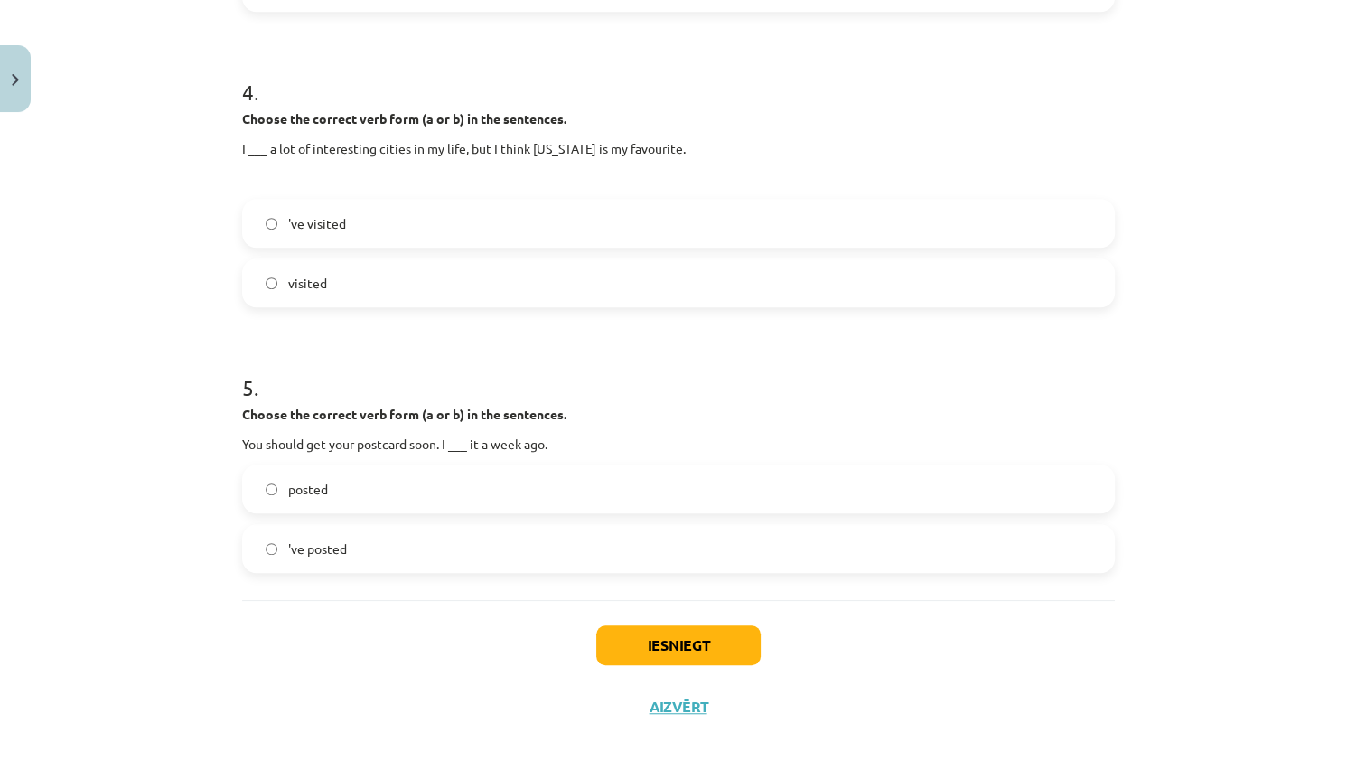
drag, startPoint x: 393, startPoint y: 431, endPoint x: 372, endPoint y: 484, distance: 57.2
click at [289, 551] on span "'ve posted" at bounding box center [317, 546] width 59 height 19
click at [314, 504] on label "posted" at bounding box center [678, 485] width 869 height 45
click at [650, 637] on button "Iesniegt" at bounding box center [678, 642] width 164 height 40
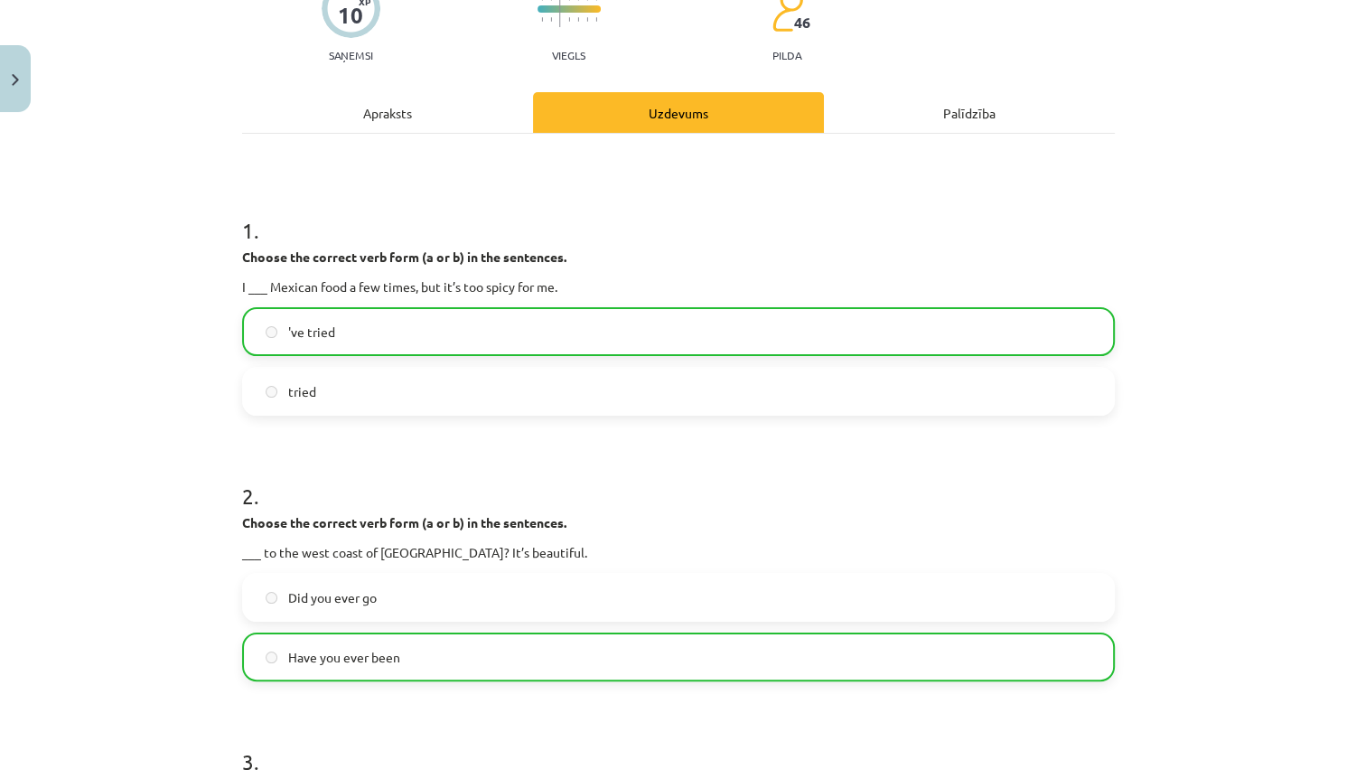
scroll to position [0, 0]
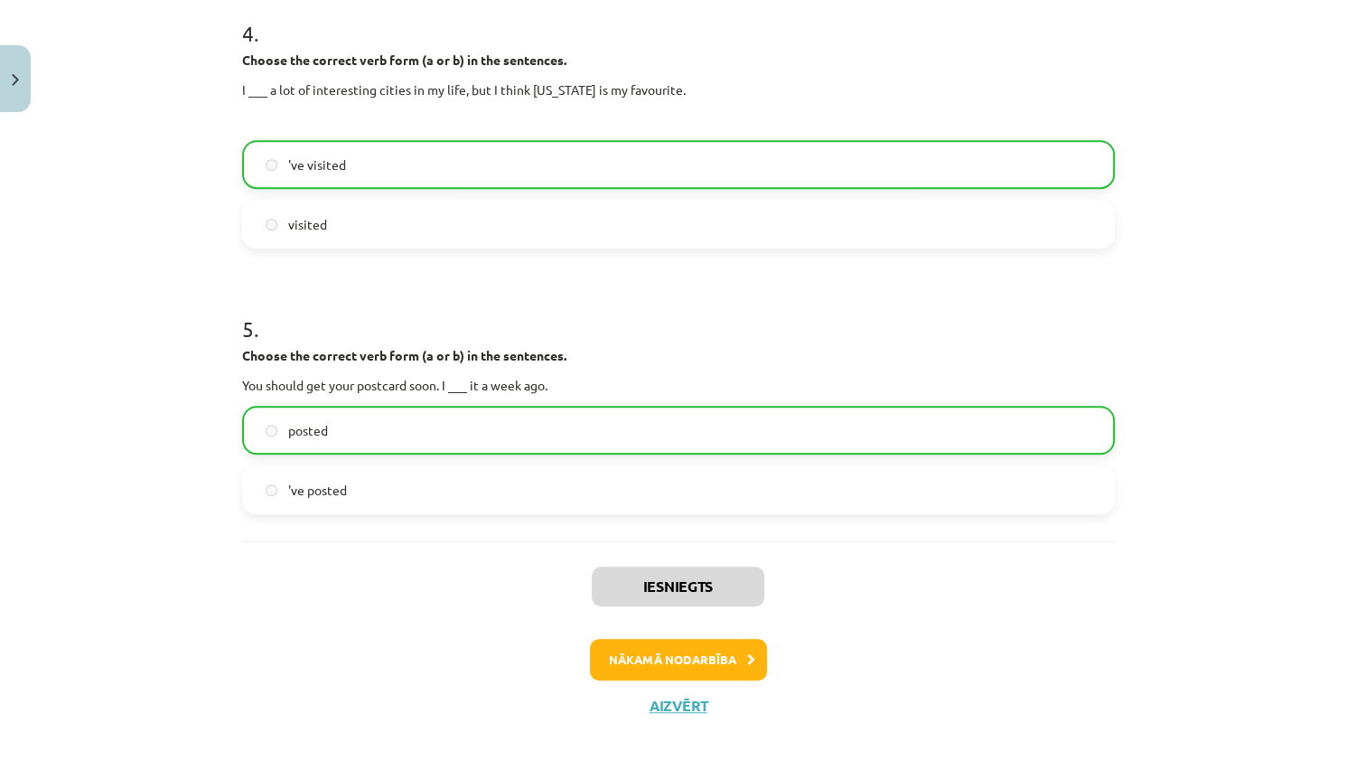
drag, startPoint x: 636, startPoint y: 426, endPoint x: 565, endPoint y: 659, distance: 242.9
click at [660, 663] on button "Nākamā nodarbība" at bounding box center [678, 660] width 177 height 42
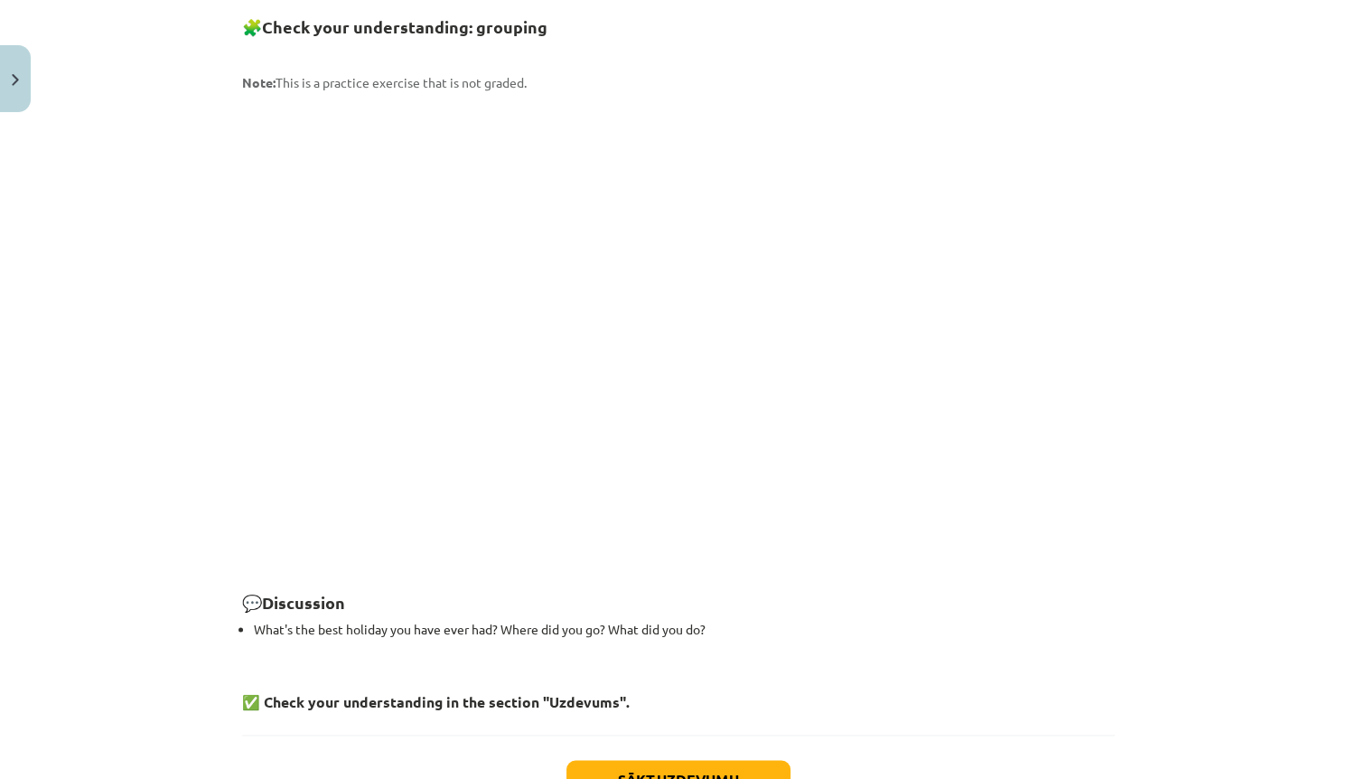
drag, startPoint x: 1004, startPoint y: 674, endPoint x: 1001, endPoint y: 762, distance: 88.6
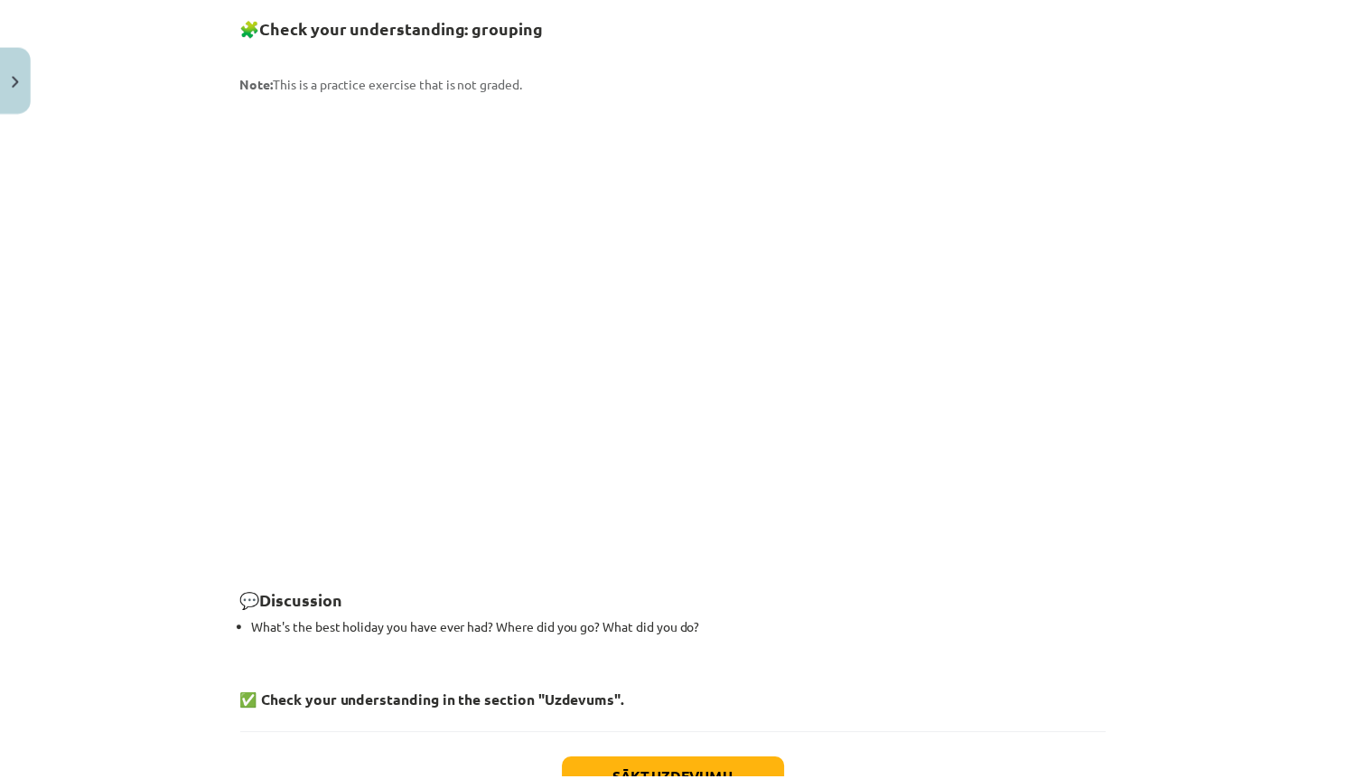
scroll to position [2406, 0]
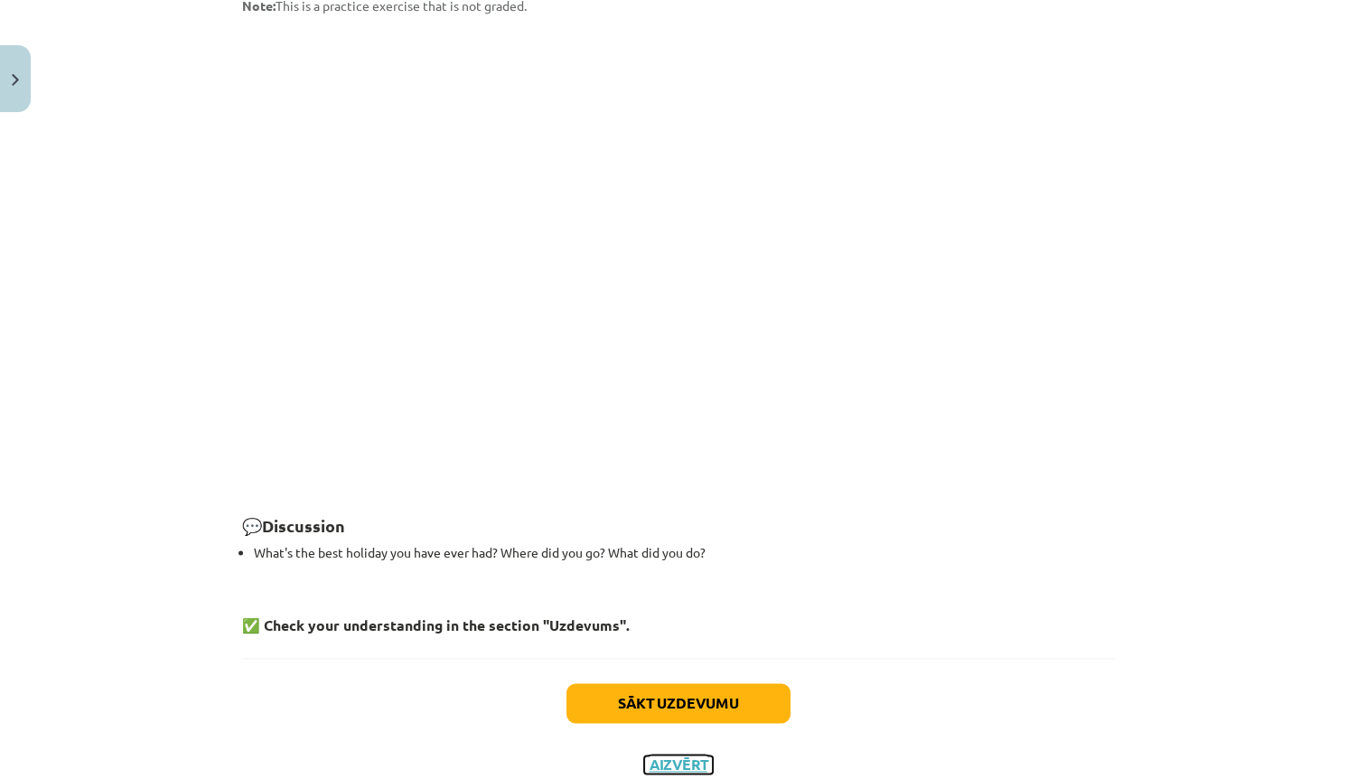
click at [703, 755] on button "Aizvērt" at bounding box center [678, 764] width 69 height 18
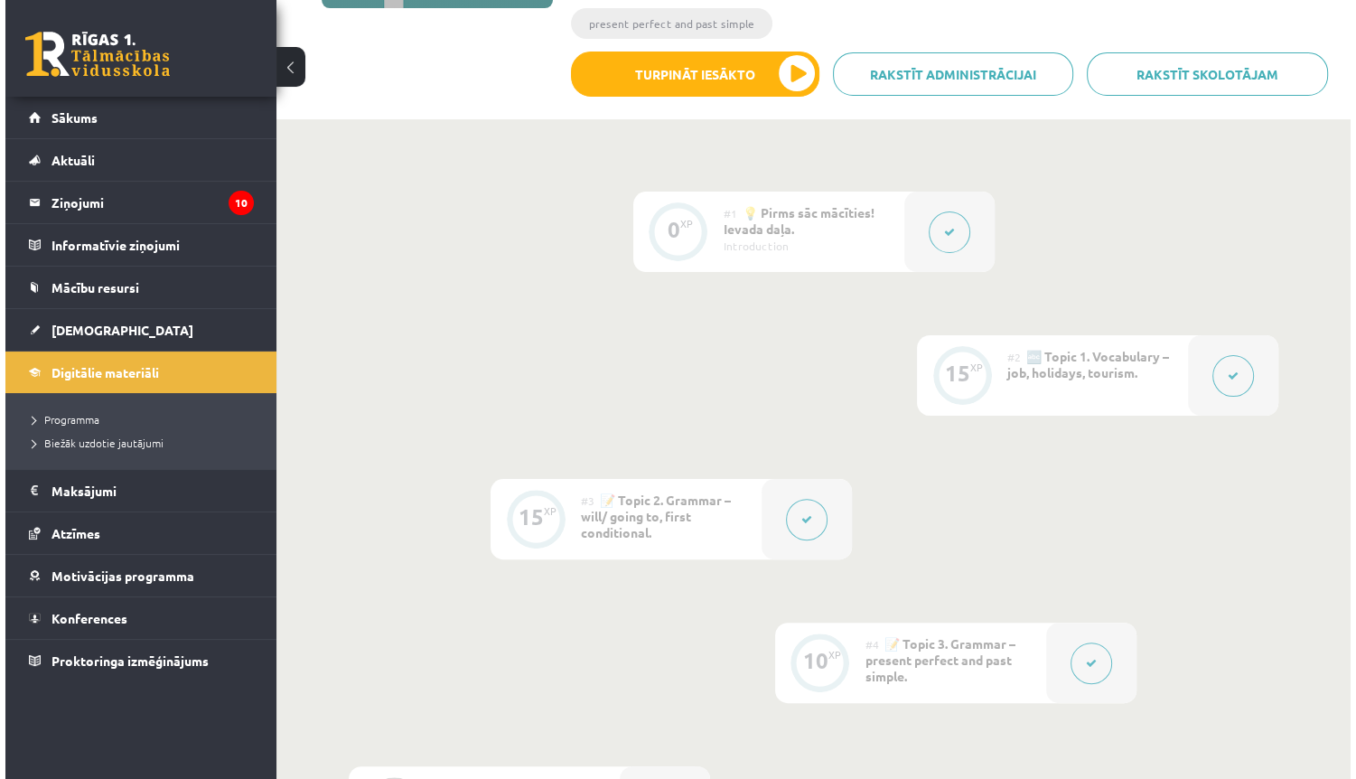
scroll to position [795, 0]
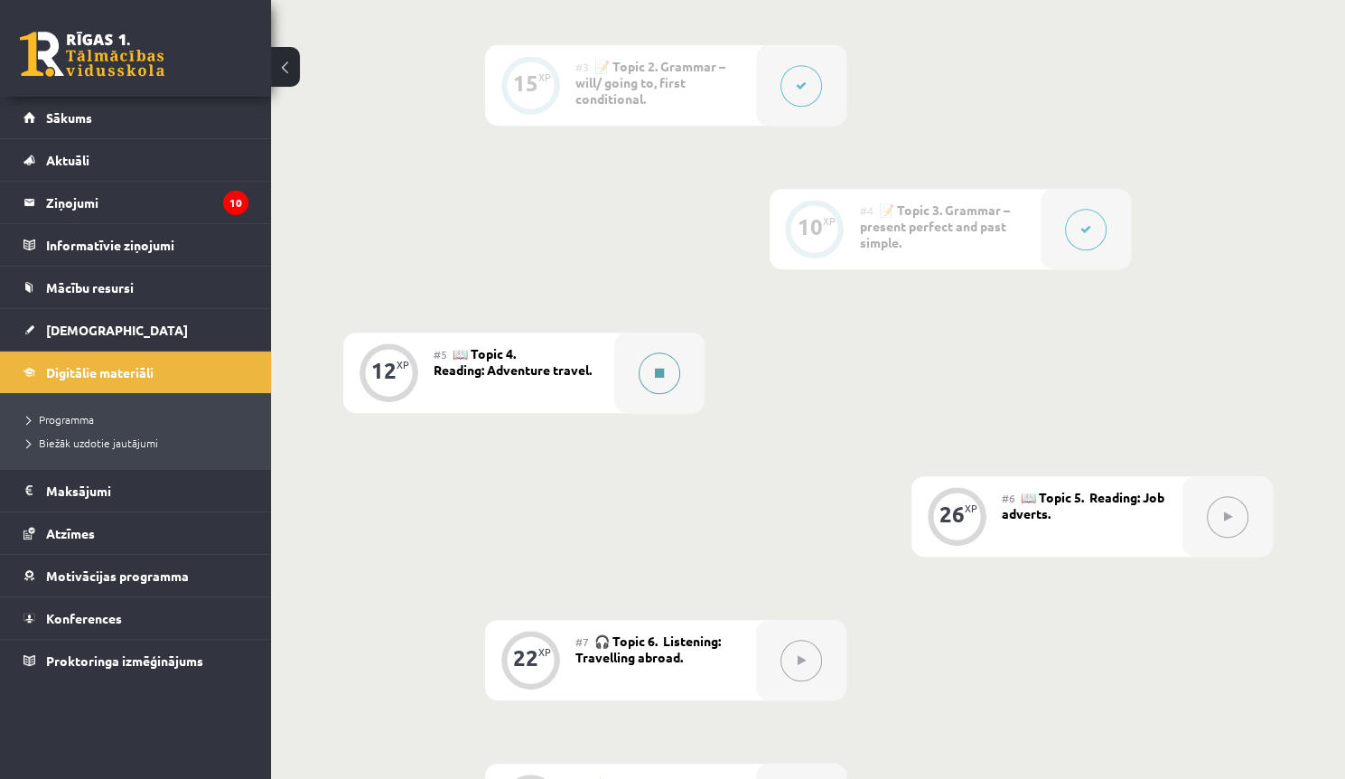
click at [665, 379] on button at bounding box center [660, 373] width 42 height 42
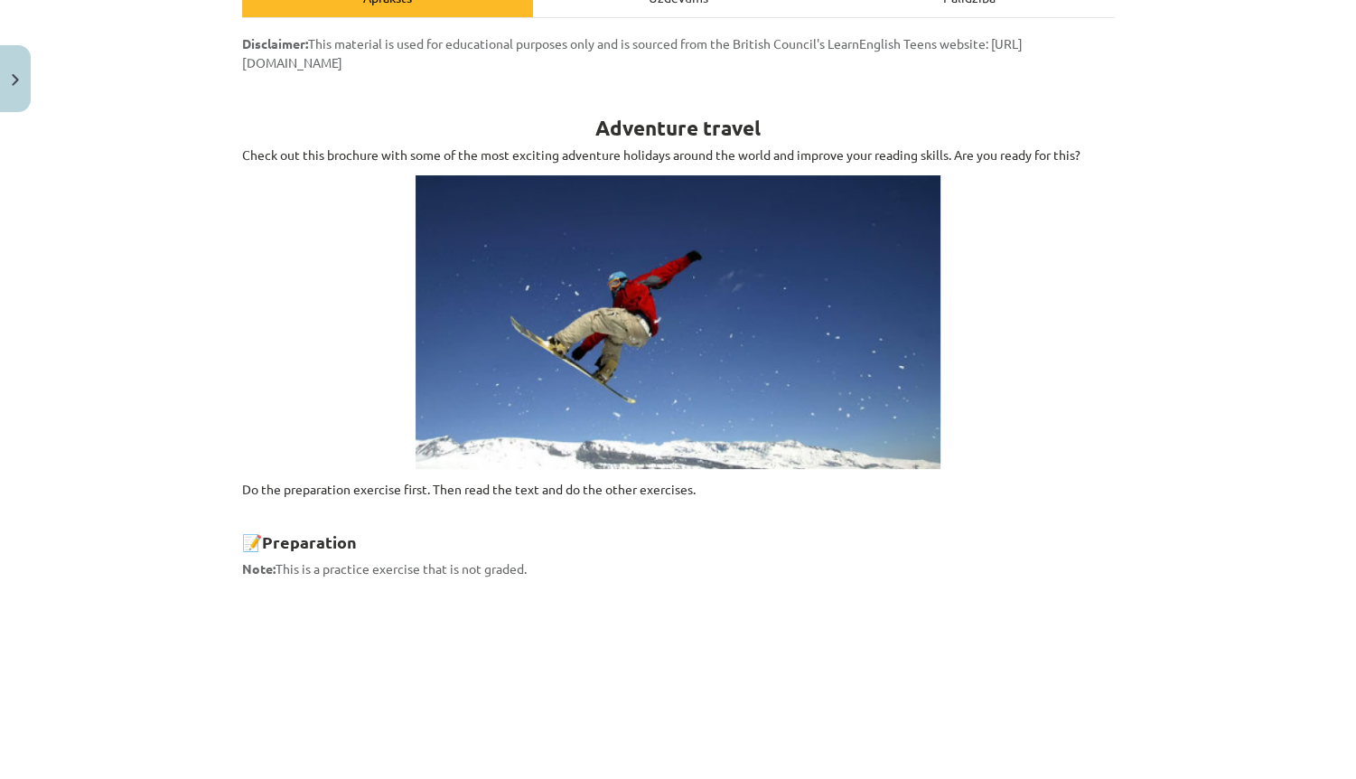
scroll to position [306, 0]
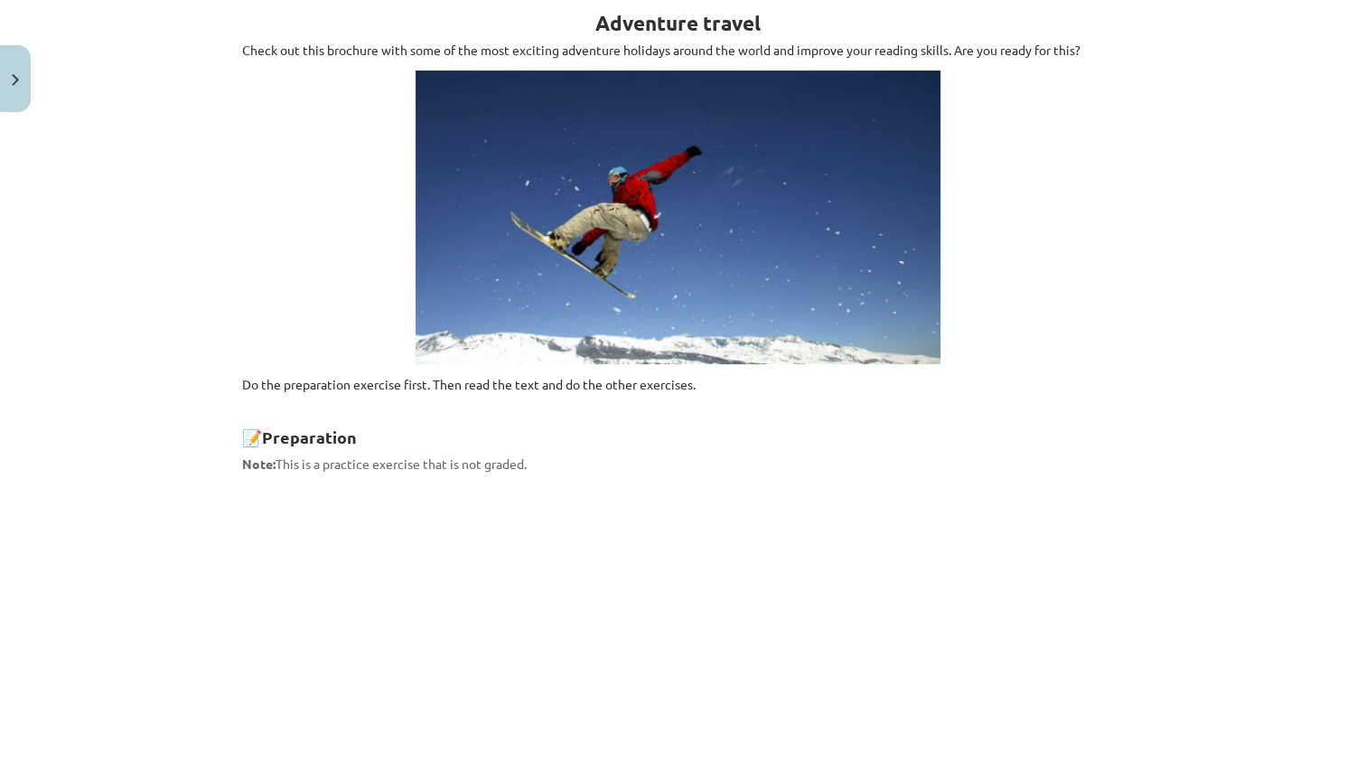
drag, startPoint x: 1029, startPoint y: 463, endPoint x: 988, endPoint y: 569, distance: 114.1
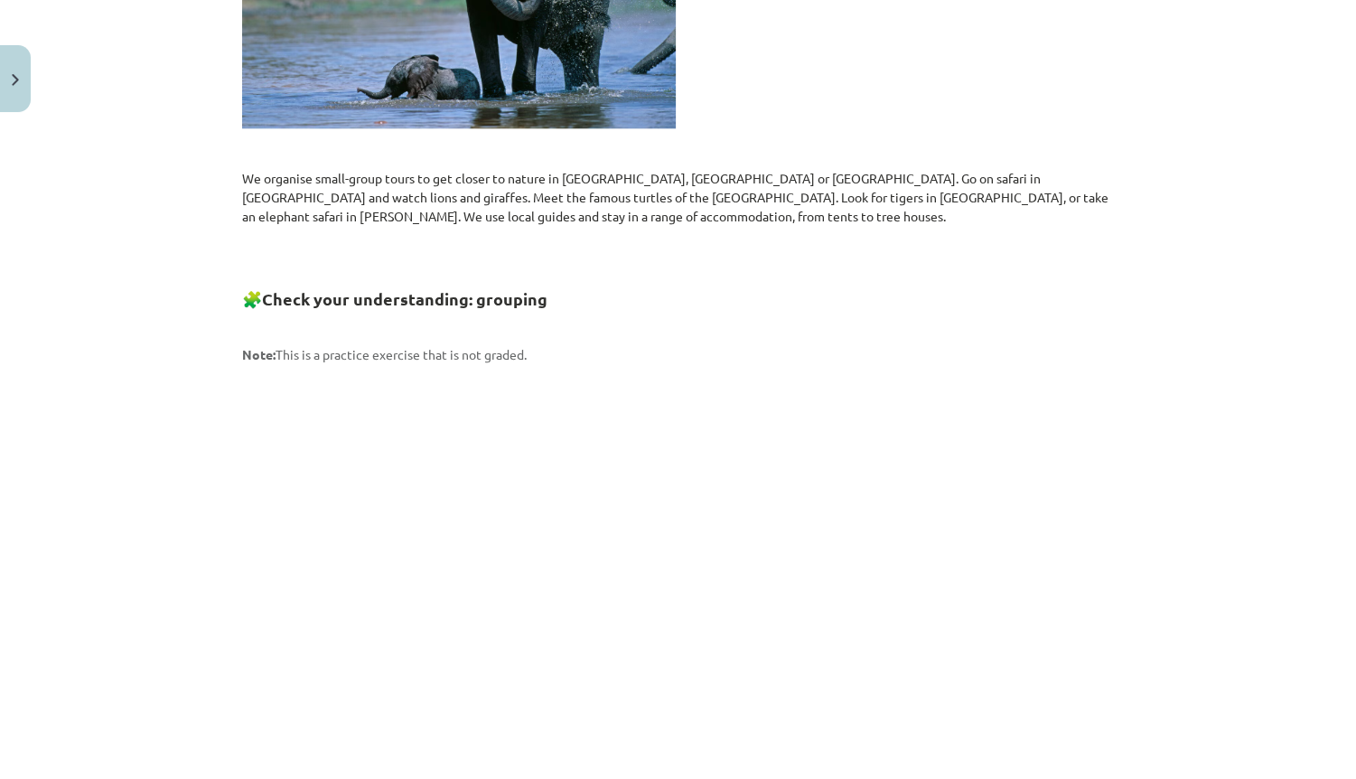
drag, startPoint x: 1178, startPoint y: 330, endPoint x: 1145, endPoint y: 489, distance: 162.5
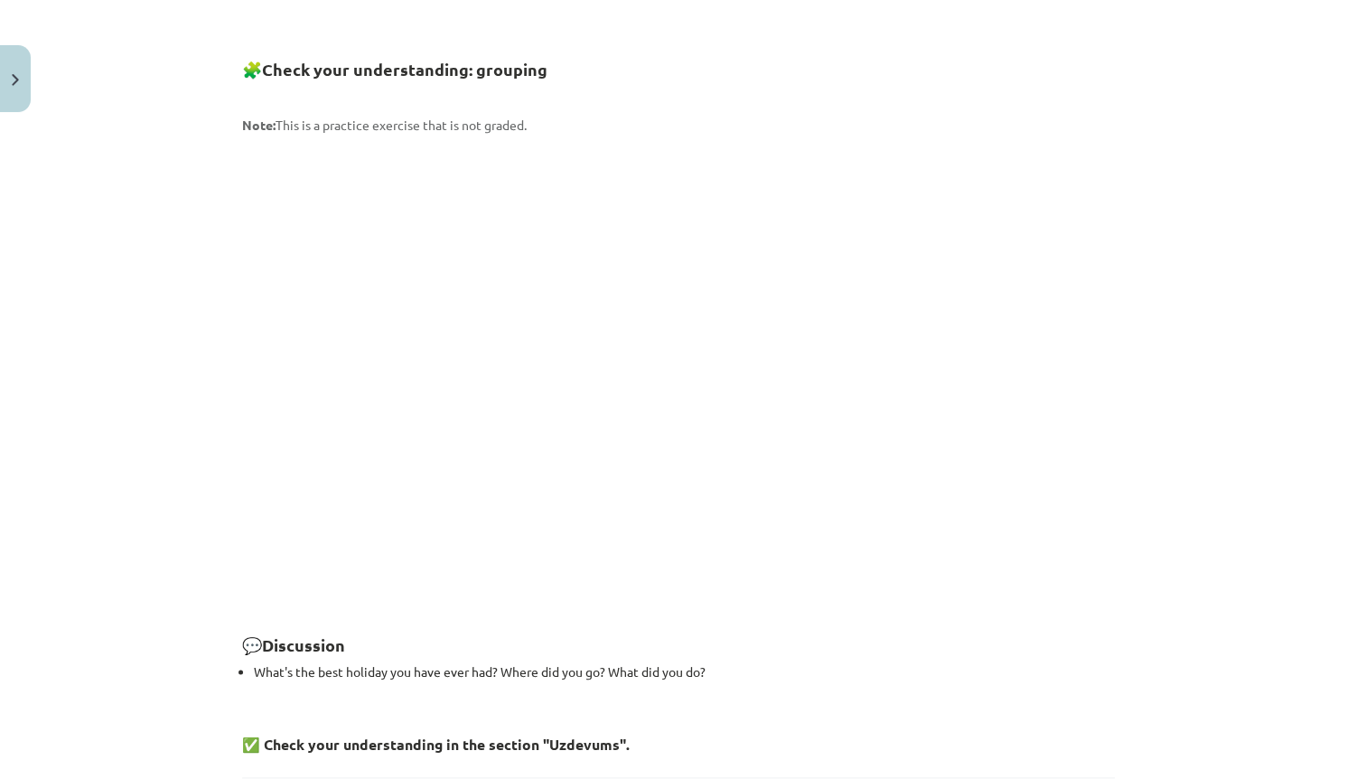
scroll to position [2427, 0]
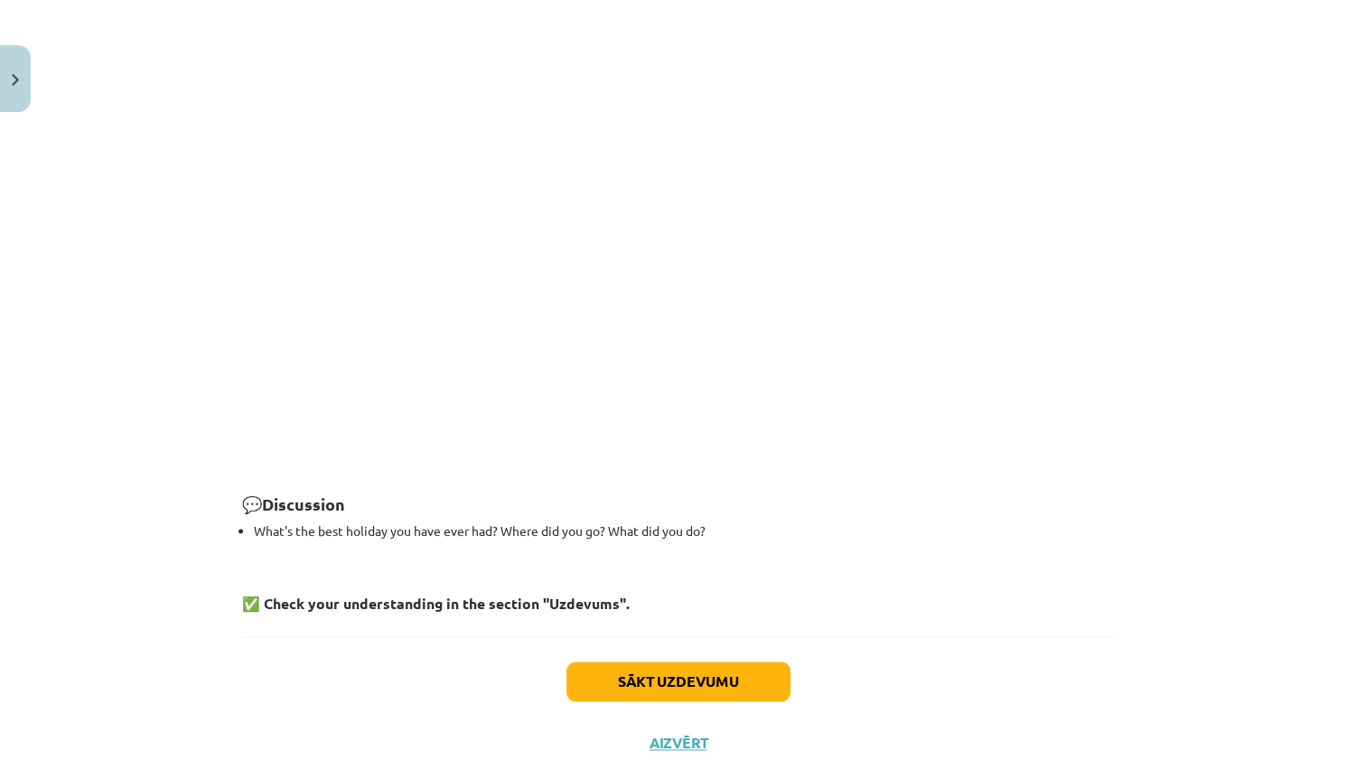
drag, startPoint x: 1307, startPoint y: 266, endPoint x: 1222, endPoint y: 471, distance: 222.0
click at [719, 661] on button "Sākt uzdevumu" at bounding box center [678, 681] width 224 height 40
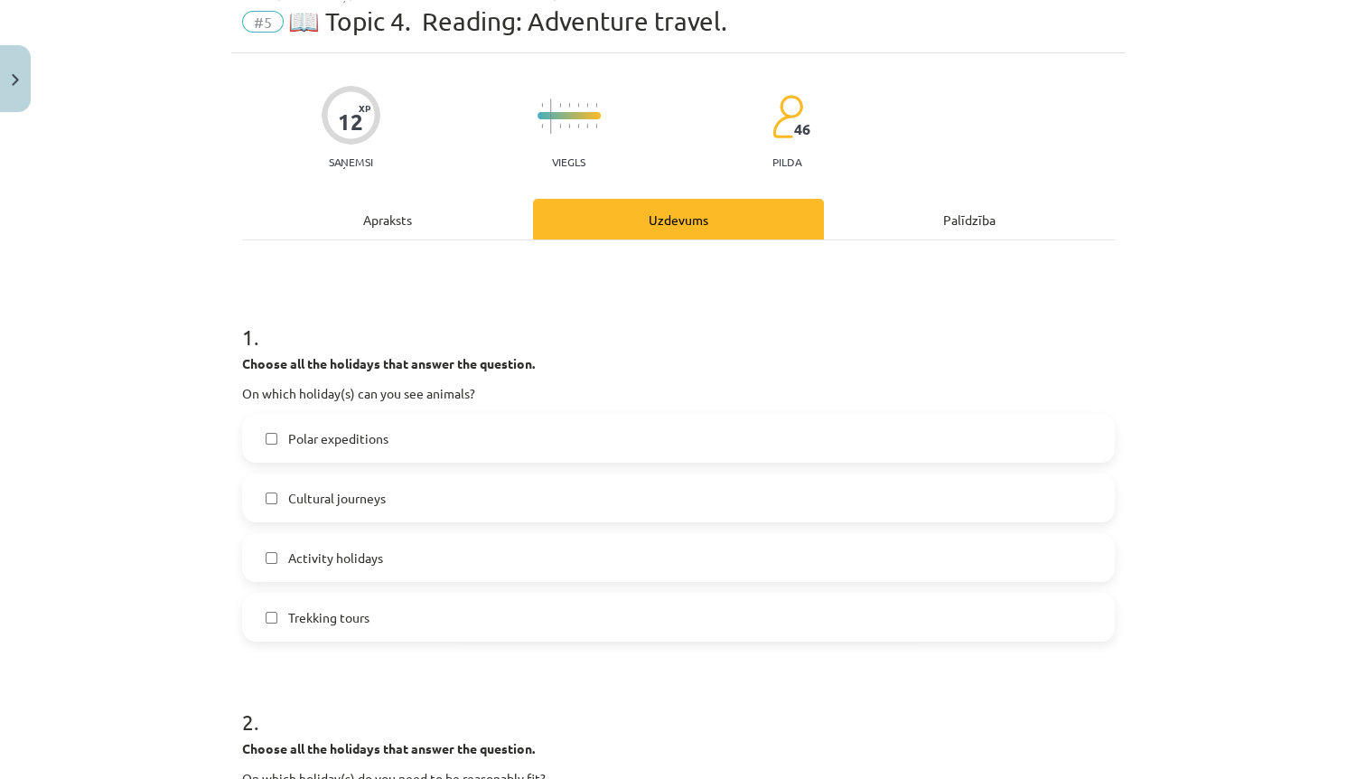
scroll to position [45, 0]
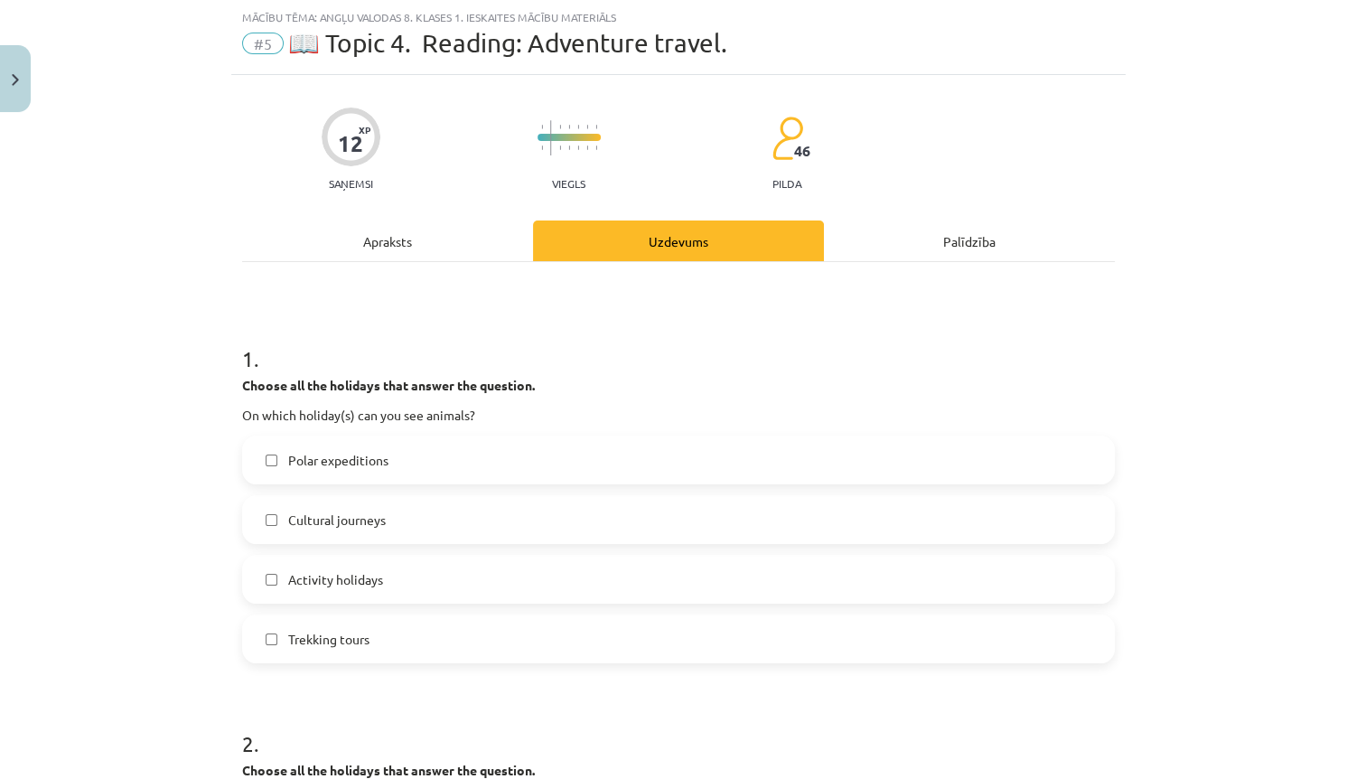
click at [339, 640] on span "Trekking tours" at bounding box center [328, 639] width 81 height 19
click at [355, 470] on label "Polar expeditions" at bounding box center [678, 459] width 869 height 45
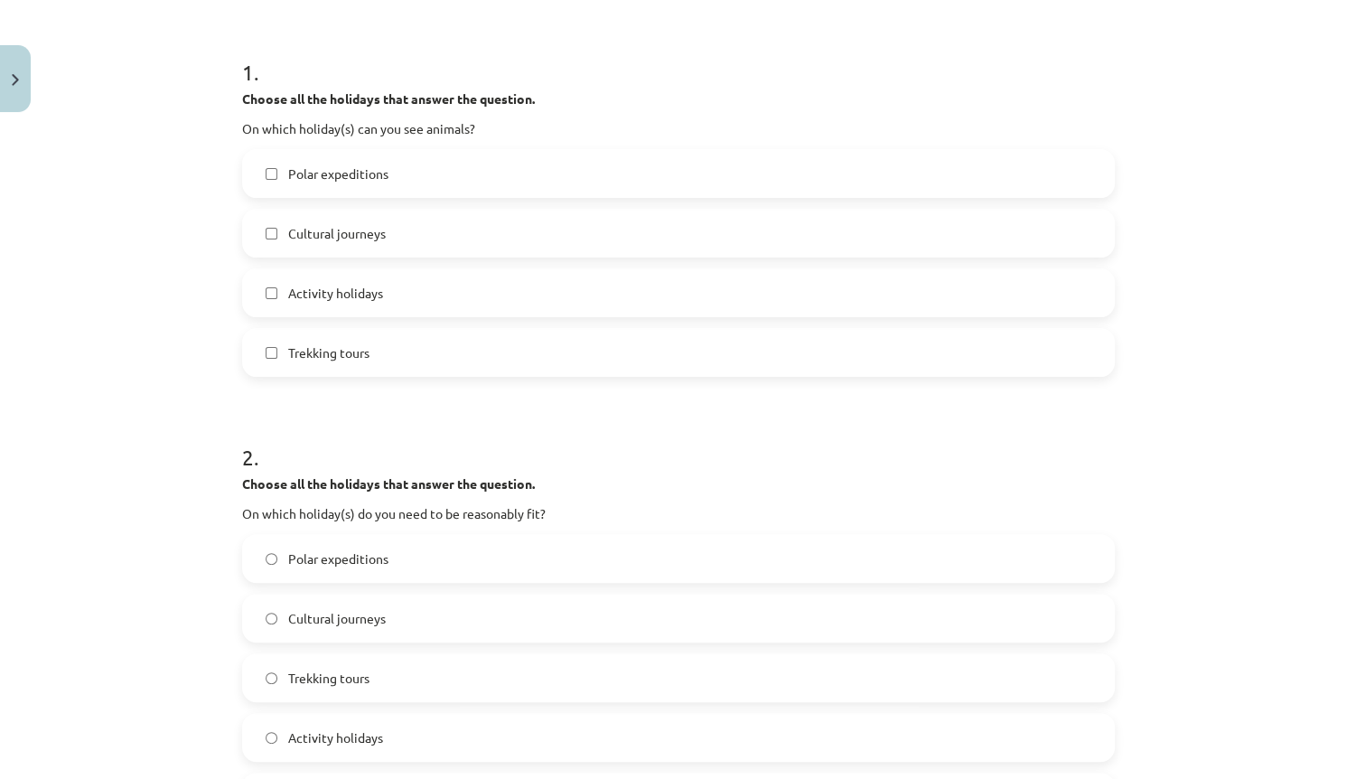
scroll to position [334, 0]
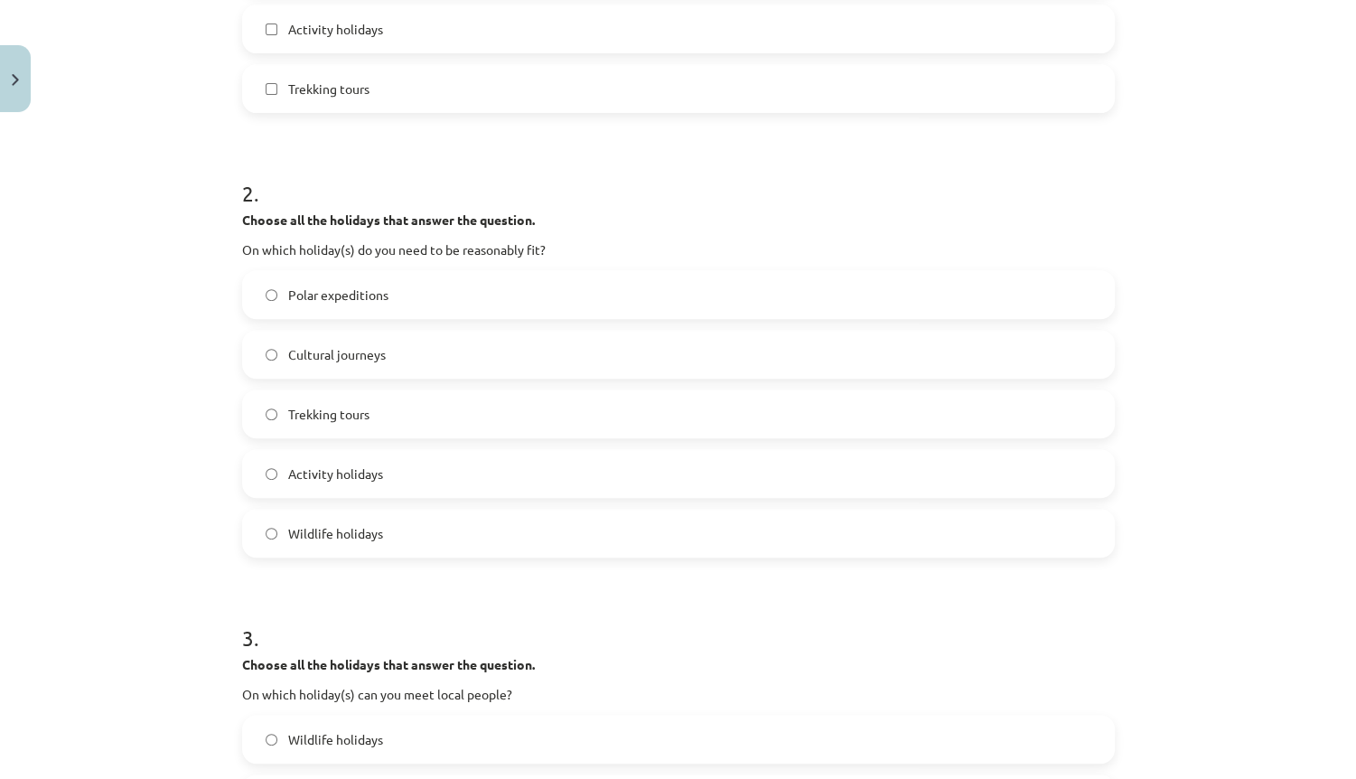
drag, startPoint x: 164, startPoint y: 539, endPoint x: 154, endPoint y: 609, distance: 70.4
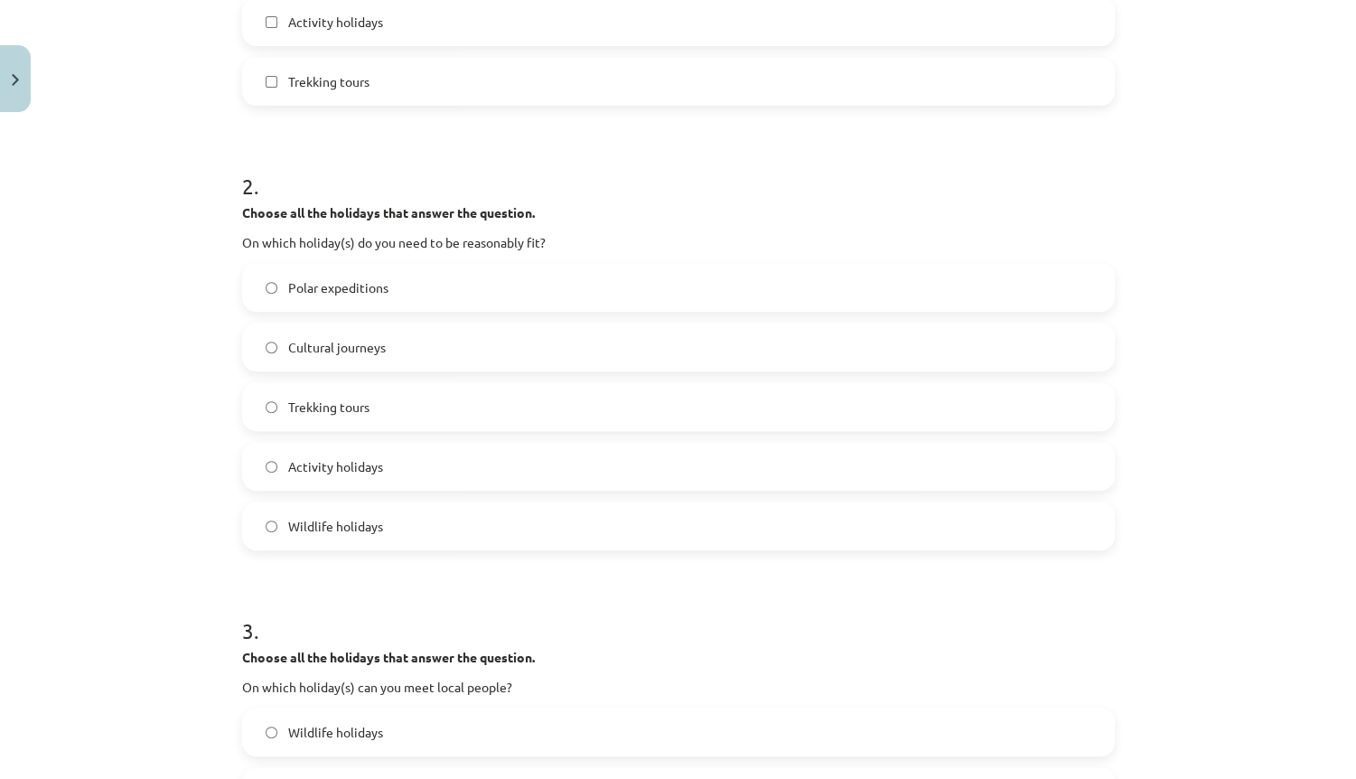
click at [289, 416] on label "Trekking tours" at bounding box center [678, 406] width 869 height 45
click at [281, 450] on label "Activity holidays" at bounding box center [678, 466] width 869 height 45
click at [282, 419] on label "Trekking tours" at bounding box center [678, 406] width 869 height 45
click at [275, 454] on label "Activity holidays" at bounding box center [678, 466] width 869 height 45
click at [288, 408] on span "Trekking tours" at bounding box center [328, 407] width 81 height 19
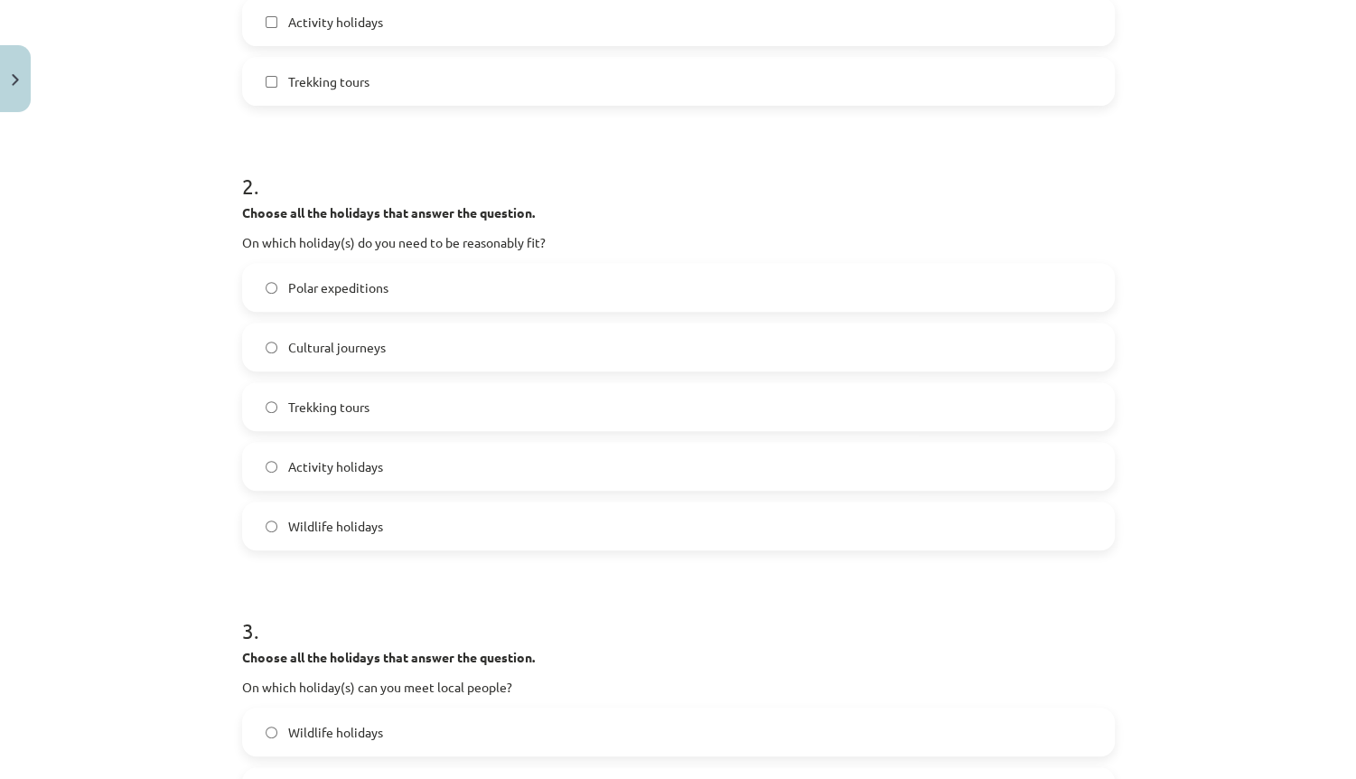
click at [293, 447] on label "Activity holidays" at bounding box center [678, 466] width 869 height 45
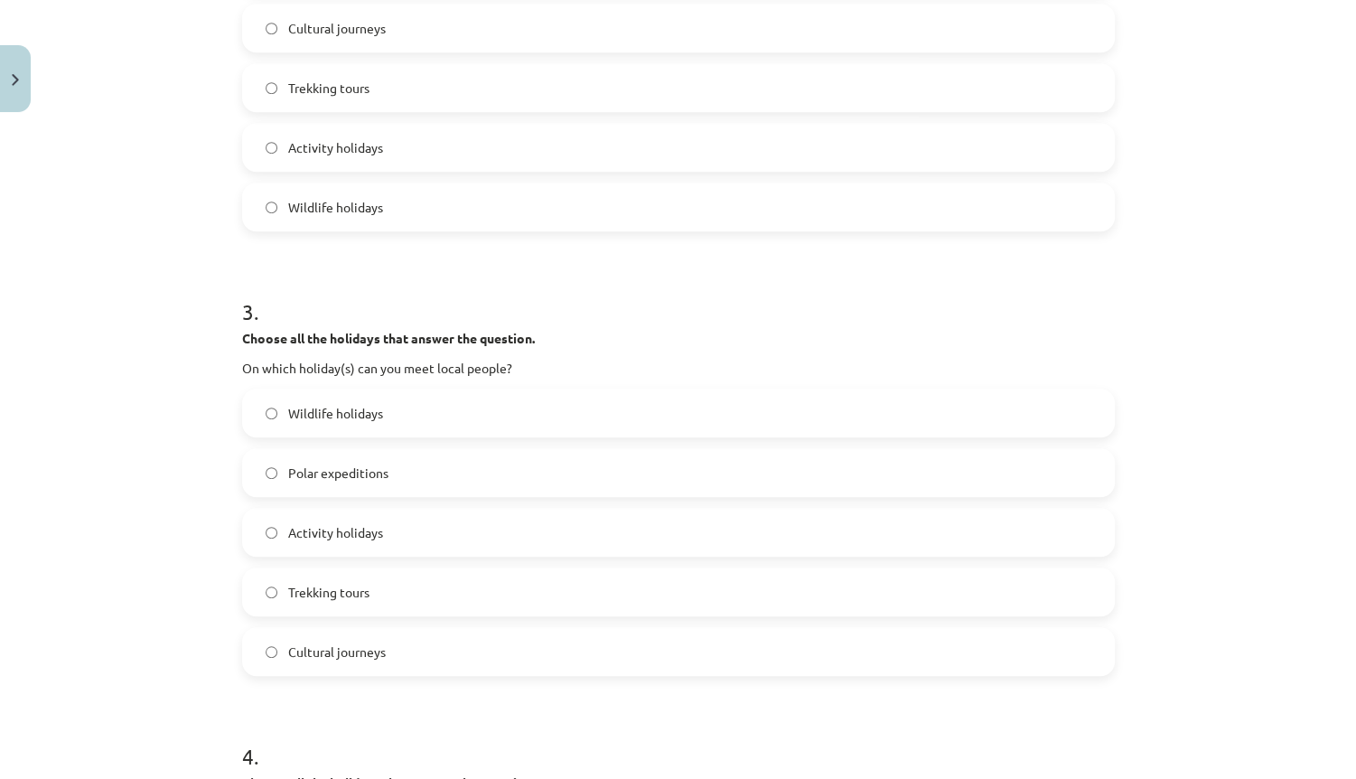
drag, startPoint x: 190, startPoint y: 444, endPoint x: 165, endPoint y: 524, distance: 84.0
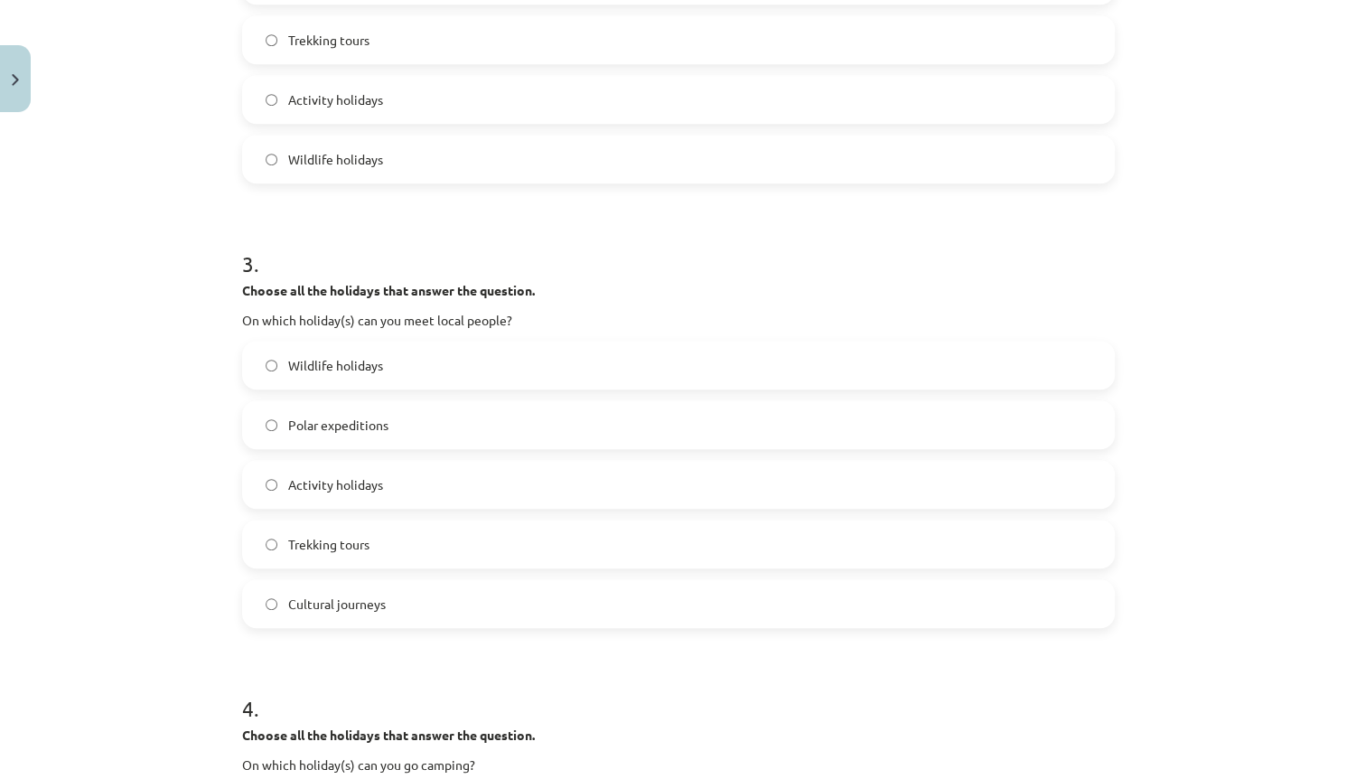
click at [360, 583] on label "Cultural journeys" at bounding box center [678, 603] width 869 height 45
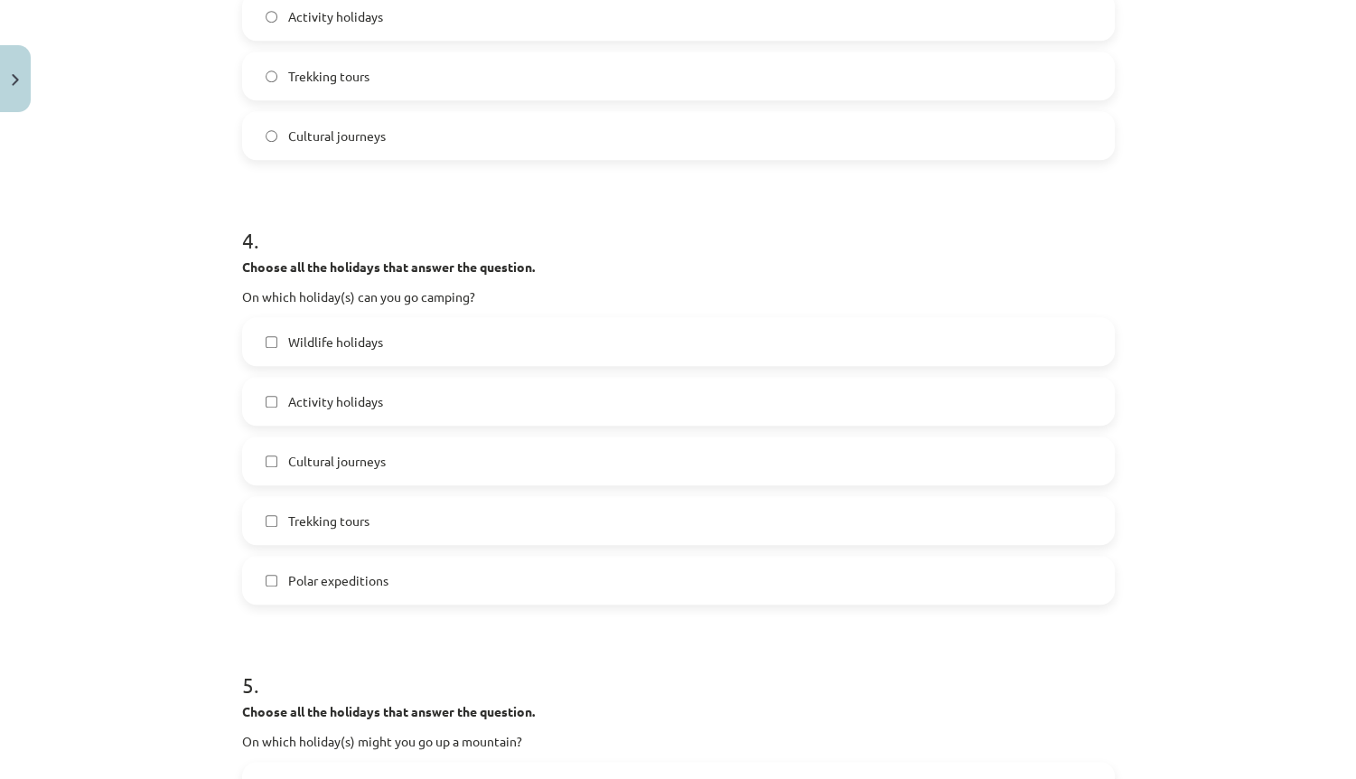
drag, startPoint x: 111, startPoint y: 455, endPoint x: 107, endPoint y: 535, distance: 79.6
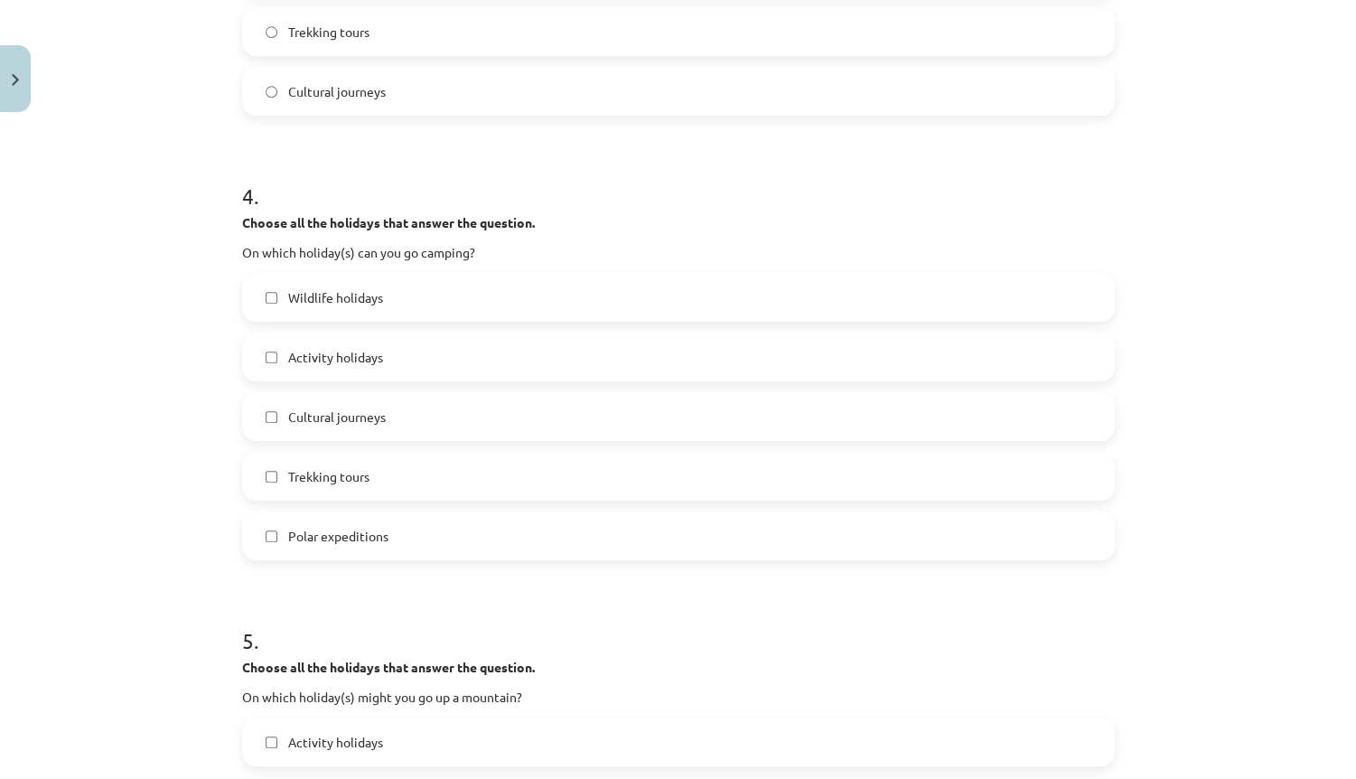
click at [342, 290] on span "Wildlife holidays" at bounding box center [335, 297] width 95 height 19
click at [313, 461] on label "Trekking tours" at bounding box center [678, 476] width 869 height 45
click at [332, 520] on label "Polar expeditions" at bounding box center [678, 535] width 869 height 45
click at [325, 485] on label "Trekking tours" at bounding box center [678, 476] width 869 height 45
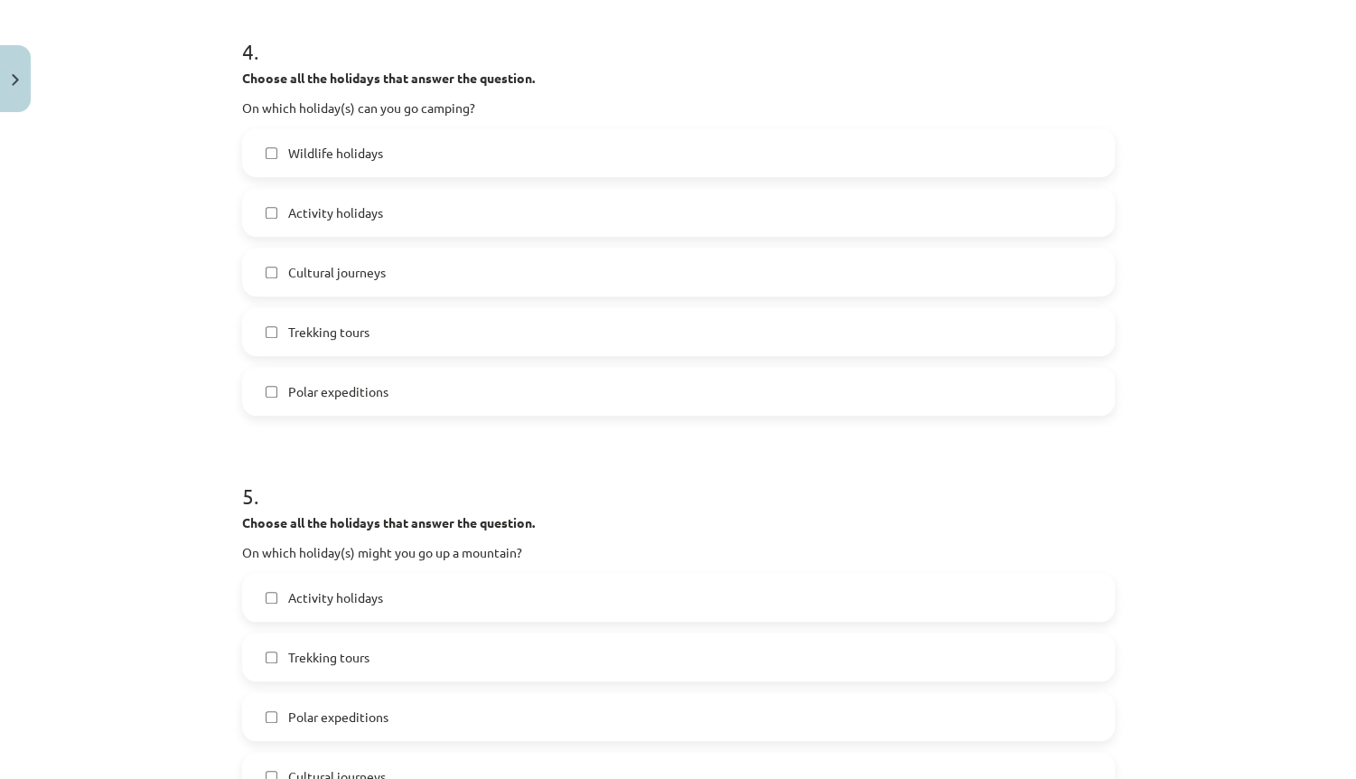
drag, startPoint x: 124, startPoint y: 484, endPoint x: 127, endPoint y: 533, distance: 48.9
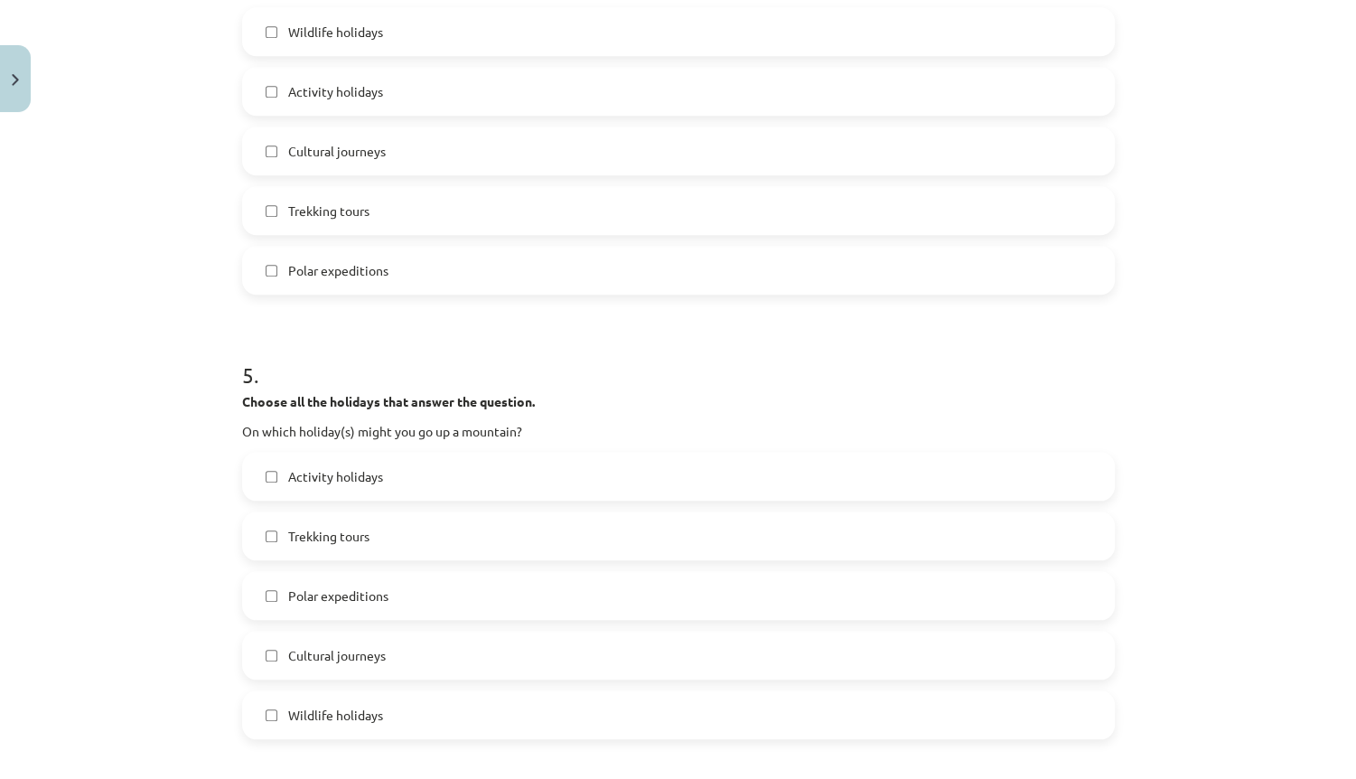
scroll to position [1852, 0]
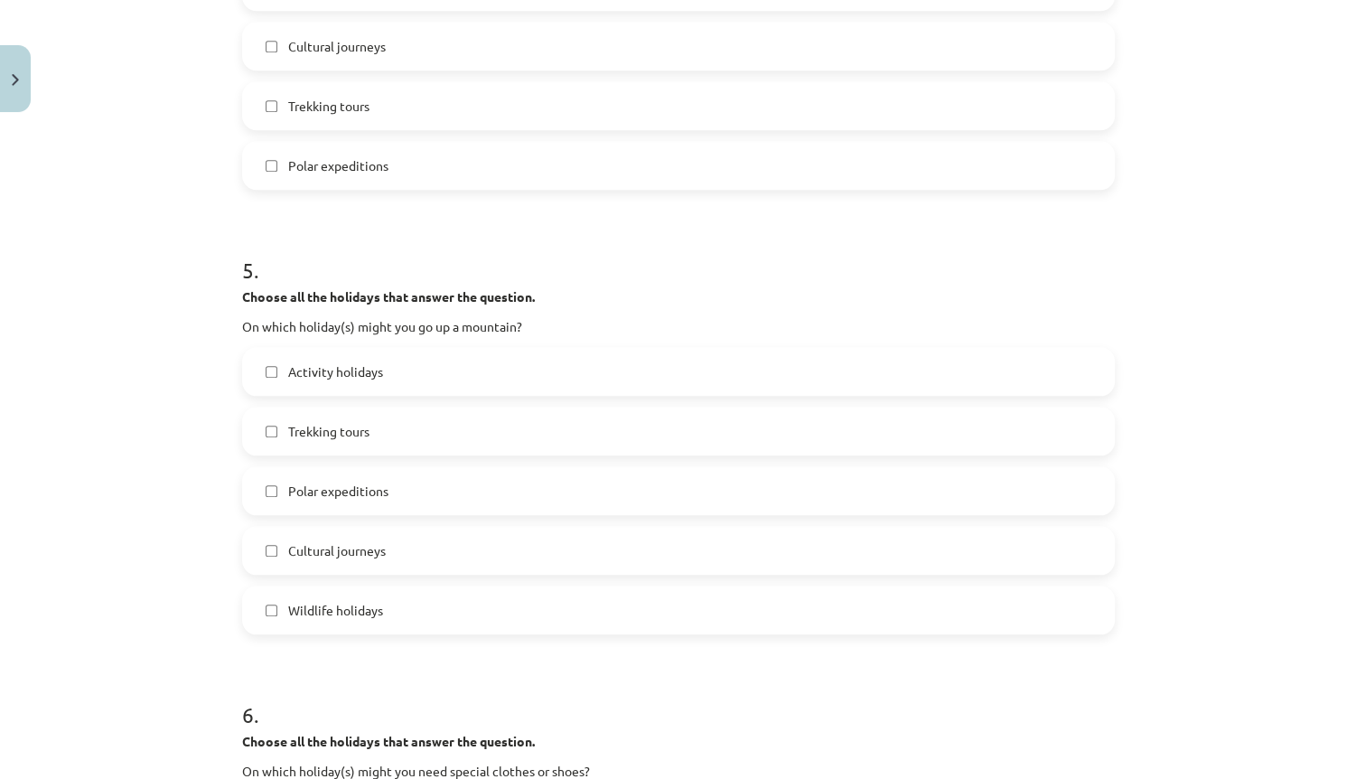
click at [387, 441] on label "Trekking tours" at bounding box center [678, 430] width 869 height 45
click at [401, 481] on label "Polar expeditions" at bounding box center [678, 490] width 869 height 45
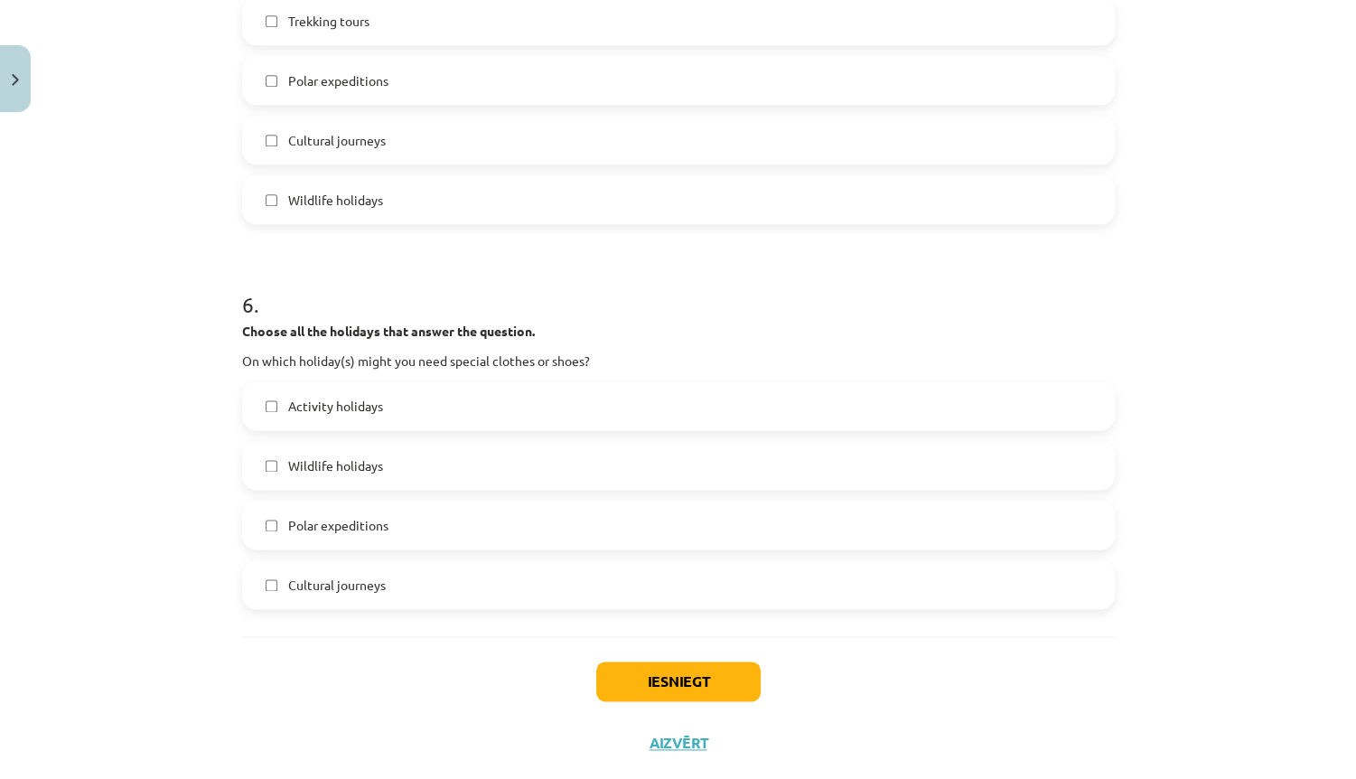
scroll to position [2301, 0]
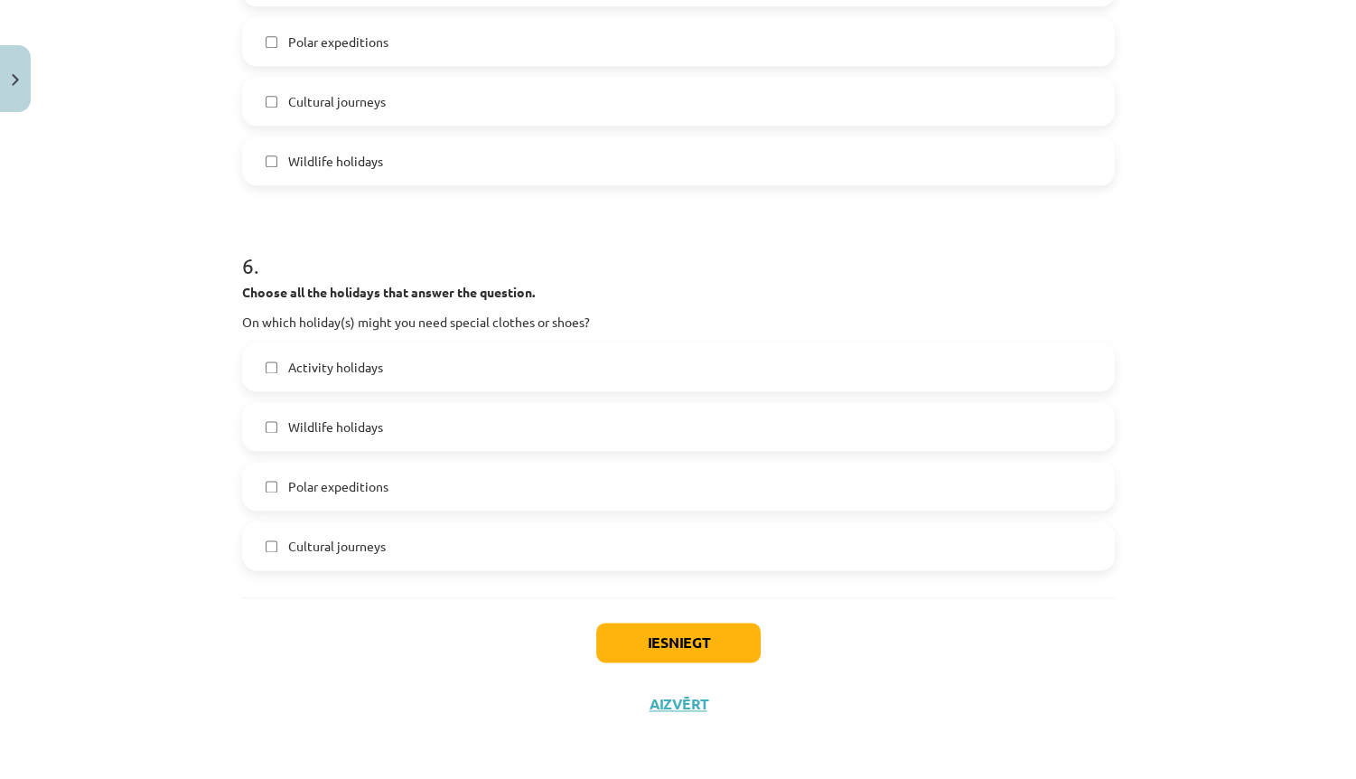
drag, startPoint x: 499, startPoint y: 317, endPoint x: 482, endPoint y: 405, distance: 89.3
click at [382, 61] on label "Polar expeditions" at bounding box center [678, 41] width 869 height 45
click at [362, 158] on span "Wildlife holidays" at bounding box center [335, 161] width 95 height 19
click at [372, 354] on label "Activity holidays" at bounding box center [678, 366] width 869 height 45
click at [358, 491] on span "Polar expeditions" at bounding box center [338, 486] width 100 height 19
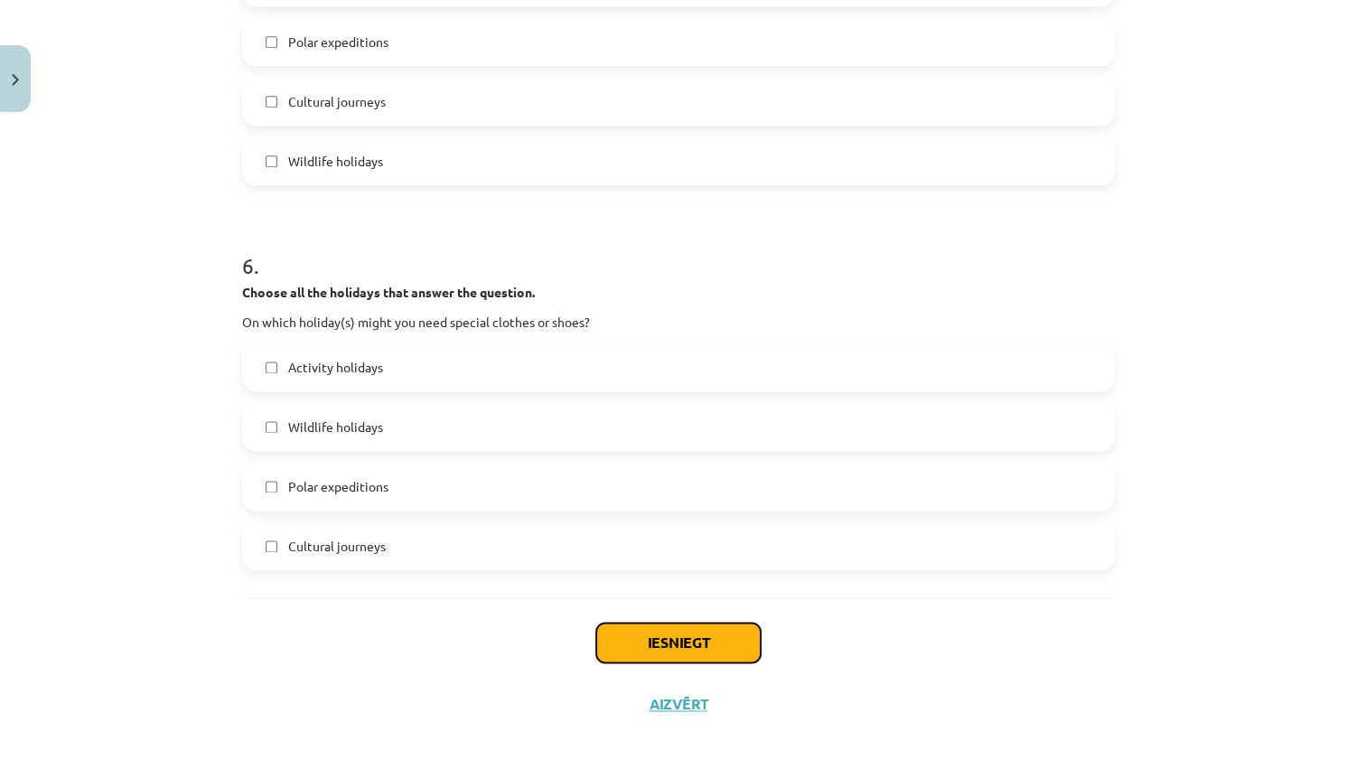
click at [632, 634] on button "Iesniegt" at bounding box center [678, 642] width 164 height 40
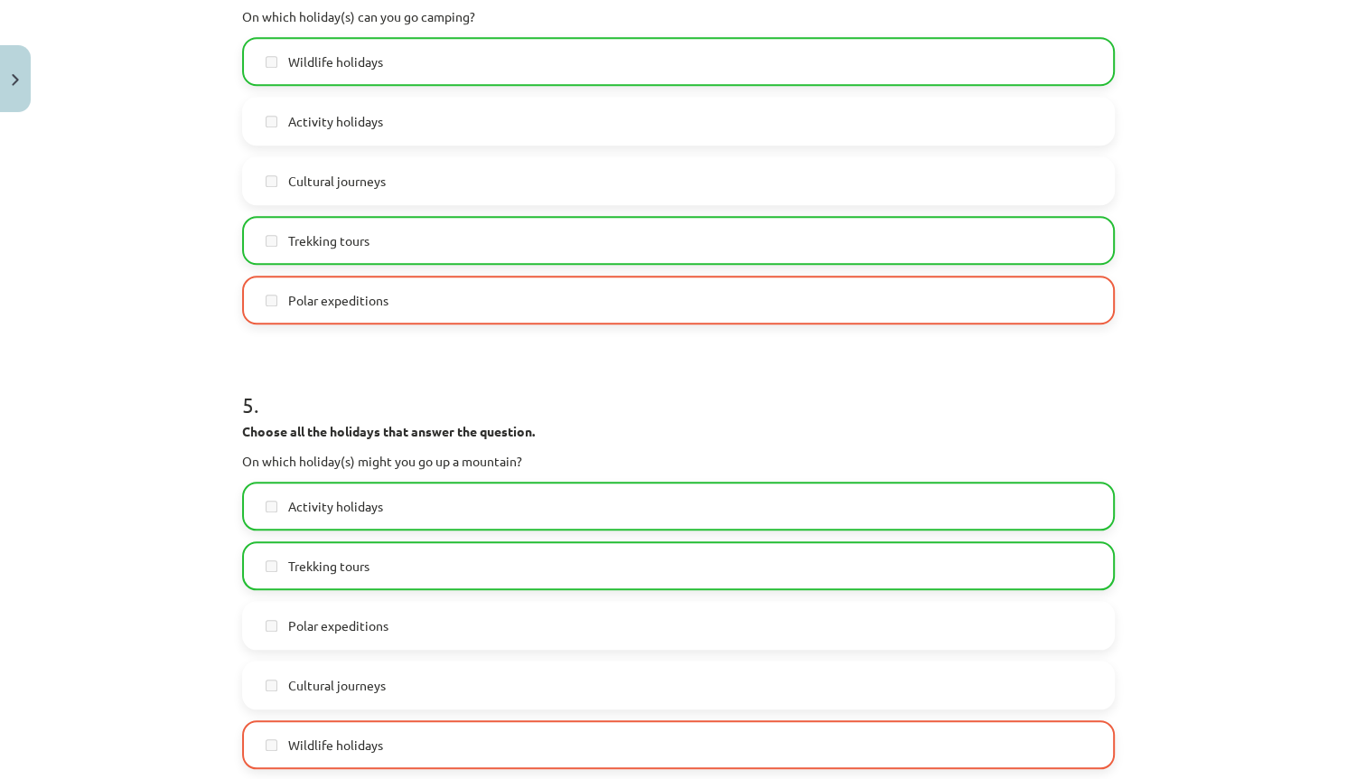
drag, startPoint x: 589, startPoint y: 304, endPoint x: 577, endPoint y: 228, distance: 76.8
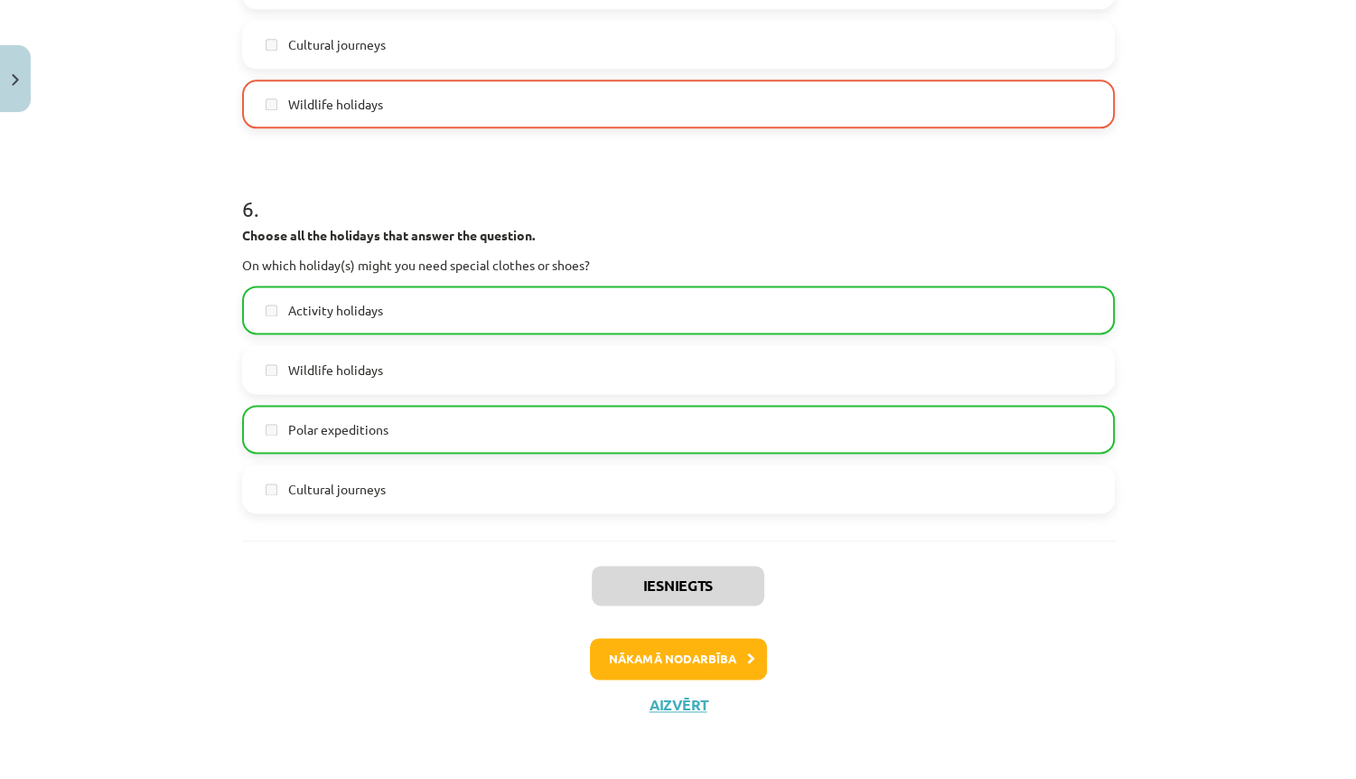
drag, startPoint x: 567, startPoint y: 362, endPoint x: 538, endPoint y: 589, distance: 228.6
click at [672, 651] on button "Nākamā nodarbība" at bounding box center [678, 659] width 177 height 42
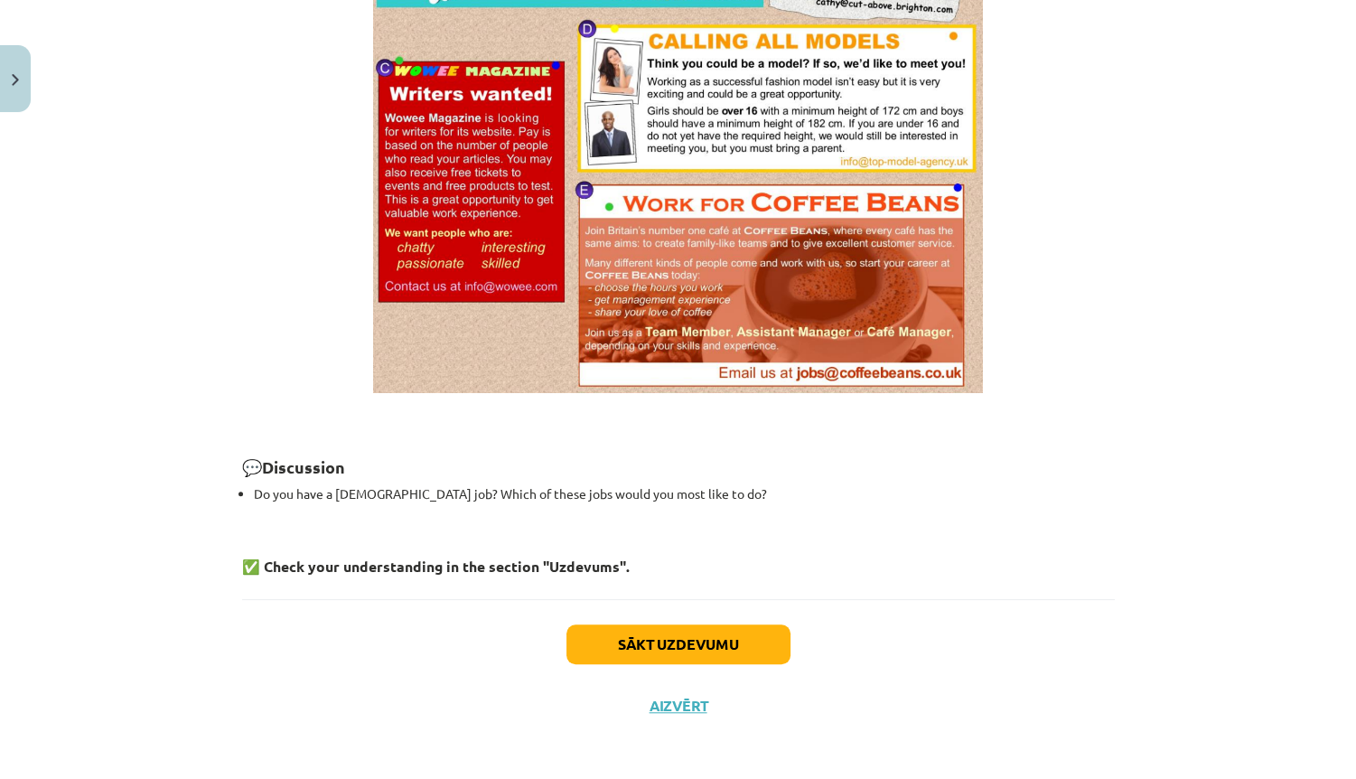
drag, startPoint x: 611, startPoint y: 343, endPoint x: 545, endPoint y: 623, distance: 287.7
click at [600, 643] on button "Sākt uzdevumu" at bounding box center [678, 644] width 224 height 40
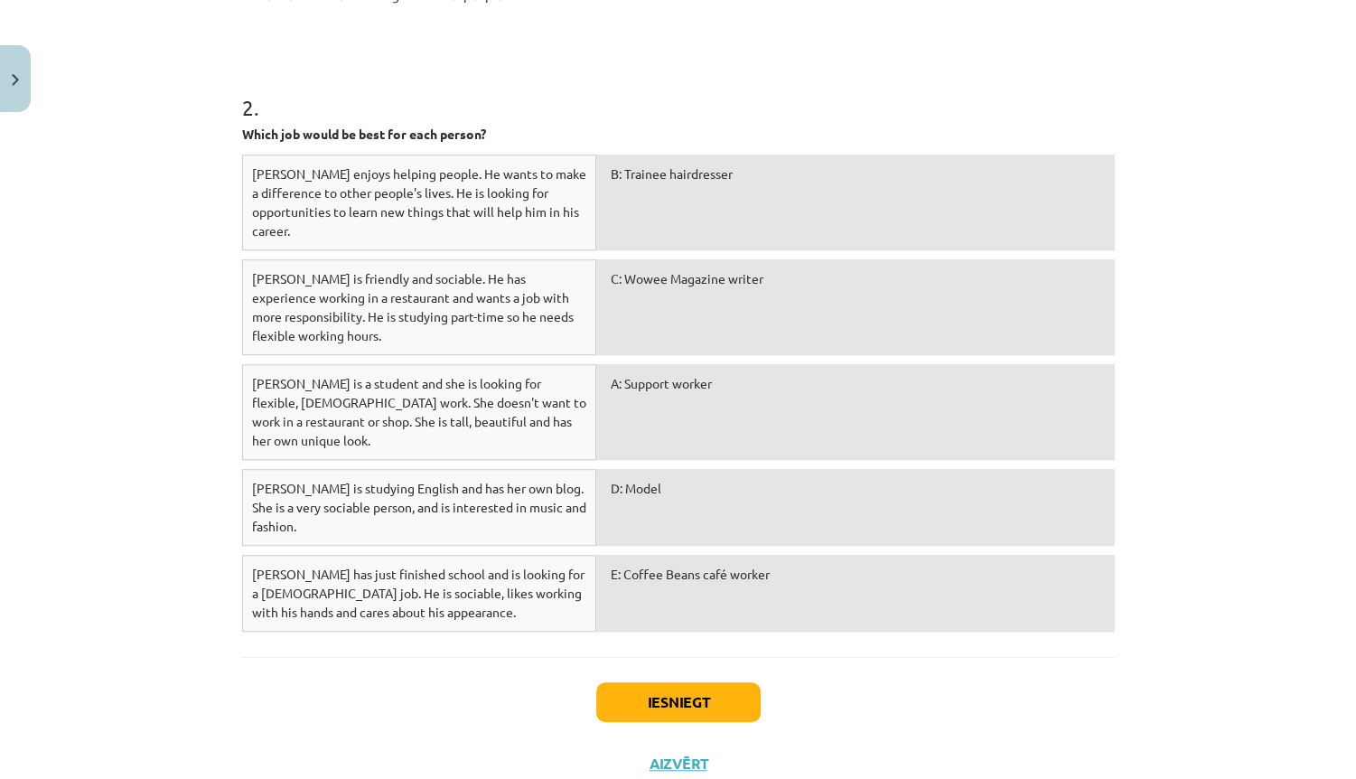
drag, startPoint x: 697, startPoint y: 228, endPoint x: 687, endPoint y: 497, distance: 269.4
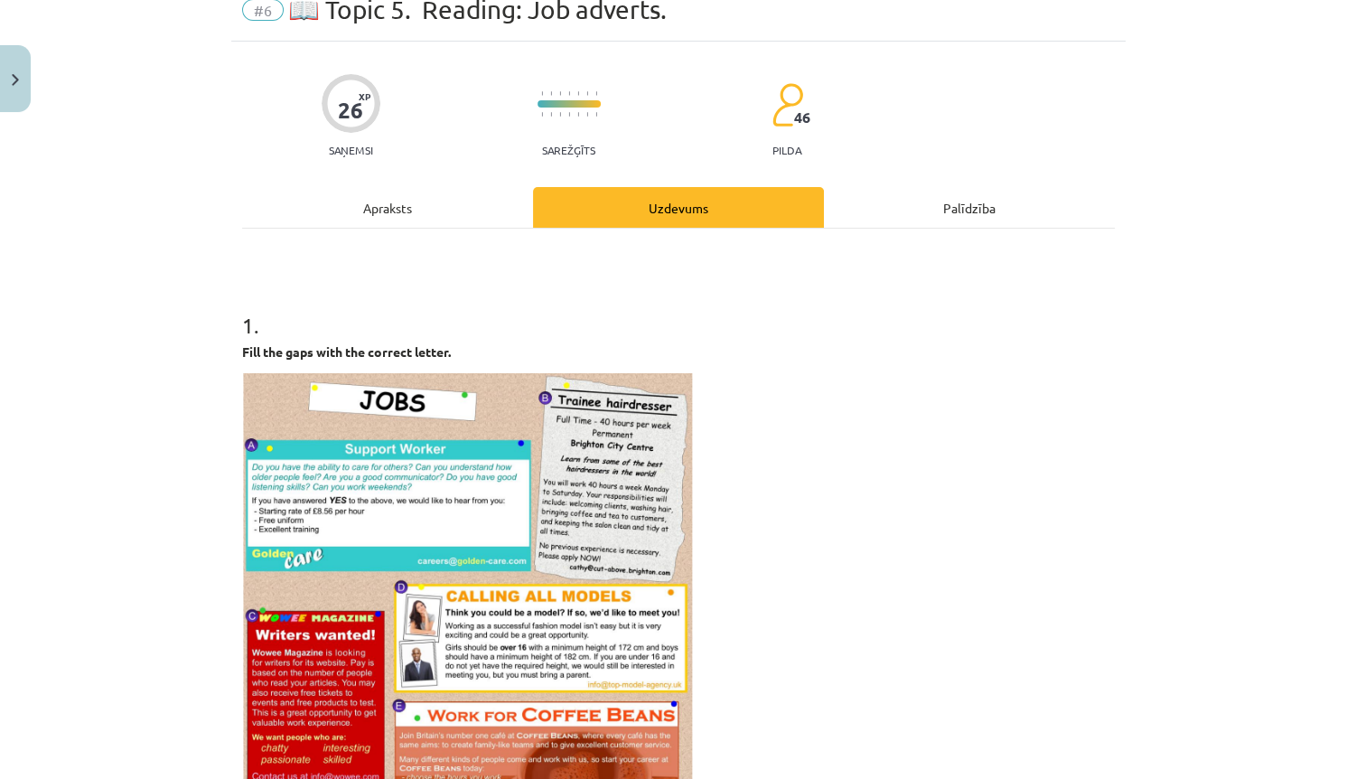
scroll to position [0, 0]
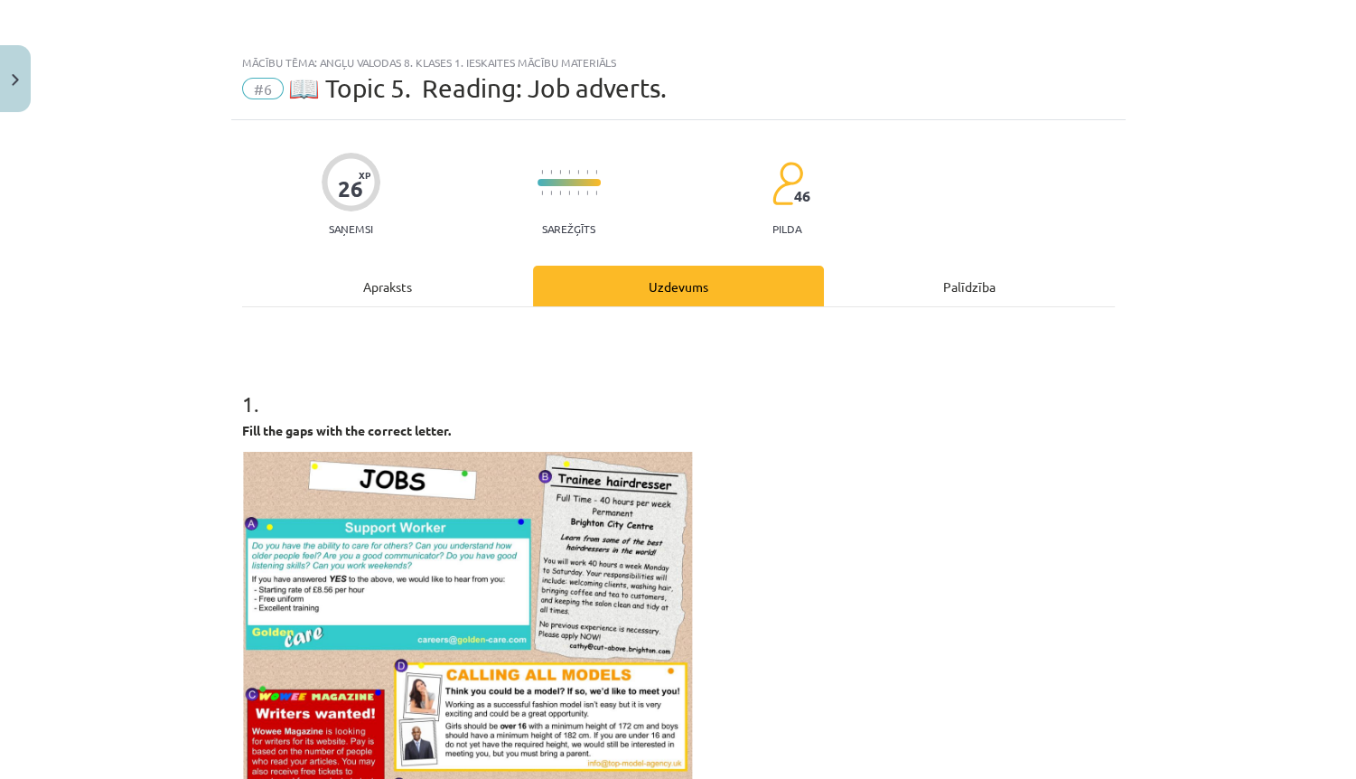
drag, startPoint x: 802, startPoint y: 353, endPoint x: 810, endPoint y: 198, distance: 155.6
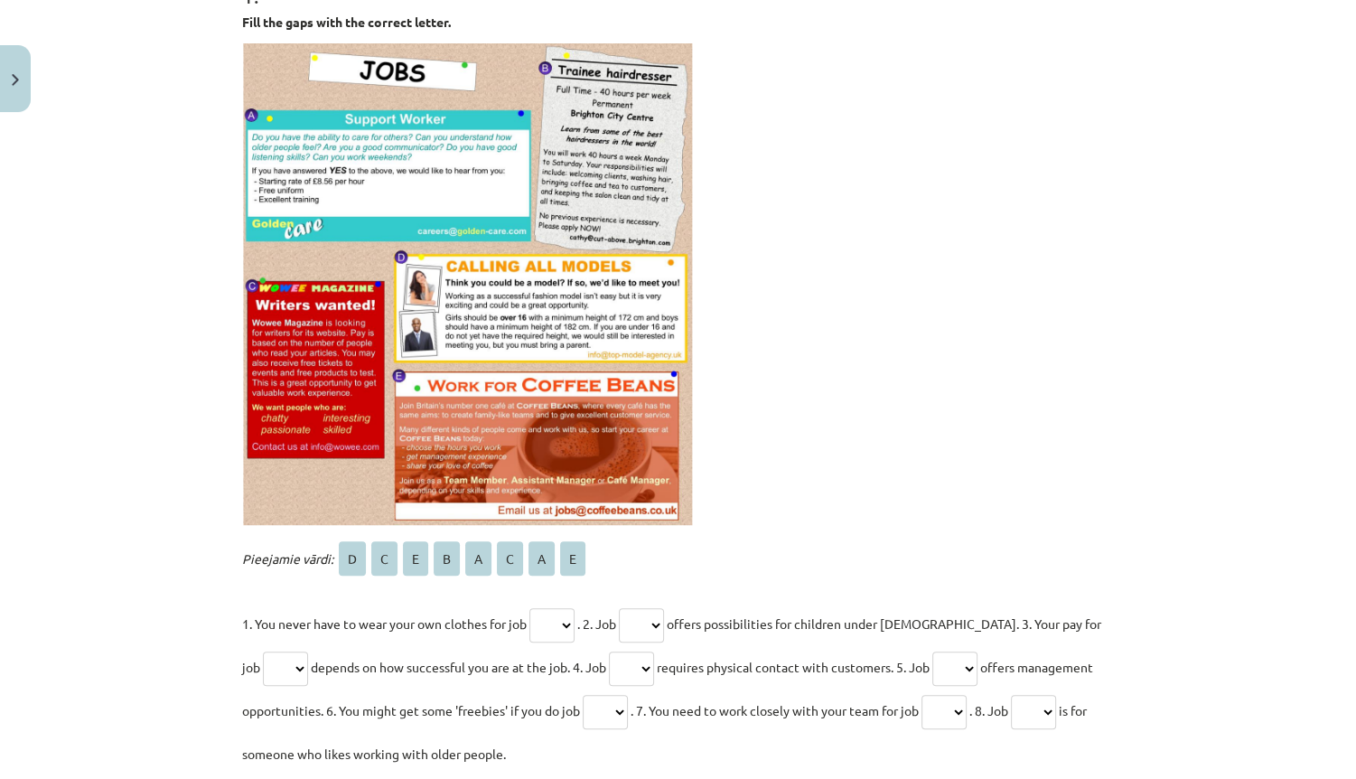
scroll to position [434, 0]
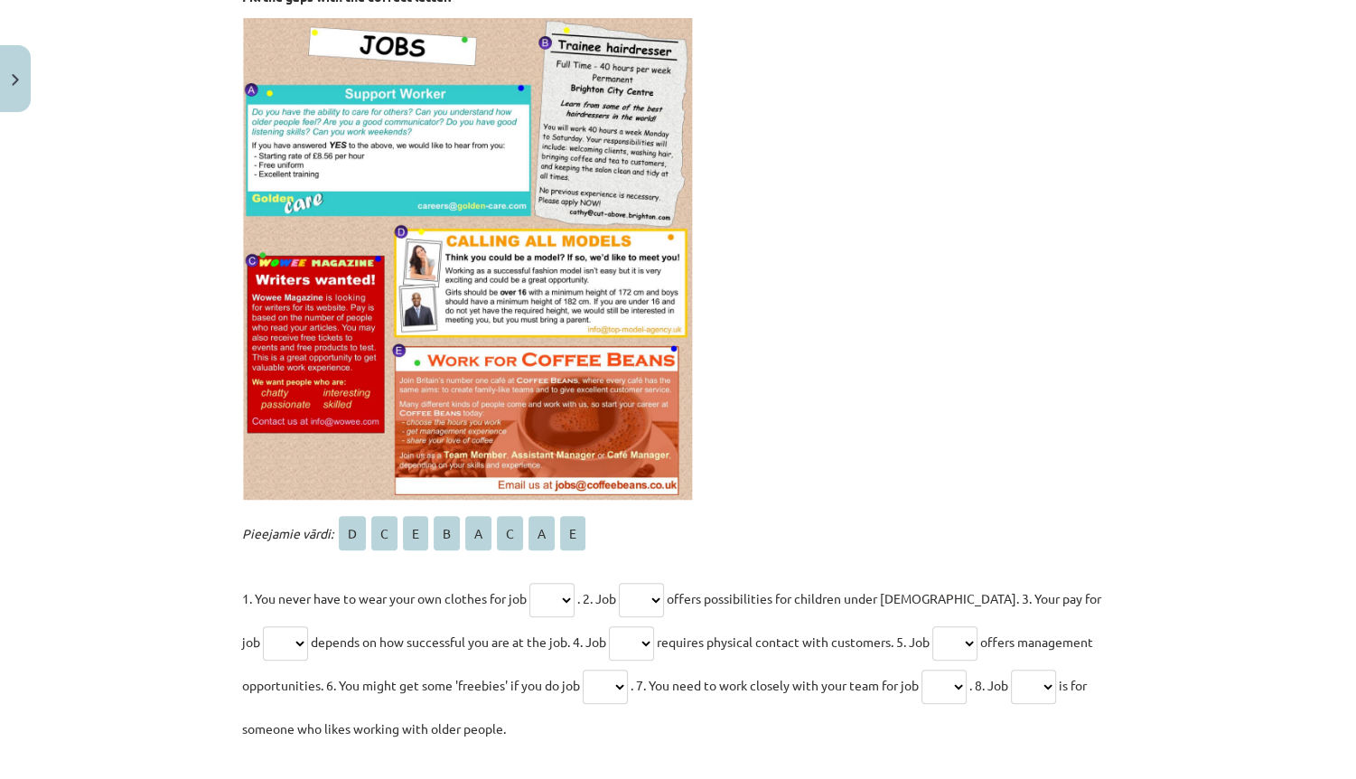
click at [547, 593] on select "* * * * * * * *" at bounding box center [551, 600] width 45 height 34
select select "*"
click at [530, 583] on select "* * * * * * * *" at bounding box center [551, 600] width 45 height 34
click at [658, 594] on select "* * * * * * * *" at bounding box center [641, 600] width 45 height 34
select select "*"
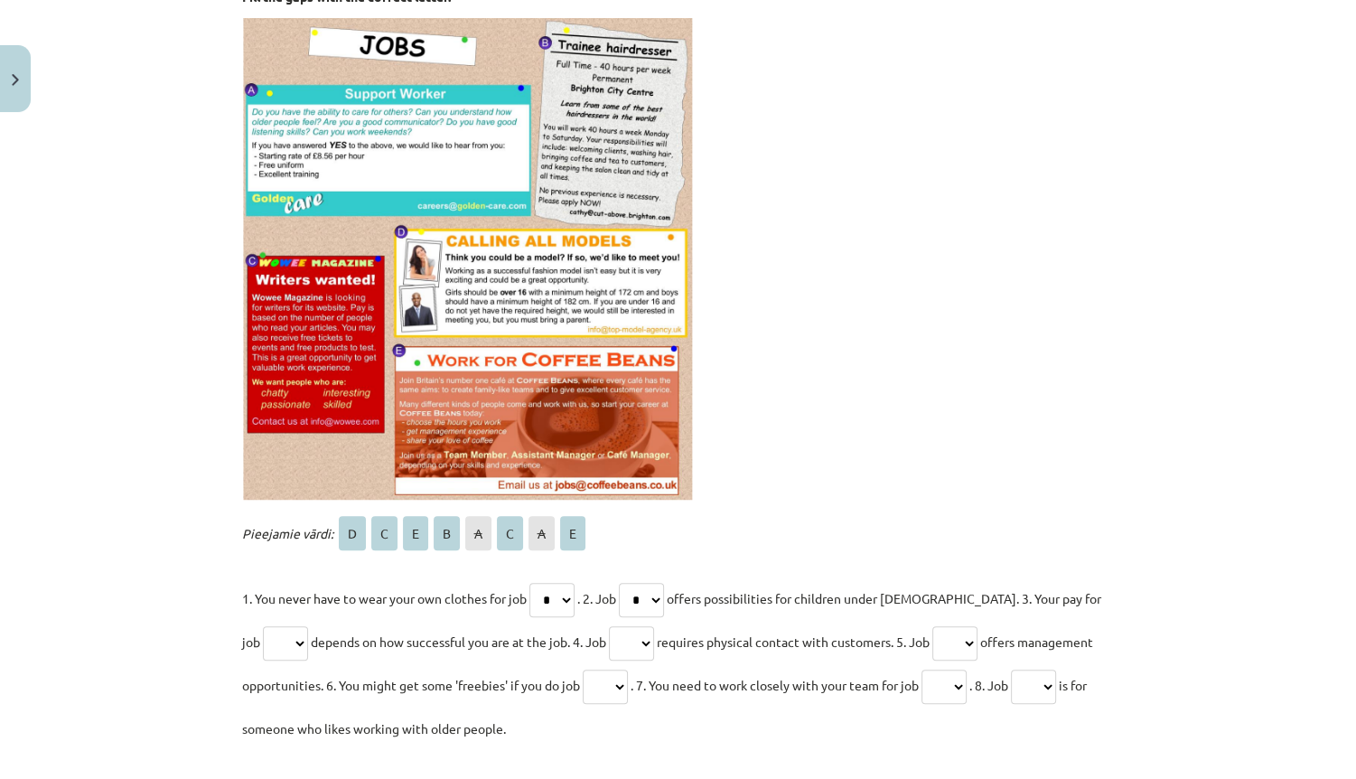
click at [626, 583] on select "* * * * * * * *" at bounding box center [641, 600] width 45 height 34
click at [263, 640] on select "* * * * * * * *" at bounding box center [285, 643] width 45 height 34
select select "*"
click at [263, 626] on select "* * * * * * * *" at bounding box center [285, 643] width 45 height 34
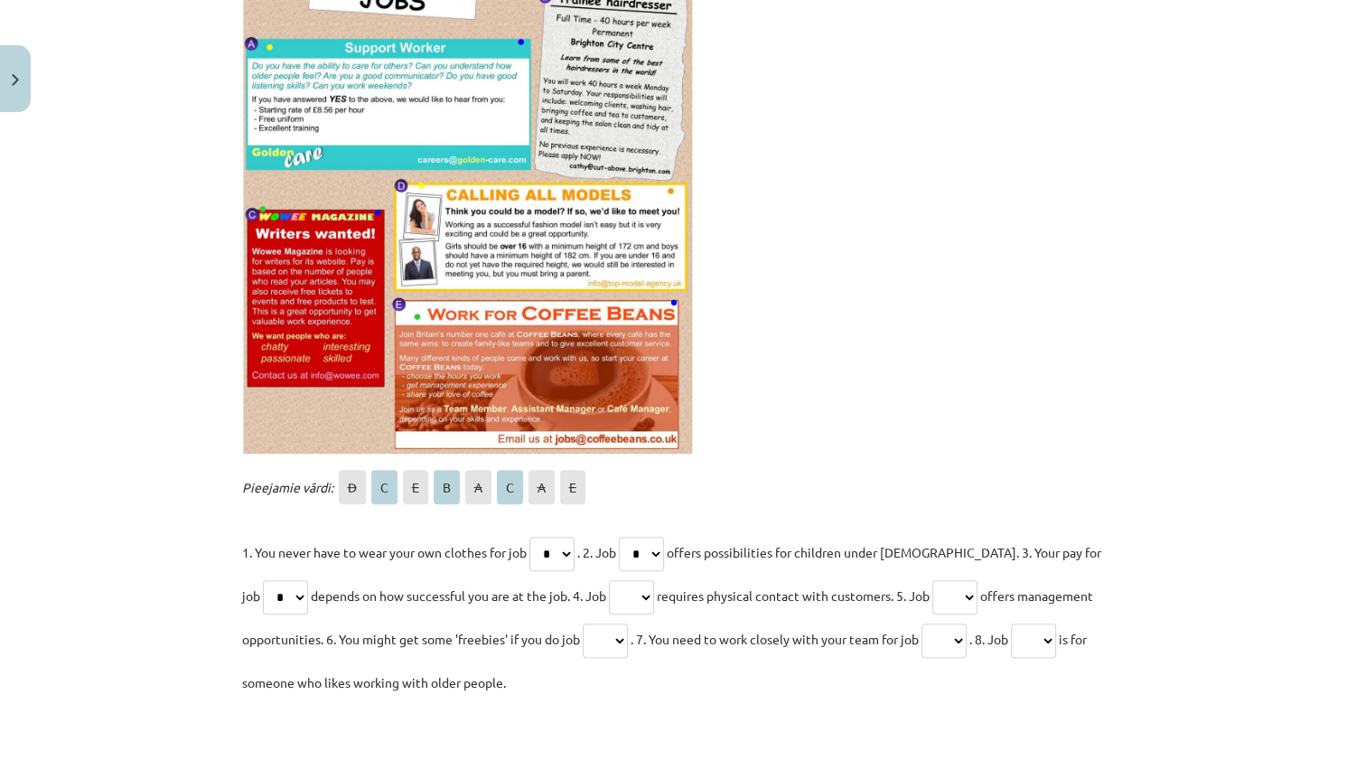
scroll to position [506, 0]
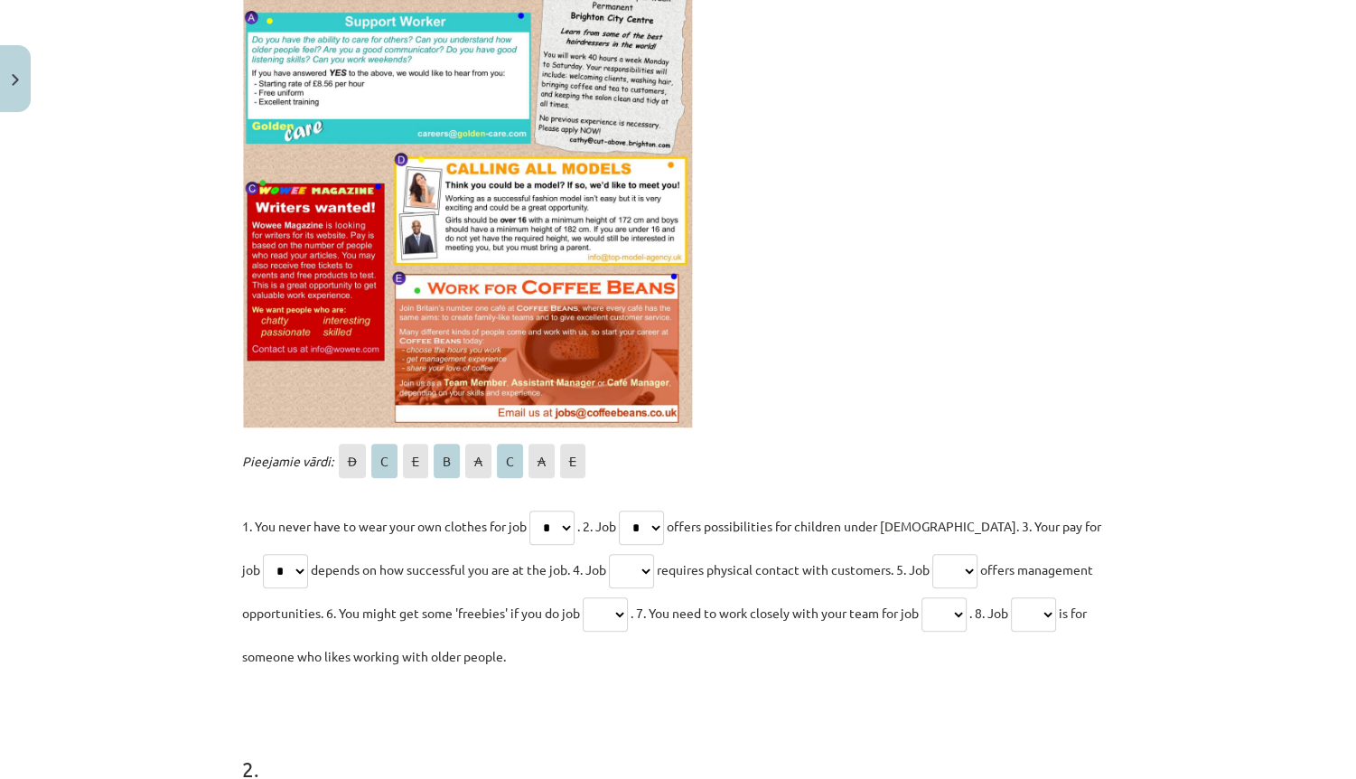
click at [618, 574] on select "* * * * * * * *" at bounding box center [631, 571] width 45 height 34
select select "*"
click at [609, 554] on select "* * * * * * * *" at bounding box center [631, 571] width 45 height 34
drag, startPoint x: 968, startPoint y: 578, endPoint x: 954, endPoint y: 576, distance: 13.7
click at [954, 576] on select "* * * * * * * *" at bounding box center [954, 571] width 45 height 34
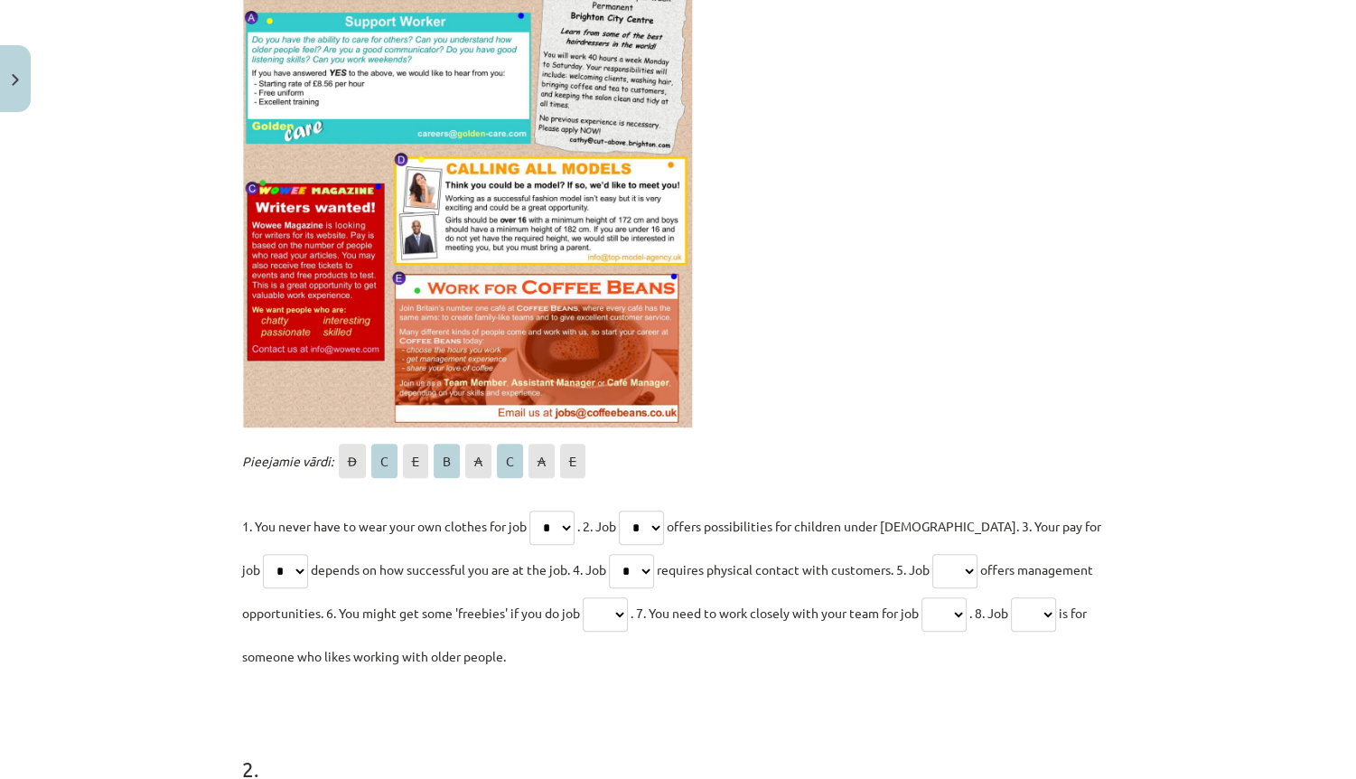
select select "*"
click at [932, 554] on select "* * * * * * * *" at bounding box center [954, 571] width 45 height 34
click at [593, 613] on select "* * * * * * * *" at bounding box center [605, 614] width 45 height 34
select select "*"
click at [584, 597] on select "* * * * * * * *" at bounding box center [605, 614] width 45 height 34
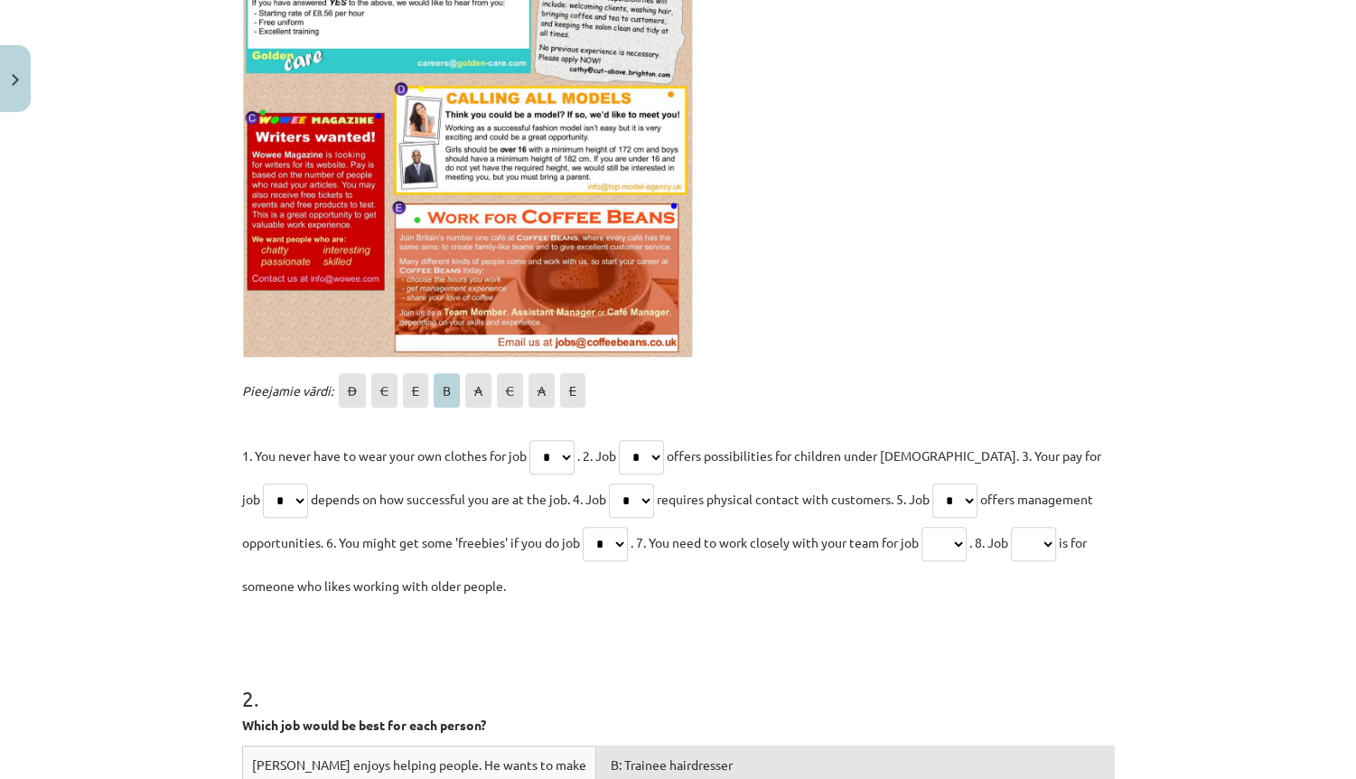
scroll to position [578, 0]
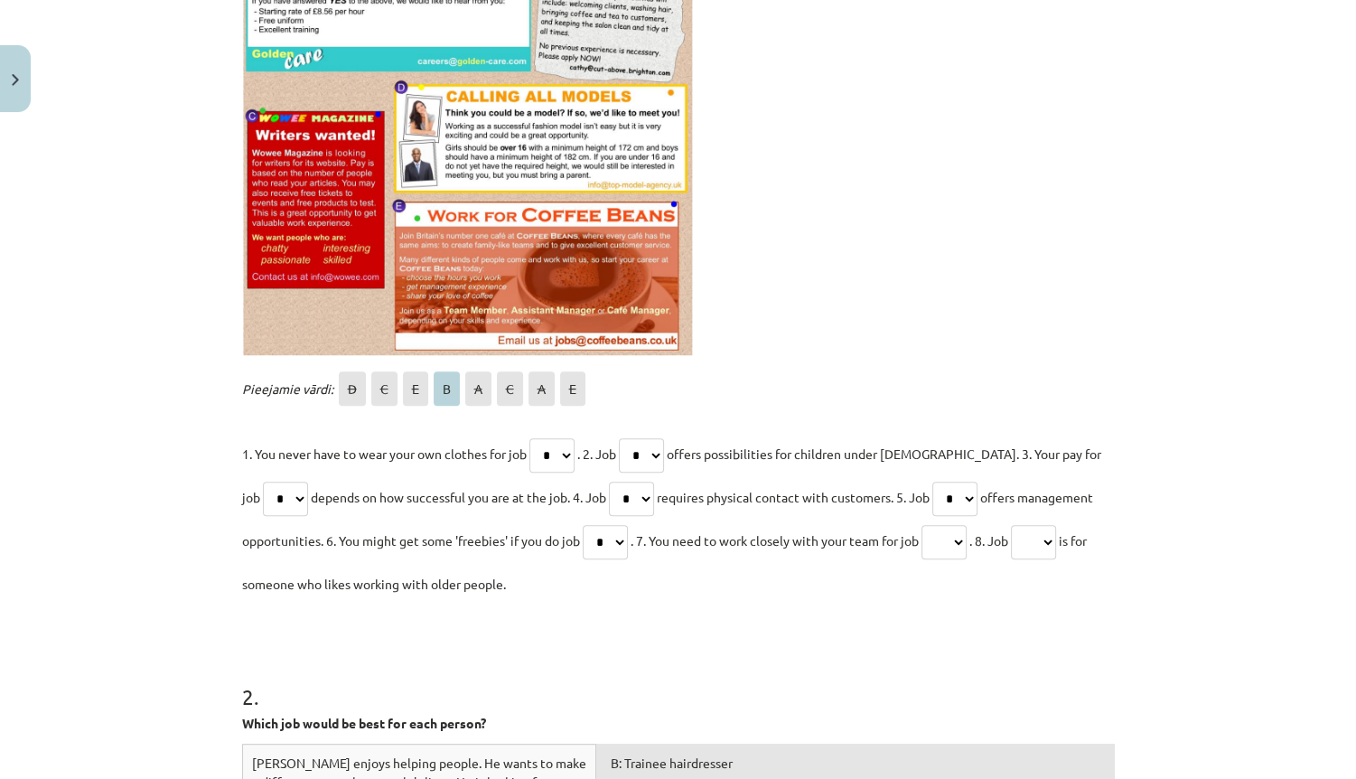
click at [955, 539] on select "* * * * * * * *" at bounding box center [943, 542] width 45 height 34
select select "*"
click at [931, 525] on select "* * * * * * * *" at bounding box center [943, 542] width 45 height 34
click at [1049, 547] on select "* * * * * * * *" at bounding box center [1033, 542] width 45 height 34
select select "*"
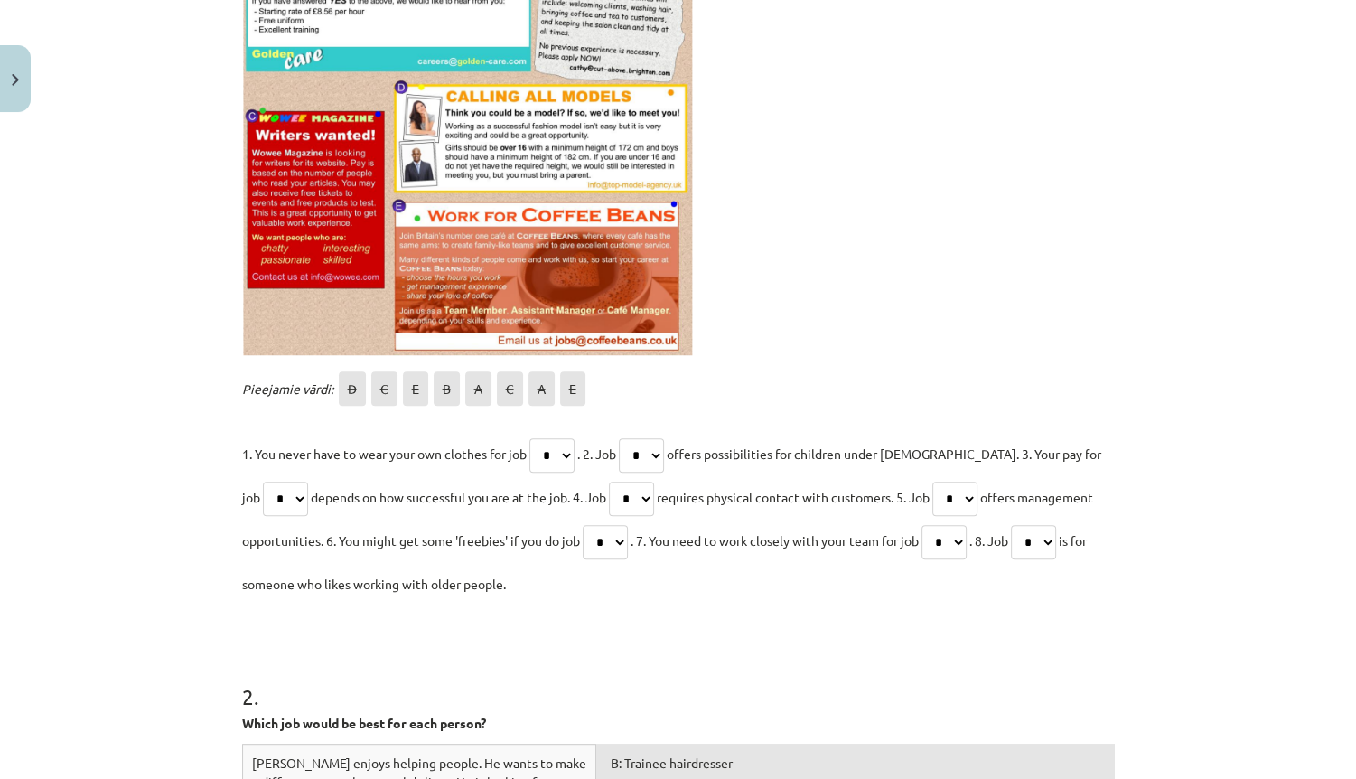
click at [1027, 525] on select "* * * * * * * *" at bounding box center [1033, 542] width 45 height 34
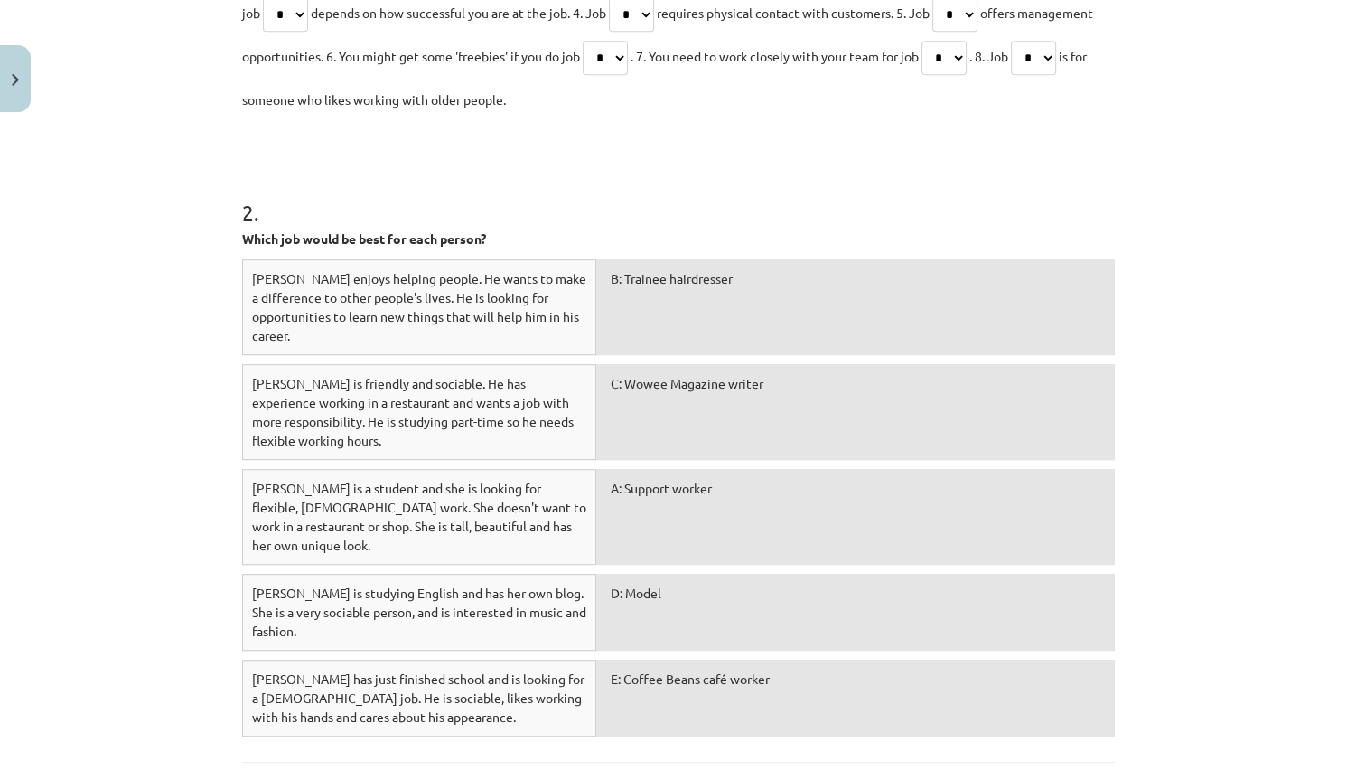
scroll to position [1167, 0]
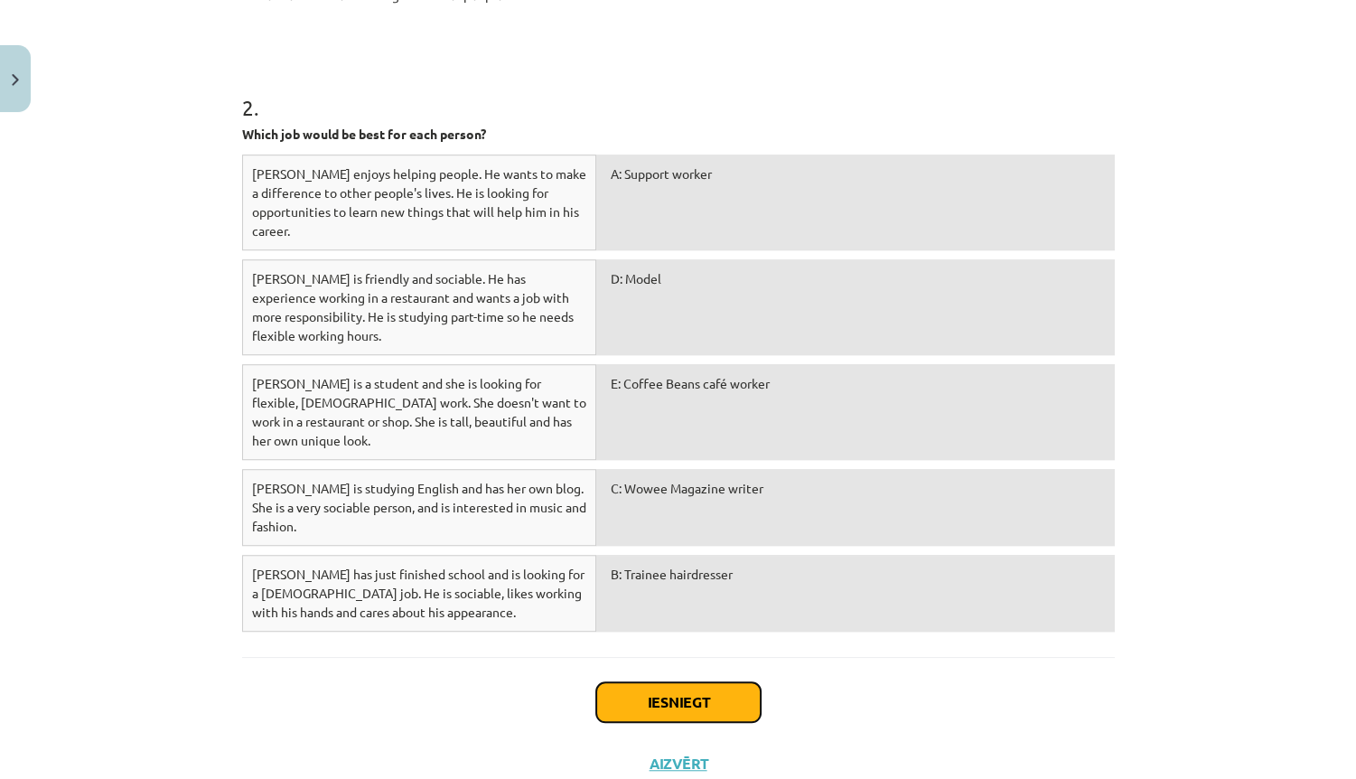
click at [690, 682] on button "Iesniegt" at bounding box center [678, 702] width 164 height 40
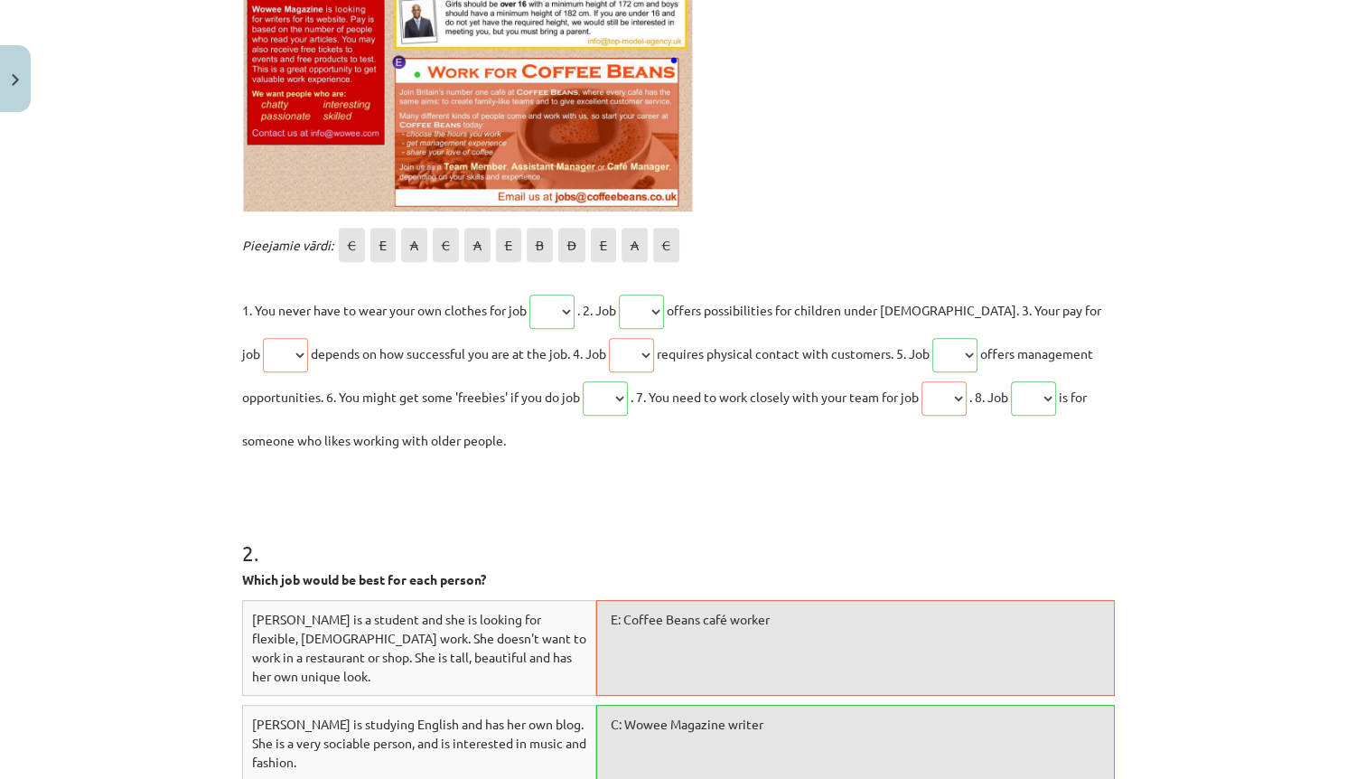
drag, startPoint x: 795, startPoint y: 415, endPoint x: 782, endPoint y: 326, distance: 89.4
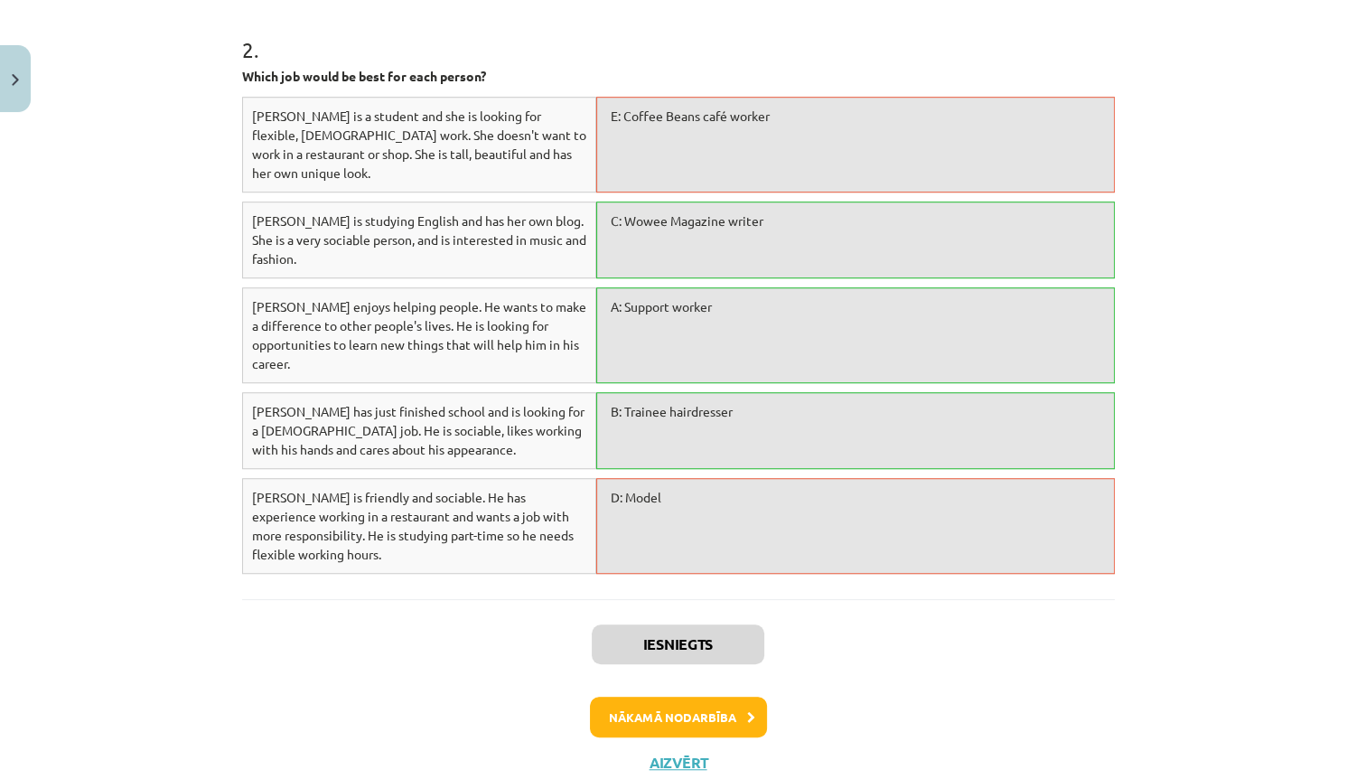
drag, startPoint x: 828, startPoint y: 410, endPoint x: 783, endPoint y: 690, distance: 283.5
click at [716, 697] on button "Nākamā nodarbība" at bounding box center [678, 718] width 177 height 42
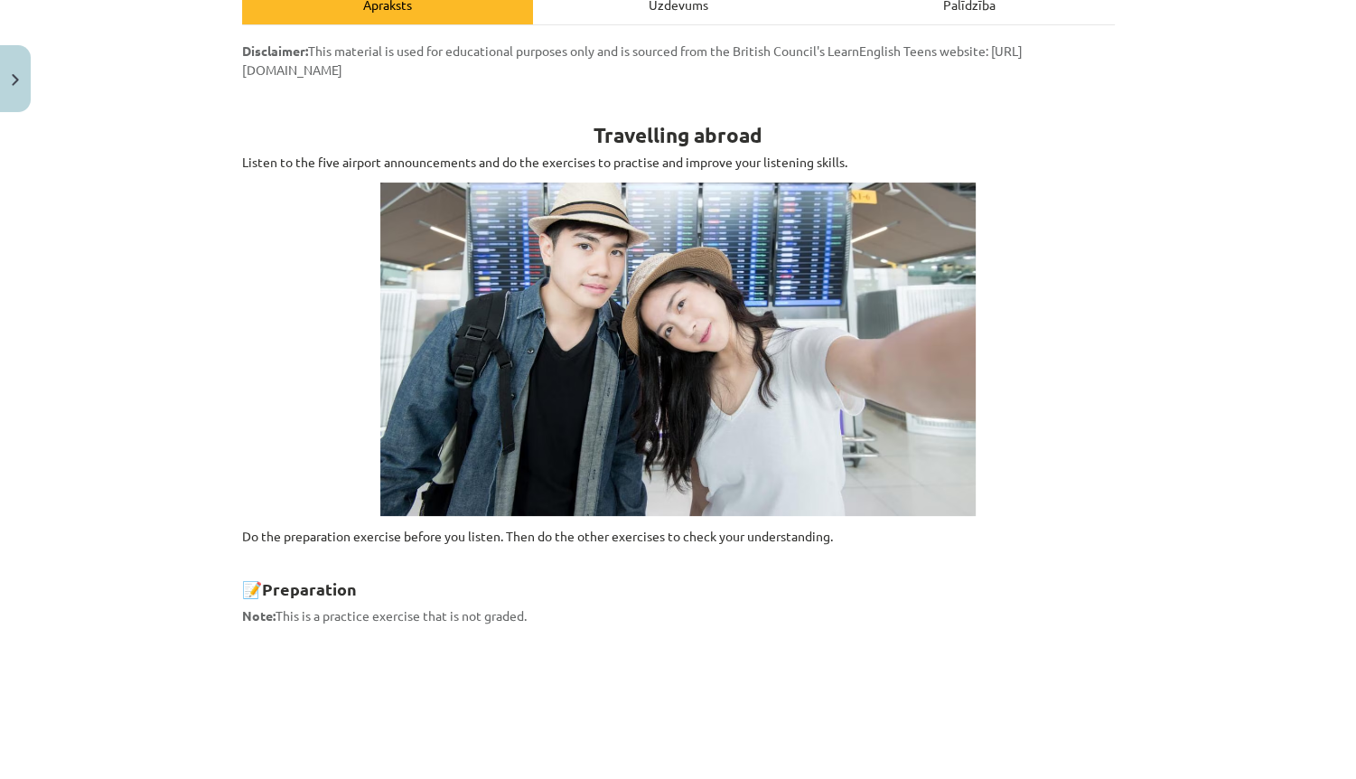
scroll to position [1214, 0]
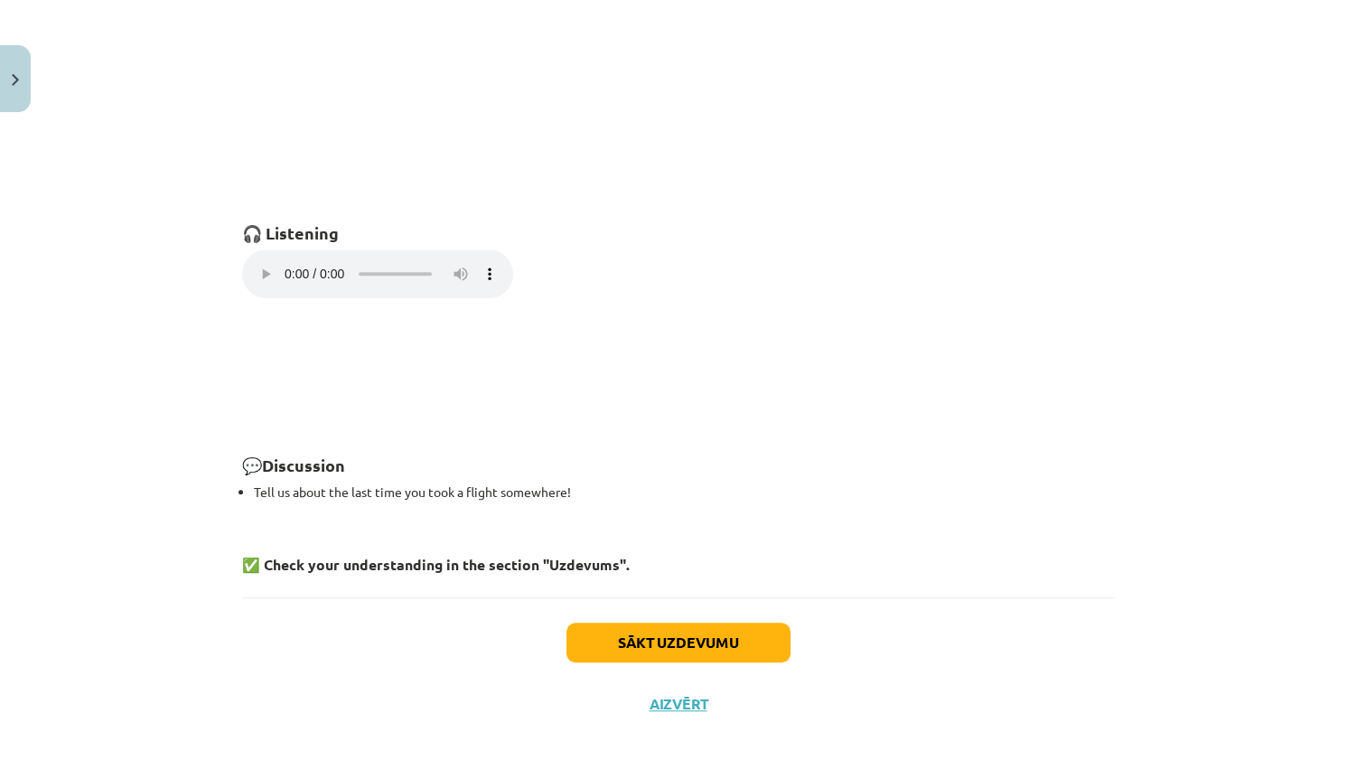
drag, startPoint x: 1073, startPoint y: 281, endPoint x: 1030, endPoint y: 540, distance: 262.9
click at [719, 641] on button "Sākt uzdevumu" at bounding box center [678, 642] width 224 height 40
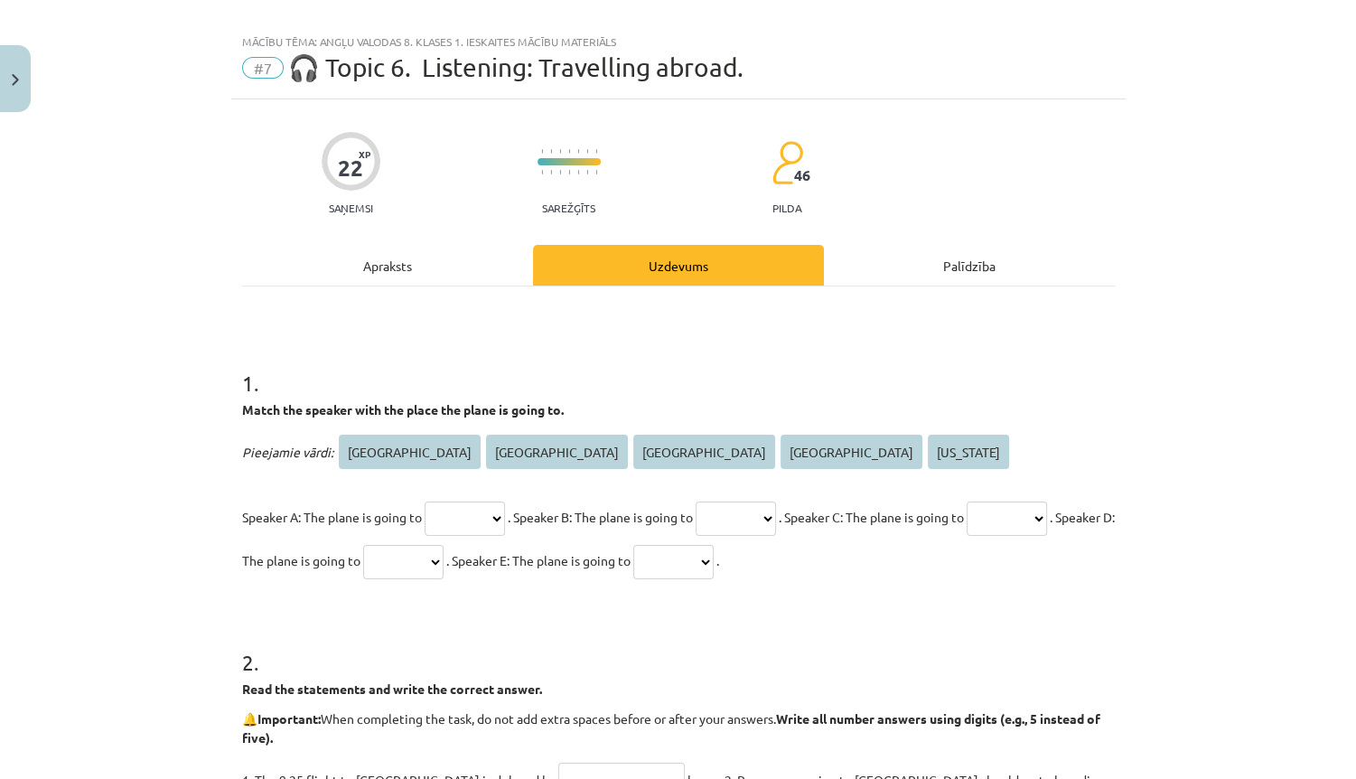
scroll to position [0, 0]
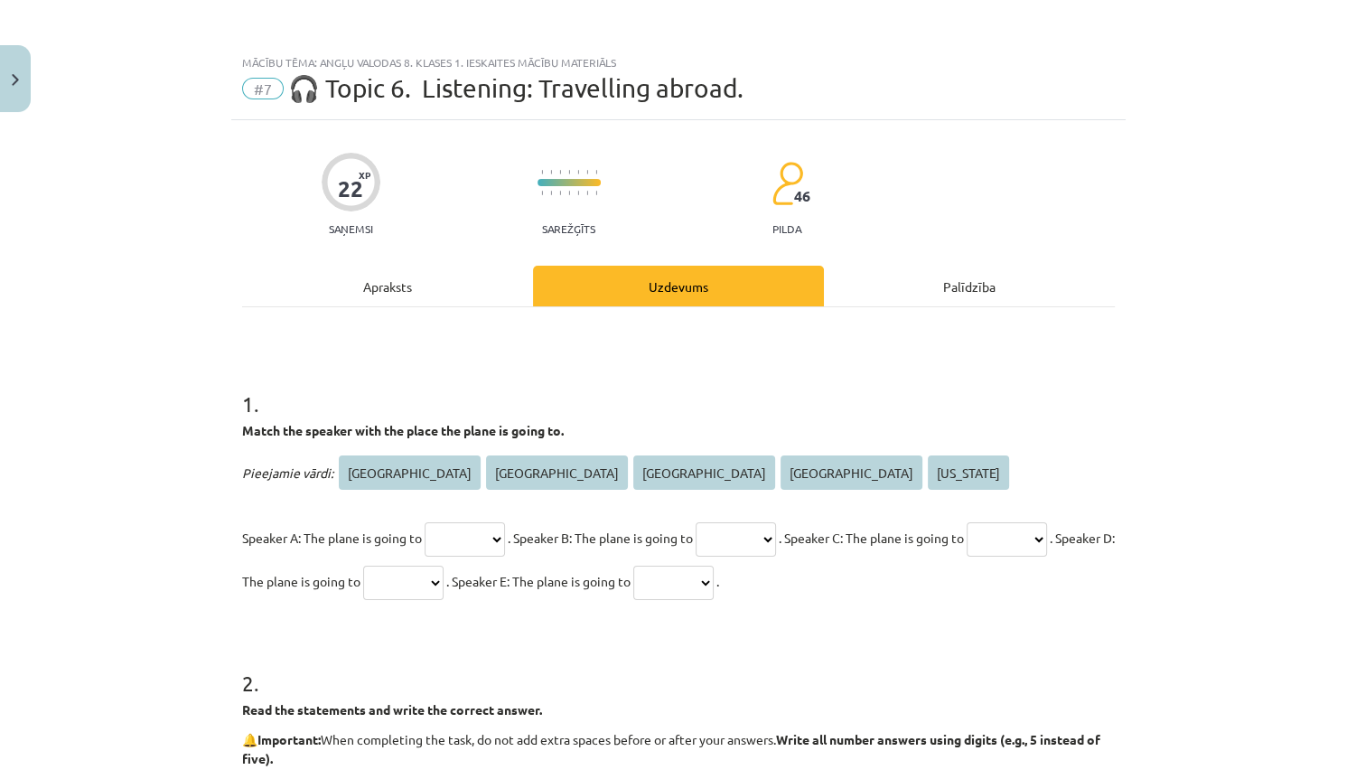
click at [423, 293] on div "Apraksts" at bounding box center [387, 286] width 291 height 41
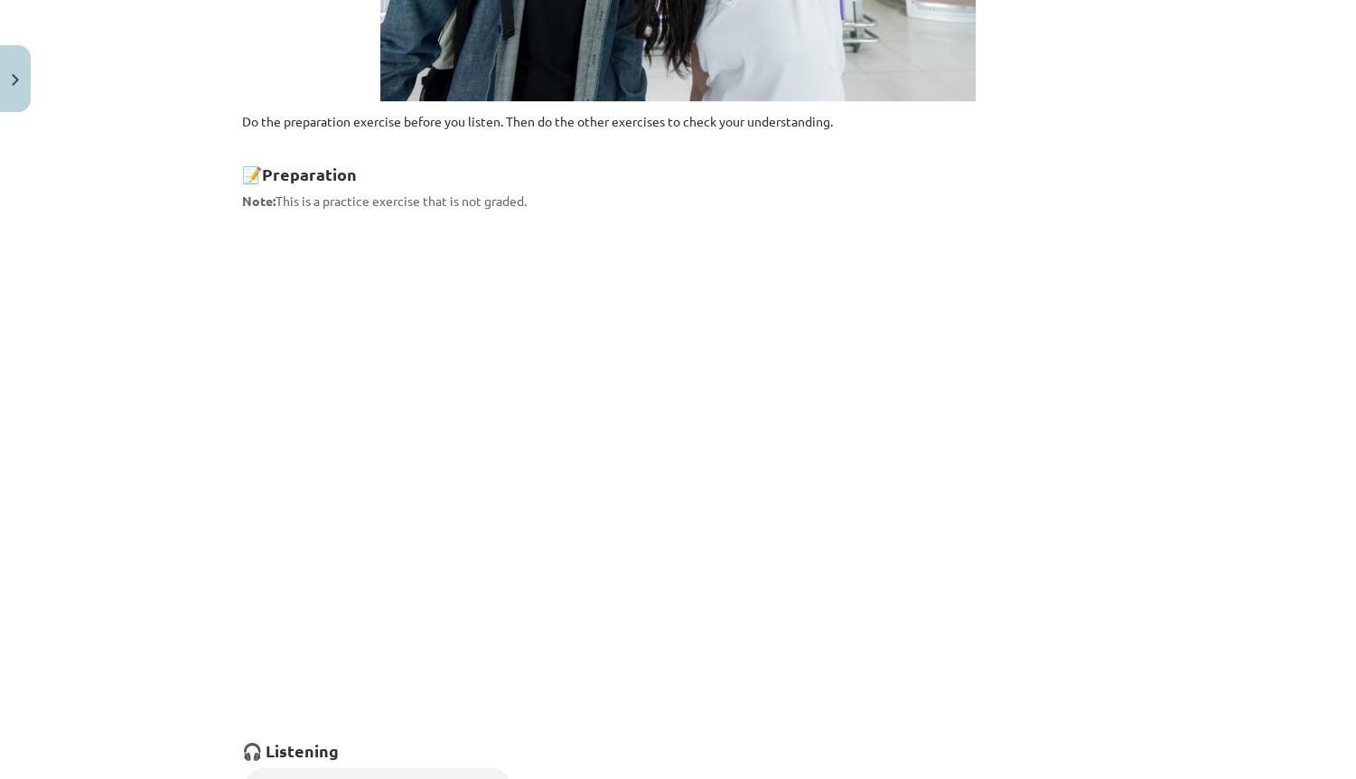
scroll to position [696, 0]
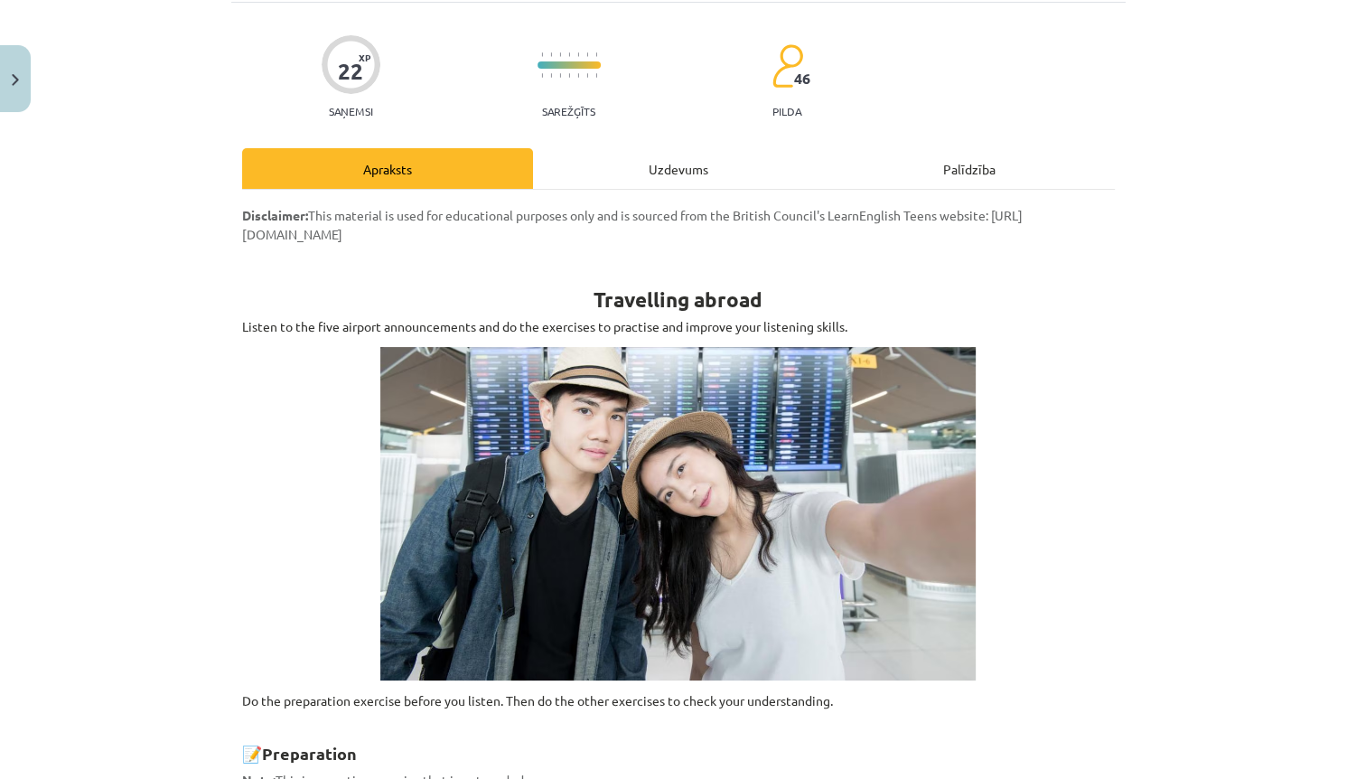
click at [625, 176] on div "Uzdevums" at bounding box center [678, 168] width 291 height 41
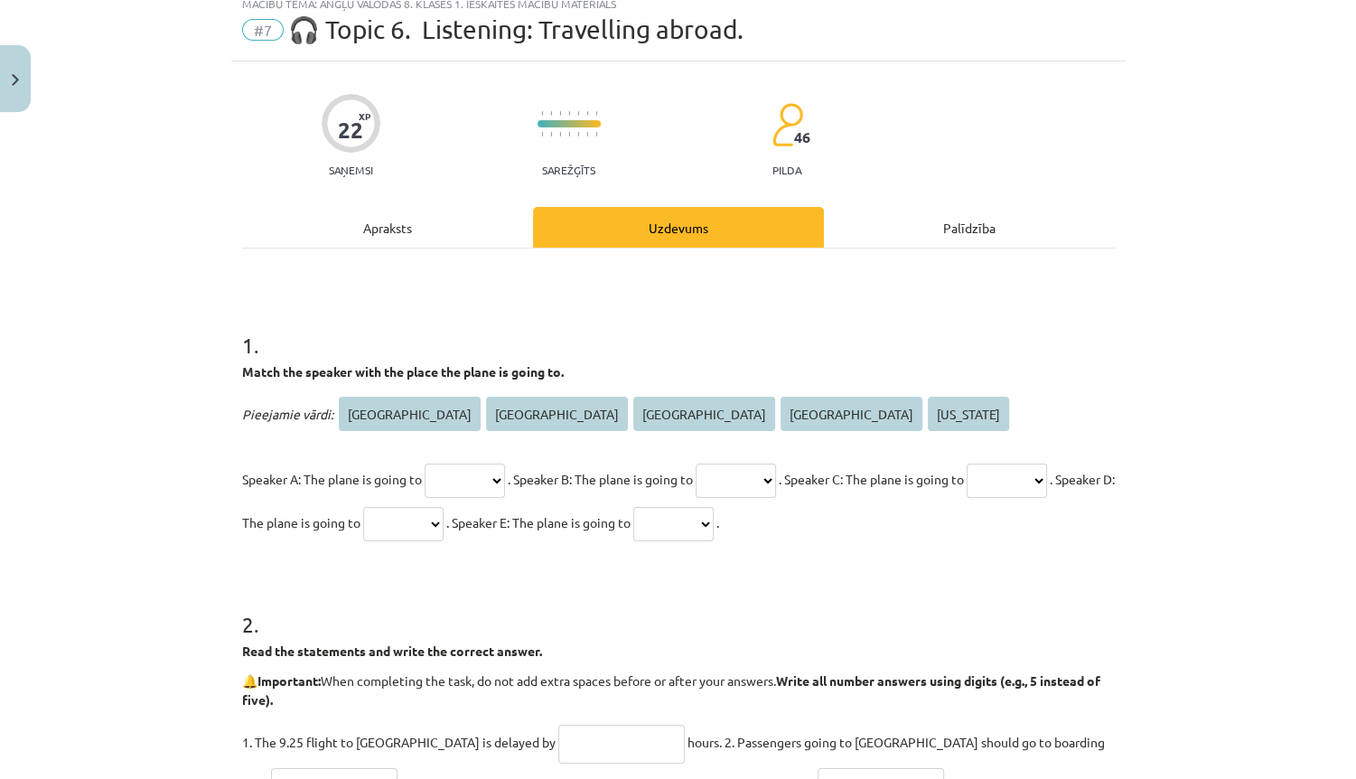
scroll to position [45, 0]
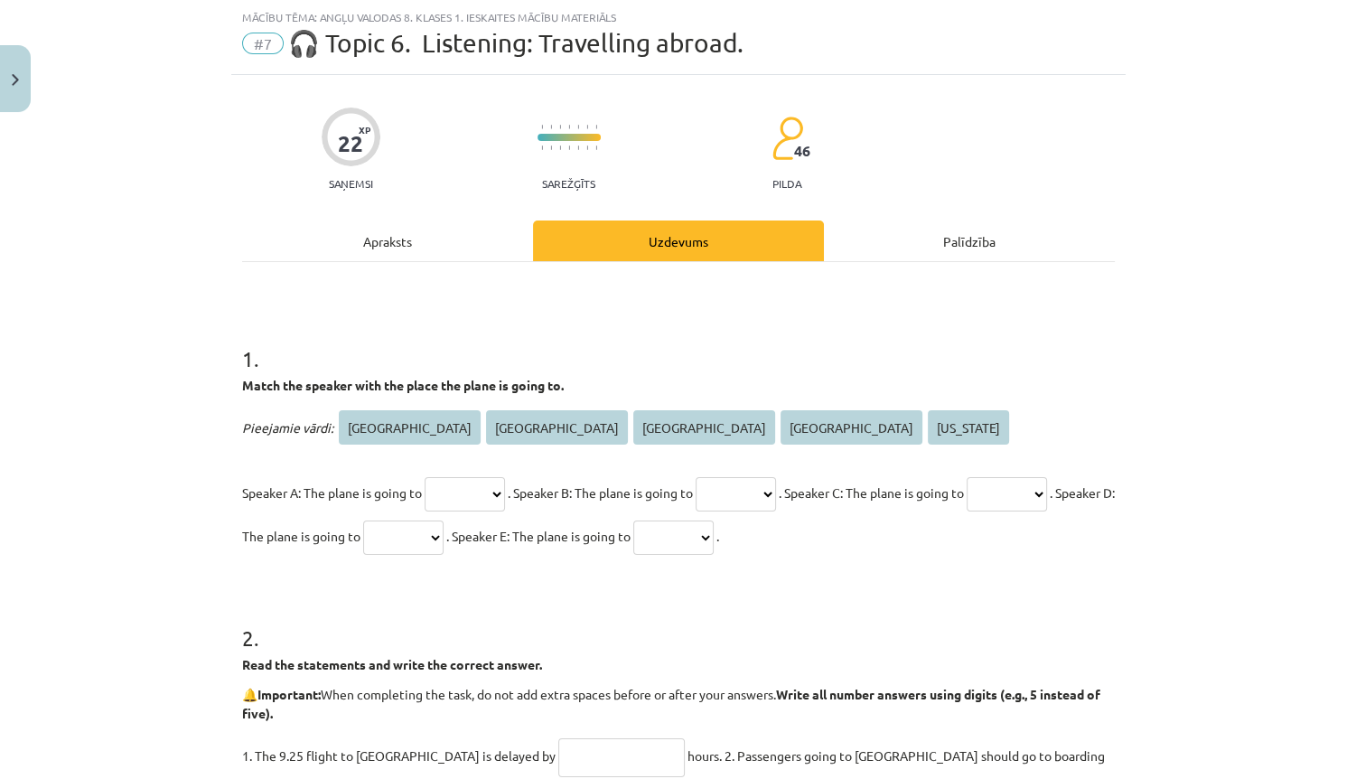
click at [441, 500] on select "***** **** ****** ********* ********" at bounding box center [465, 494] width 80 height 34
select select "****"
click at [425, 477] on select "***** **** ****** ********* ********" at bounding box center [465, 494] width 80 height 34
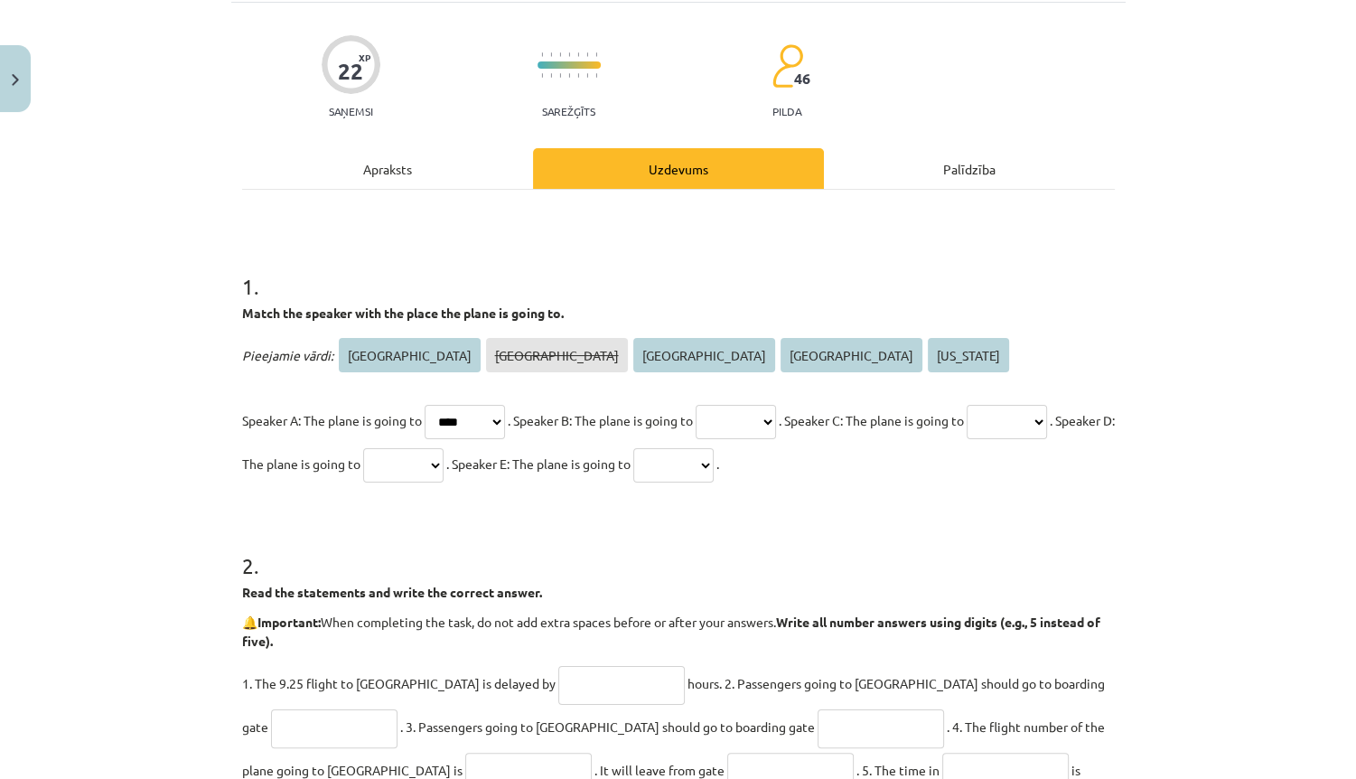
click at [408, 173] on div "Apraksts" at bounding box center [387, 168] width 291 height 41
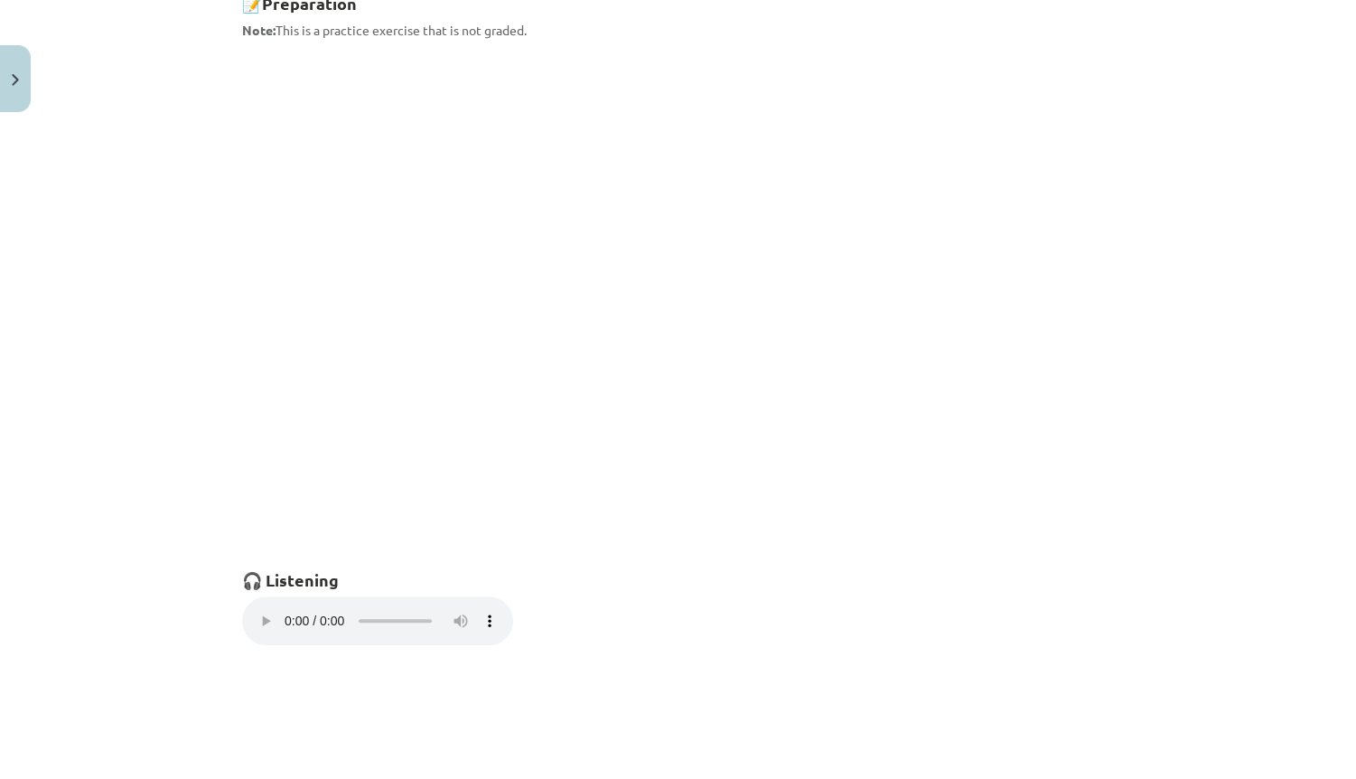
scroll to position [1214, 0]
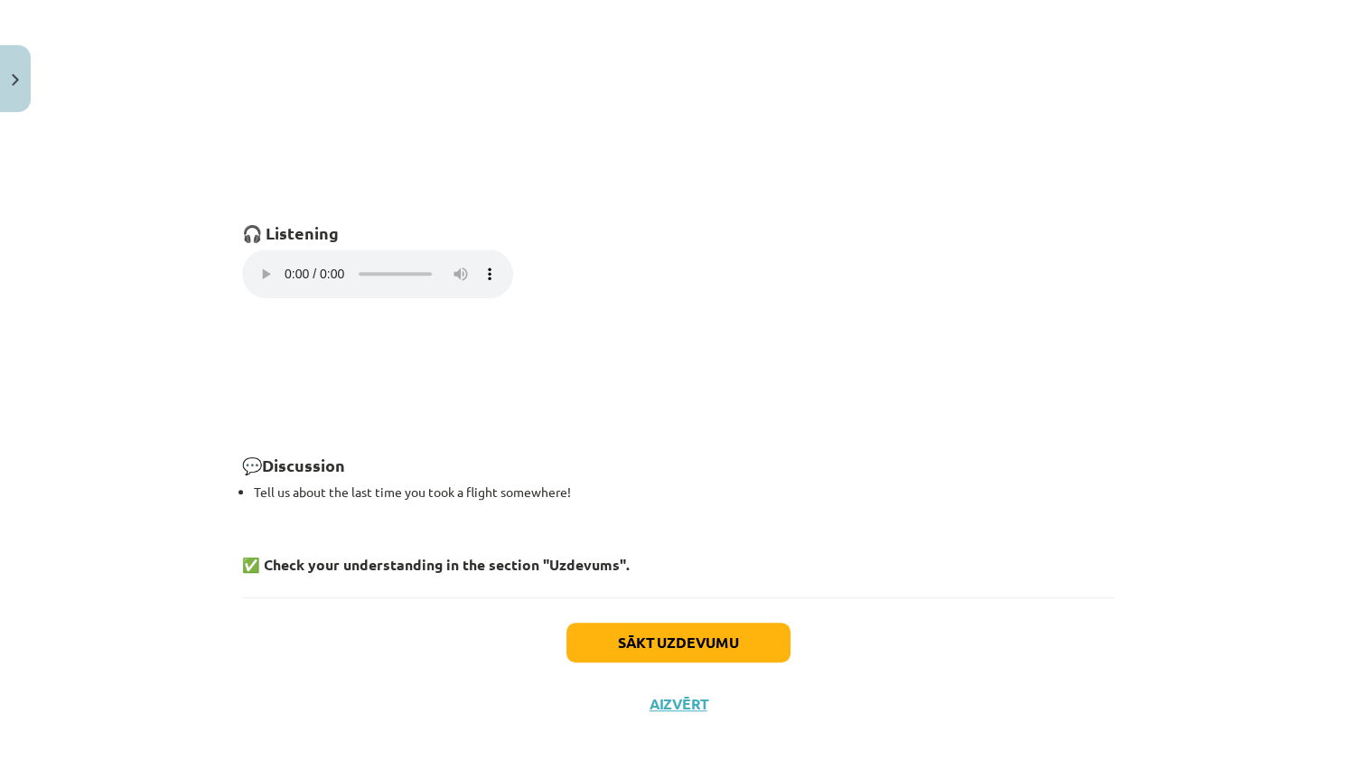
click at [354, 676] on div "Sākt uzdevumu Aizvērt" at bounding box center [678, 660] width 873 height 126
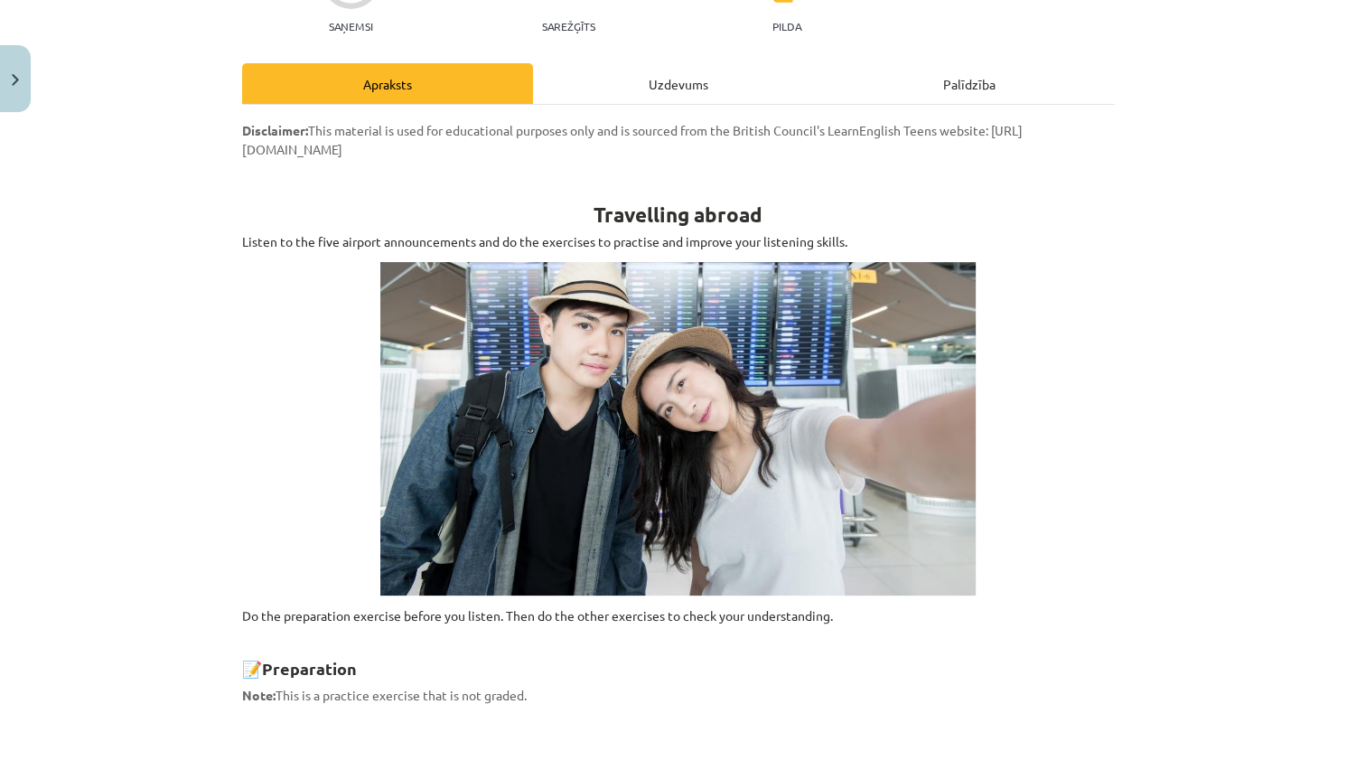
scroll to position [0, 0]
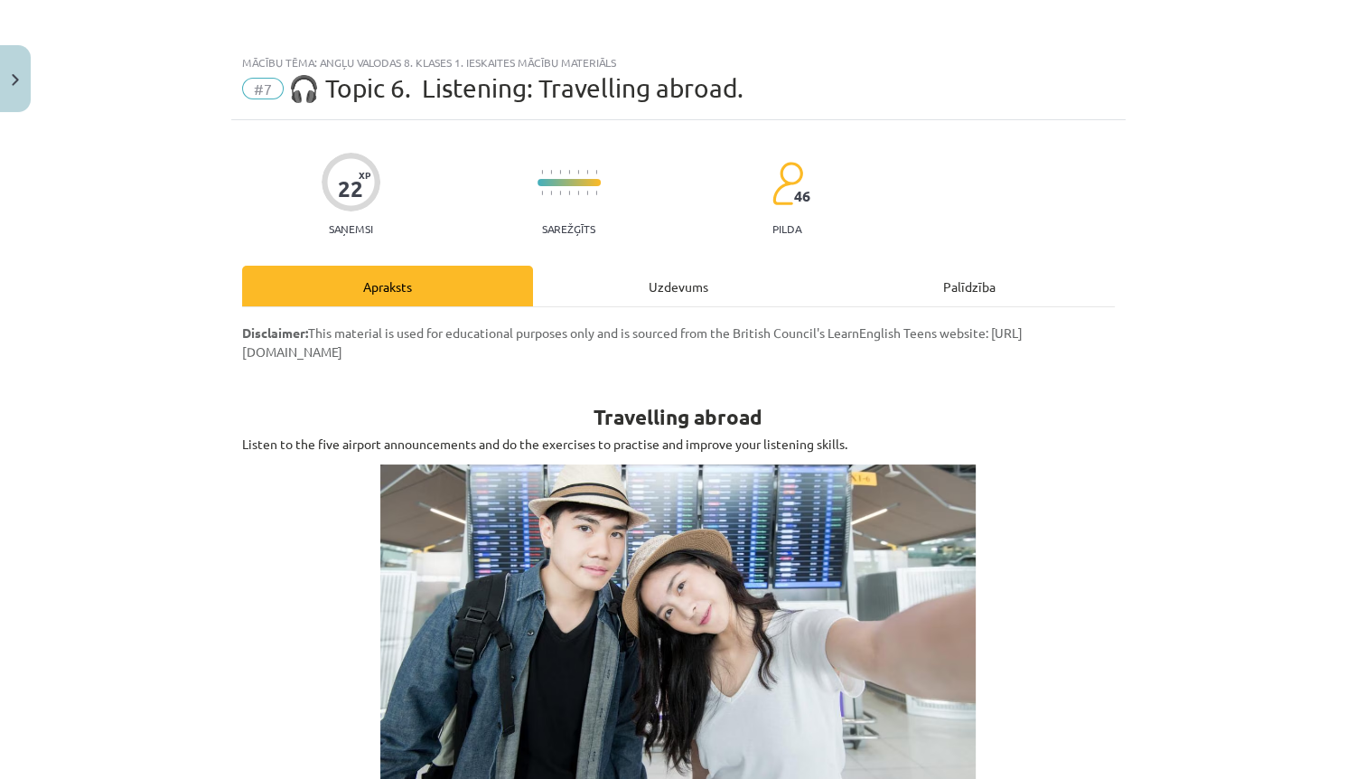
click at [603, 267] on div "Uzdevums" at bounding box center [678, 286] width 291 height 41
select select "****"
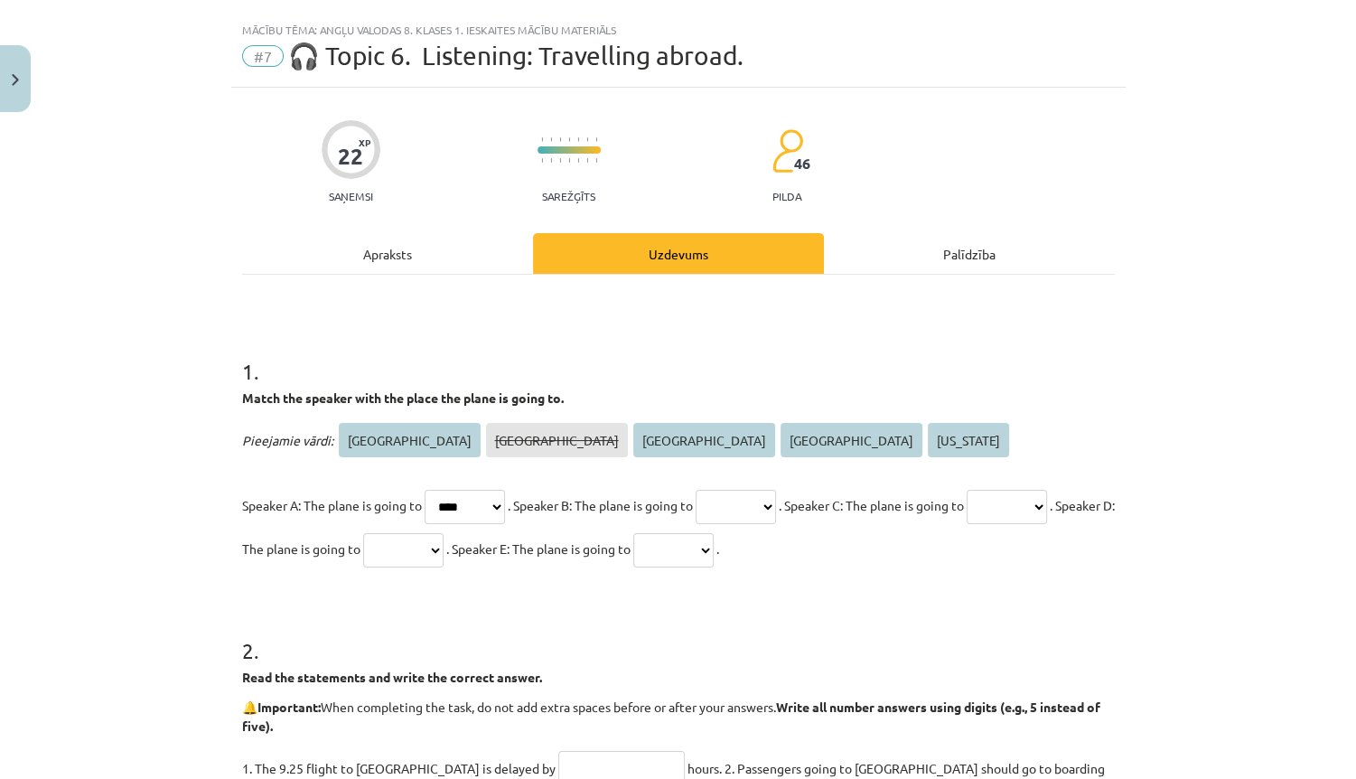
scroll to position [45, 0]
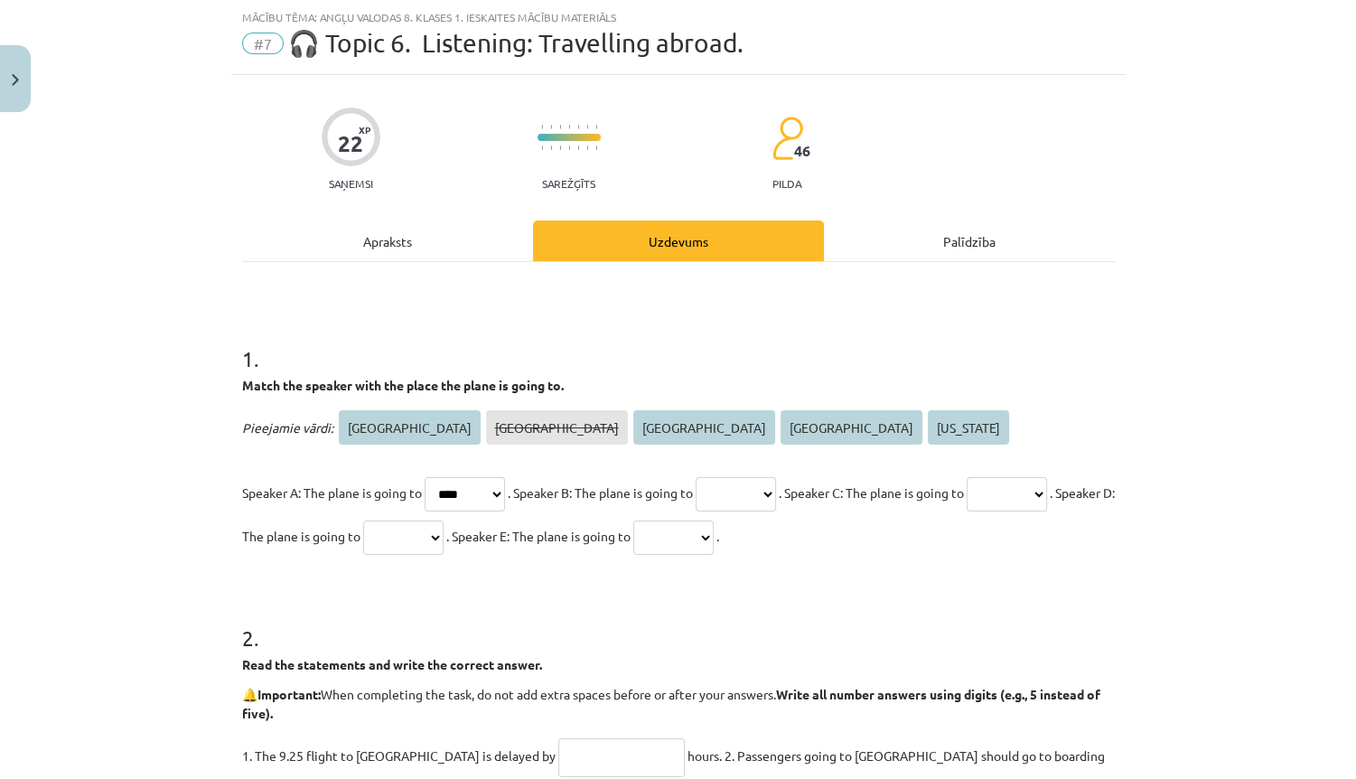
click at [755, 491] on select "***** **** ****** ********* ********" at bounding box center [736, 494] width 80 height 34
select select "*****"
click at [725, 477] on select "***** **** ****** ********* ********" at bounding box center [736, 494] width 80 height 34
click at [967, 511] on select "***** **** ****** ********* ********" at bounding box center [1007, 494] width 80 height 34
select select "******"
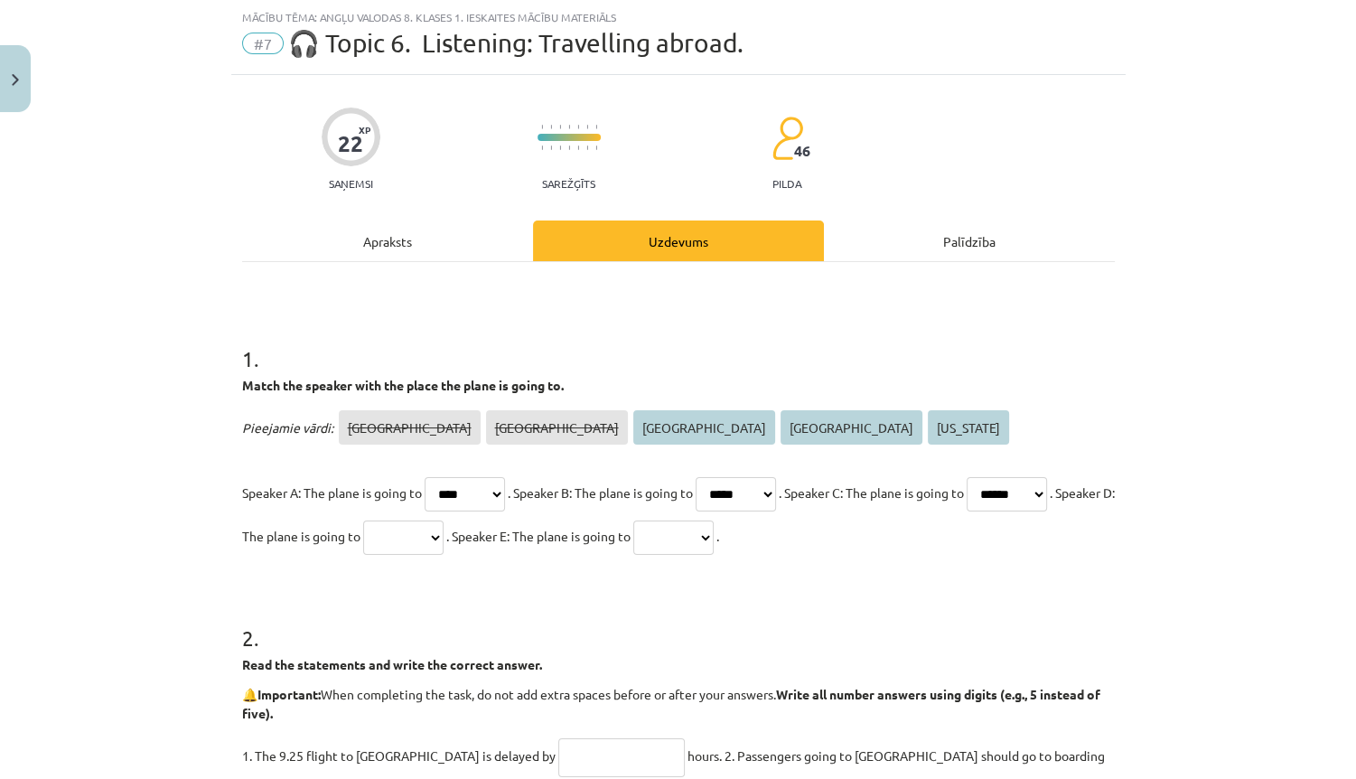
click at [967, 511] on select "***** **** ****** ********* ********" at bounding box center [1007, 494] width 80 height 34
click at [444, 546] on select "***** **** ****** ********* ********" at bounding box center [403, 537] width 80 height 34
select select "*********"
click at [444, 520] on select "***** **** ****** ********* ********" at bounding box center [403, 537] width 80 height 34
click at [899, 555] on p "Speaker A: The plane is going to ***** **** ****** ********* ******** . Speaker…" at bounding box center [678, 514] width 873 height 87
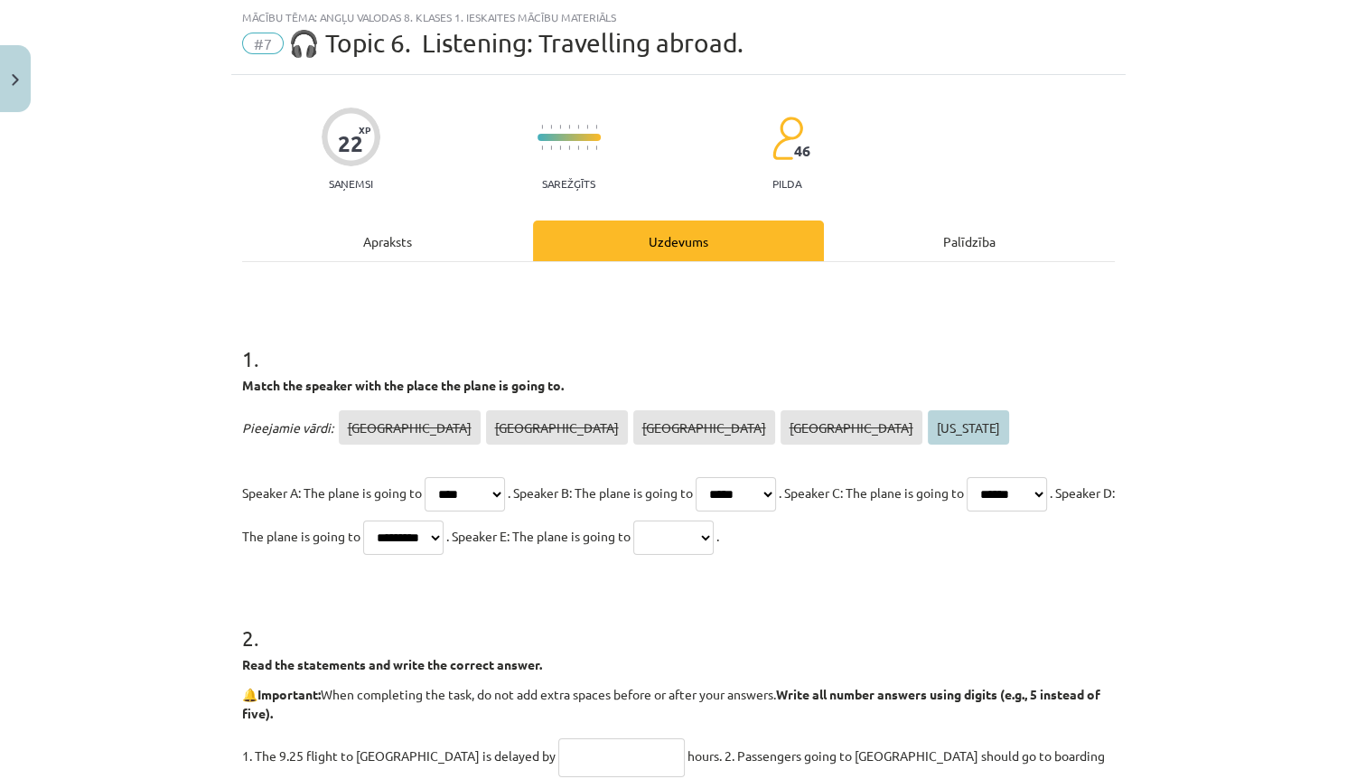
click at [714, 546] on select "***** **** ****** ********* ********" at bounding box center [673, 537] width 80 height 34
select select "********"
click at [714, 520] on select "***** **** ****** ********* ********" at bounding box center [673, 537] width 80 height 34
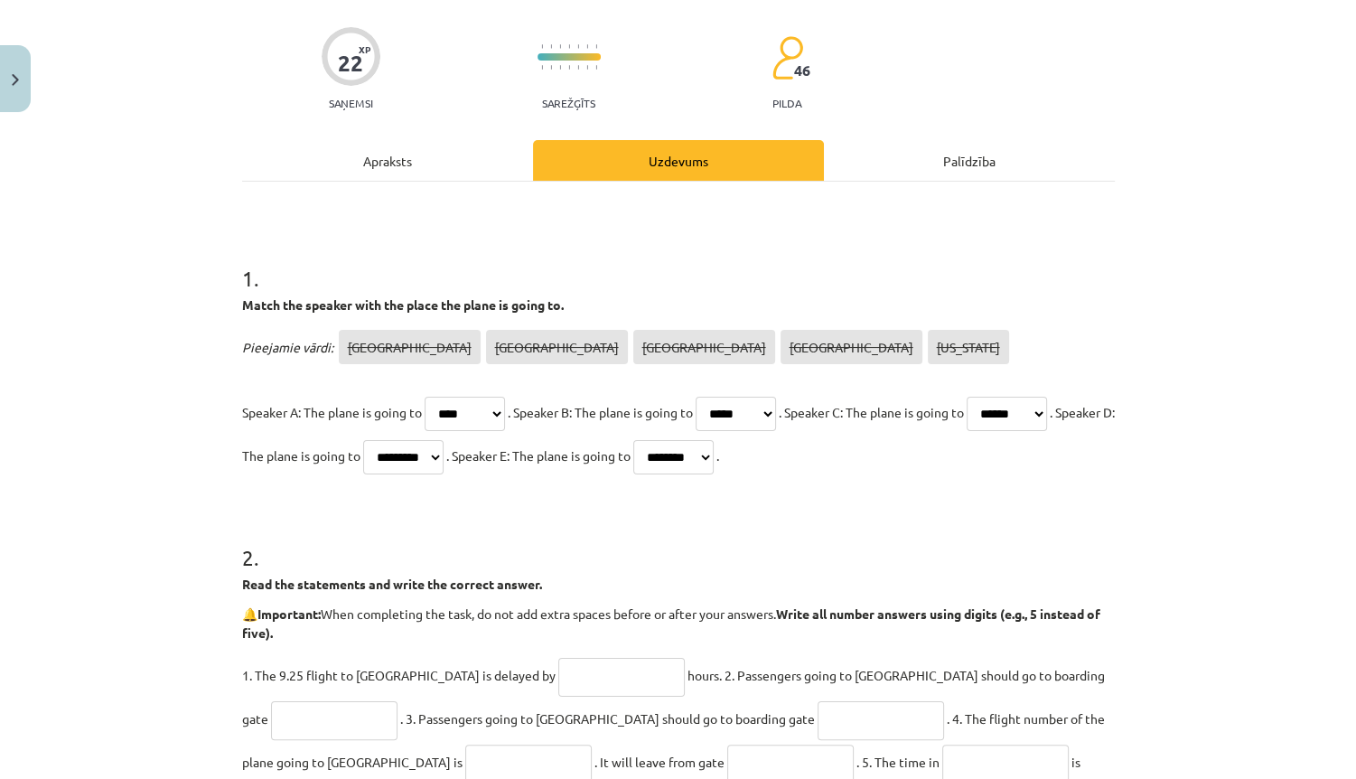
scroll to position [262, 0]
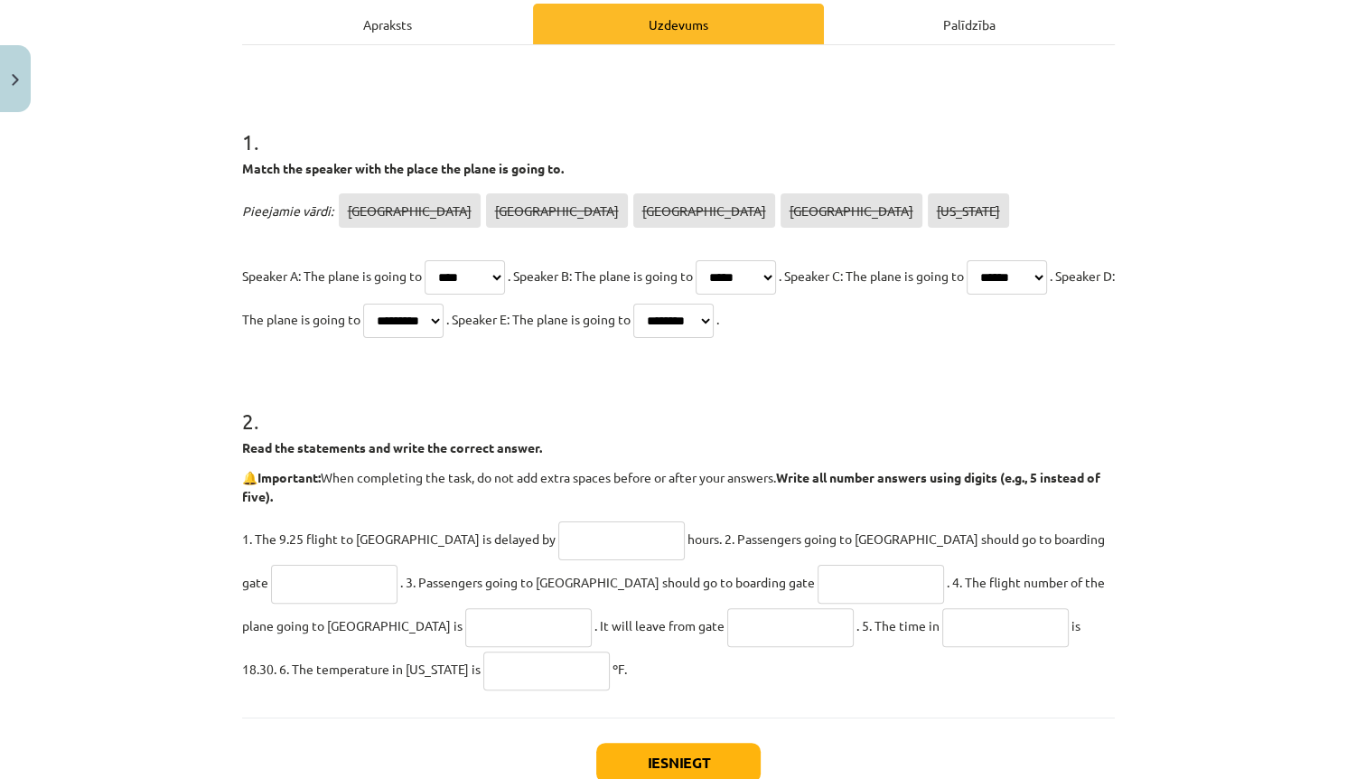
click at [558, 542] on input "text" at bounding box center [621, 540] width 126 height 39
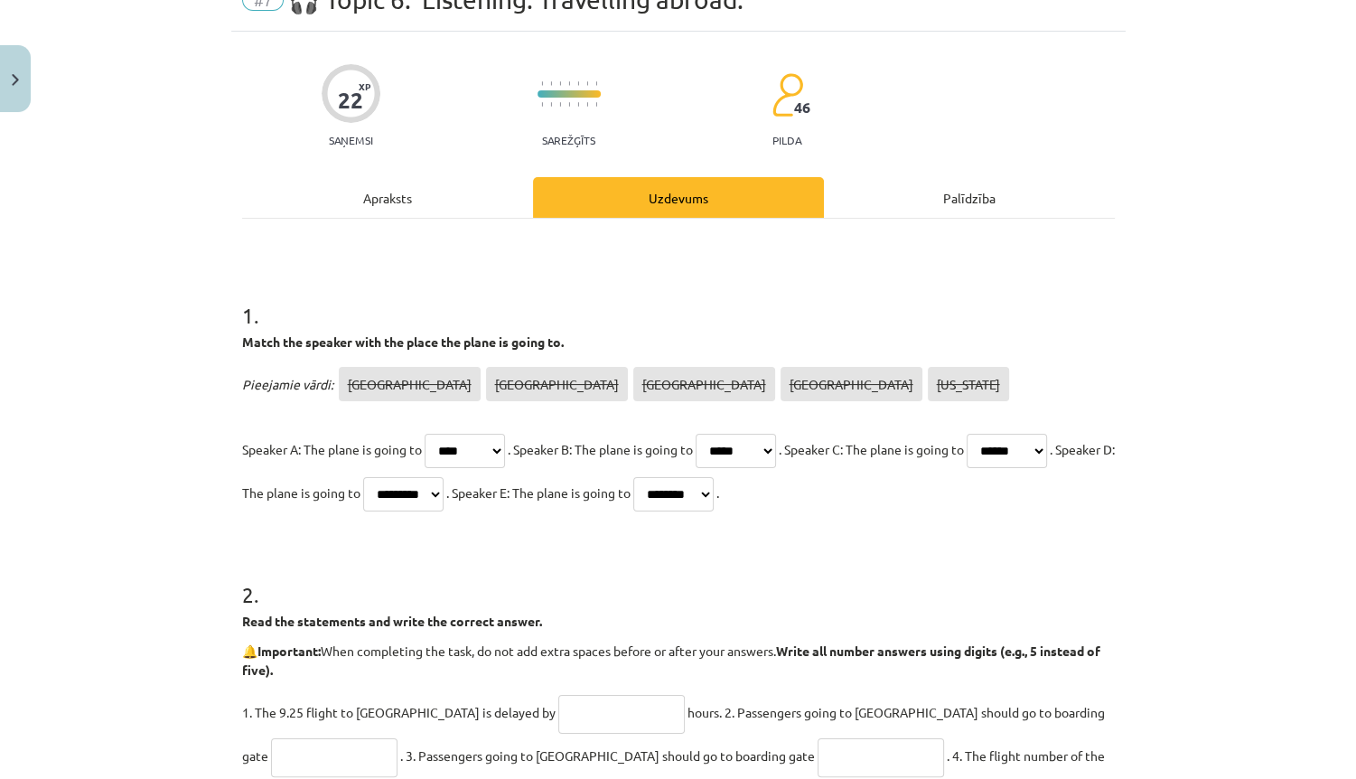
scroll to position [0, 0]
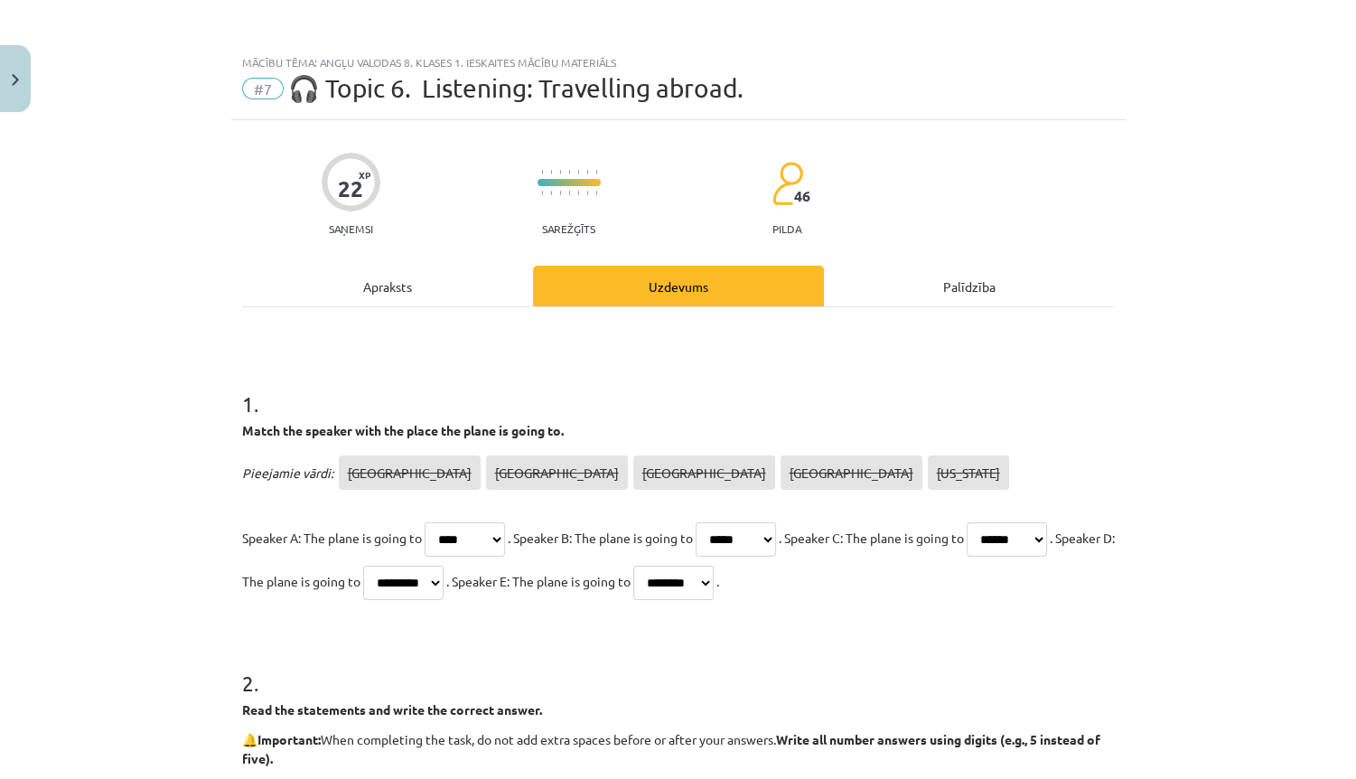
click at [382, 307] on div "1 . Match the speaker with the place the plane is going to. Pieejamie vārdi: To…" at bounding box center [678, 643] width 873 height 672
click at [394, 295] on div "Apraksts" at bounding box center [387, 286] width 291 height 41
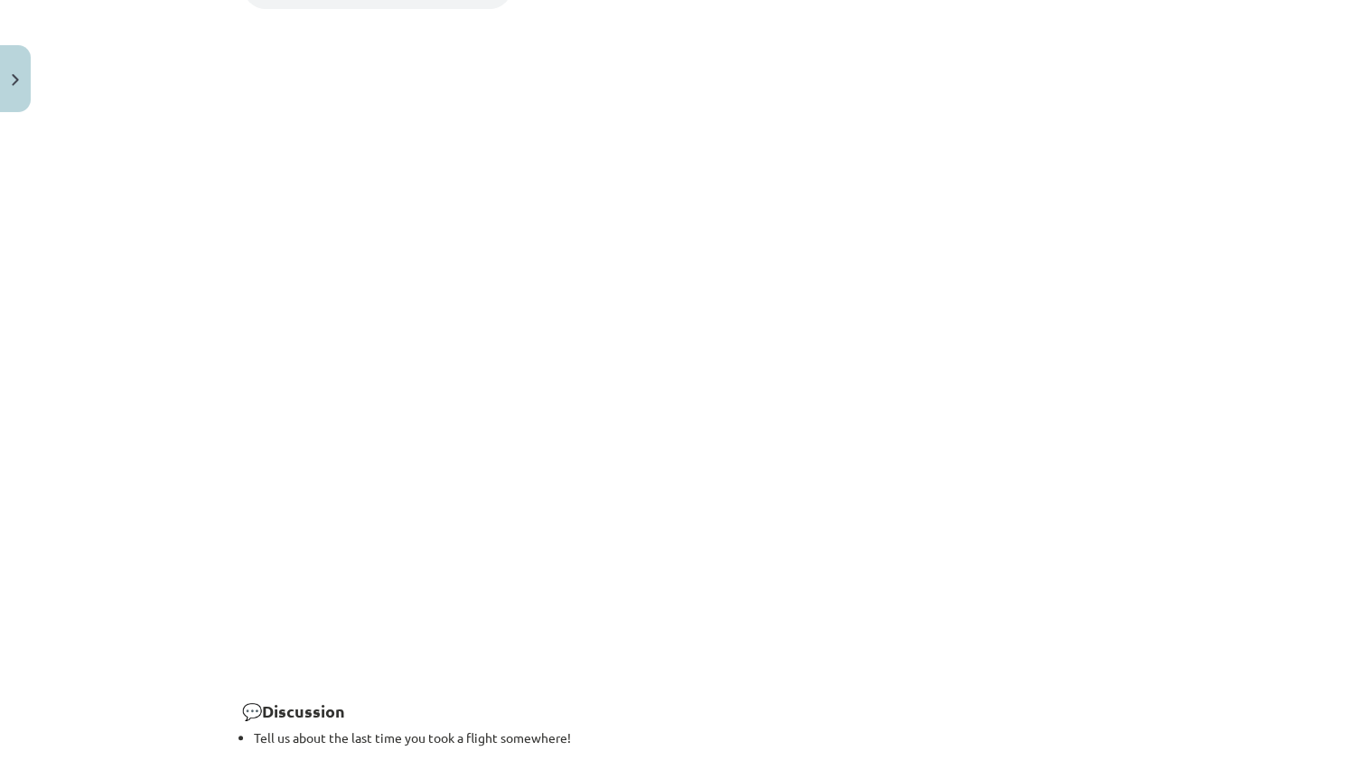
scroll to position [1749, 0]
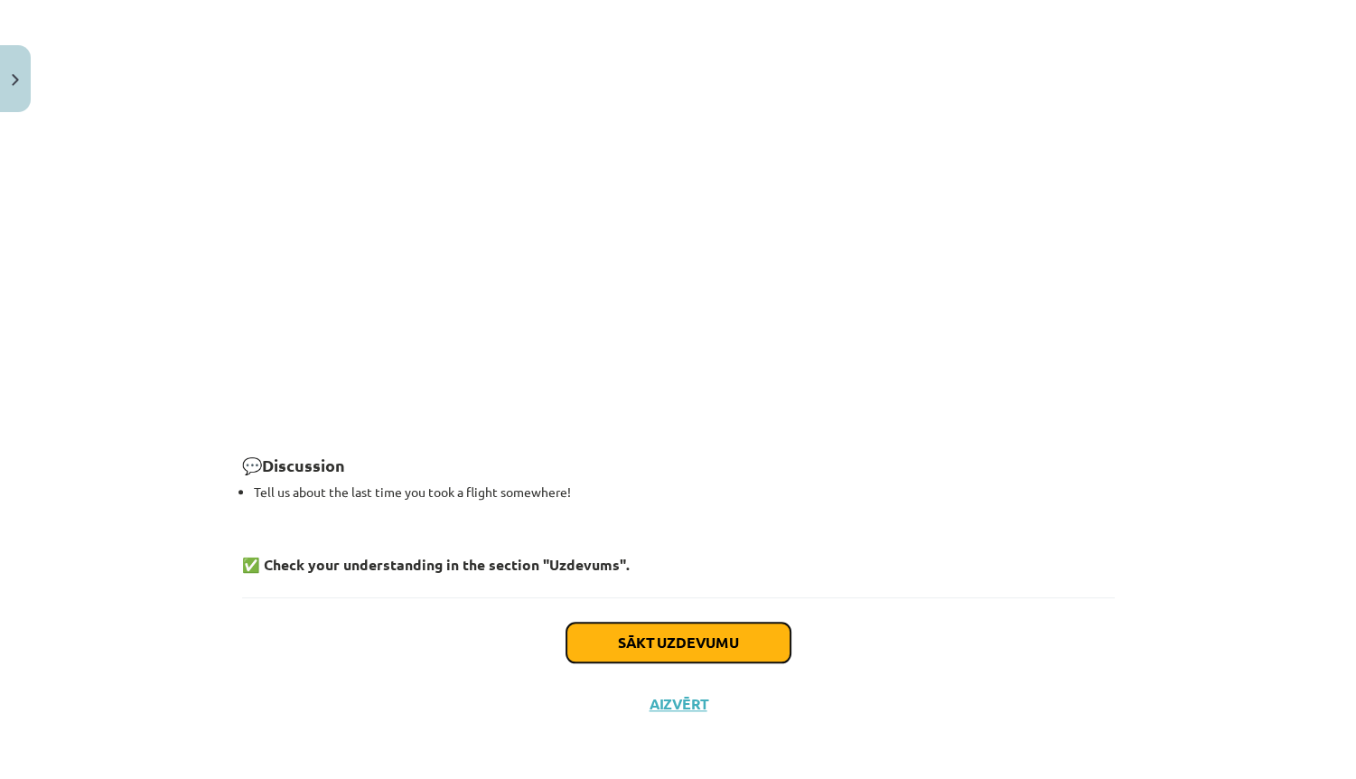
click at [672, 652] on button "Sākt uzdevumu" at bounding box center [678, 642] width 224 height 40
select select "****"
select select "*****"
select select "******"
select select "*********"
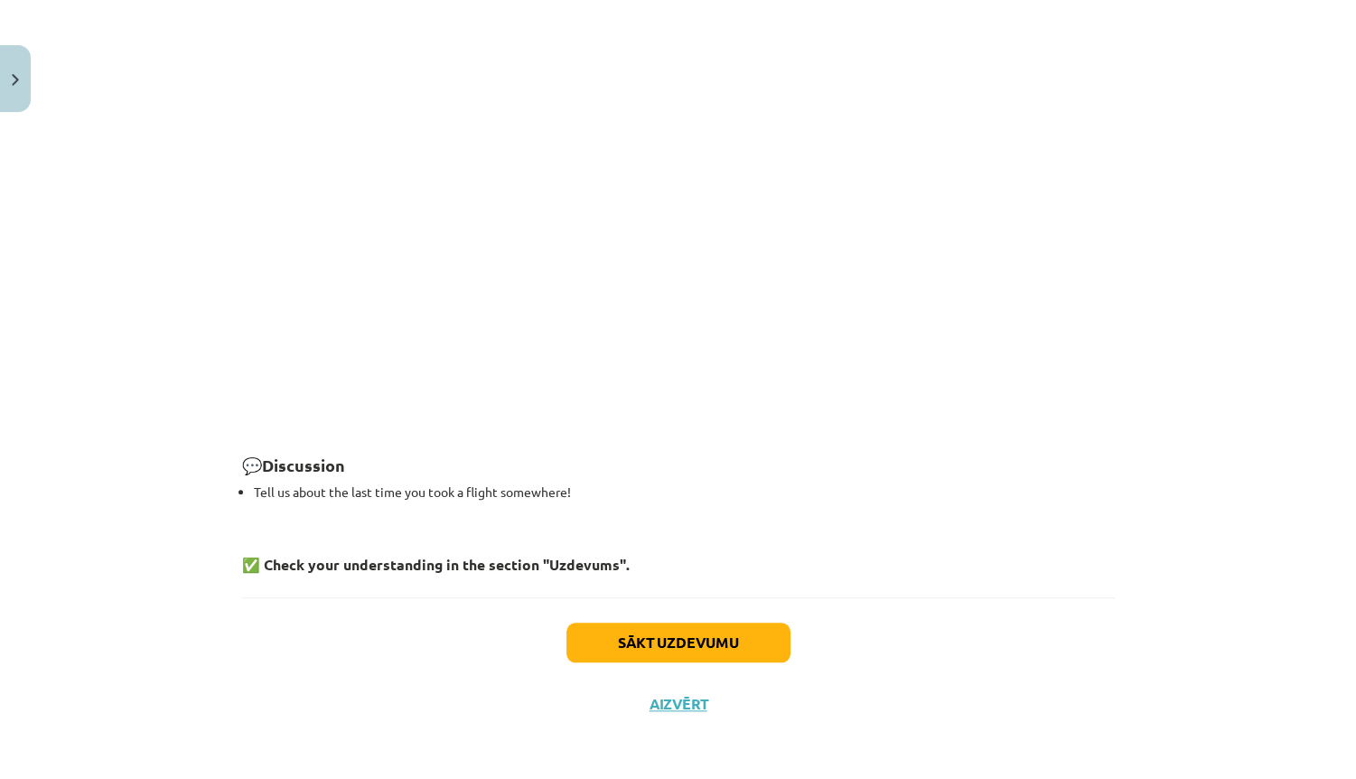
select select "********"
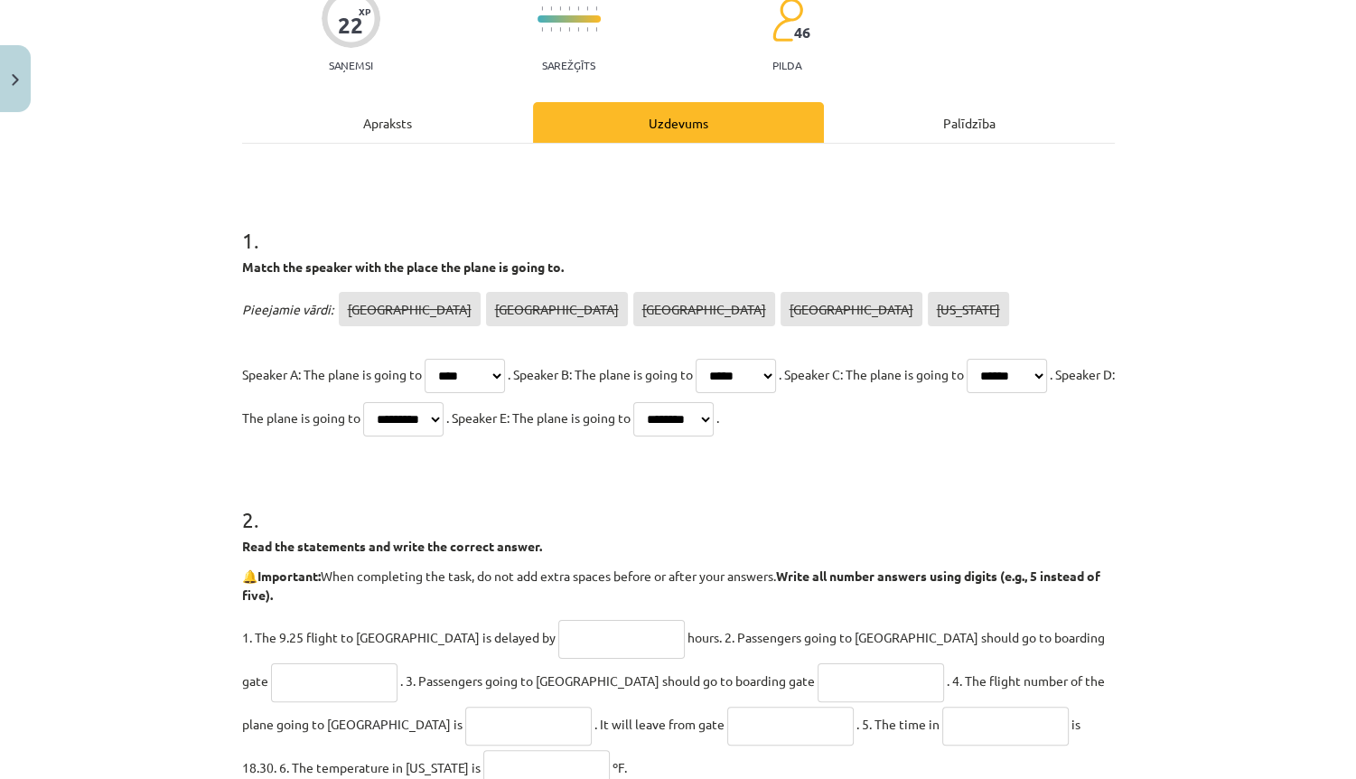
scroll to position [190, 0]
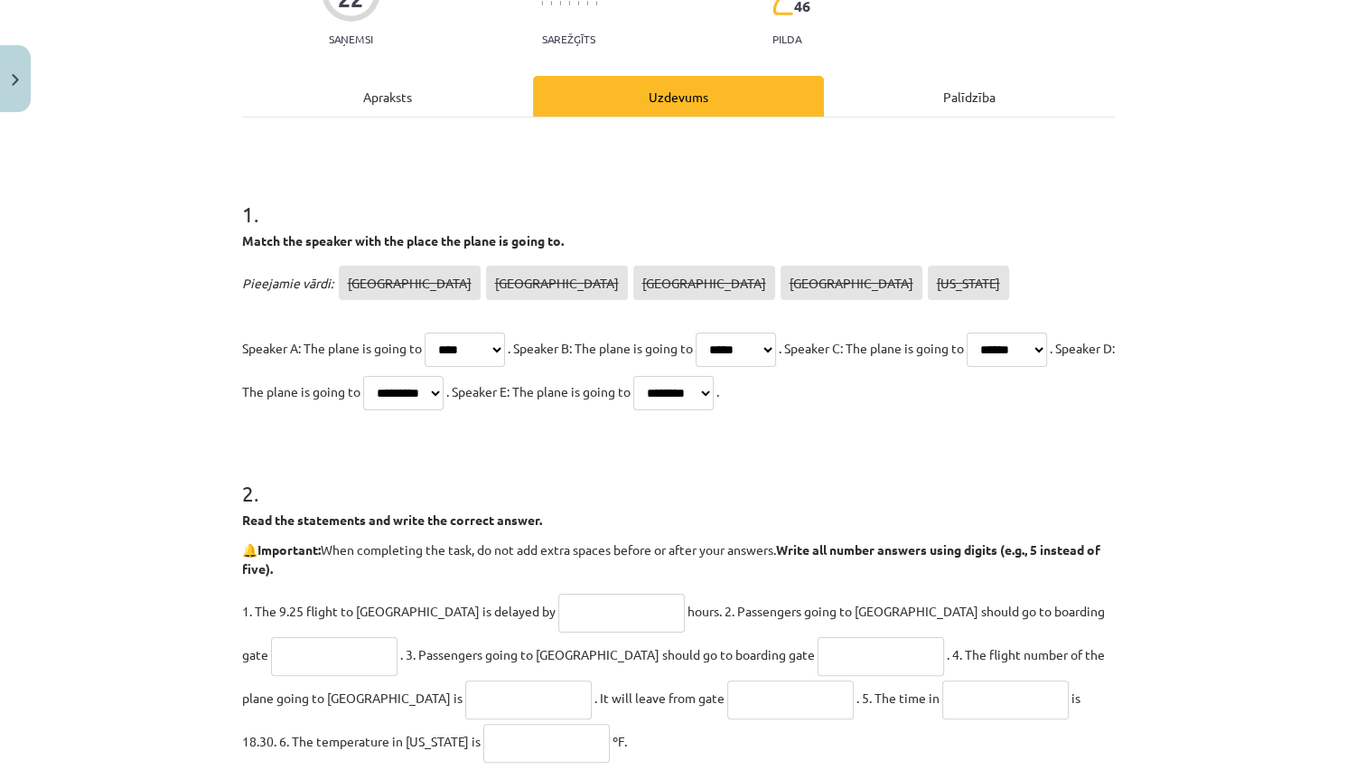
click at [558, 602] on input "text" at bounding box center [621, 613] width 126 height 39
type input "***"
click at [398, 637] on input "text" at bounding box center [334, 656] width 126 height 39
type input "**"
click at [818, 657] on input "text" at bounding box center [881, 656] width 126 height 39
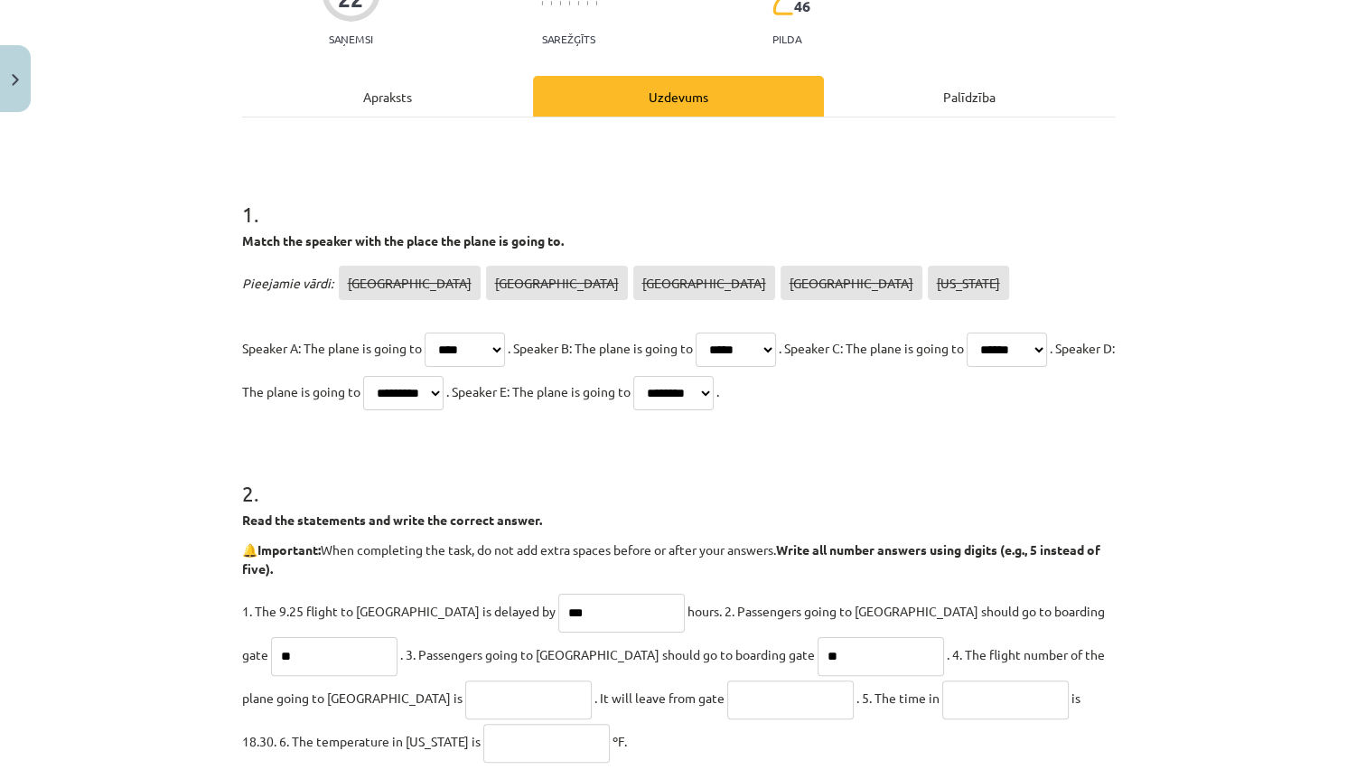
type input "**"
click at [465, 680] on input "text" at bounding box center [528, 699] width 126 height 39
type input "*******"
click at [727, 710] on input "text" at bounding box center [790, 699] width 126 height 39
type input "*"
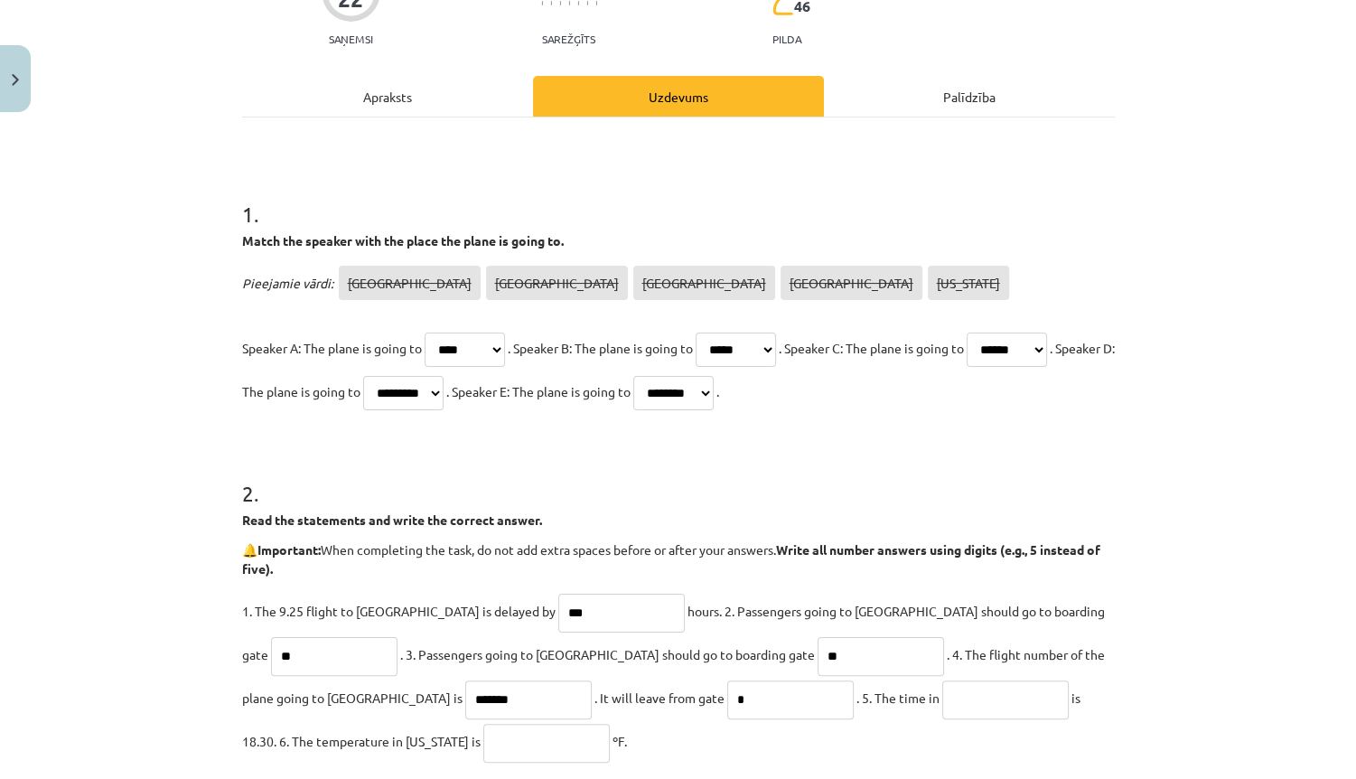
click at [942, 697] on input "text" at bounding box center [1005, 699] width 126 height 39
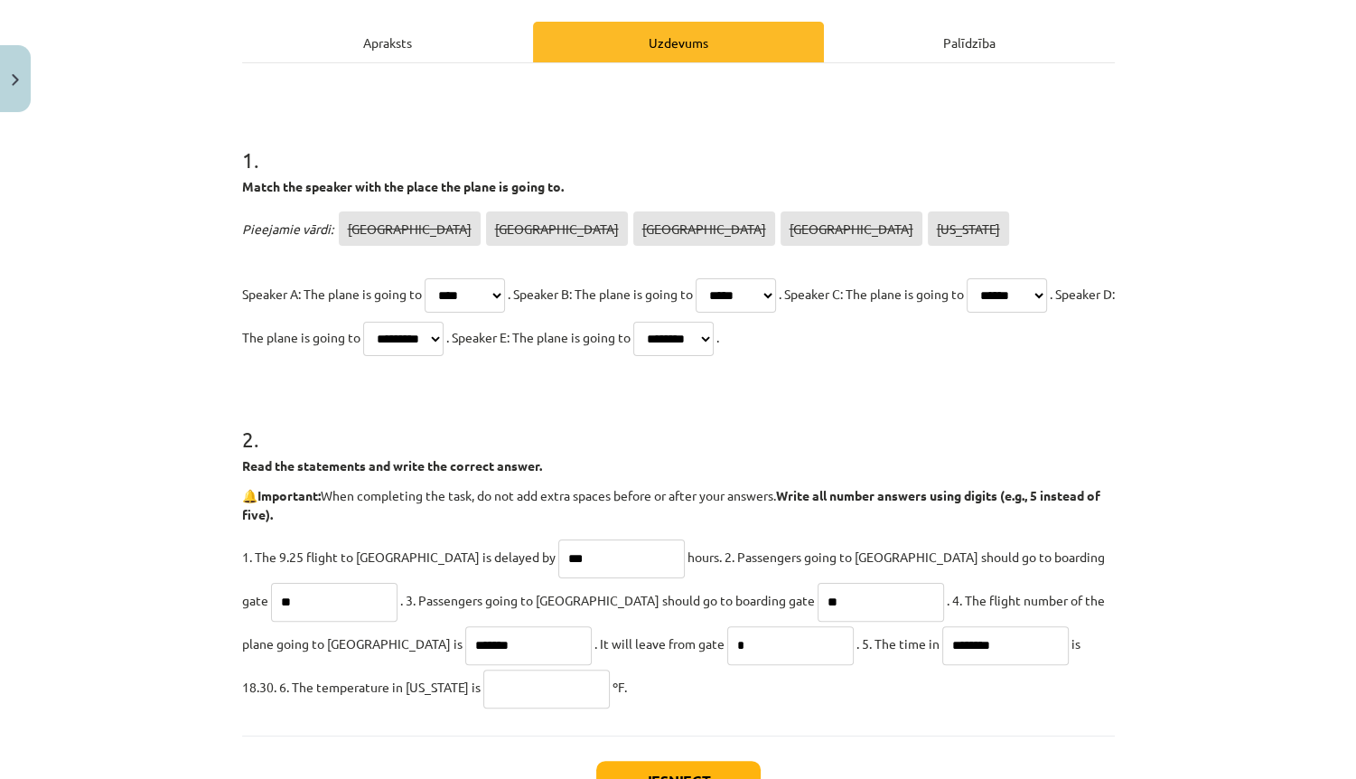
scroll to position [334, 0]
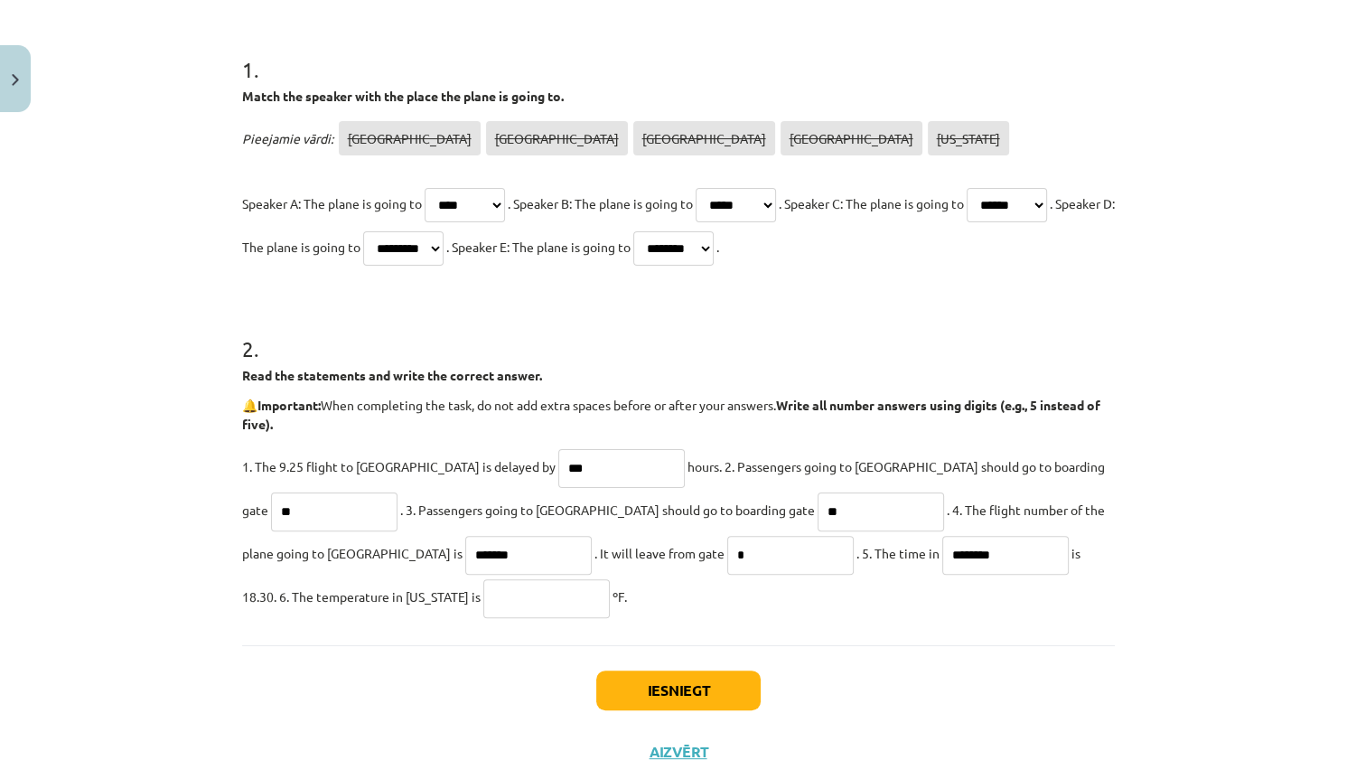
type input "********"
click at [483, 597] on input "text" at bounding box center [546, 598] width 126 height 39
type input "**"
click at [701, 688] on button "Iesniegt" at bounding box center [678, 690] width 164 height 40
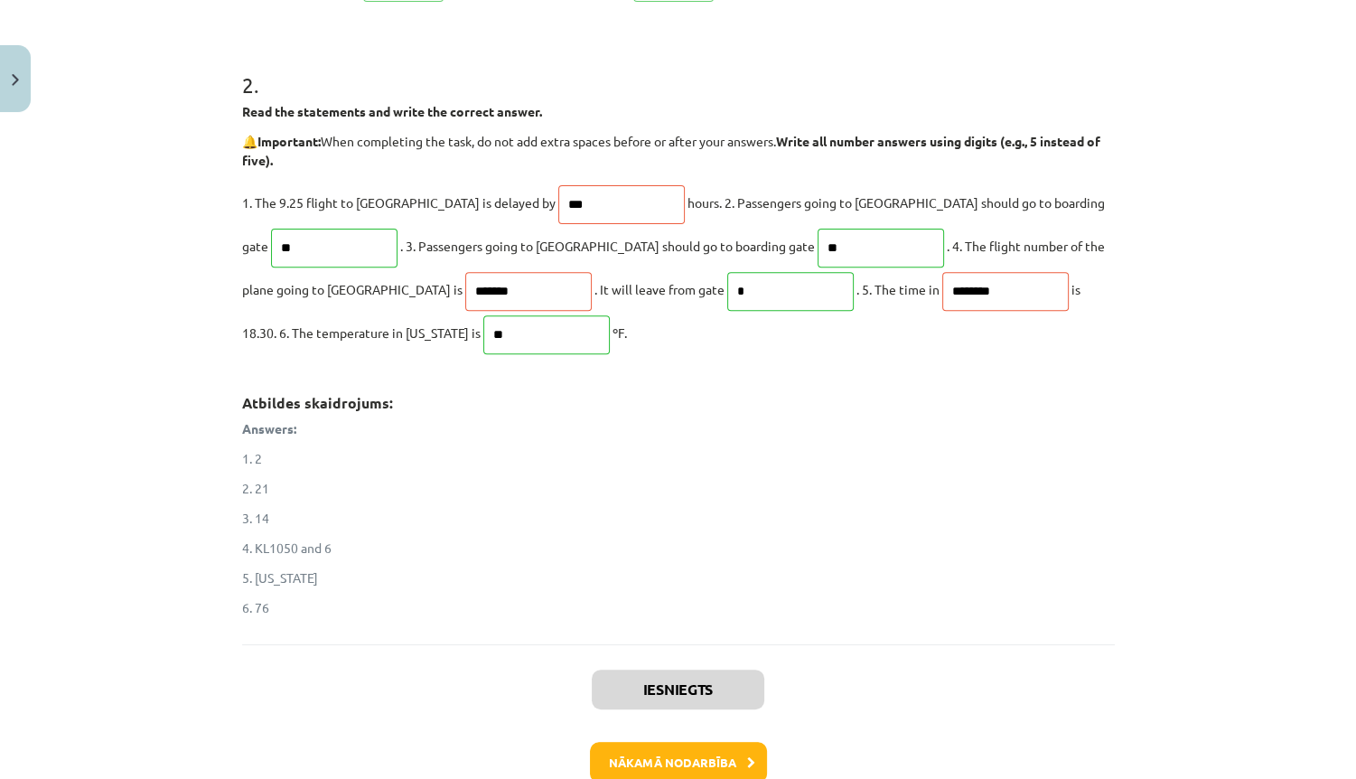
scroll to position [623, 0]
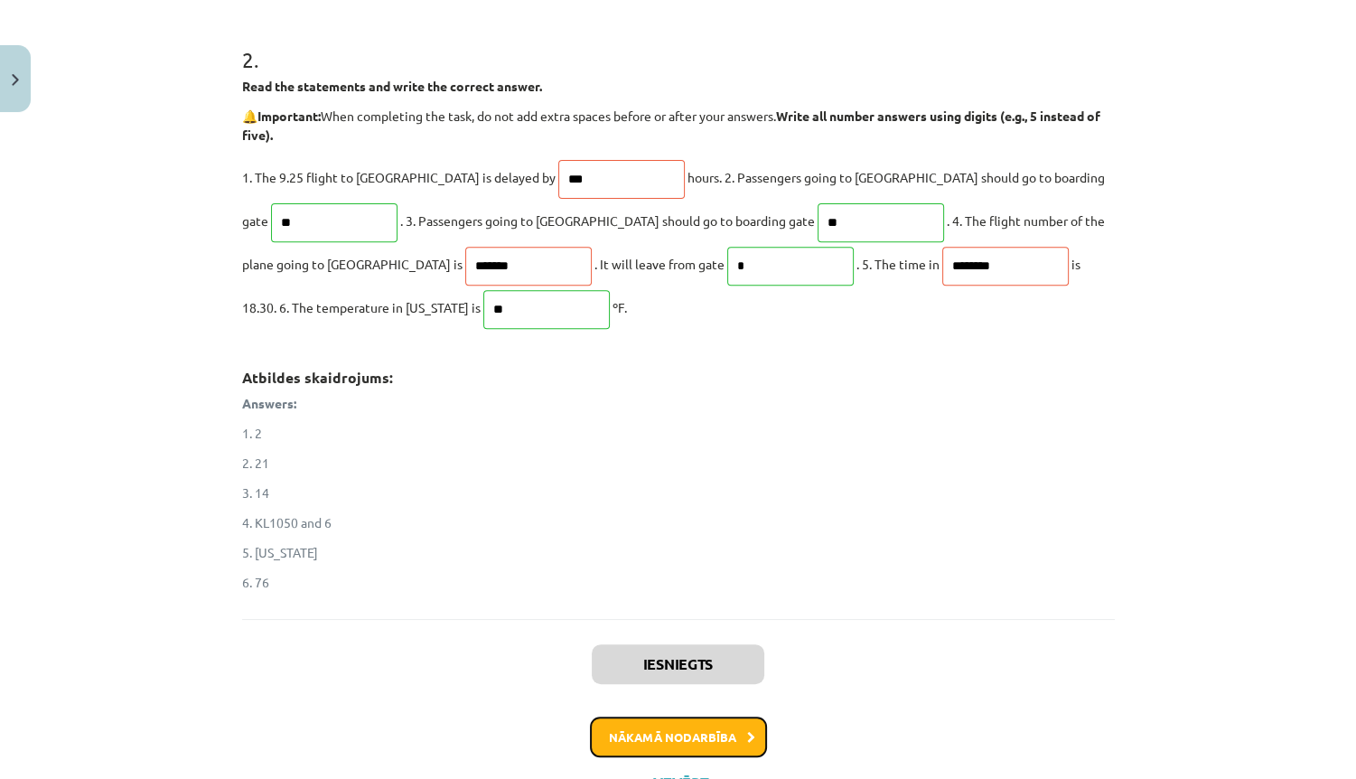
click at [712, 743] on button "Nākamā nodarbība" at bounding box center [678, 737] width 177 height 42
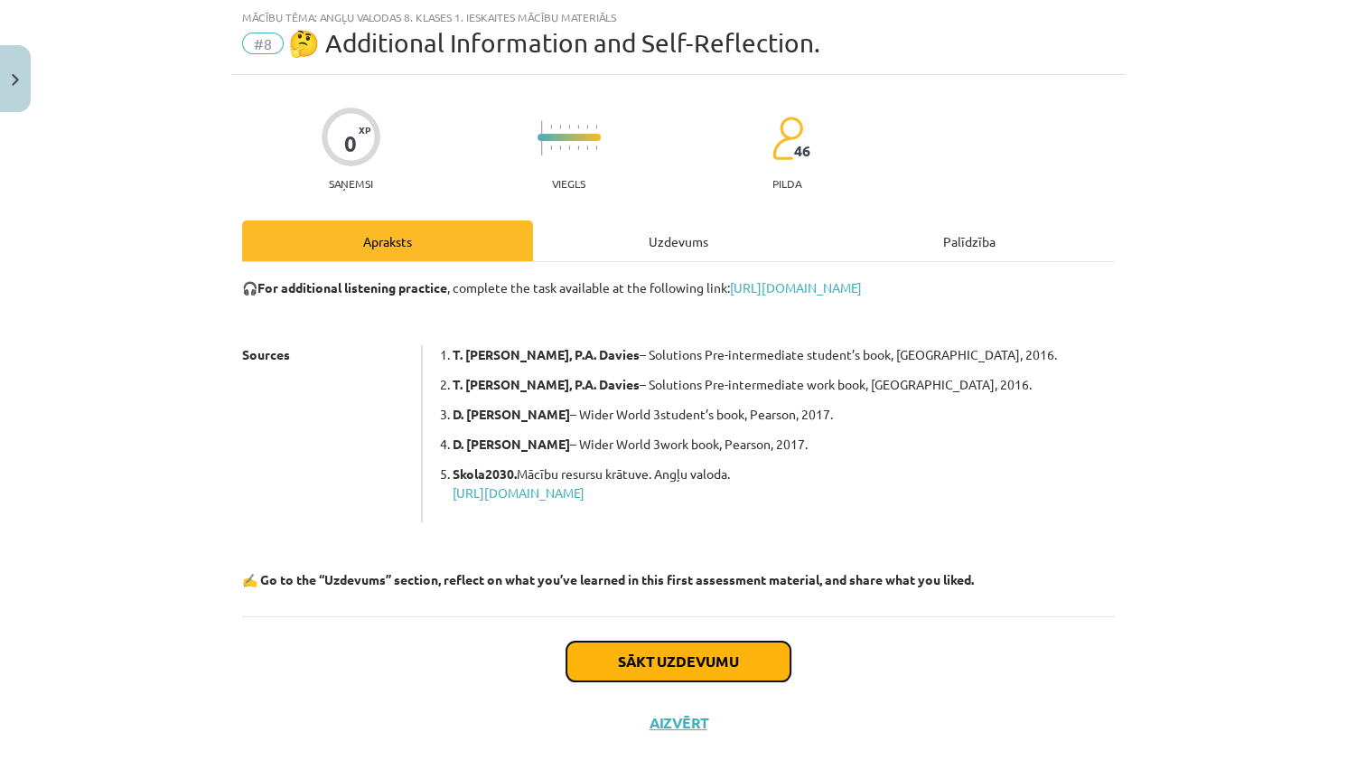
click at [710, 665] on button "Sākt uzdevumu" at bounding box center [678, 661] width 224 height 40
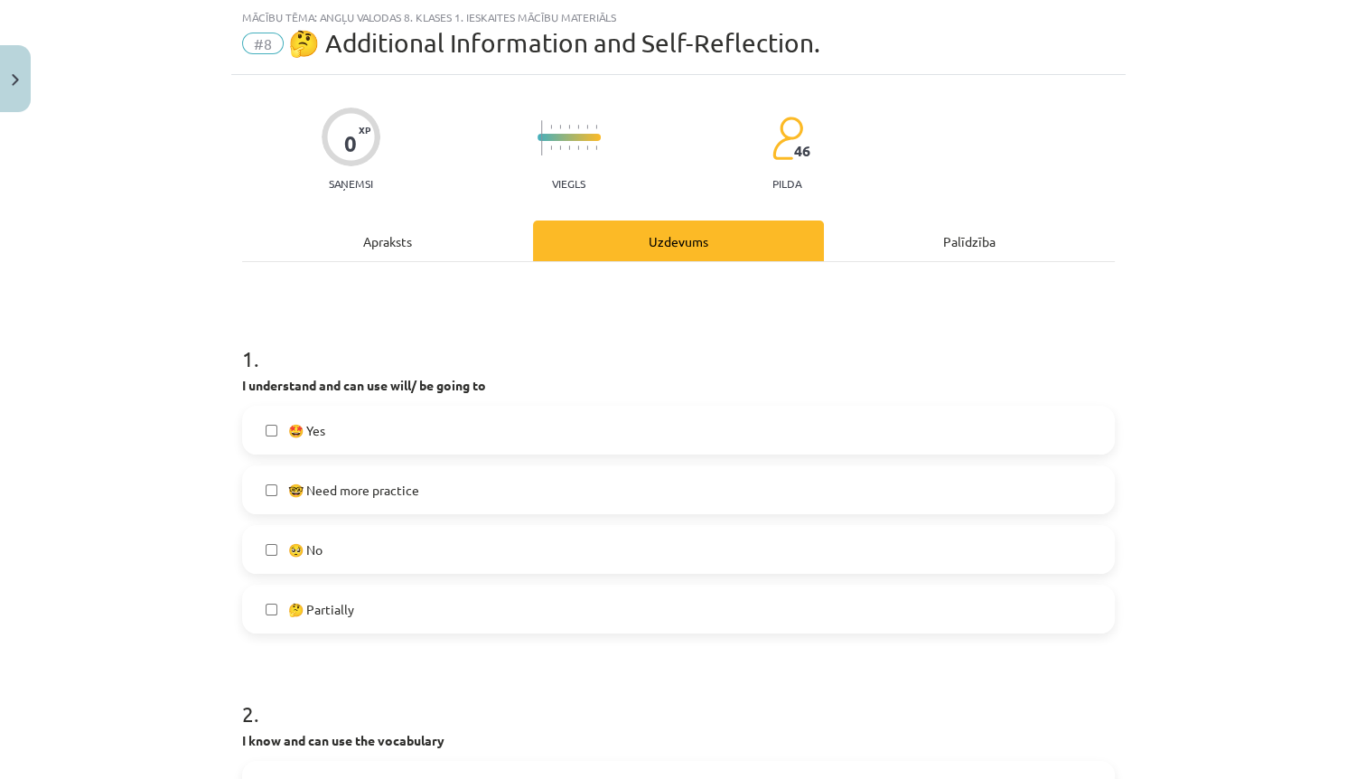
click at [575, 420] on label "🤩 Yes" at bounding box center [678, 429] width 869 height 45
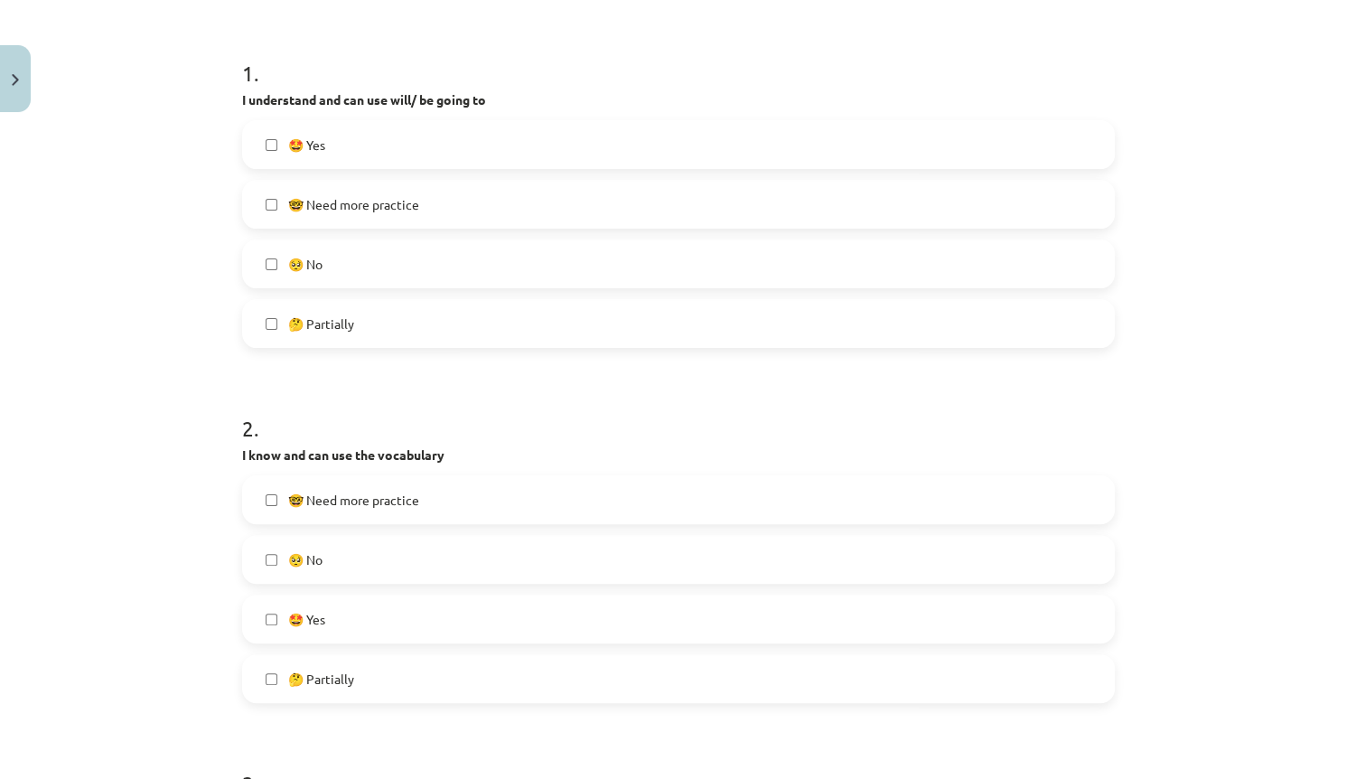
scroll to position [334, 0]
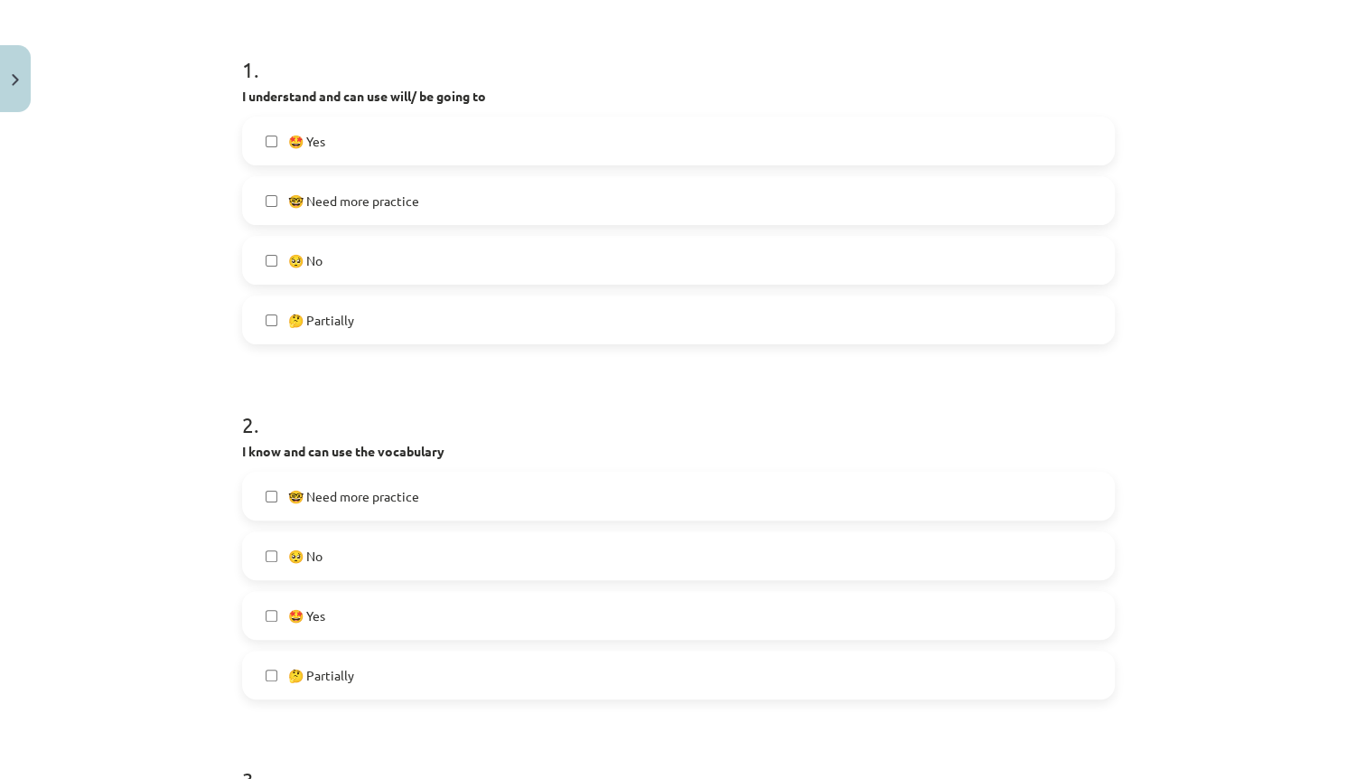
drag, startPoint x: 492, startPoint y: 625, endPoint x: 491, endPoint y: 614, distance: 10.9
click at [491, 625] on label "🤩 Yes" at bounding box center [678, 615] width 869 height 45
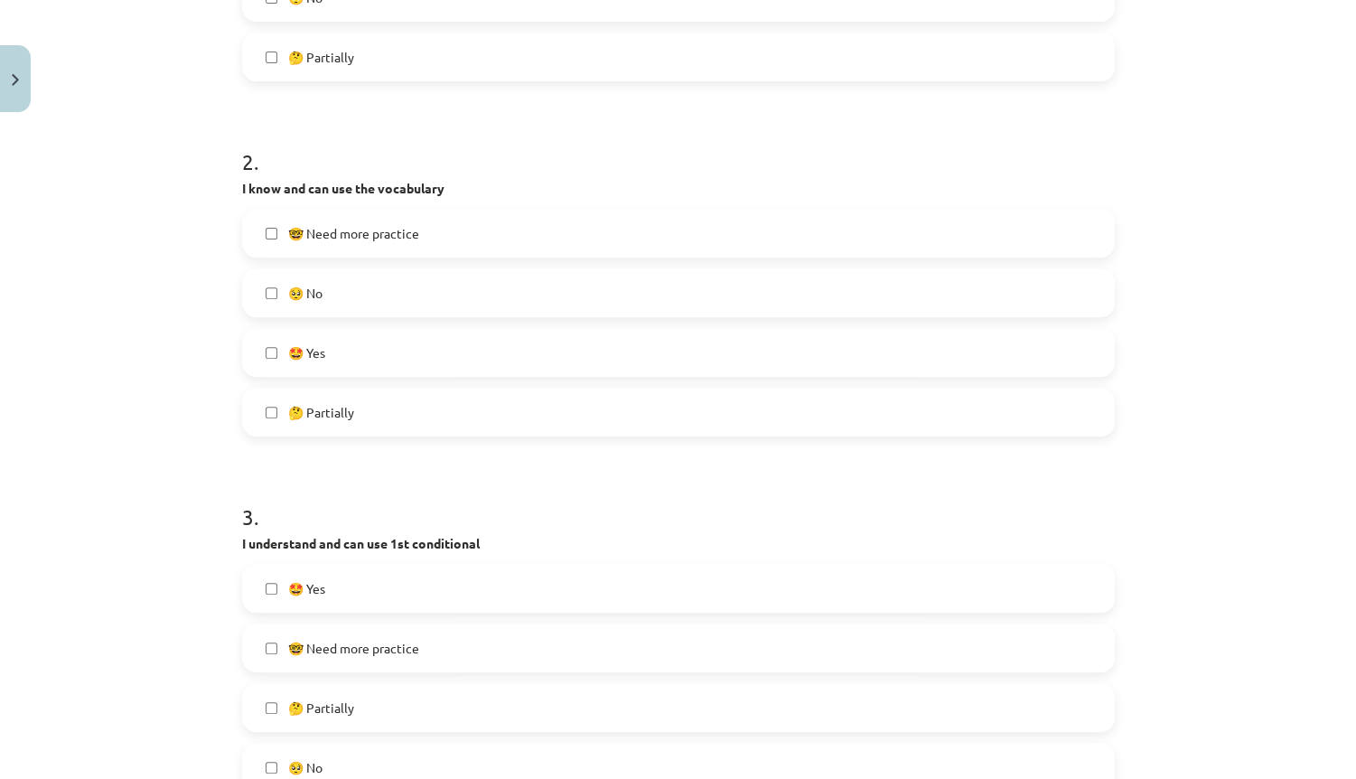
scroll to position [623, 0]
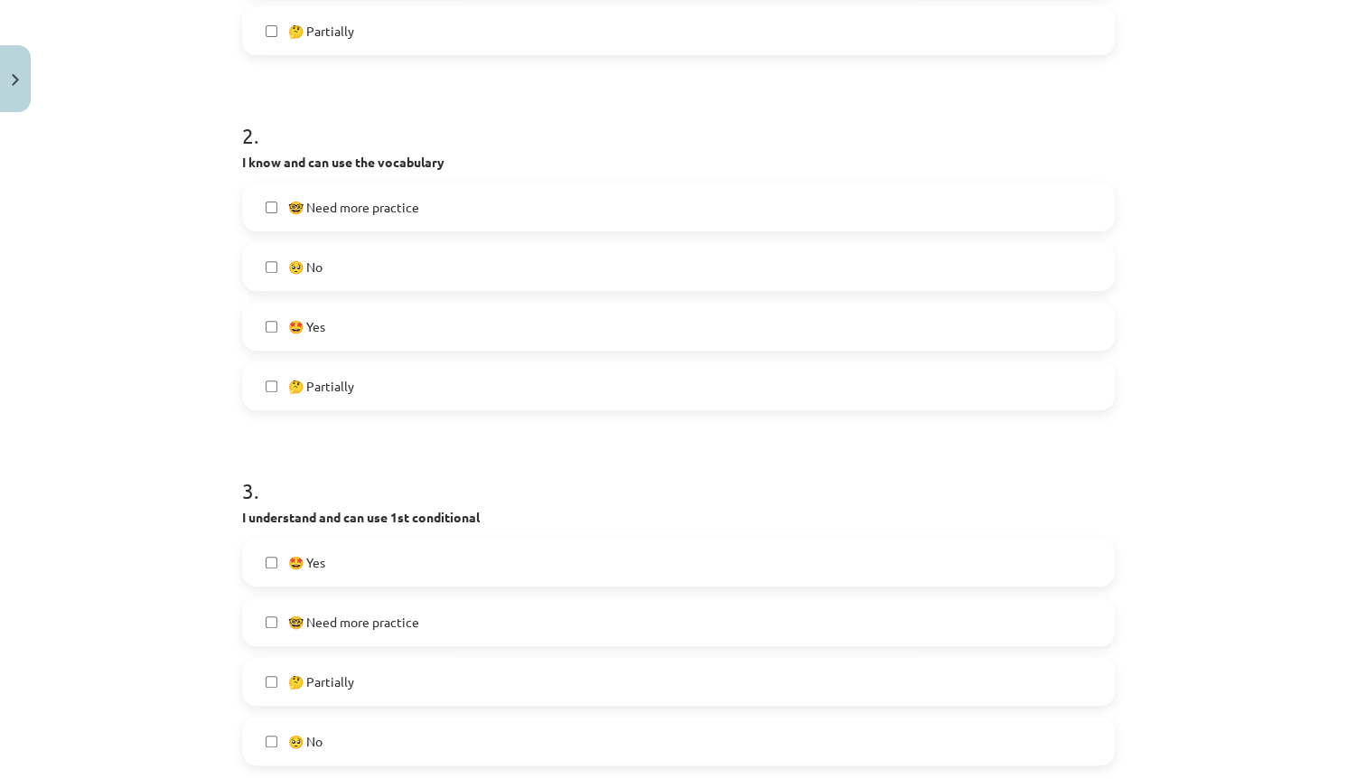
click at [505, 561] on label "🤩 Yes" at bounding box center [678, 561] width 869 height 45
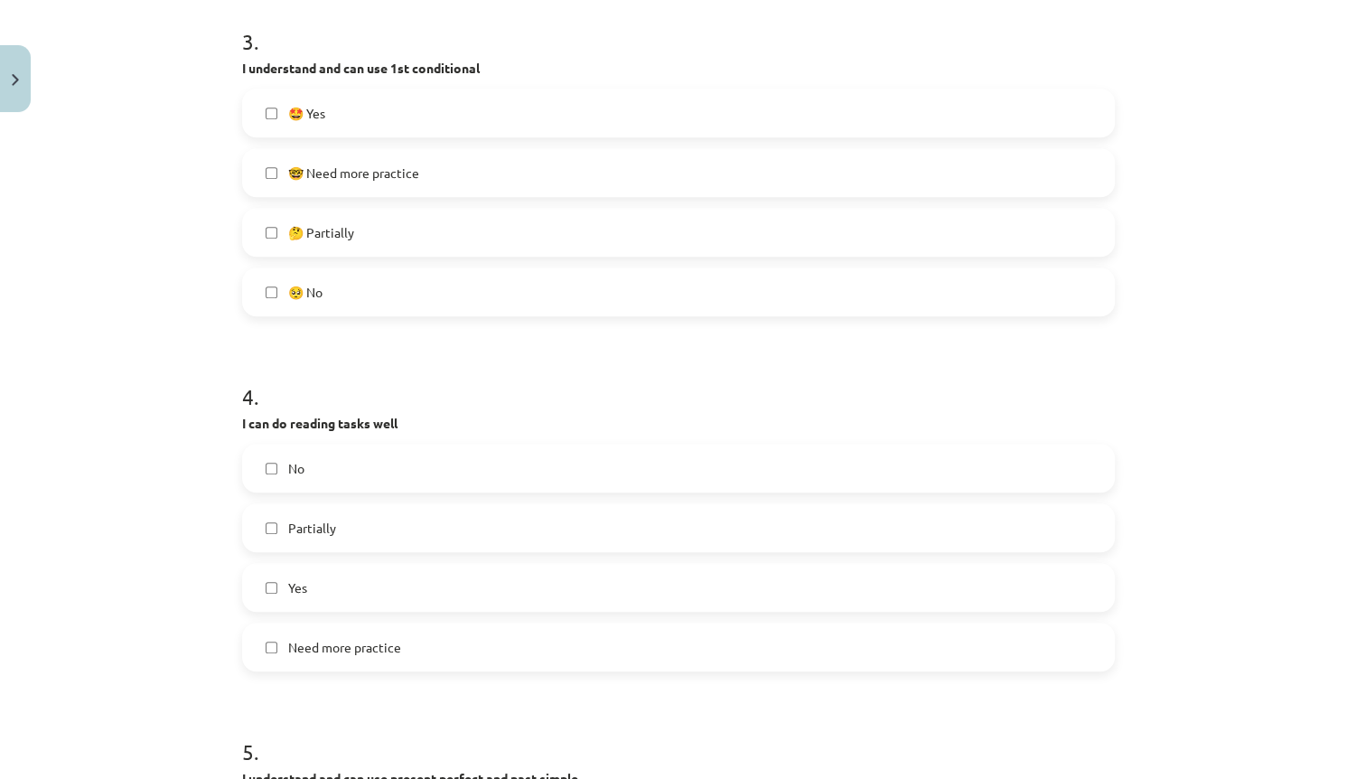
drag, startPoint x: 636, startPoint y: 440, endPoint x: 622, endPoint y: 480, distance: 42.3
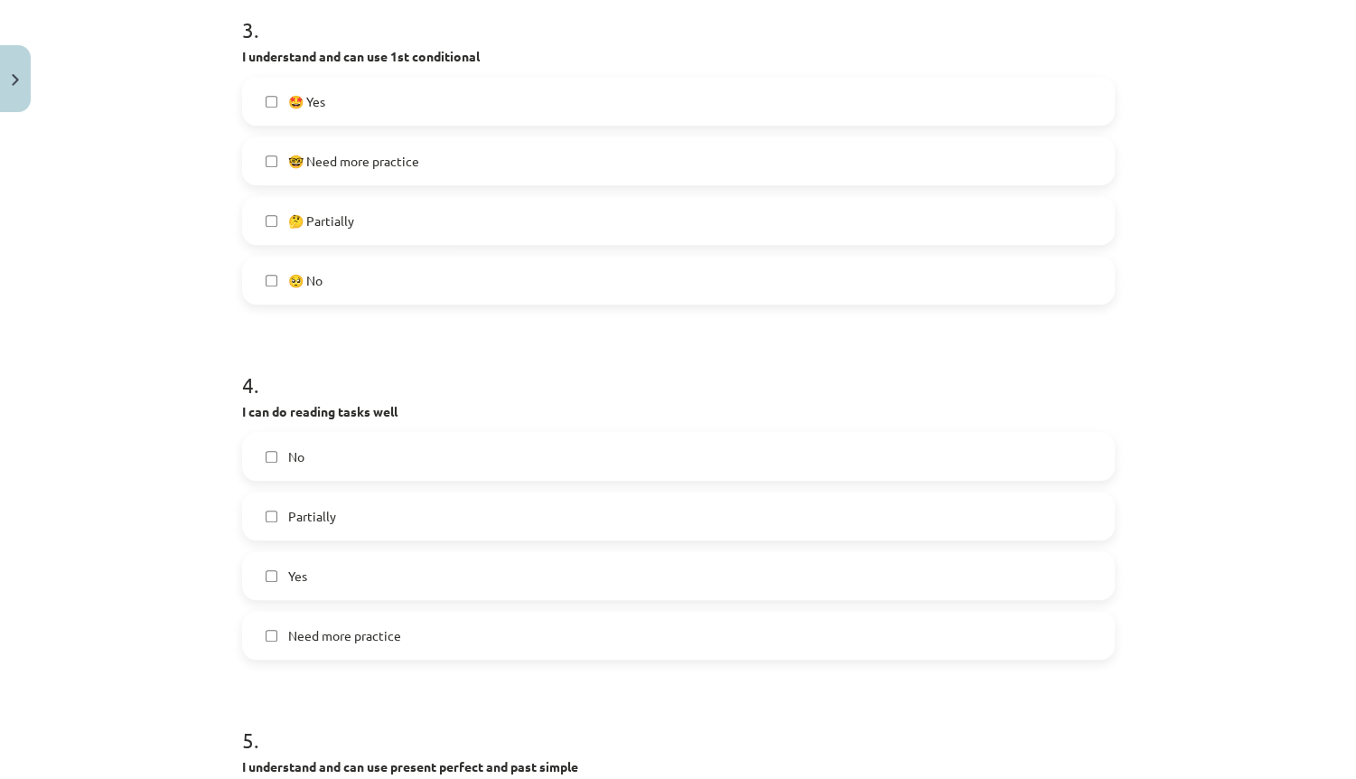
click at [495, 566] on label "Yes" at bounding box center [678, 575] width 869 height 45
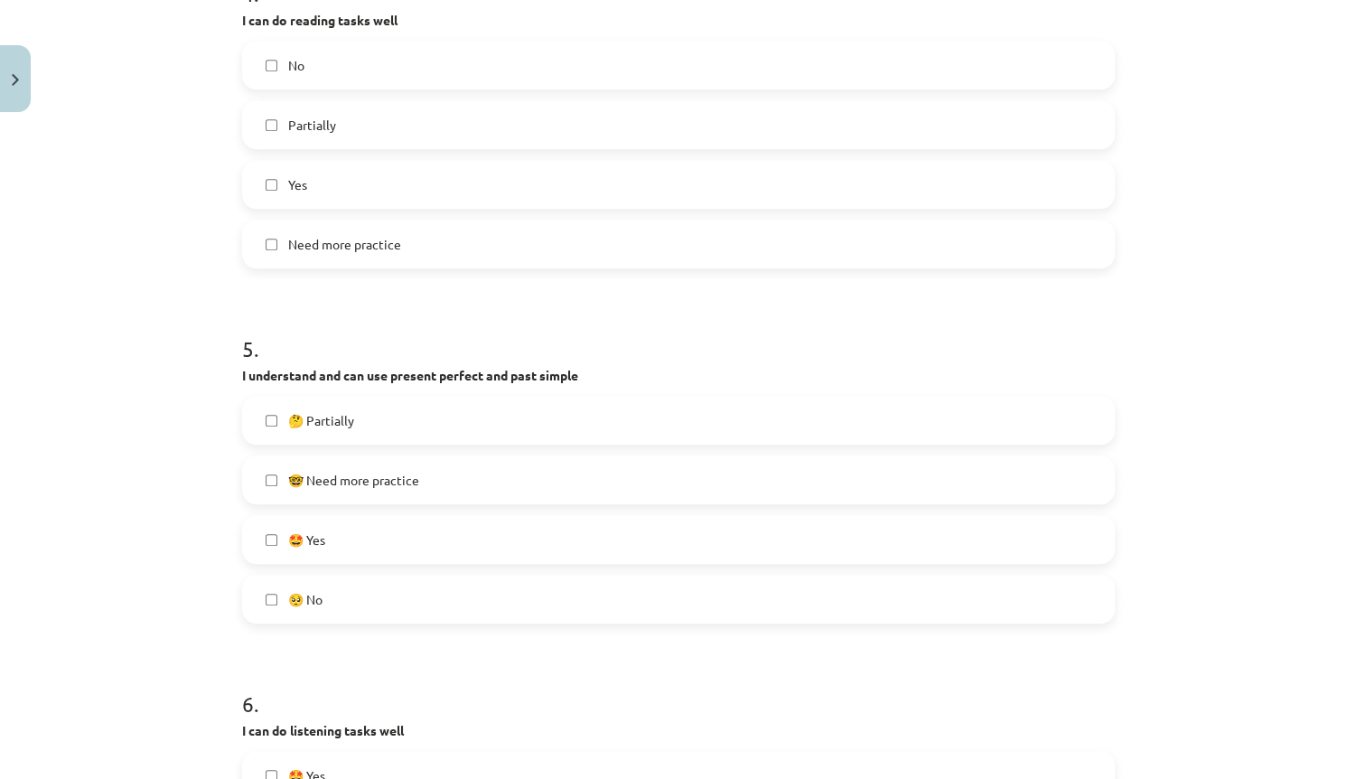
drag, startPoint x: 661, startPoint y: 474, endPoint x: 668, endPoint y: 546, distance: 71.7
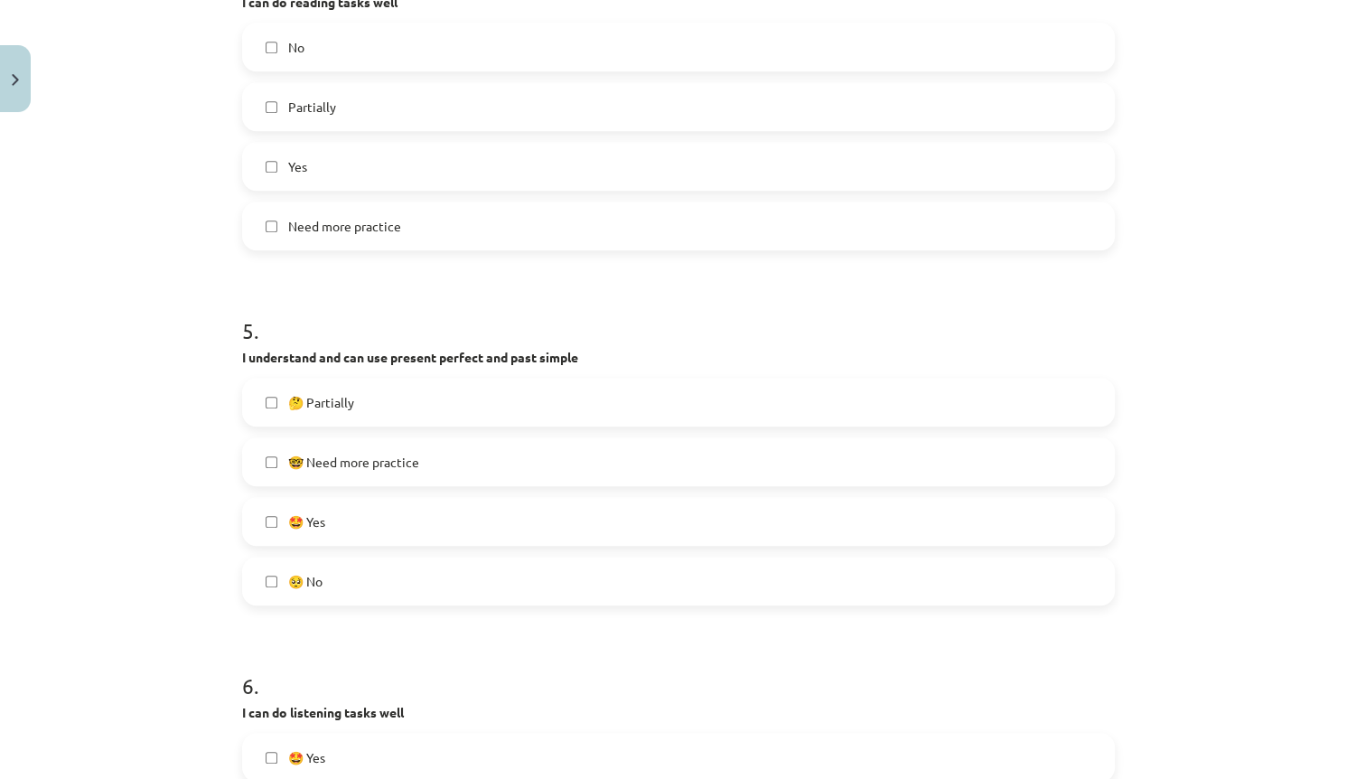
click at [402, 439] on label "🤓 Need more practice" at bounding box center [678, 461] width 869 height 45
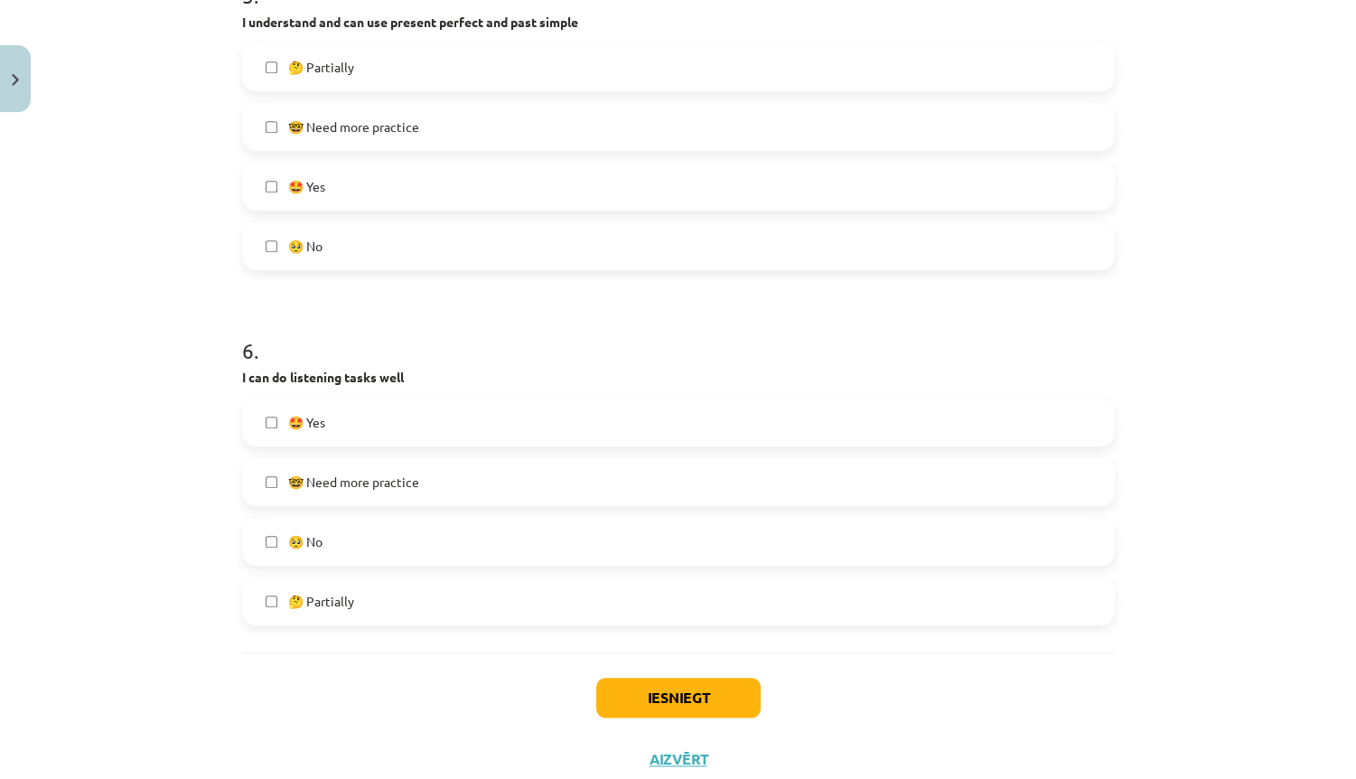
drag, startPoint x: 474, startPoint y: 426, endPoint x: 468, endPoint y: 519, distance: 93.3
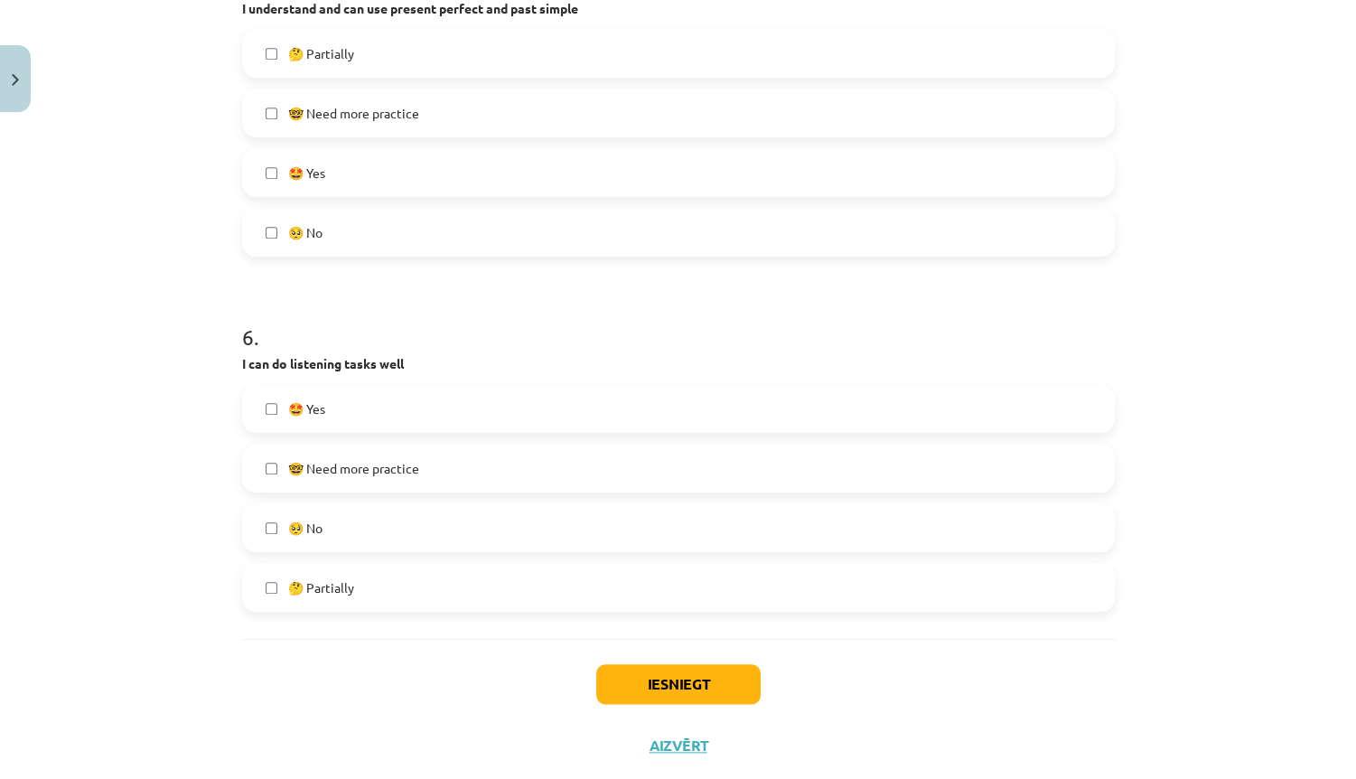
click at [479, 420] on label "🤩 Yes" at bounding box center [678, 408] width 869 height 45
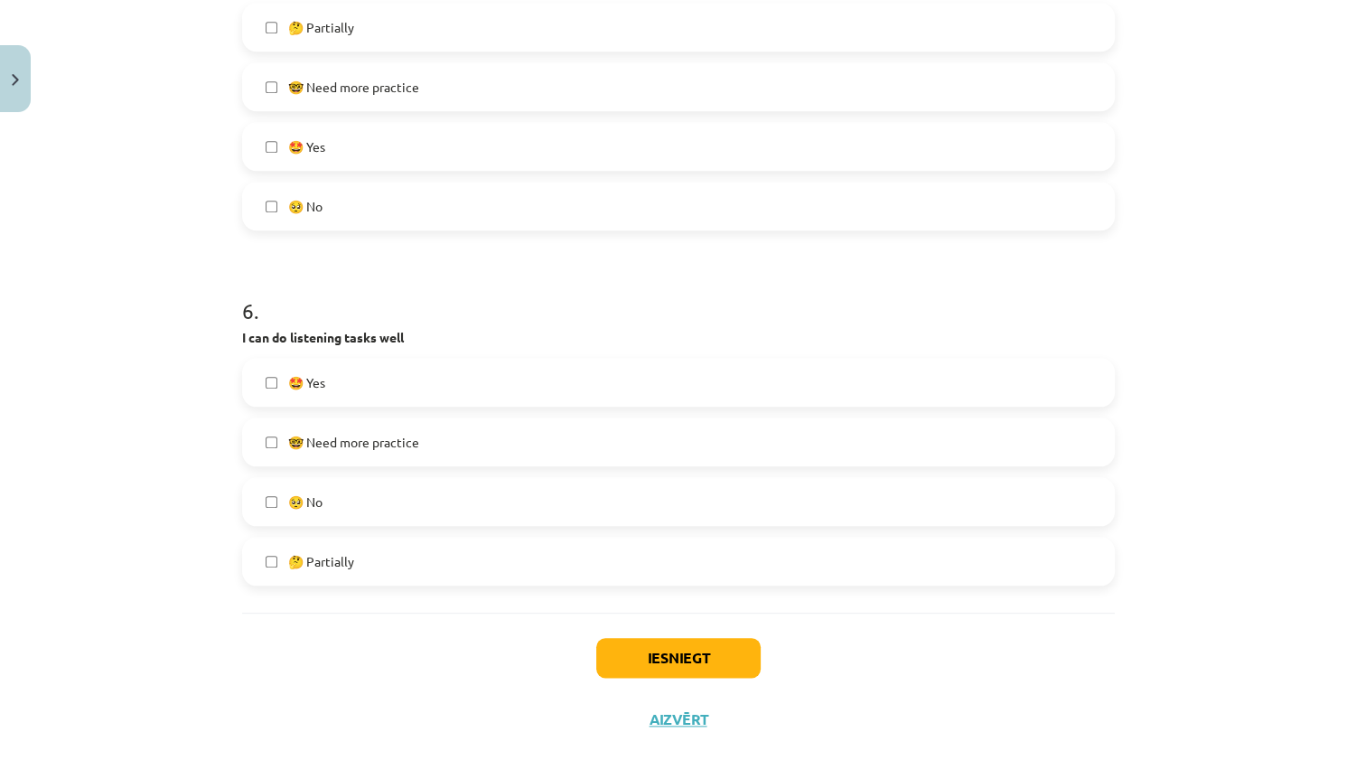
scroll to position [1883, 0]
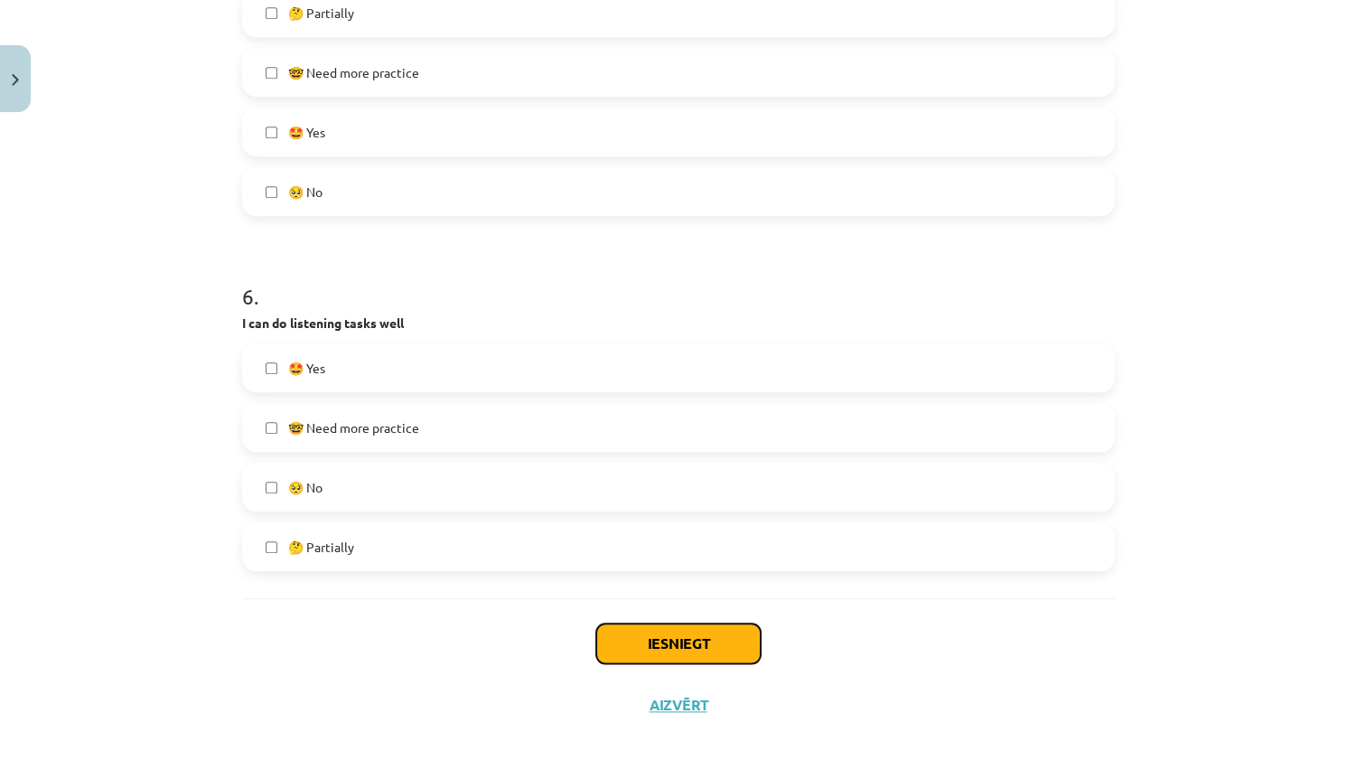
click at [684, 631] on button "Iesniegt" at bounding box center [678, 643] width 164 height 40
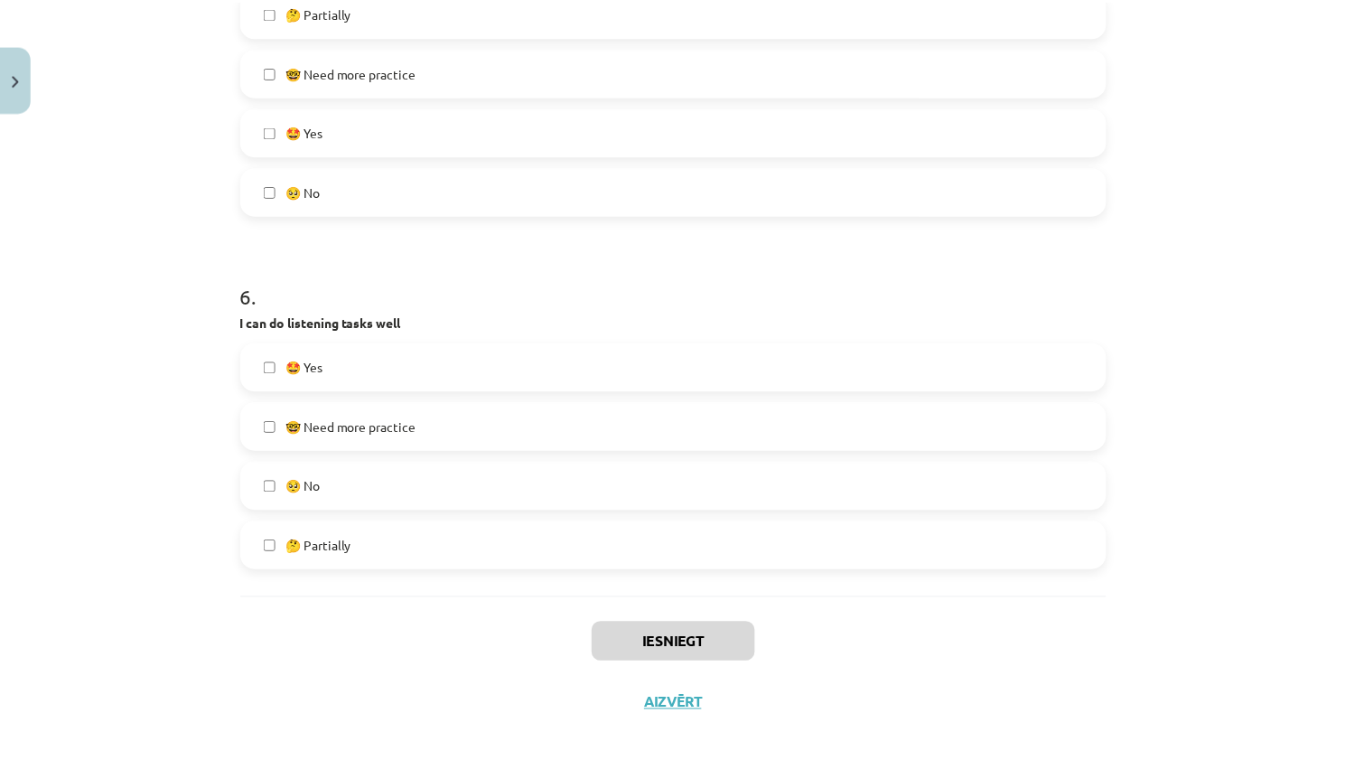
scroll to position [793, 0]
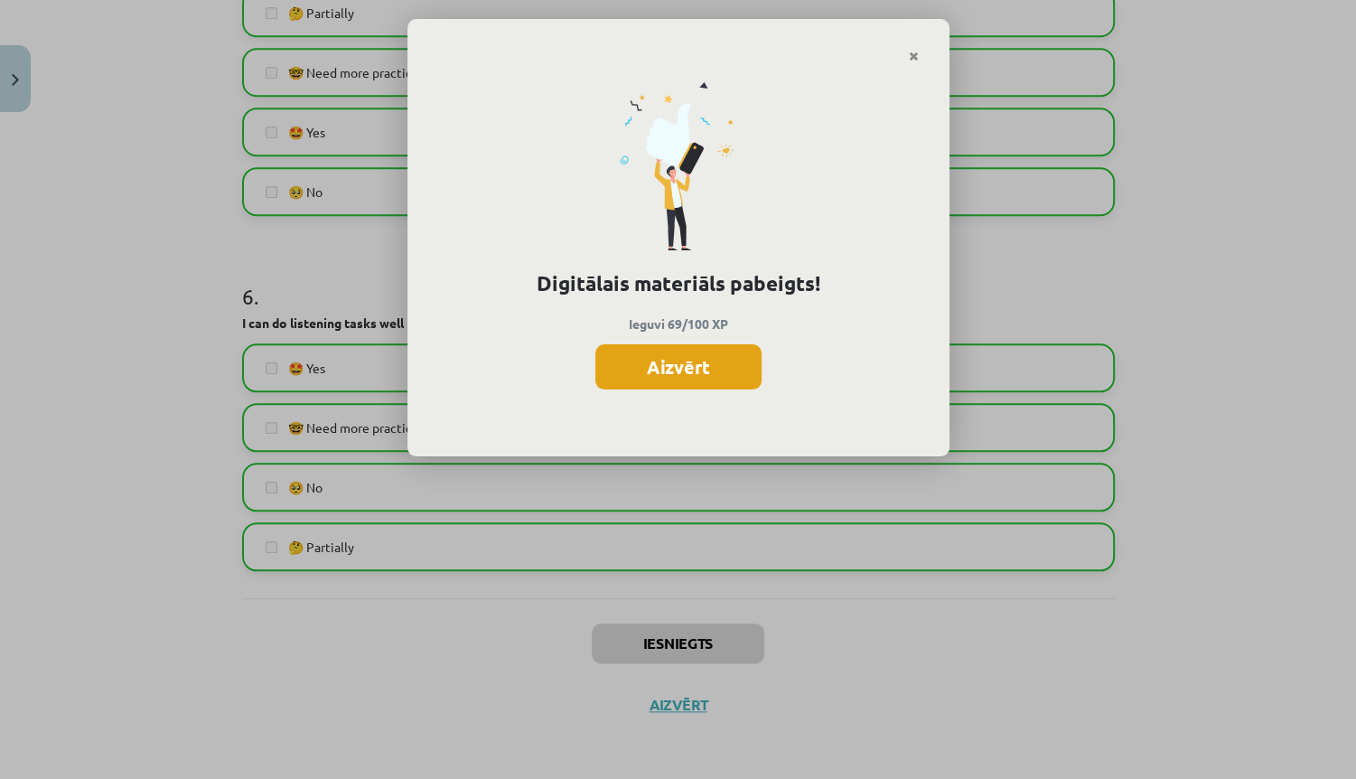
click at [705, 365] on button "Aizvērt" at bounding box center [678, 366] width 166 height 45
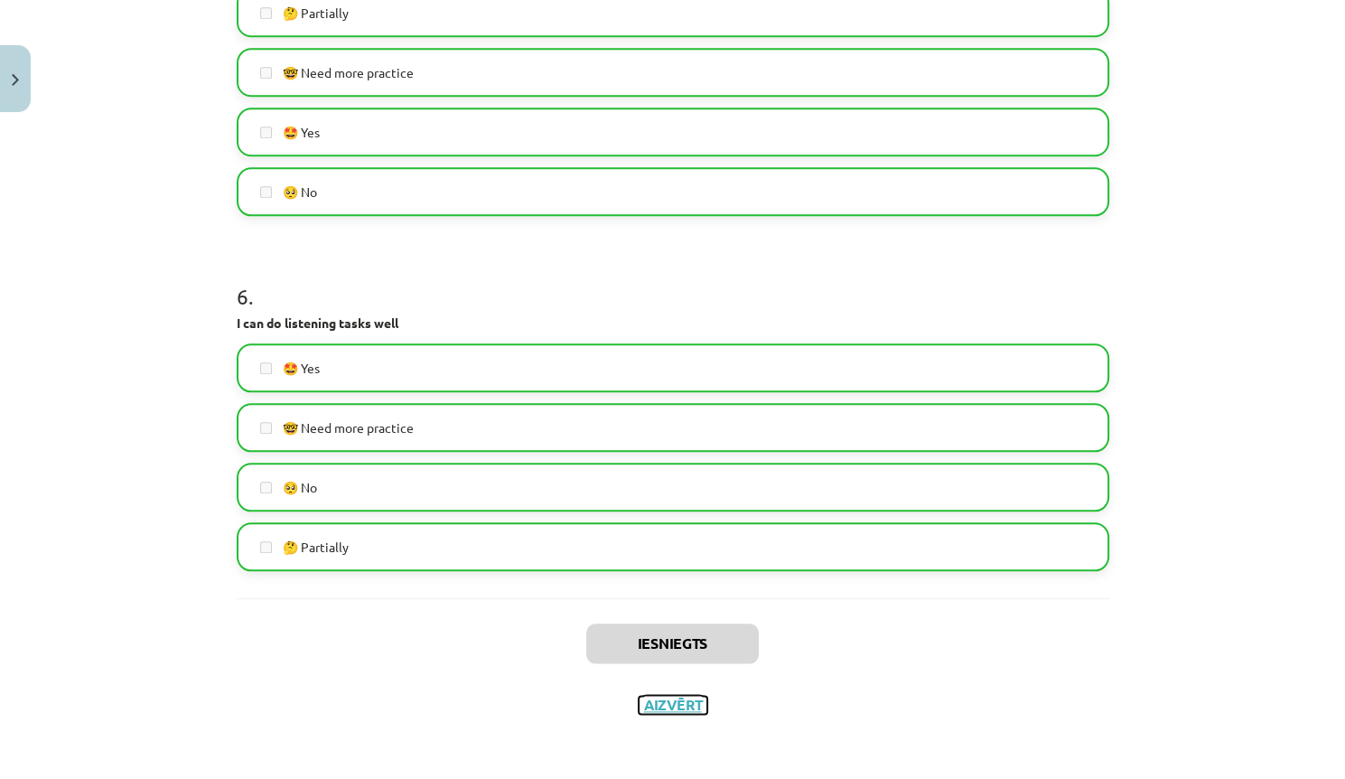
click at [677, 708] on button "Aizvērt" at bounding box center [673, 705] width 69 height 18
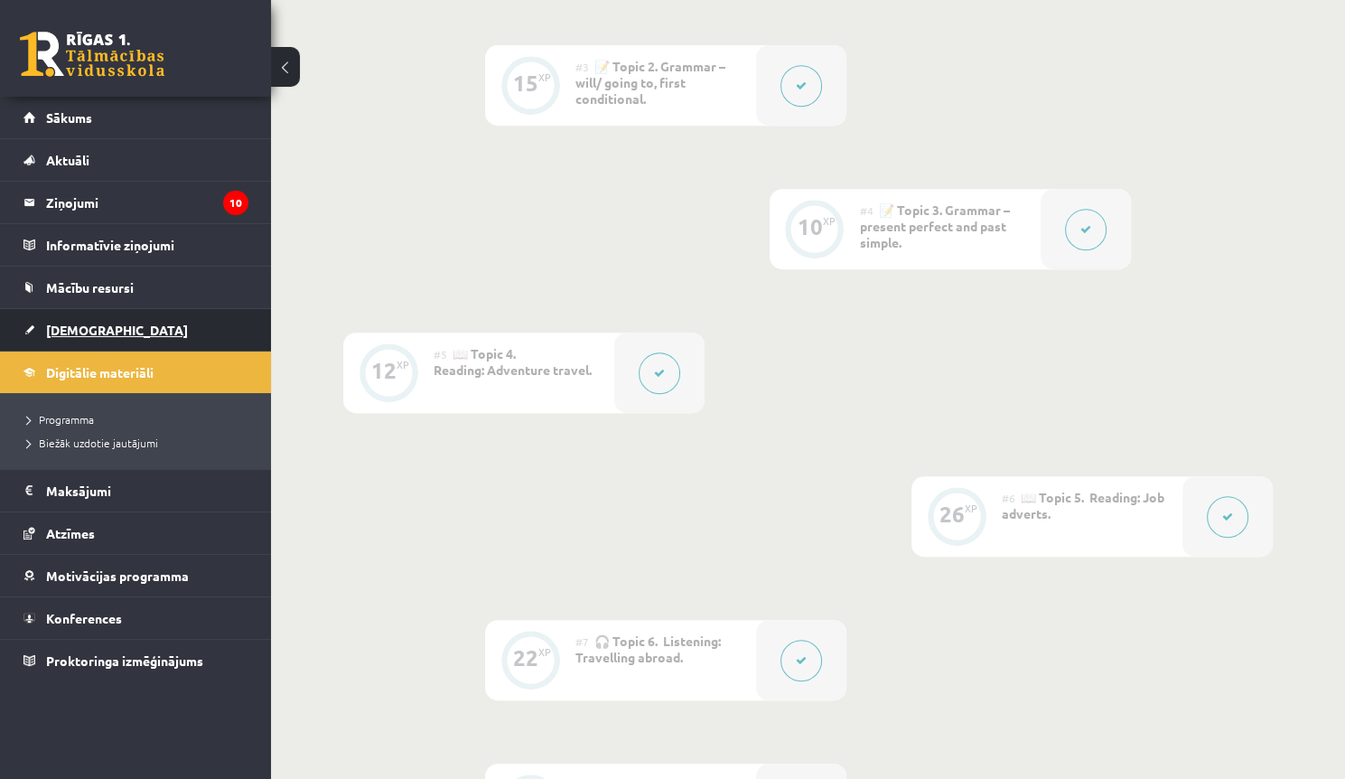
click at [93, 329] on span "[DEMOGRAPHIC_DATA]" at bounding box center [117, 330] width 142 height 16
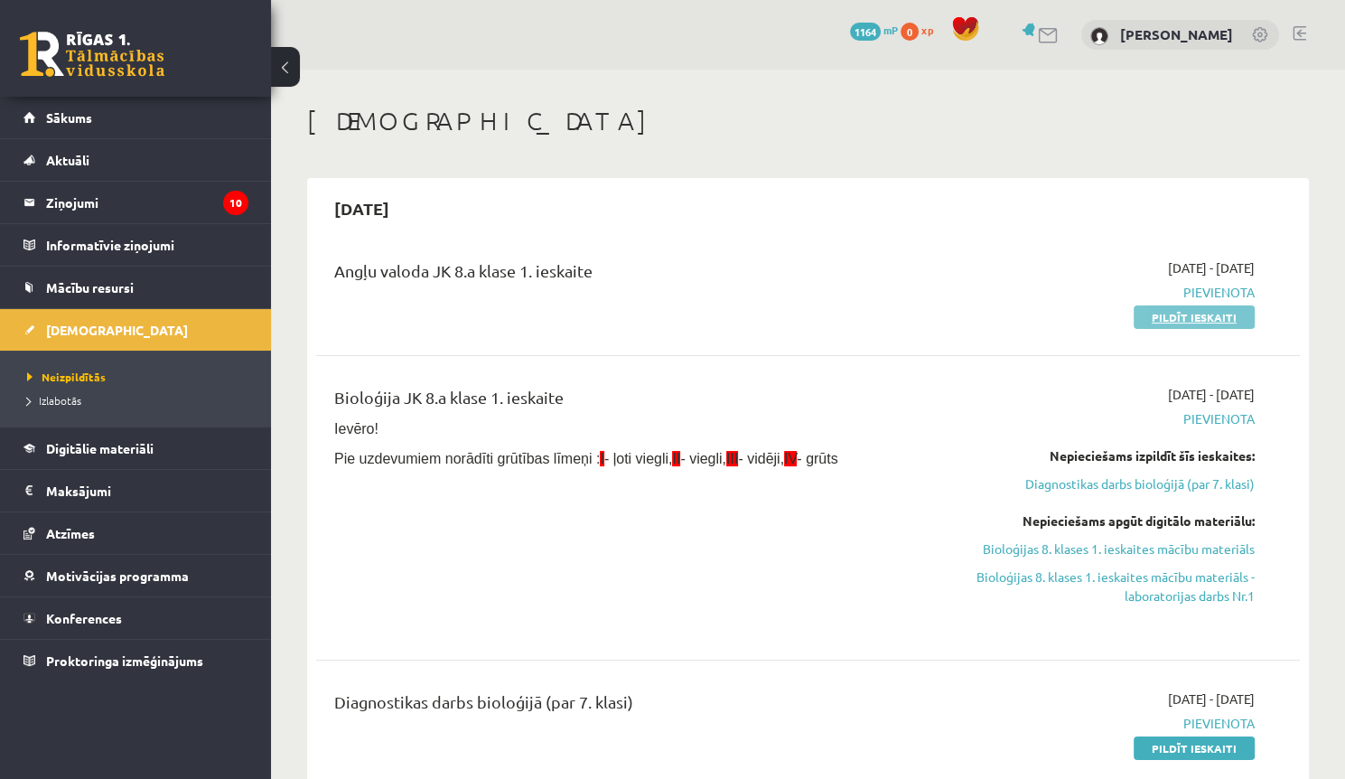
click at [1160, 313] on link "Pildīt ieskaiti" at bounding box center [1194, 316] width 121 height 23
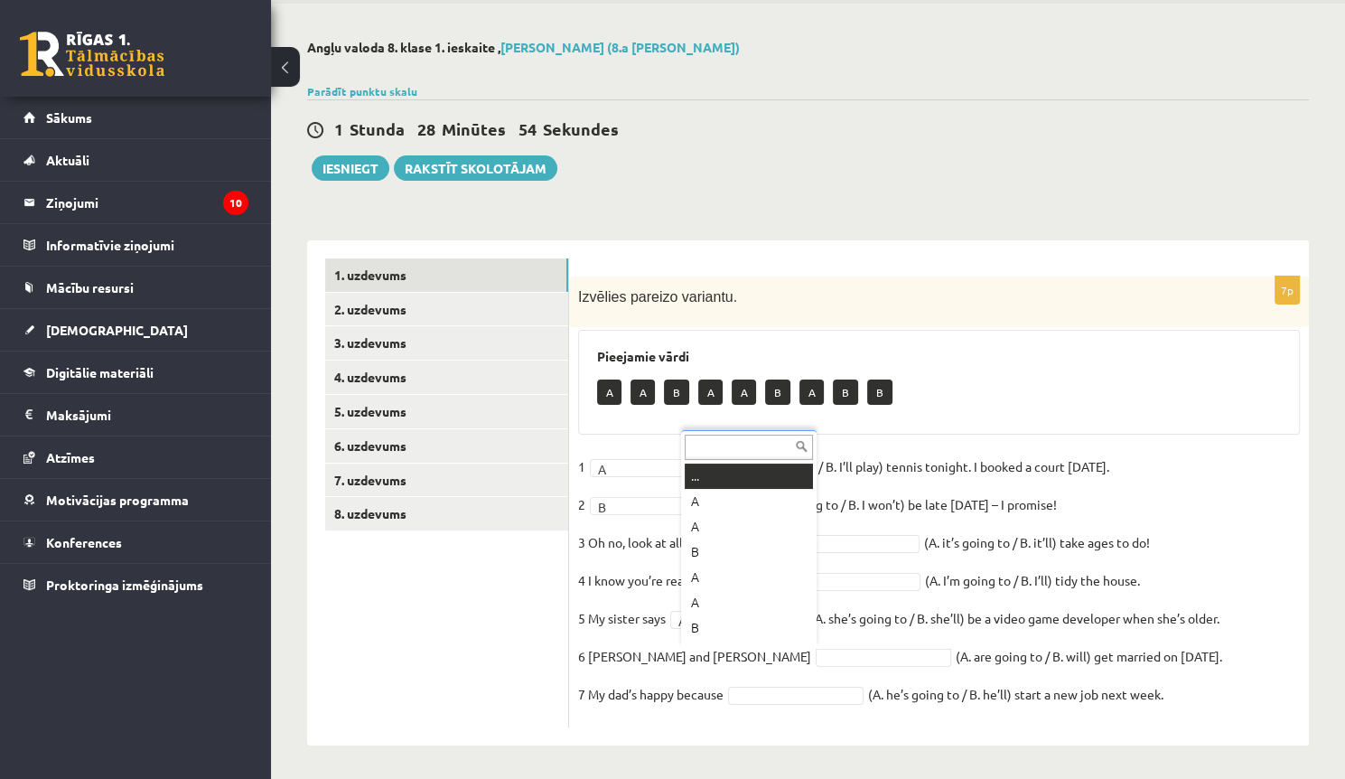
scroll to position [22, 0]
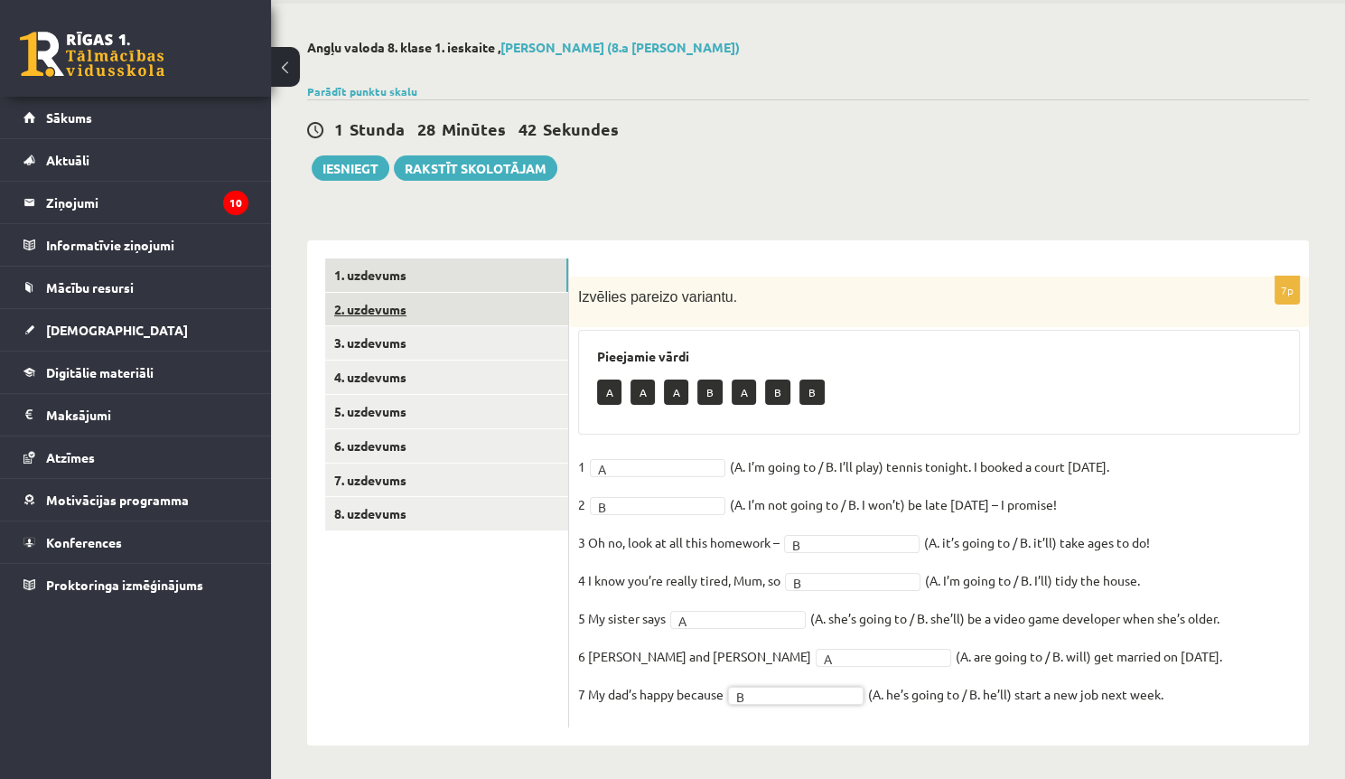
click at [414, 320] on link "2. uzdevums" at bounding box center [446, 309] width 243 height 33
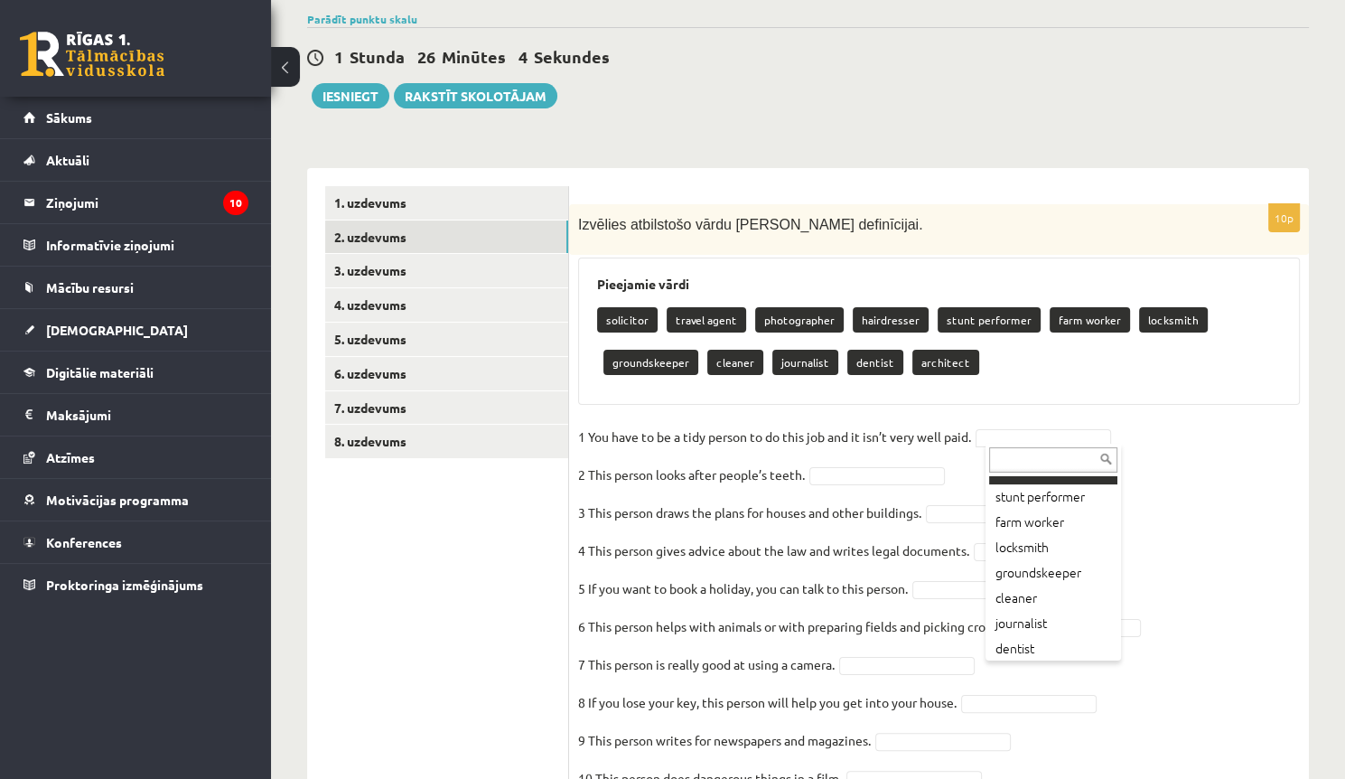
scroll to position [148, 0]
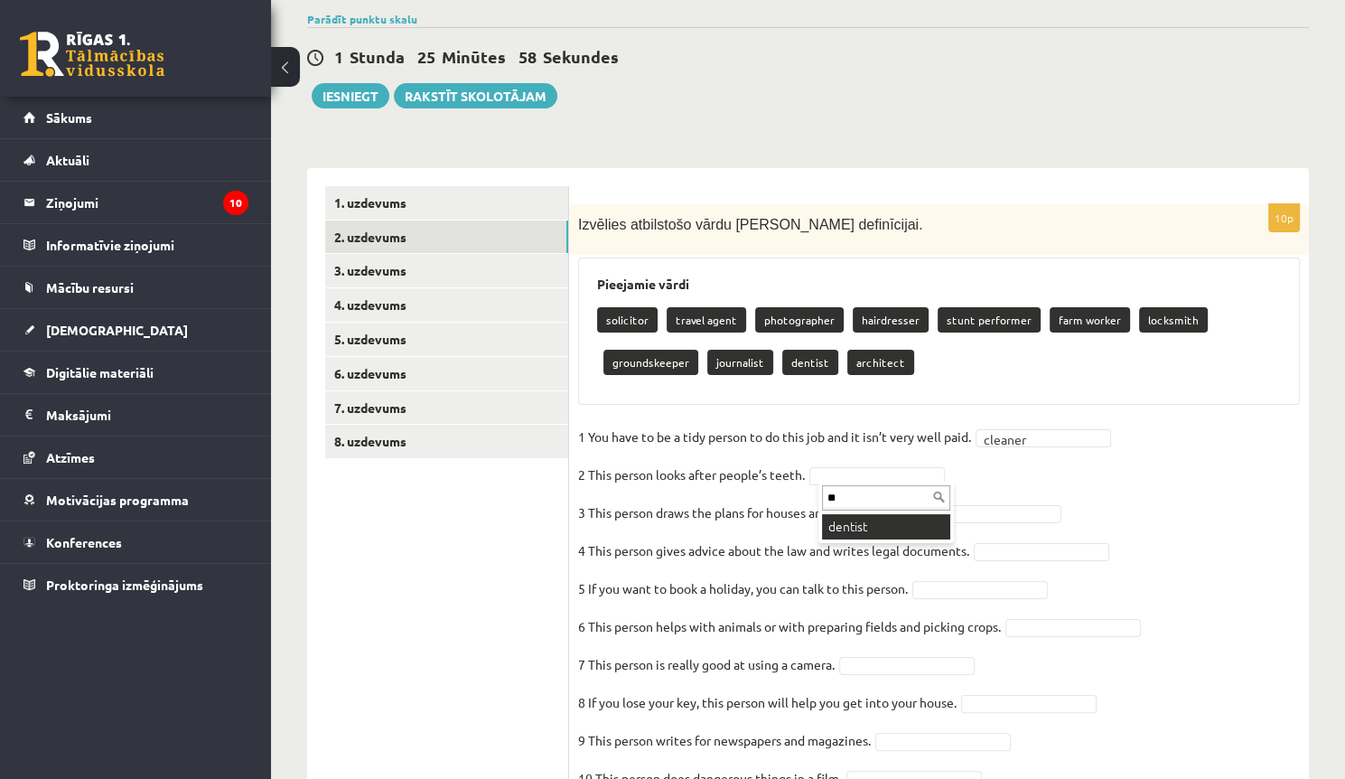
type input "**"
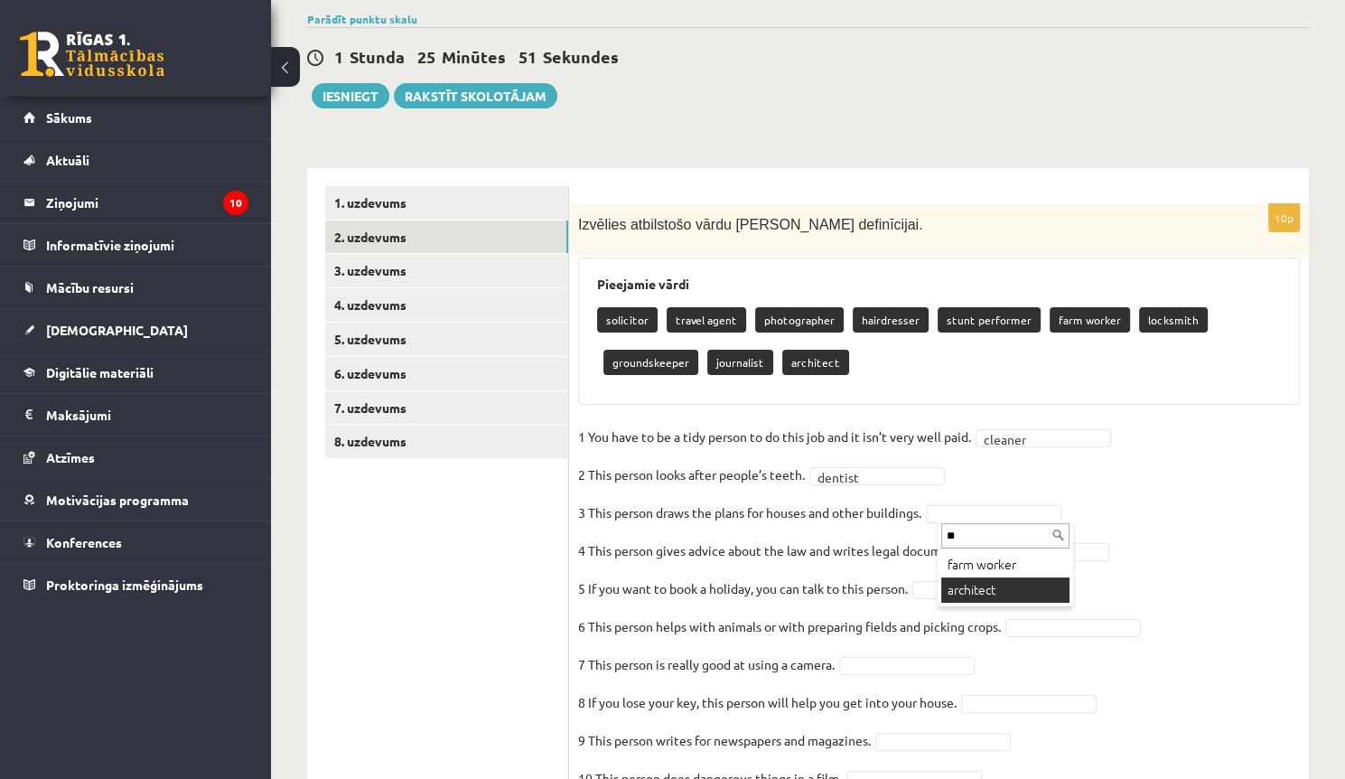
type input "**"
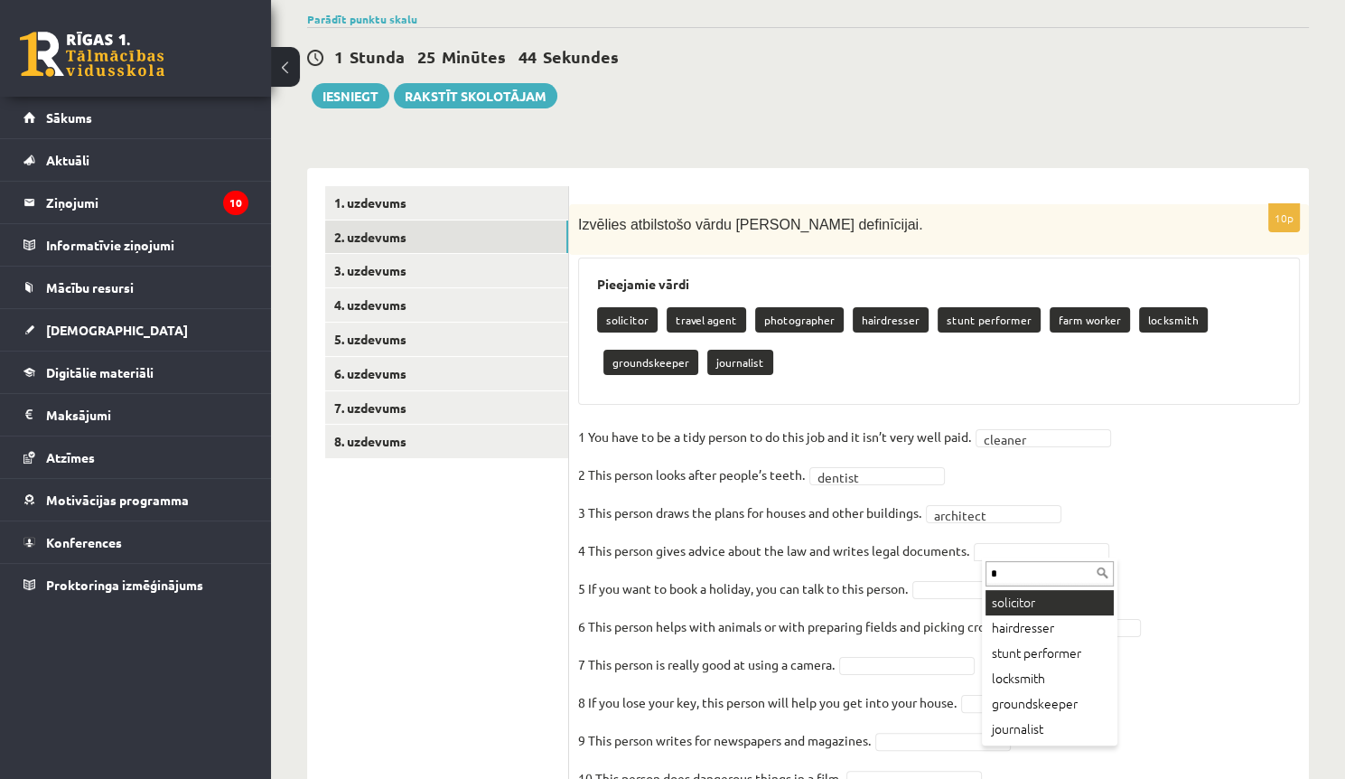
type input "**"
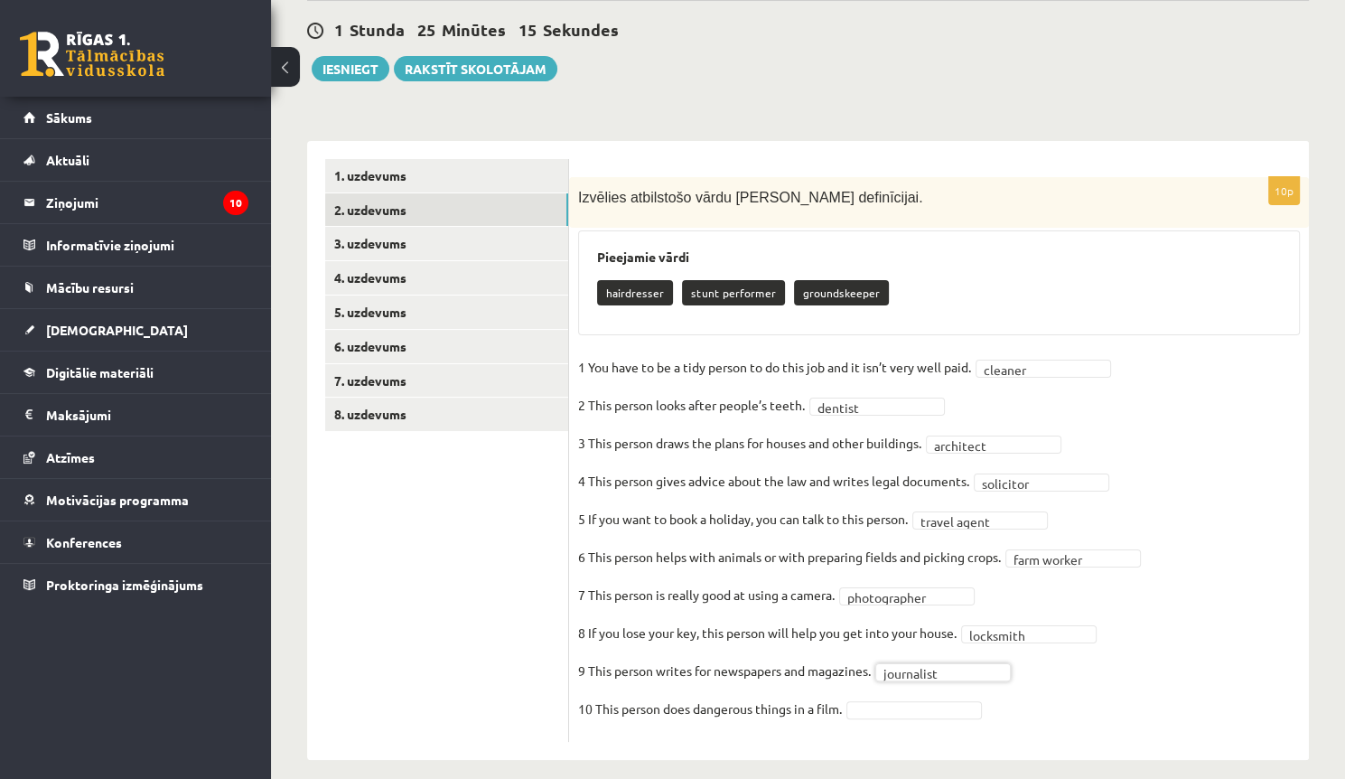
scroll to position [180, 0]
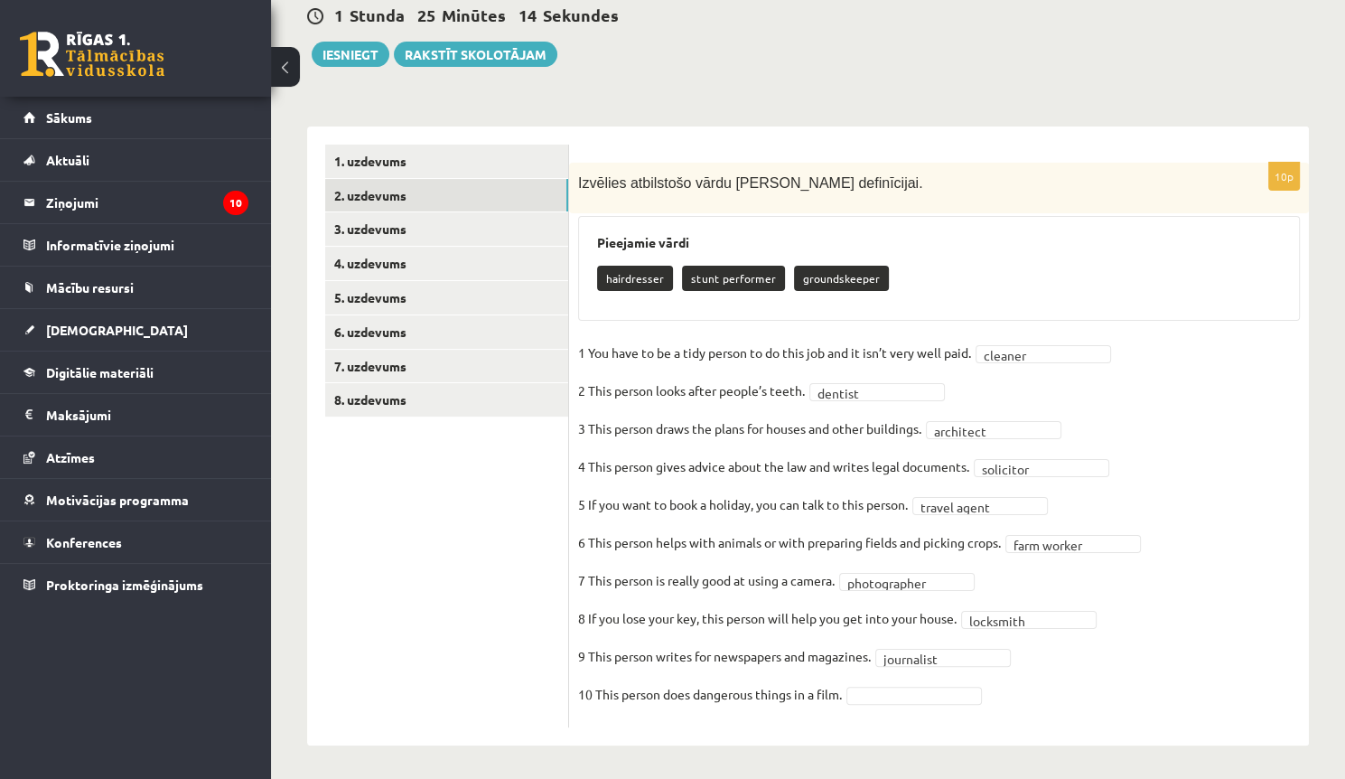
drag, startPoint x: 1088, startPoint y: 588, endPoint x: 960, endPoint y: 676, distance: 154.6
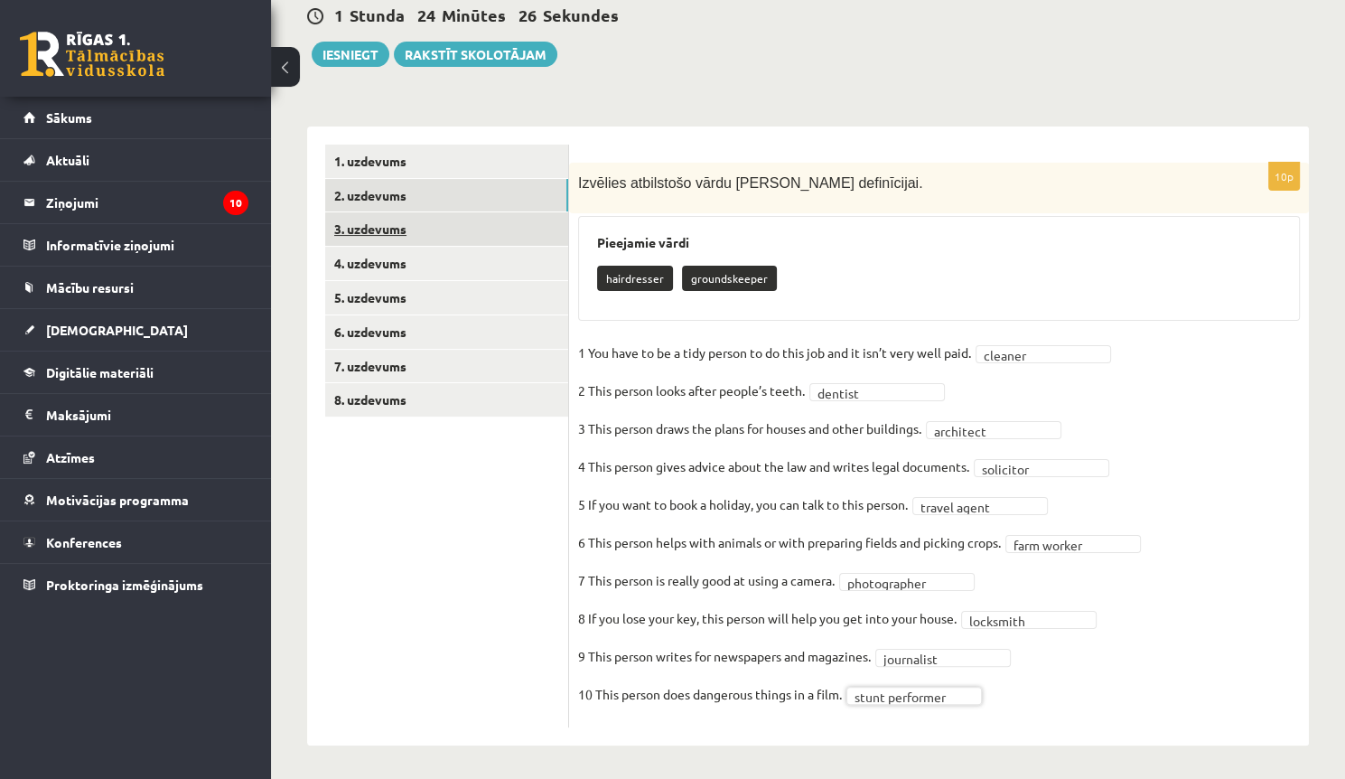
click at [401, 229] on link "3. uzdevums" at bounding box center [446, 228] width 243 height 33
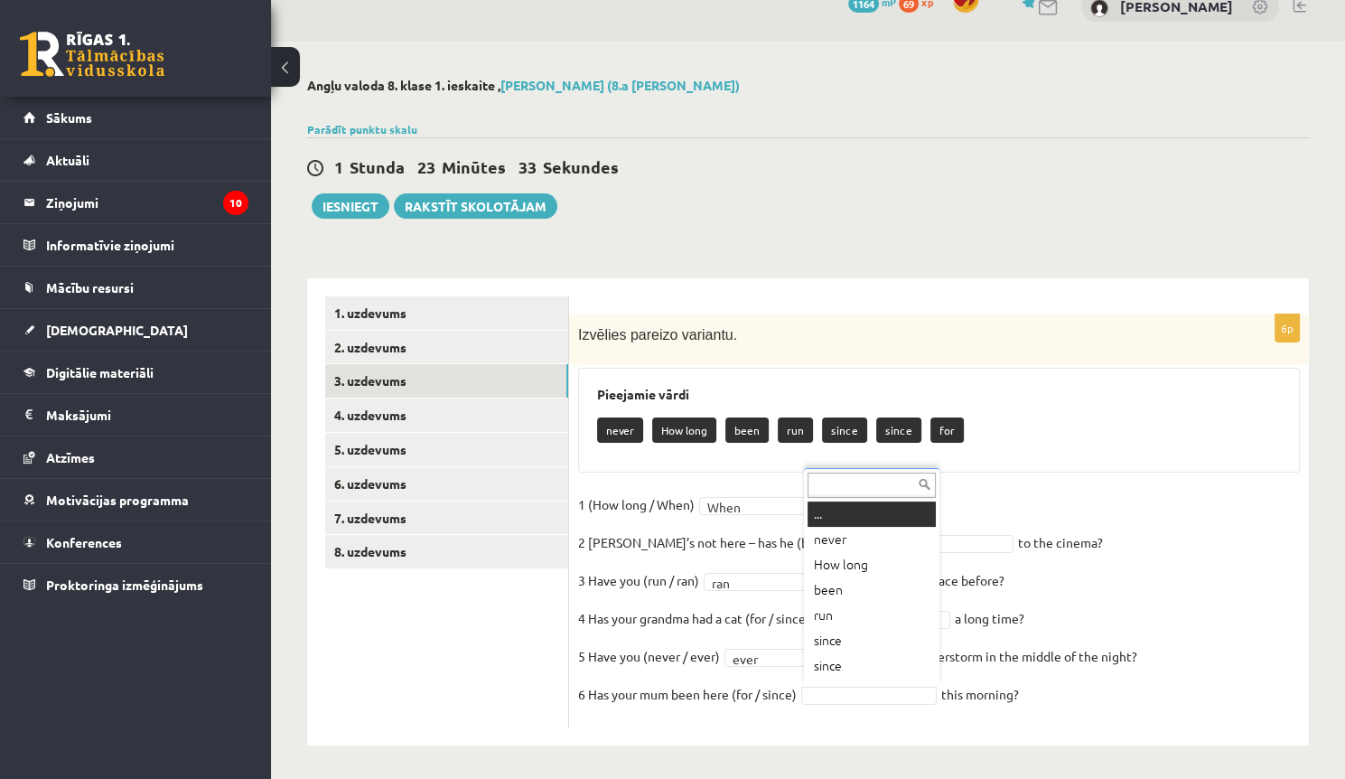
scroll to position [22, 0]
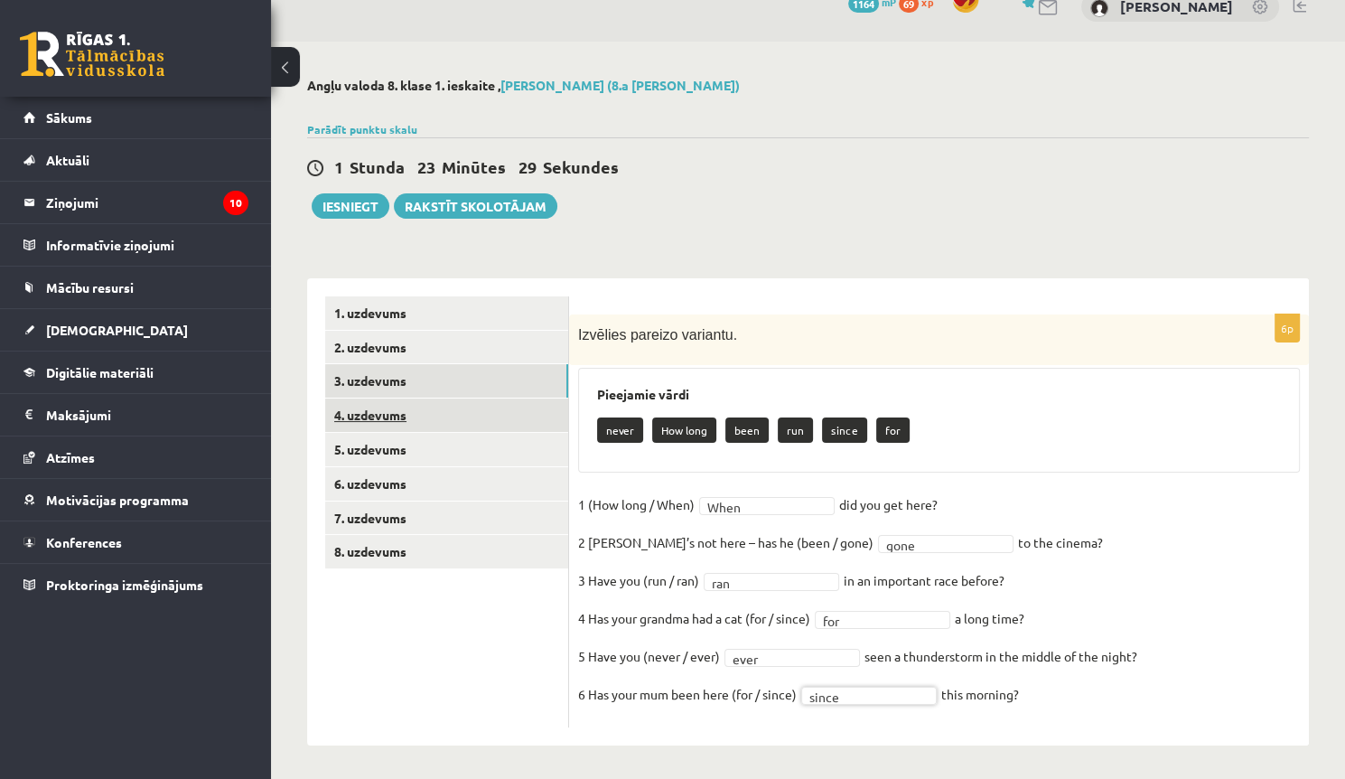
click at [431, 419] on link "4. uzdevums" at bounding box center [446, 414] width 243 height 33
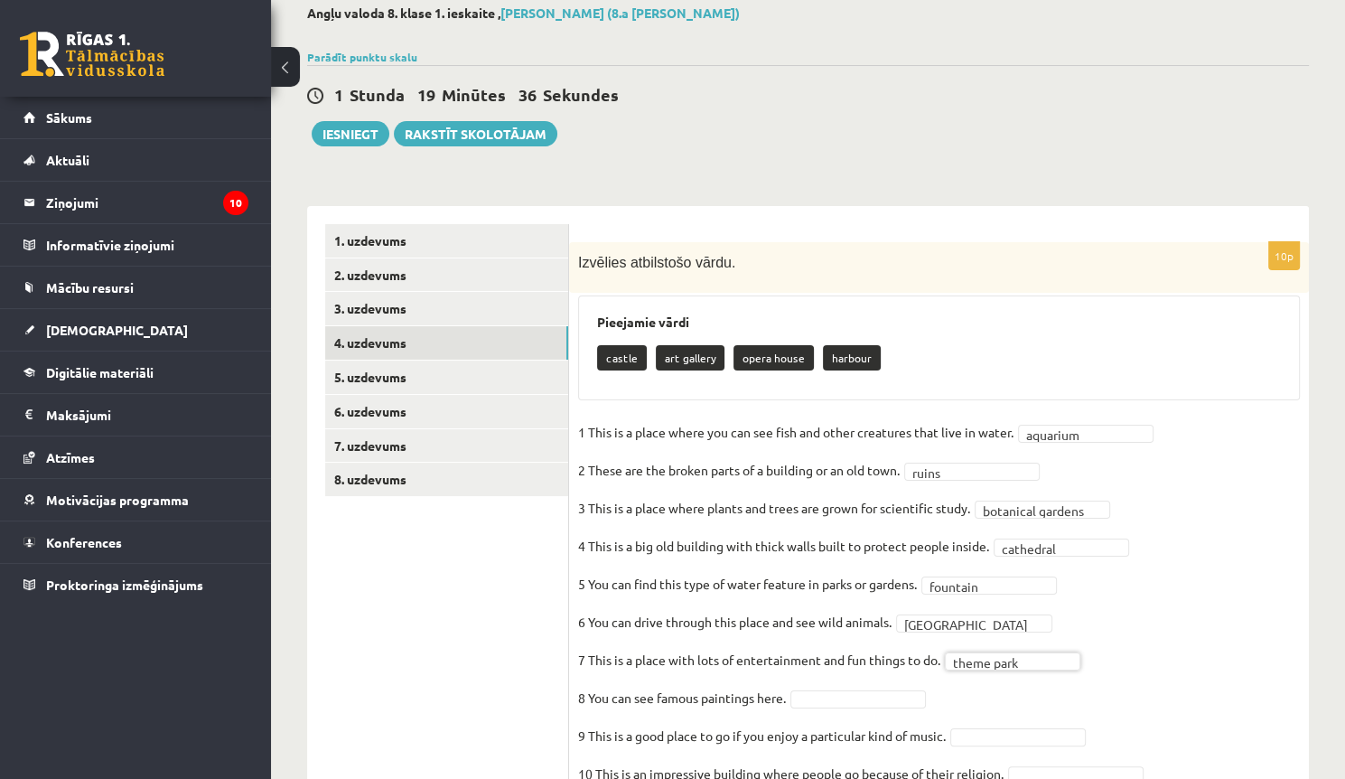
click at [895, 683] on fieldset "**********" at bounding box center [939, 607] width 722 height 379
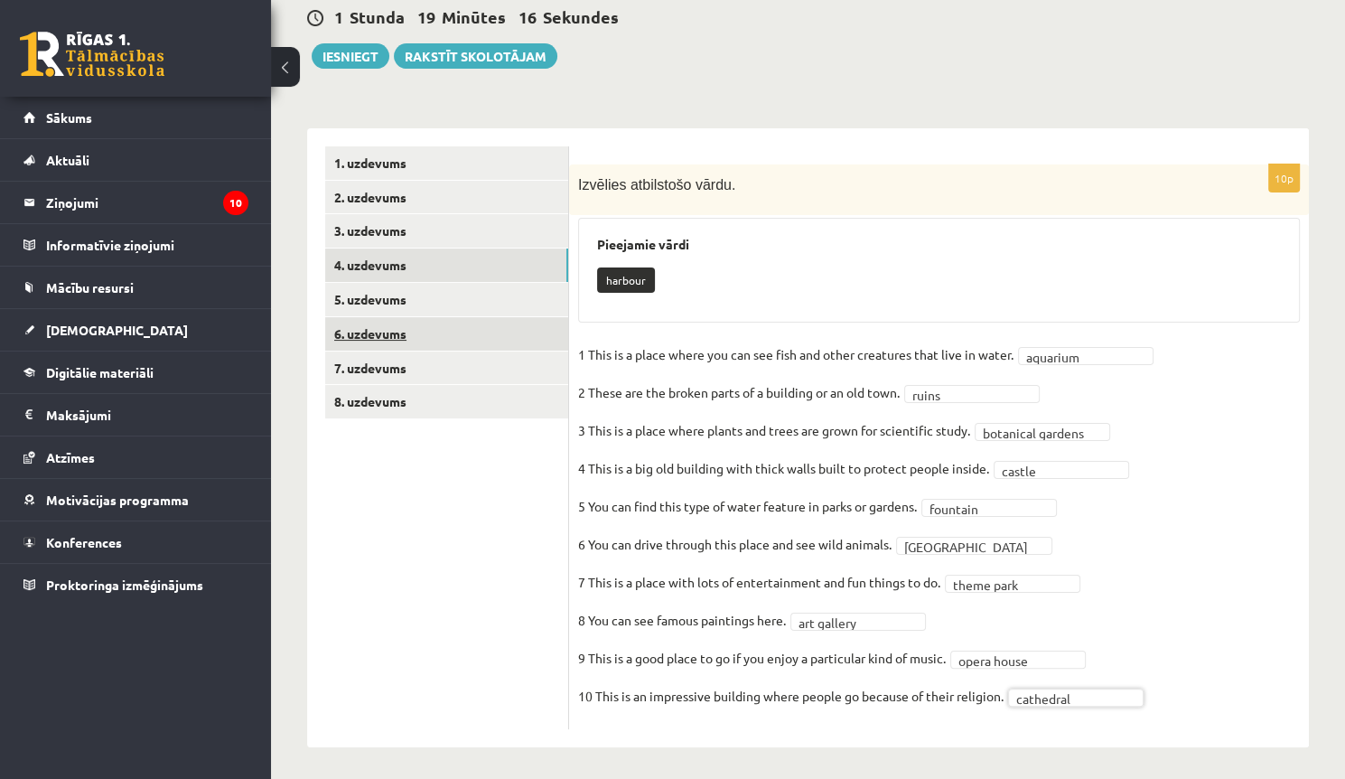
scroll to position [180, 0]
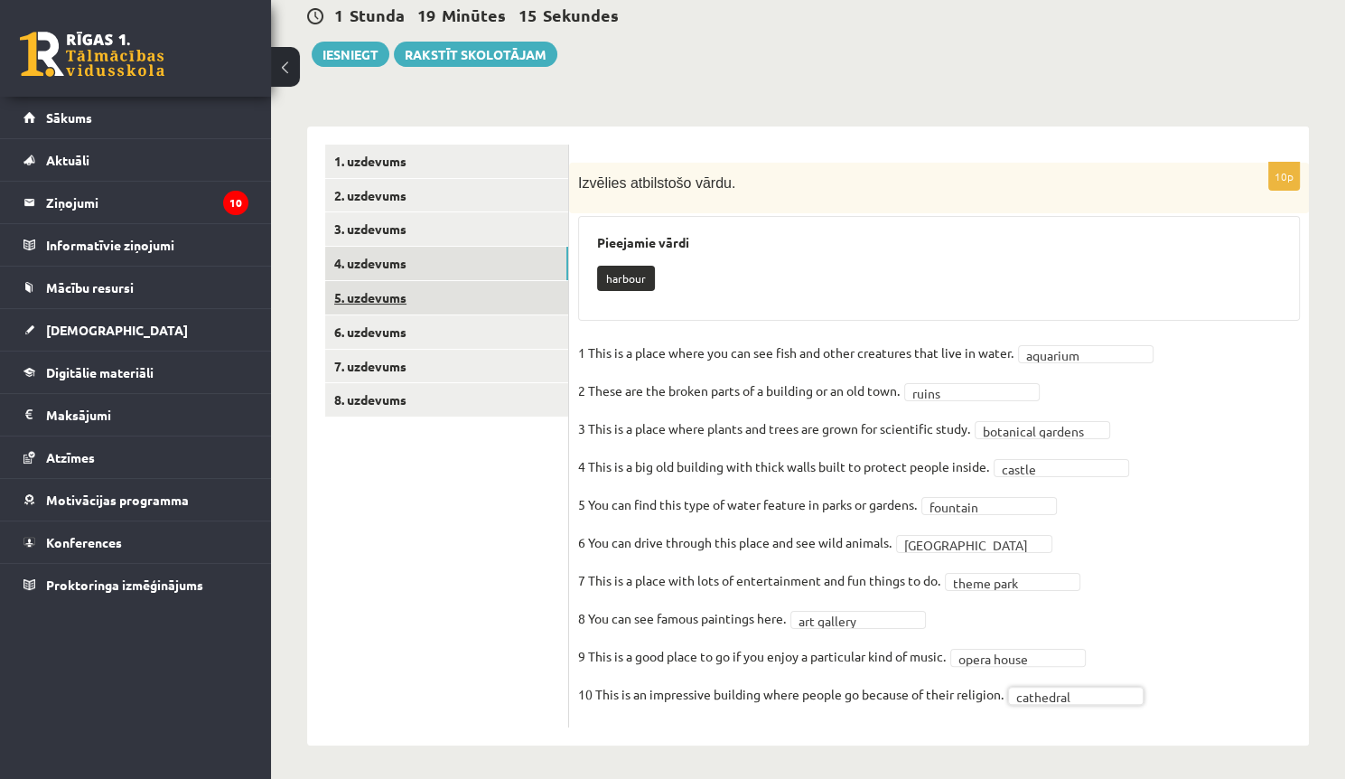
click at [383, 282] on link "5. uzdevums" at bounding box center [446, 297] width 243 height 33
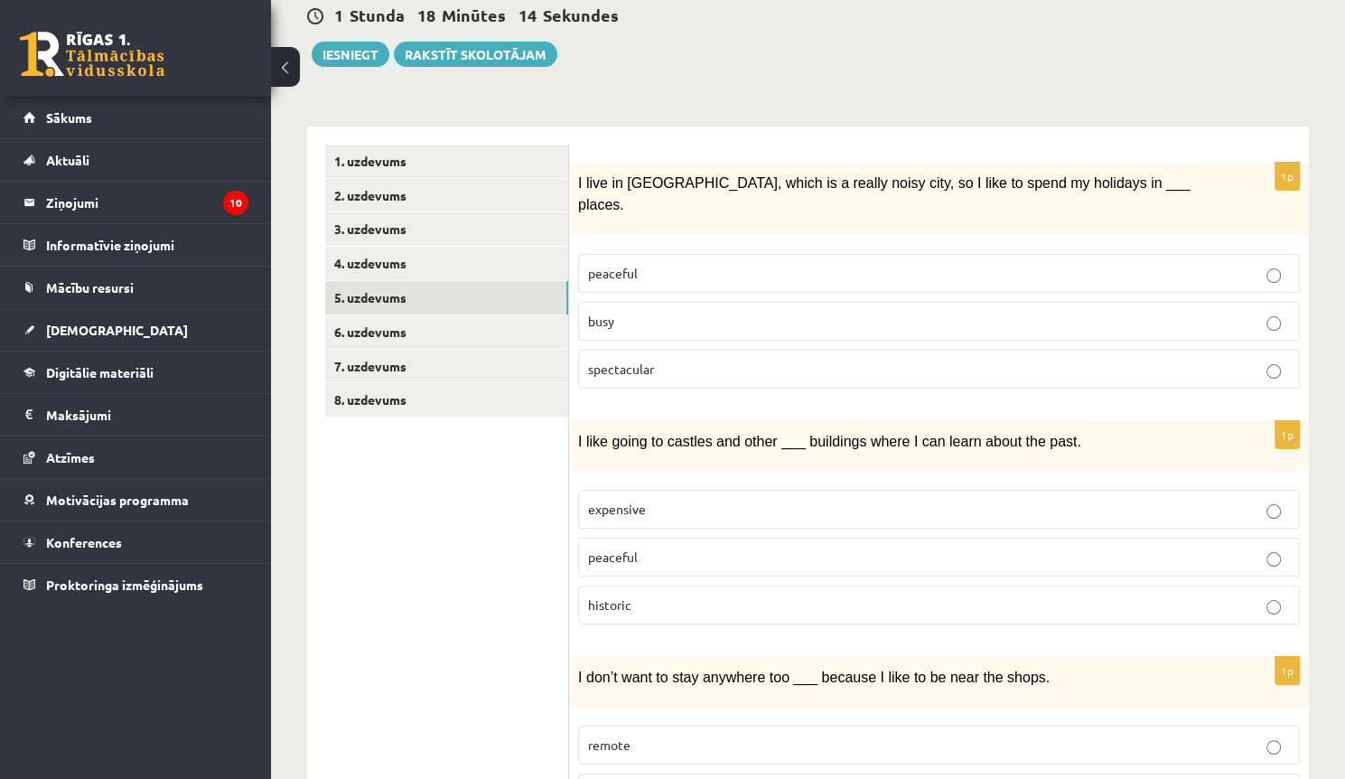
click at [719, 312] on p "busy" at bounding box center [939, 321] width 702 height 19
click at [687, 595] on p "historic" at bounding box center [939, 604] width 702 height 19
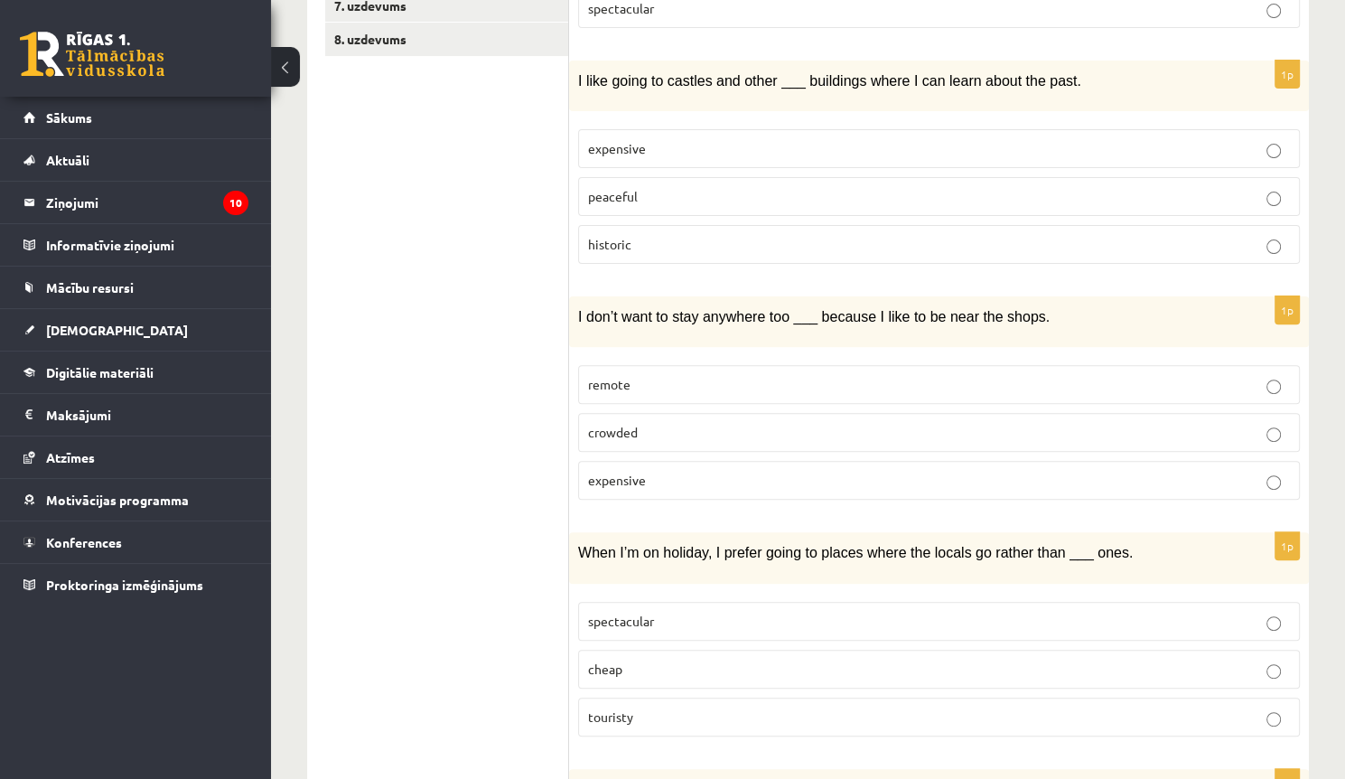
scroll to position [541, 0]
click at [692, 374] on p "remote" at bounding box center [939, 383] width 702 height 19
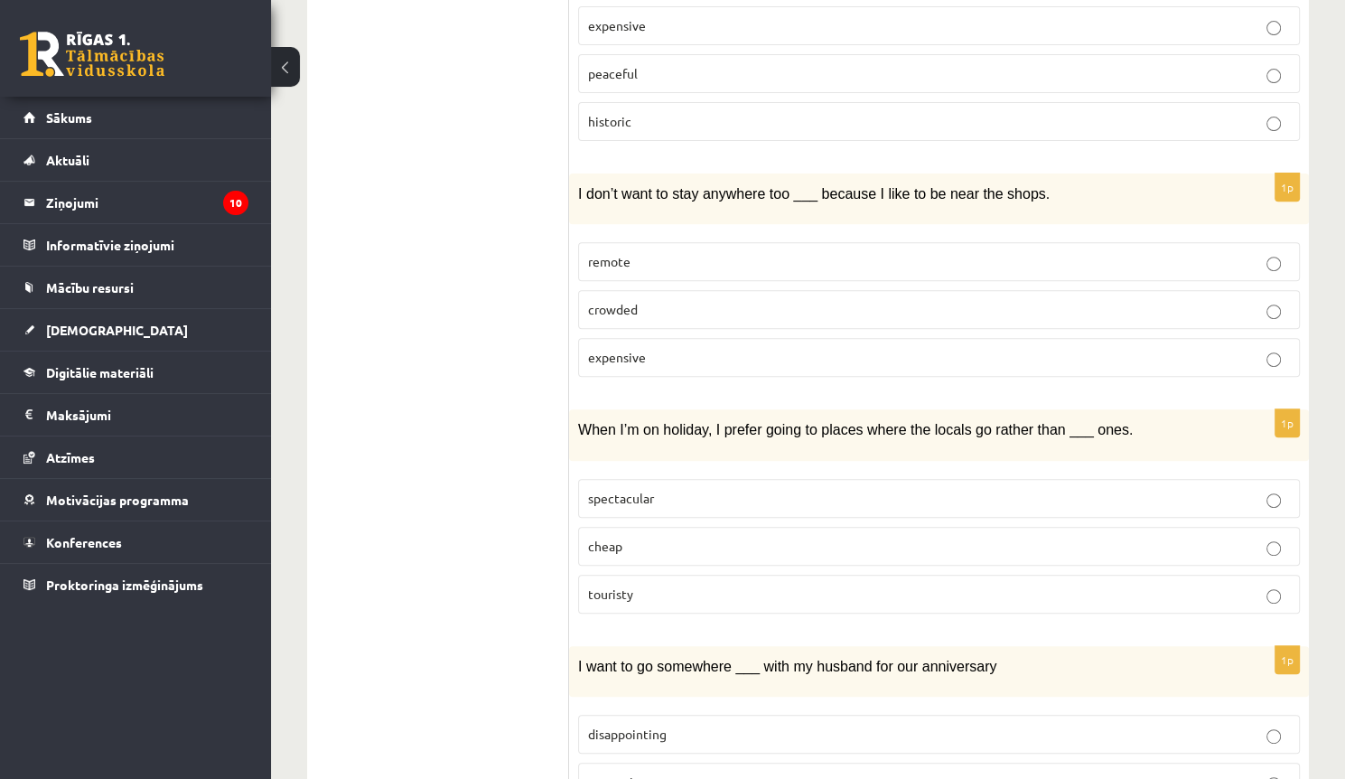
scroll to position [686, 0]
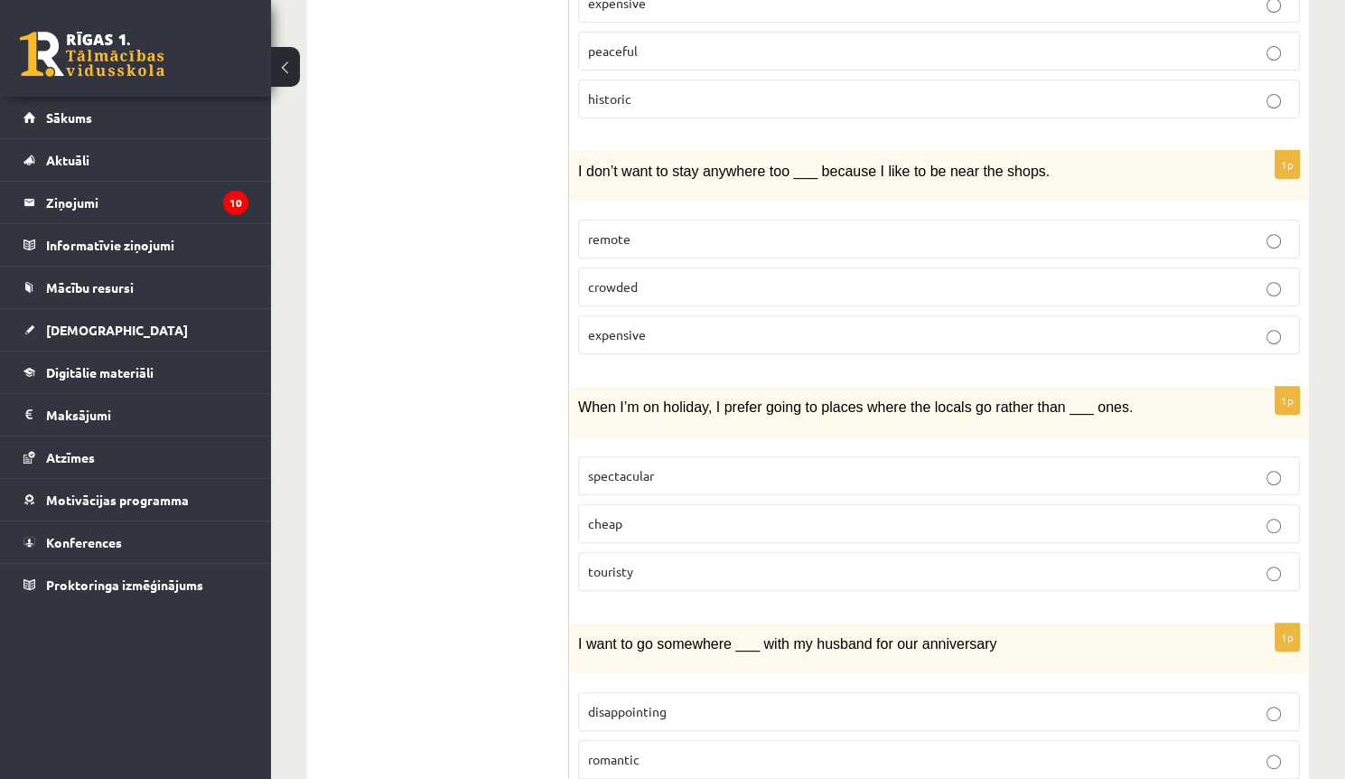
click at [790, 562] on p "touristy" at bounding box center [939, 571] width 702 height 19
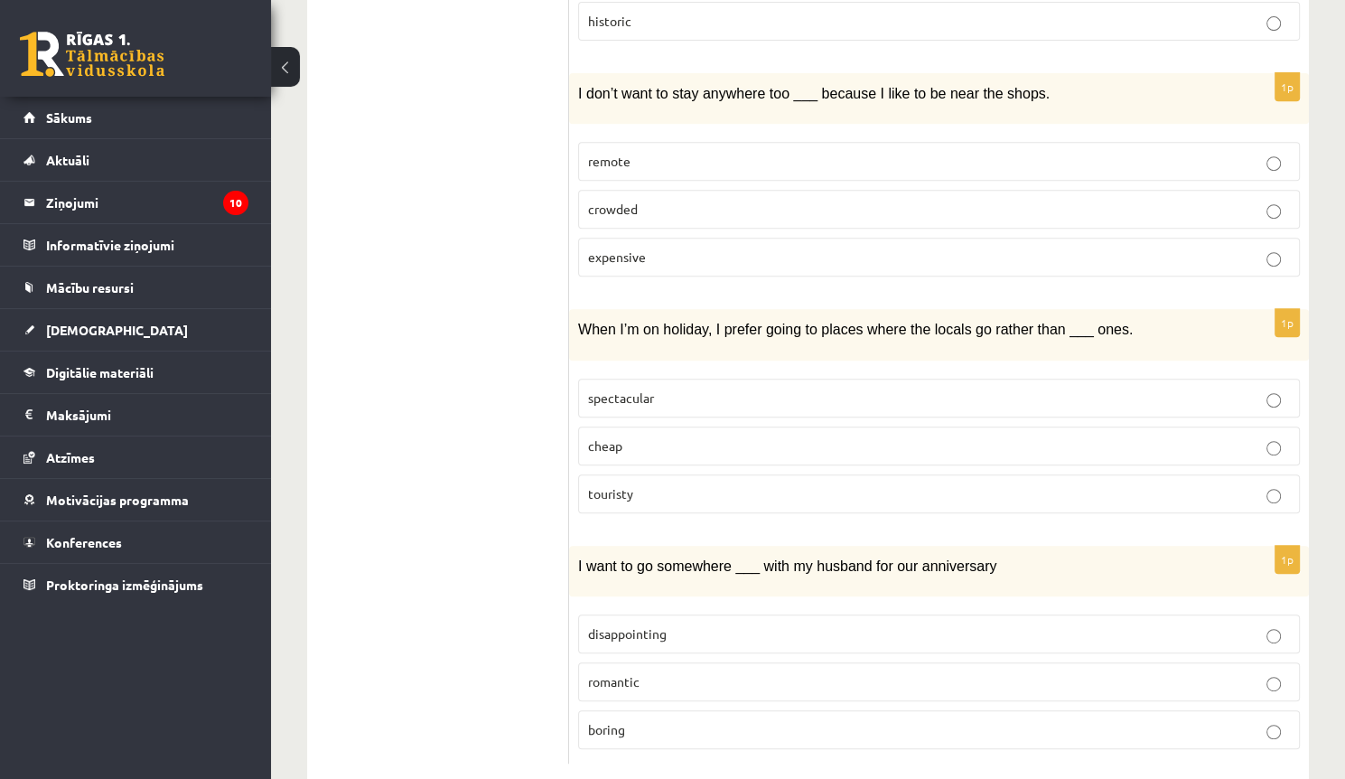
scroll to position [766, 0]
click at [680, 669] on p "romantic" at bounding box center [939, 678] width 702 height 19
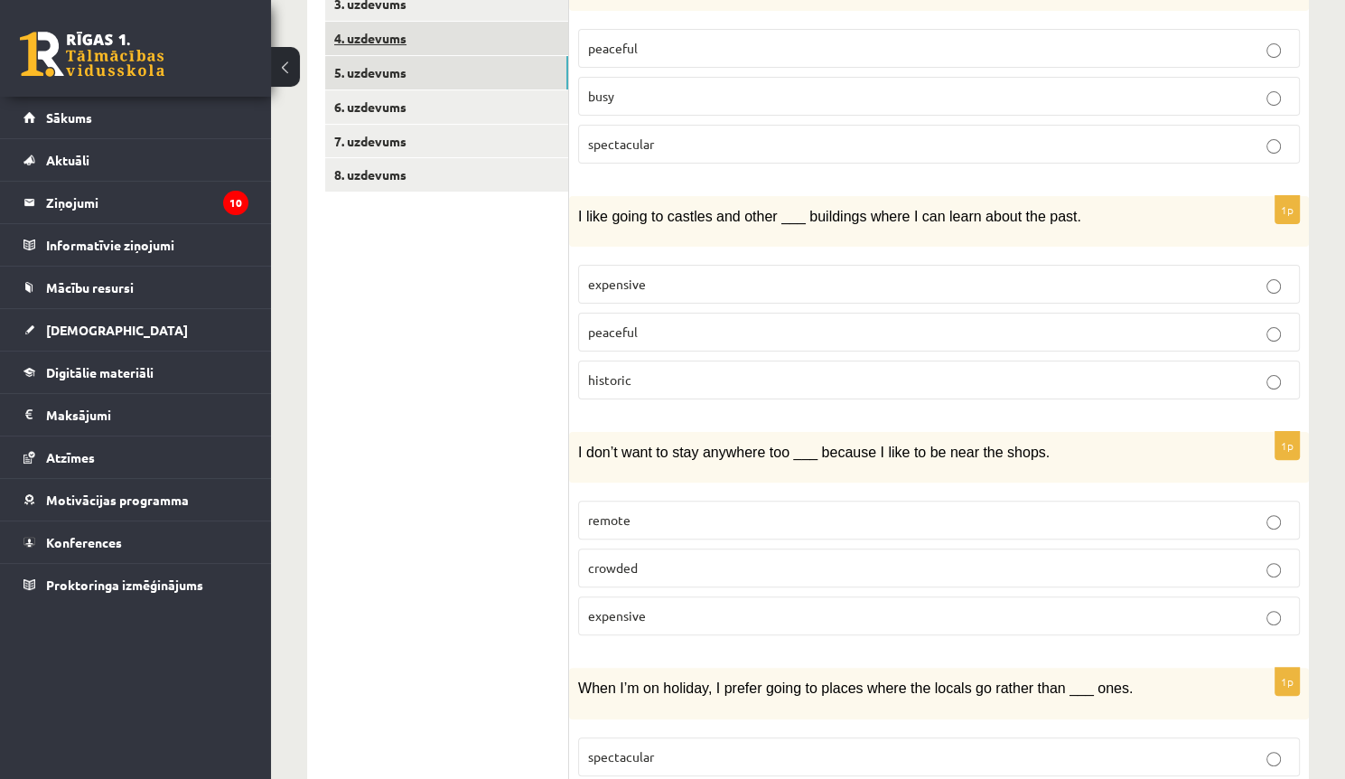
scroll to position [43, 0]
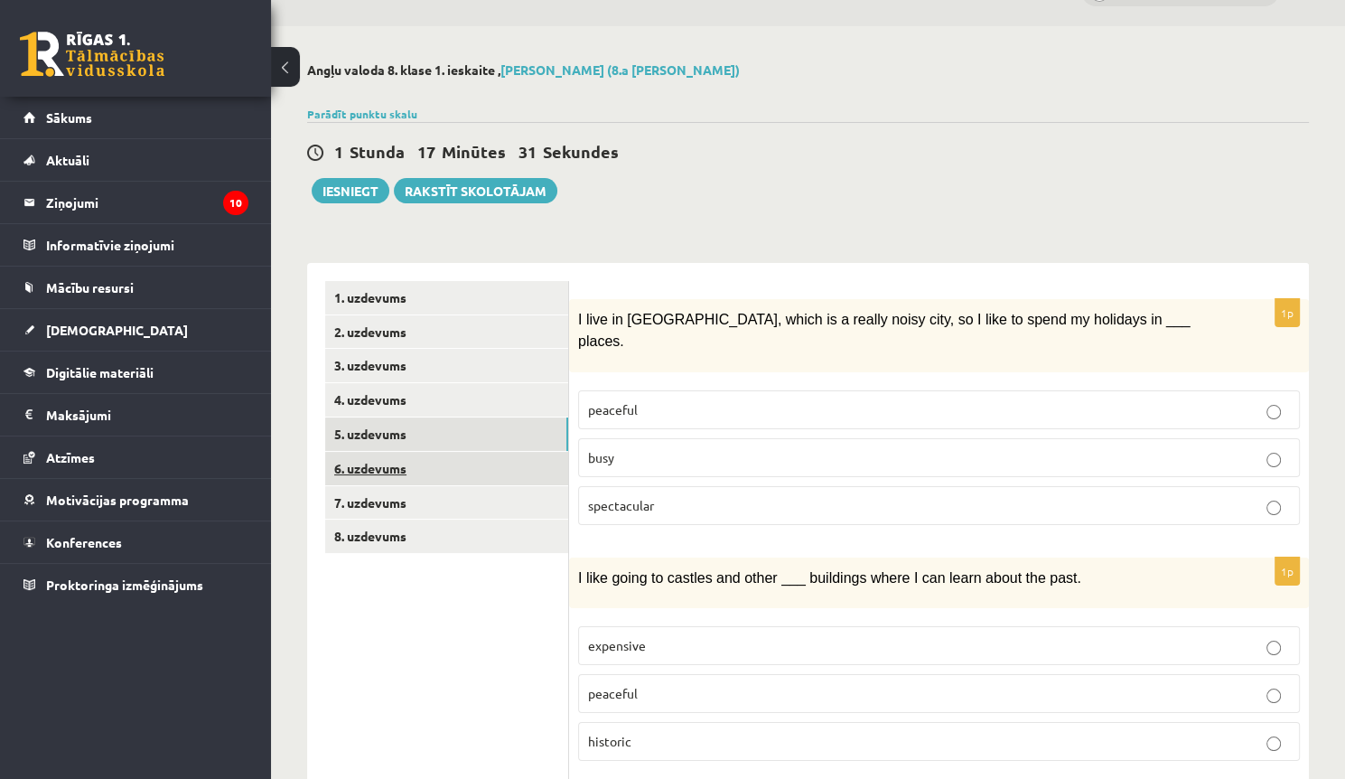
click at [369, 478] on link "6. uzdevums" at bounding box center [446, 468] width 243 height 33
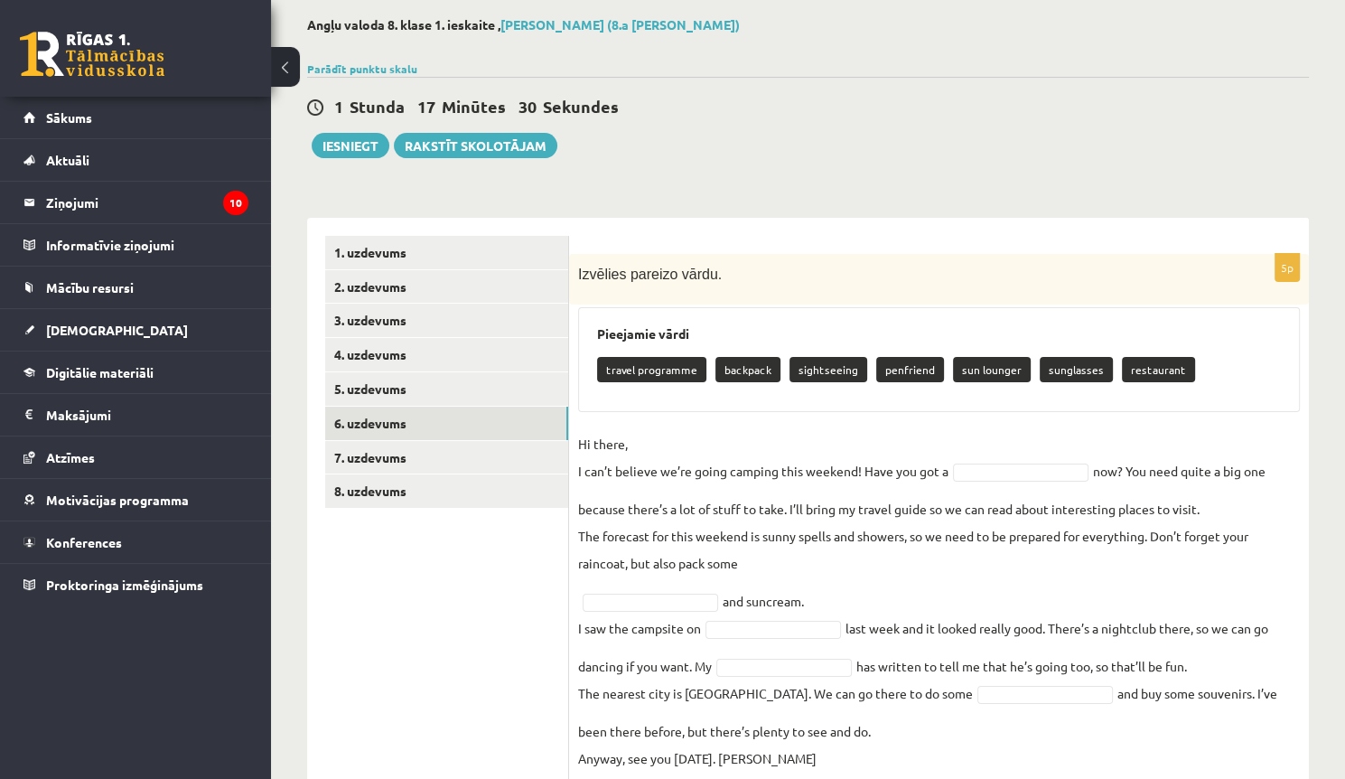
scroll to position [142, 0]
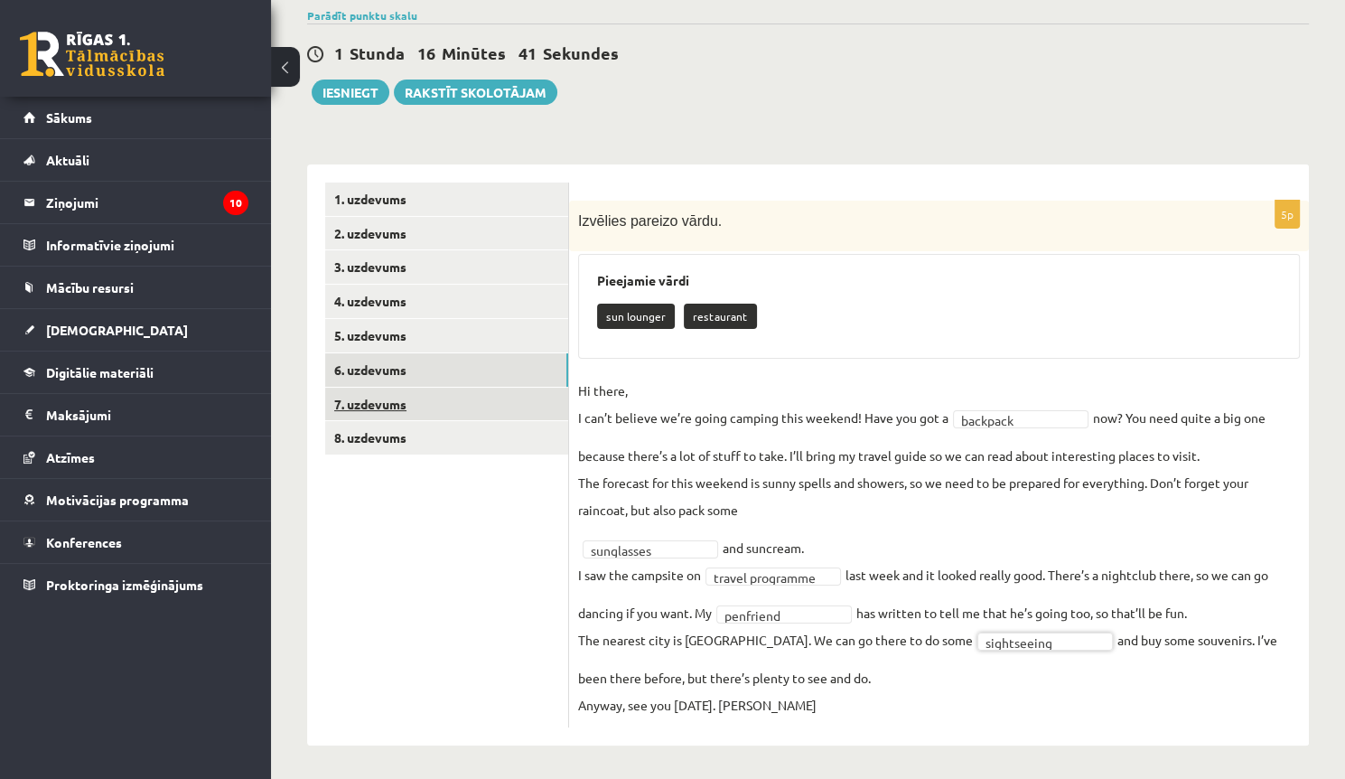
click at [416, 393] on link "7. uzdevums" at bounding box center [446, 404] width 243 height 33
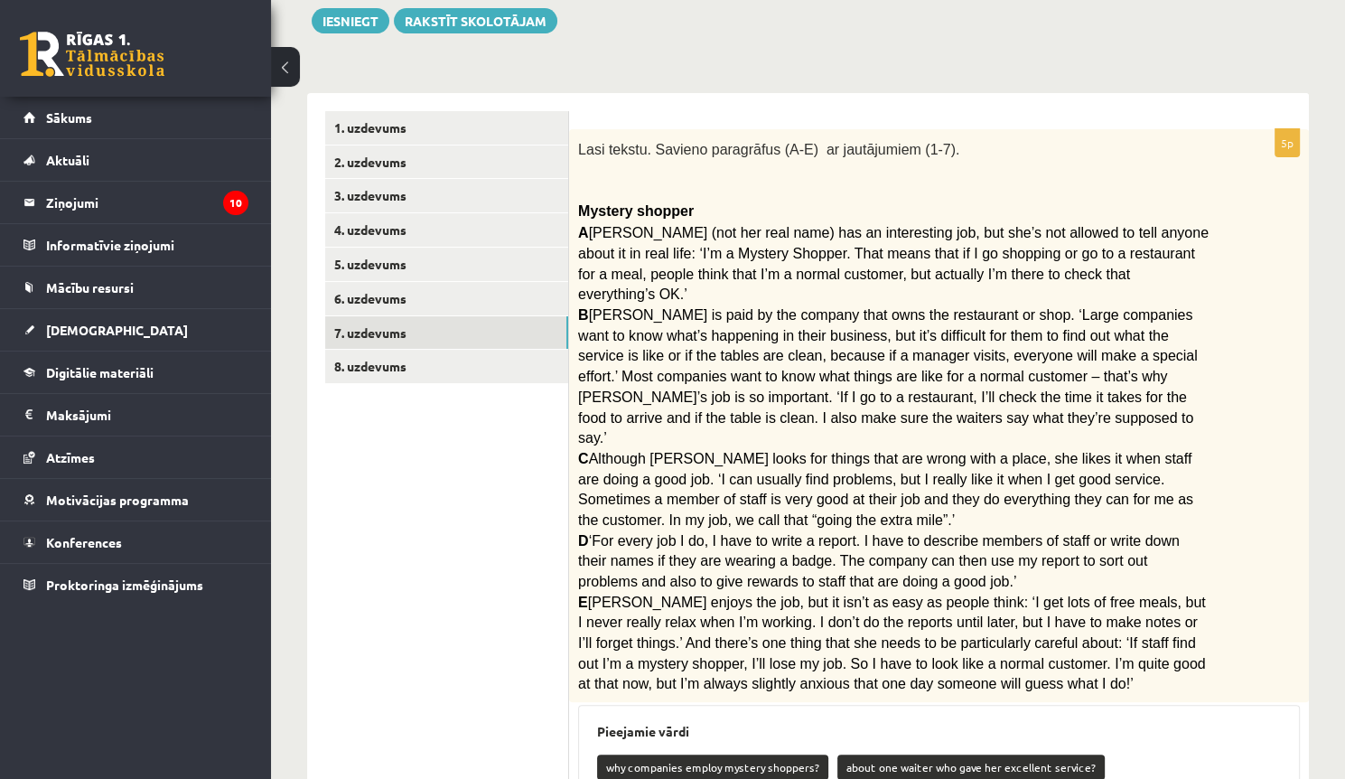
scroll to position [188, 0]
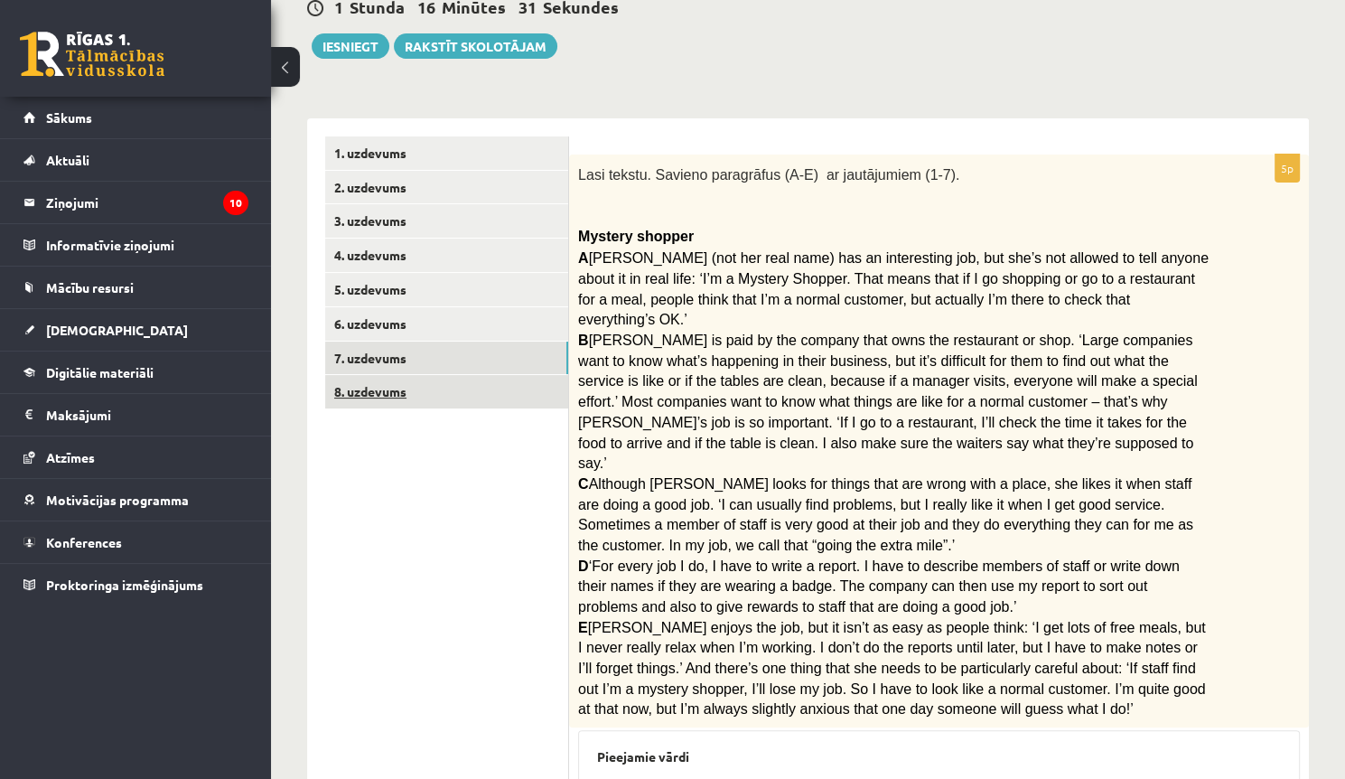
click at [423, 402] on link "8. uzdevums" at bounding box center [446, 391] width 243 height 33
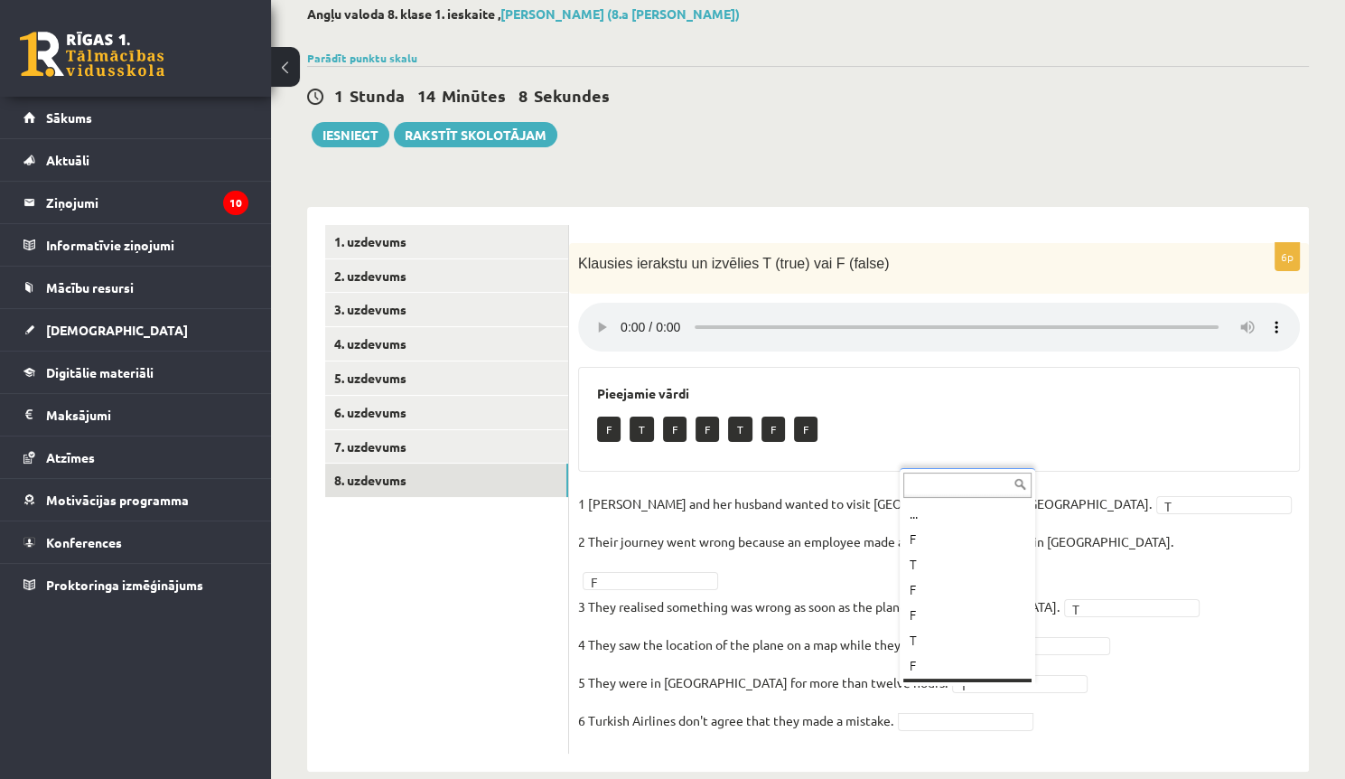
scroll to position [22, 0]
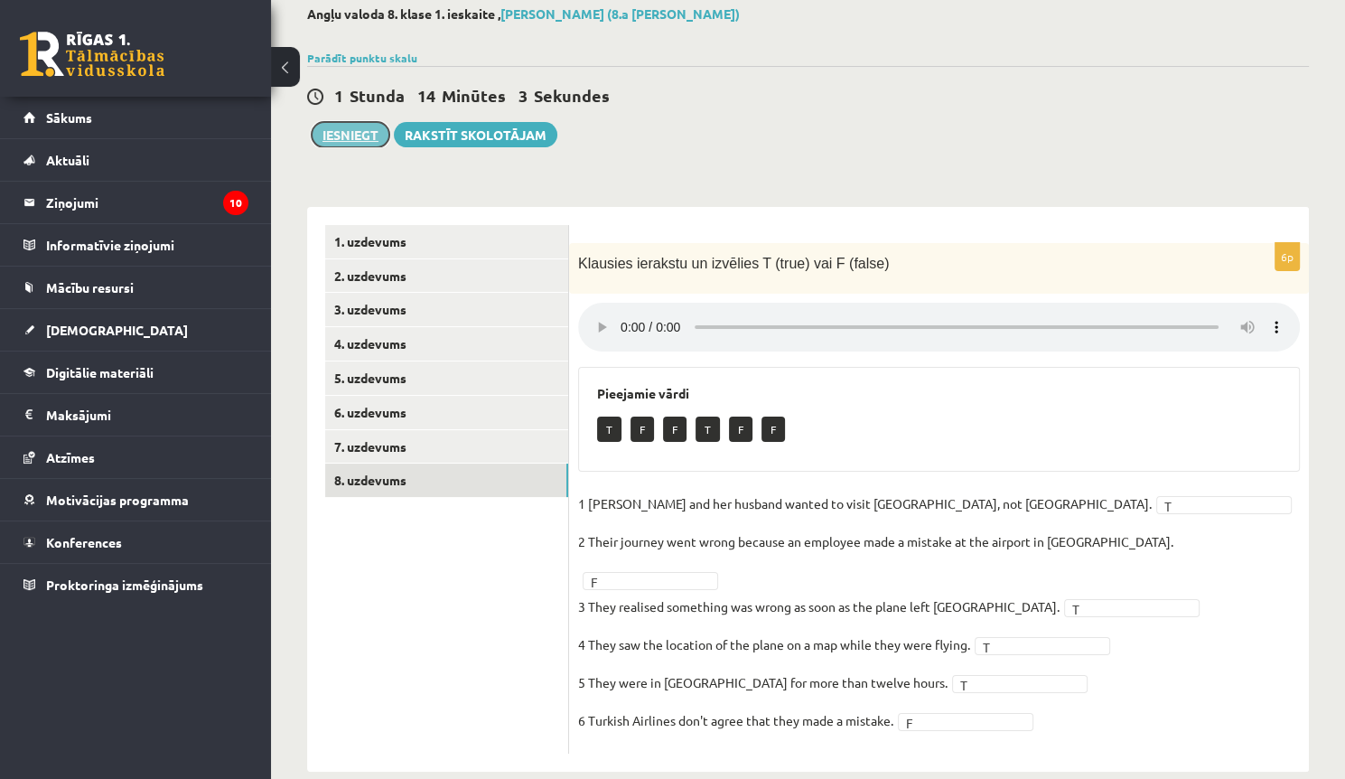
click at [345, 141] on button "Iesniegt" at bounding box center [351, 134] width 78 height 25
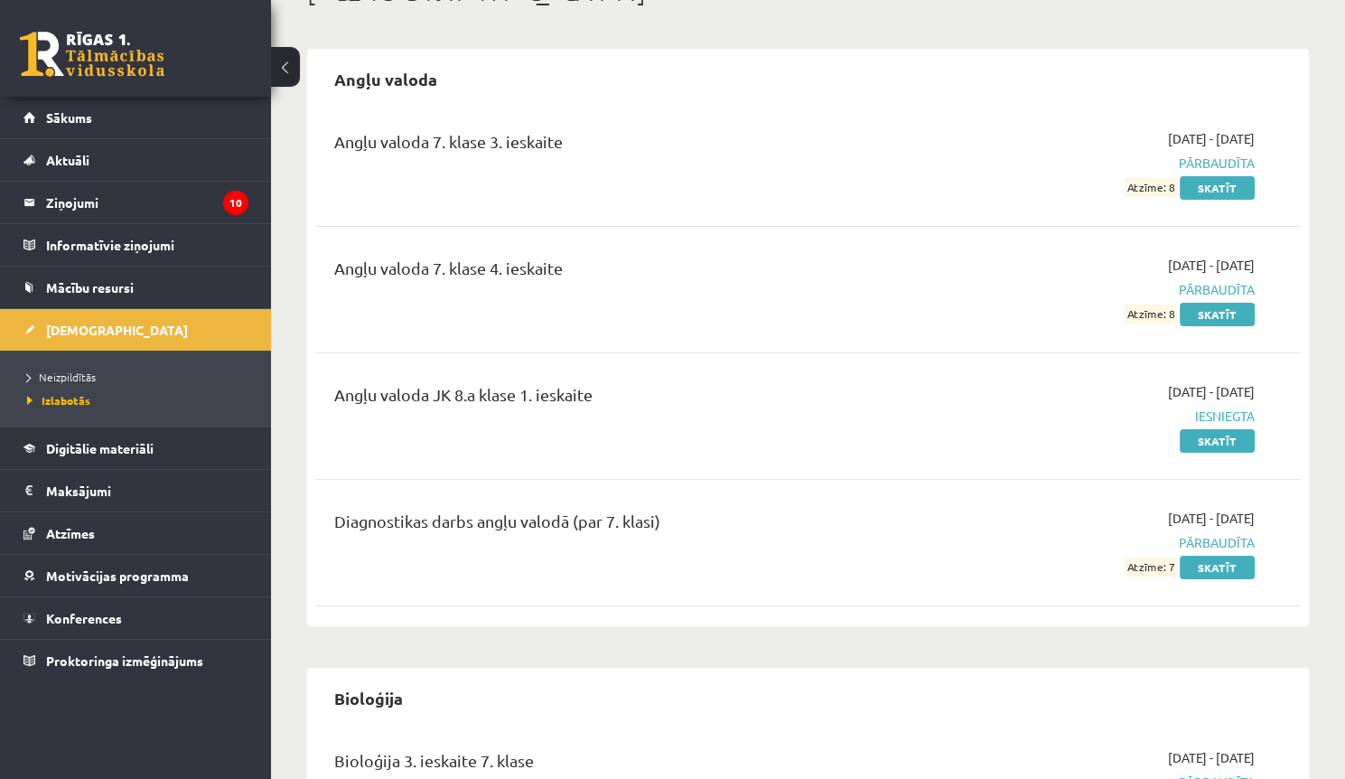
scroll to position [145, 0]
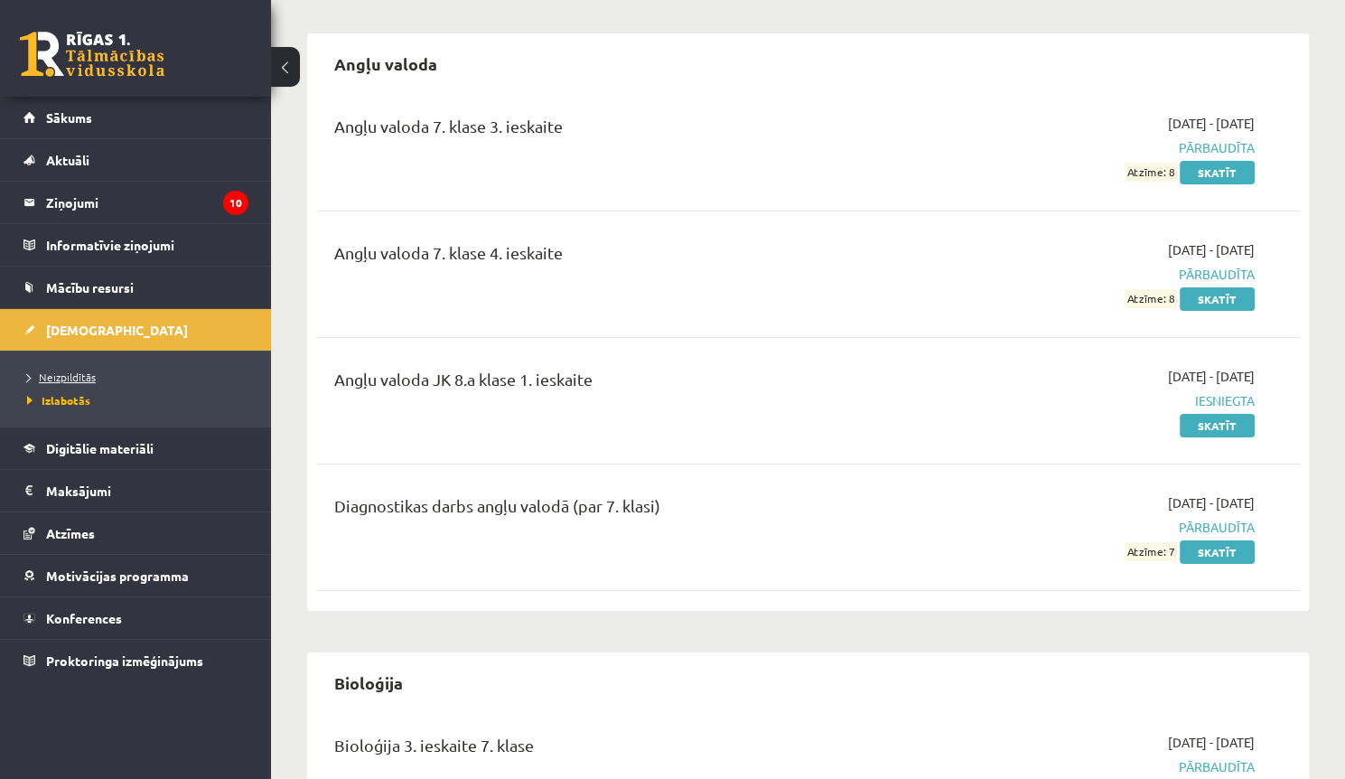
click at [66, 379] on span "Neizpildītās" at bounding box center [61, 376] width 69 height 14
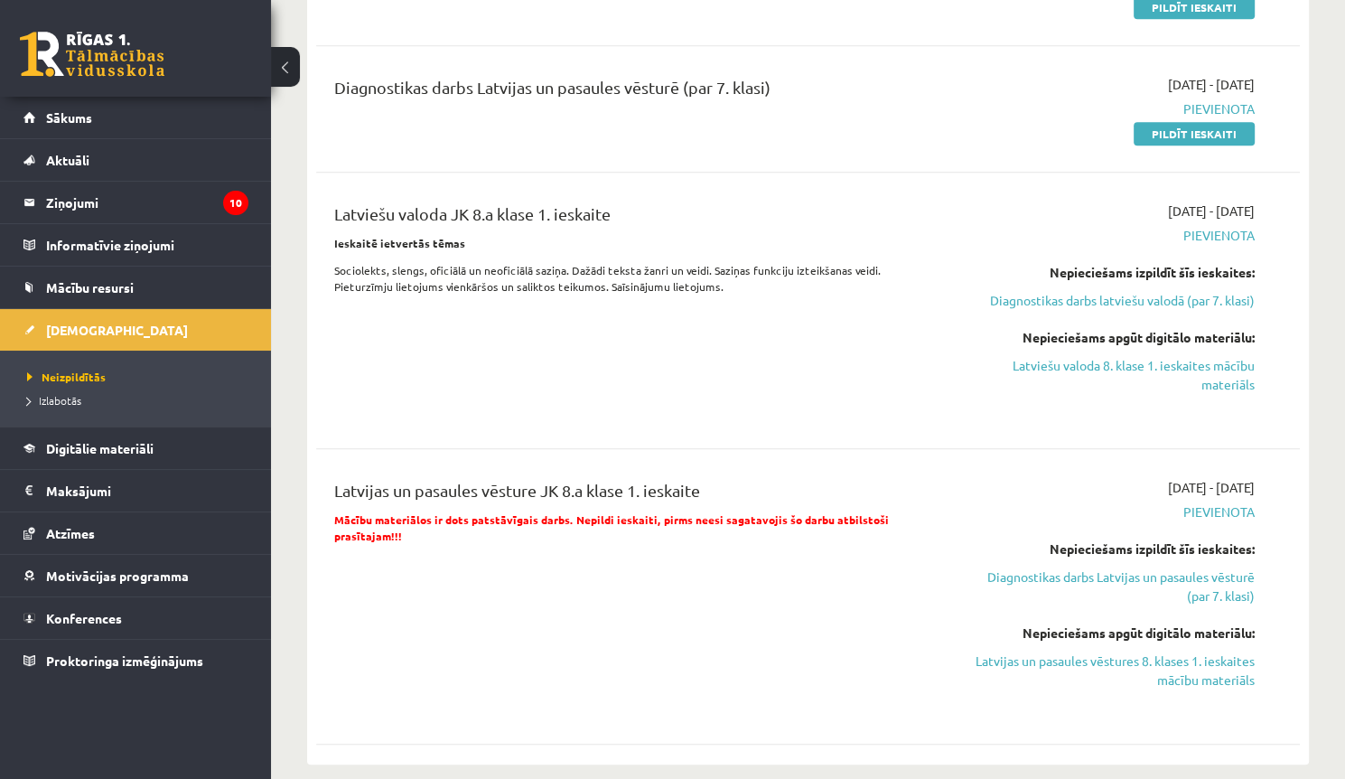
scroll to position [867, 0]
drag, startPoint x: 708, startPoint y: 320, endPoint x: 568, endPoint y: 347, distance: 142.6
click at [568, 347] on div "Latviešu valoda JK 8.a klase 1. ieskaite Ieskaitē ietvertās tēmas Sociolekts, s…" at bounding box center [636, 310] width 631 height 218
